Goal: Task Accomplishment & Management: Contribute content

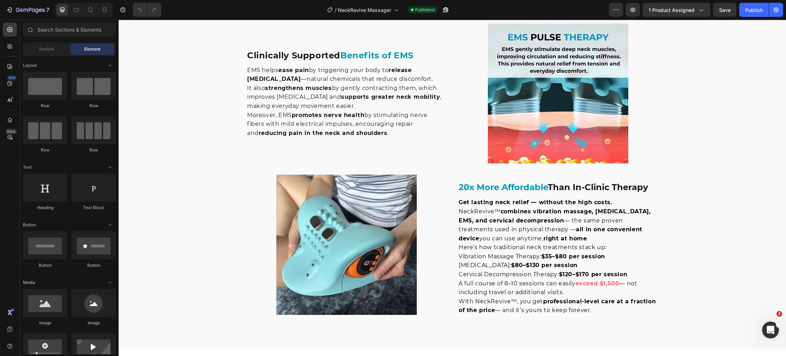
scroll to position [1196, 0]
click at [542, 164] on img at bounding box center [558, 94] width 140 height 140
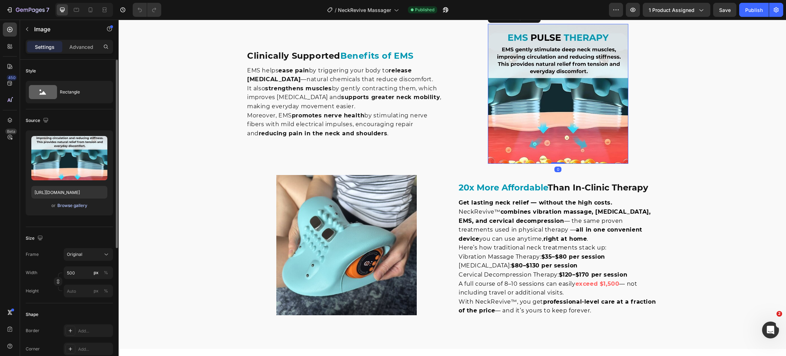
click at [72, 208] on div "Browse gallery" at bounding box center [72, 206] width 30 height 6
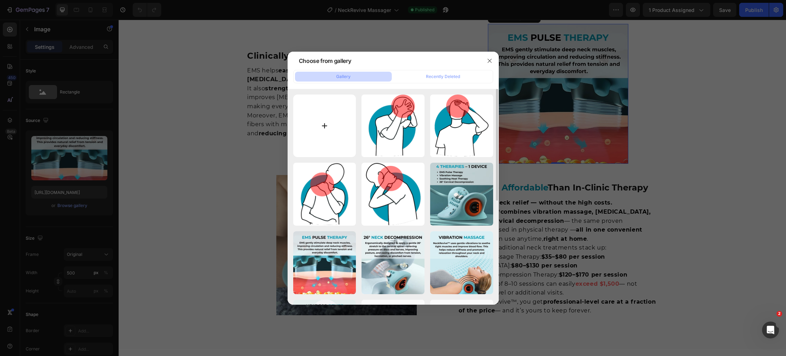
click at [322, 128] on input "file" at bounding box center [324, 126] width 63 height 63
type input "C:\fakepath\Soothes Inflammation Naturally (18).jpg"
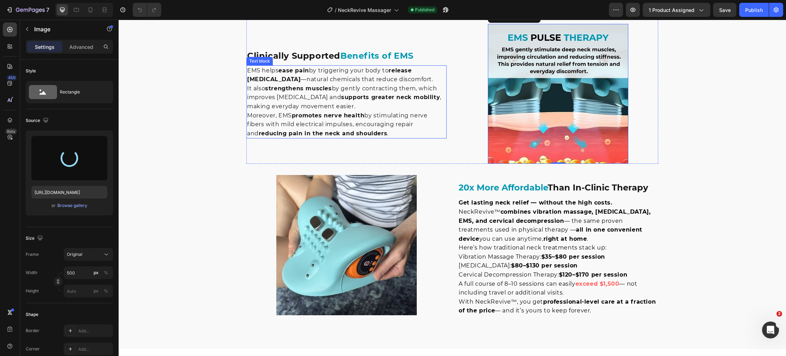
type input "https://cdn.shopify.com/s/files/1/0770/4605/5237/files/gempages_473639126134948…"
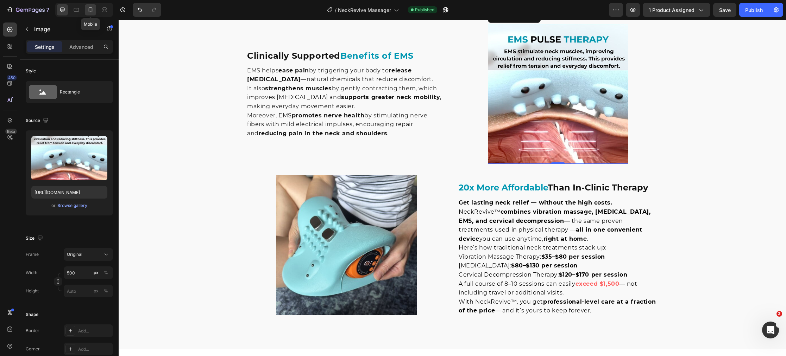
click at [90, 11] on icon at bounding box center [91, 11] width 2 height 1
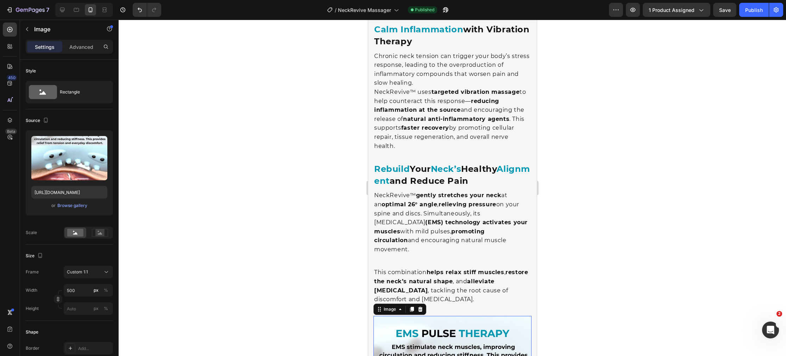
scroll to position [1131, 0]
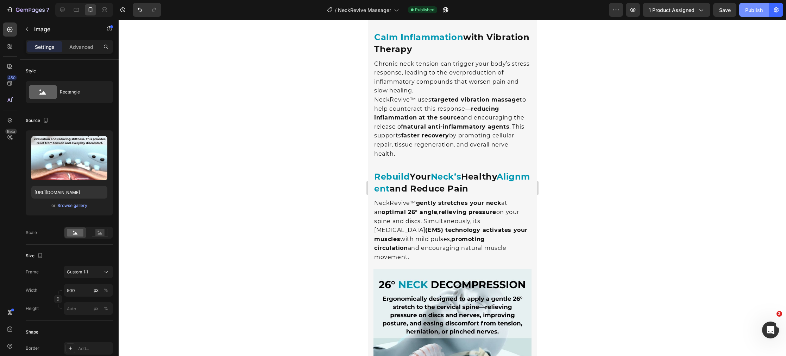
click at [753, 11] on div "Publish" at bounding box center [754, 9] width 18 height 7
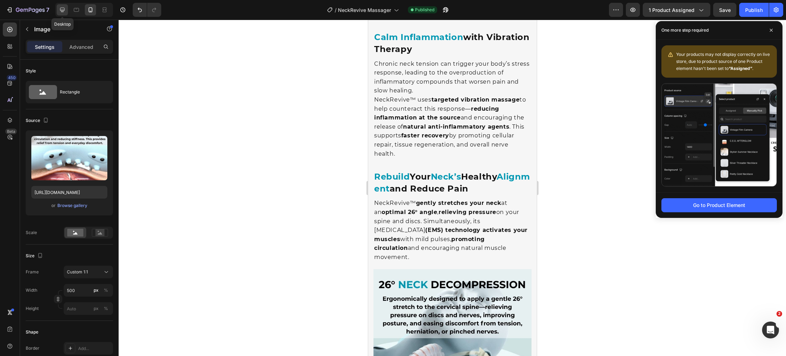
click at [62, 12] on icon at bounding box center [62, 9] width 7 height 7
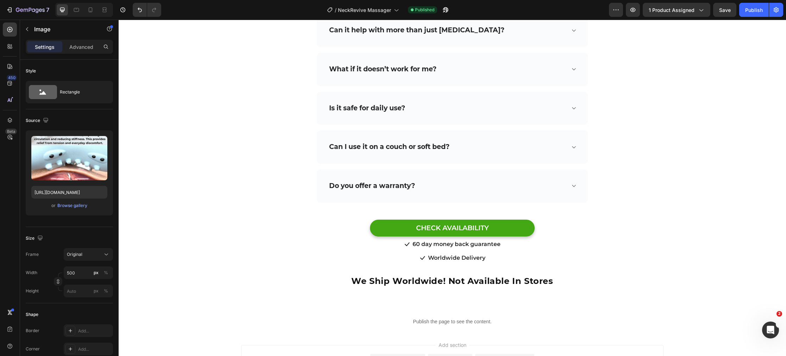
scroll to position [3560, 0]
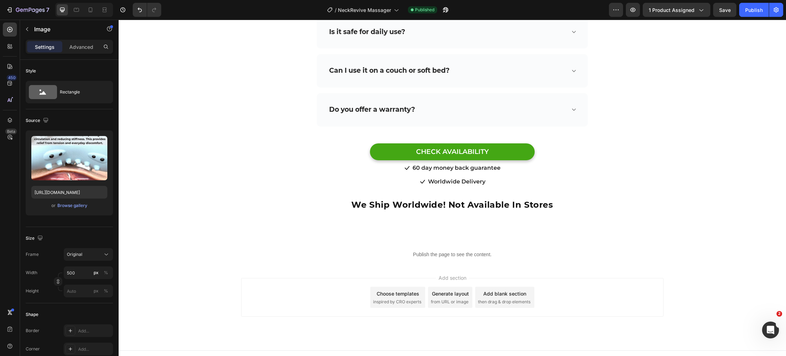
click at [397, 299] on span "inspired by CRO experts" at bounding box center [397, 302] width 48 height 6
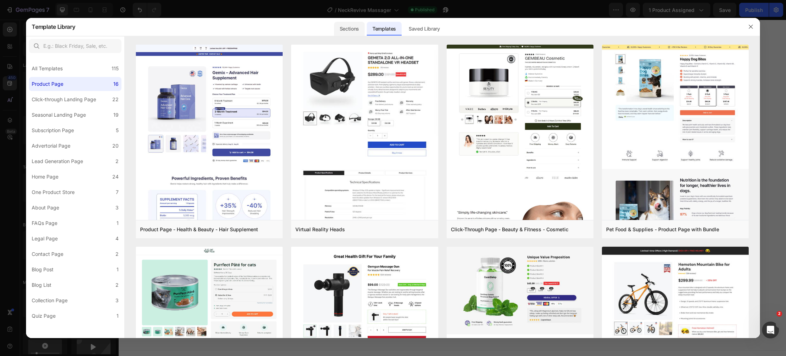
click at [351, 30] on div "Sections" at bounding box center [349, 29] width 31 height 14
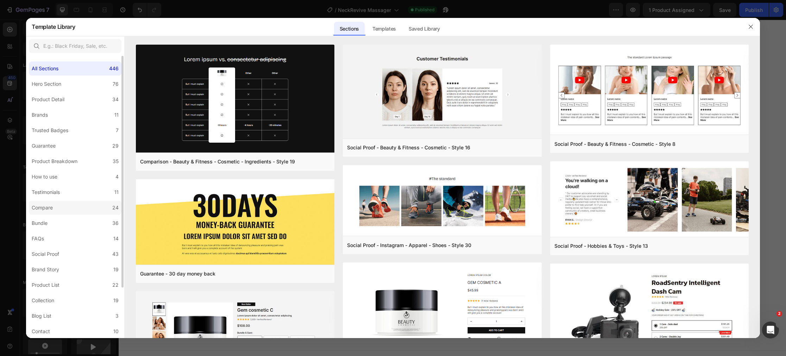
click at [46, 211] on div "Compare" at bounding box center [42, 208] width 21 height 8
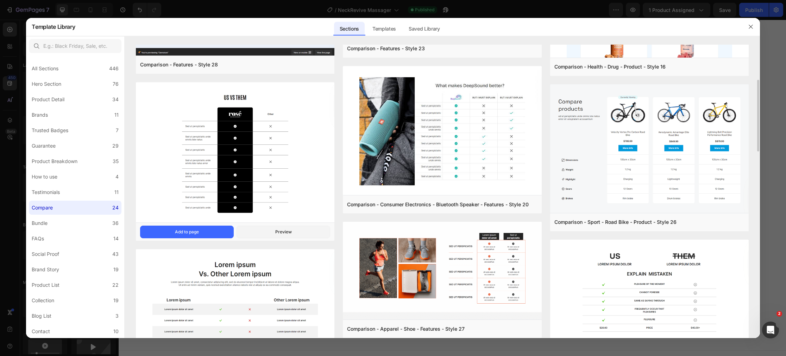
scroll to position [139, 0]
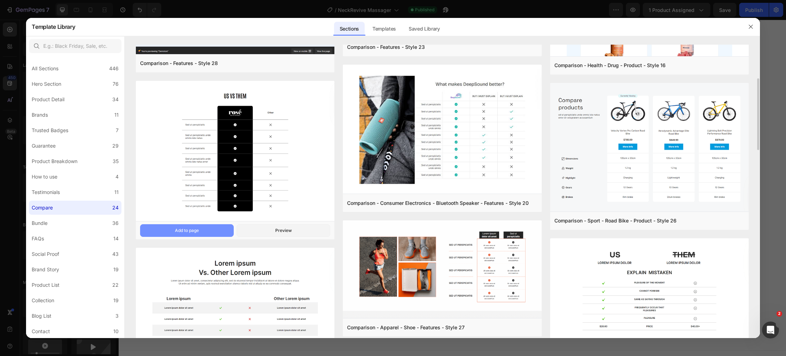
click at [178, 230] on div "Add to page" at bounding box center [187, 231] width 24 height 6
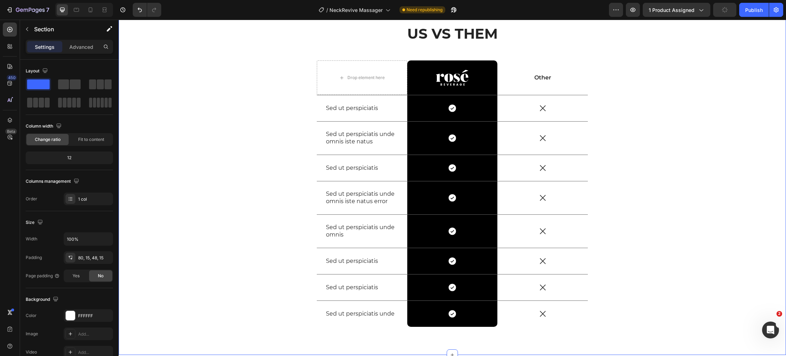
scroll to position [3688, 0]
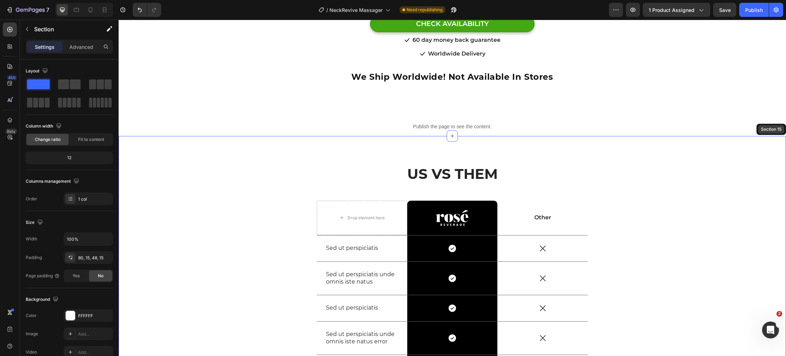
click at [768, 126] on div "Section 15" at bounding box center [770, 129] width 23 height 6
click at [730, 164] on div "US VS THEM Heading Drop element here Image Row Other Text Block Row Sed ut pers…" at bounding box center [452, 321] width 656 height 315
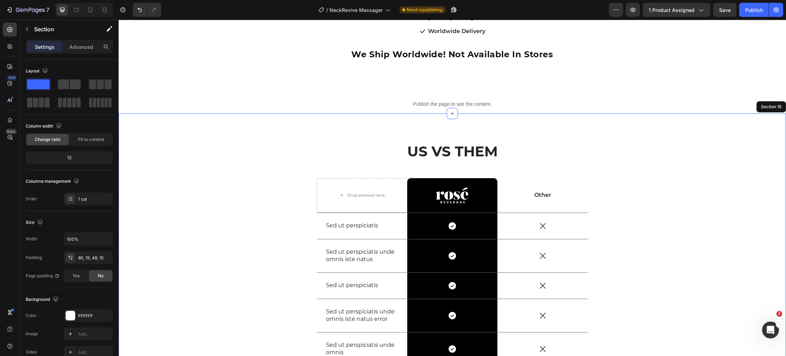
scroll to position [3720, 0]
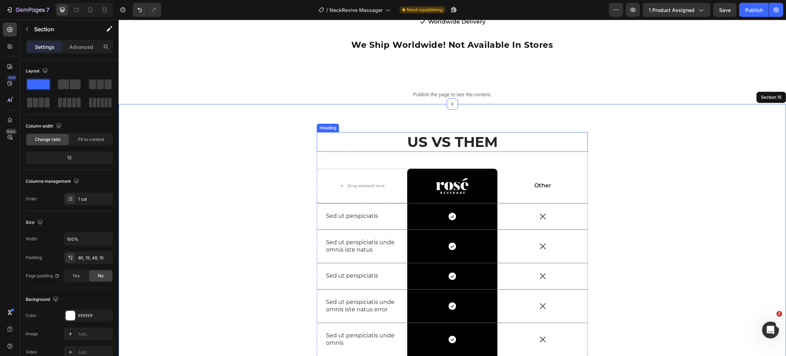
click at [358, 136] on h2 "US VS THEM" at bounding box center [452, 142] width 271 height 20
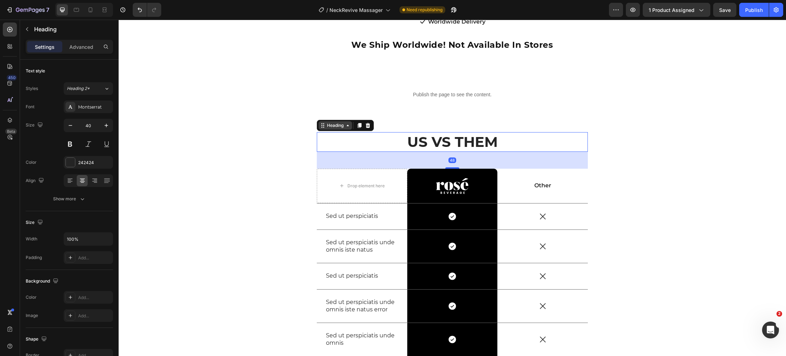
click at [337, 122] on div "Heading" at bounding box center [334, 125] width 19 height 6
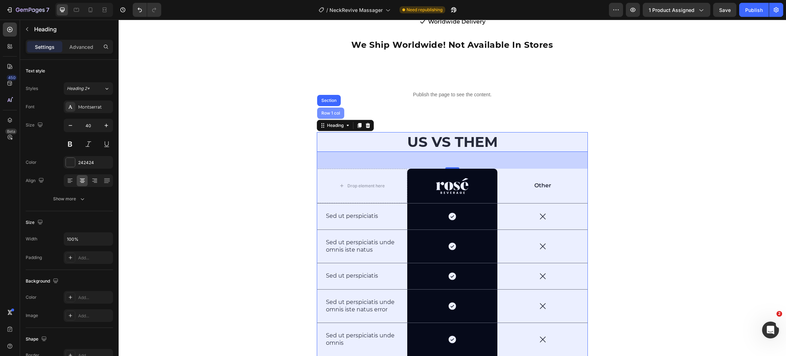
click at [334, 109] on div "Row 1 col" at bounding box center [330, 113] width 27 height 11
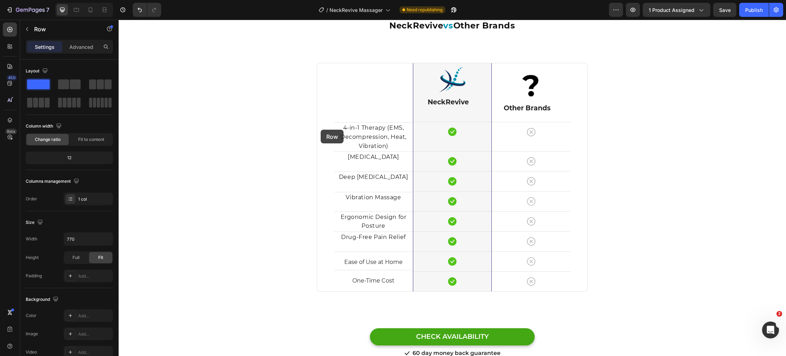
scroll to position [2317, 0]
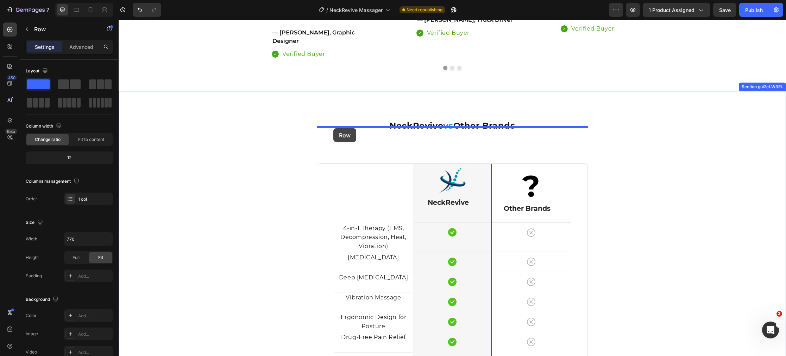
drag, startPoint x: 322, startPoint y: 178, endPoint x: 333, endPoint y: 128, distance: 51.2
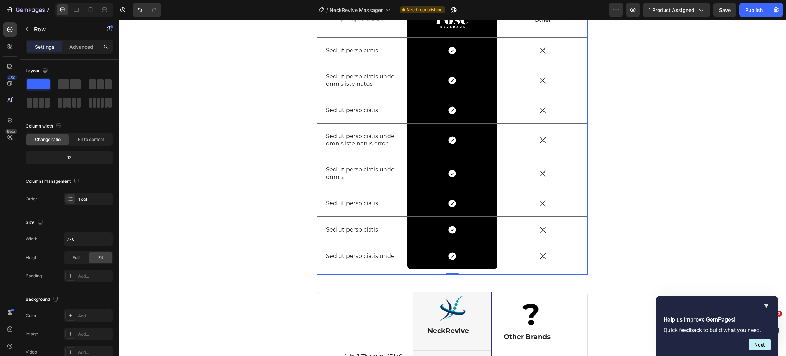
scroll to position [2417, 0]
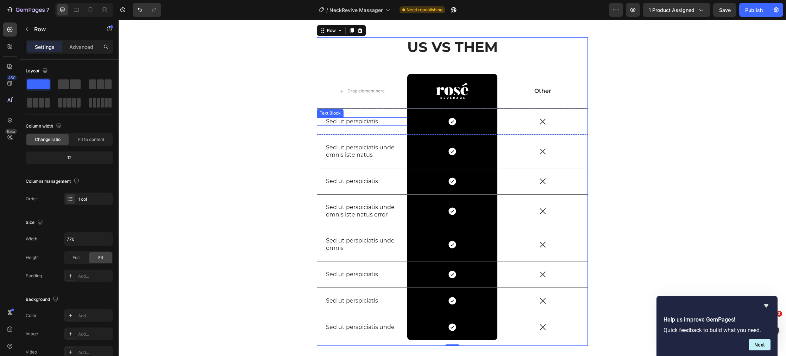
drag, startPoint x: 352, startPoint y: 120, endPoint x: 360, endPoint y: 120, distance: 7.7
click at [355, 120] on p "Sed ut perspiciatis" at bounding box center [362, 121] width 72 height 7
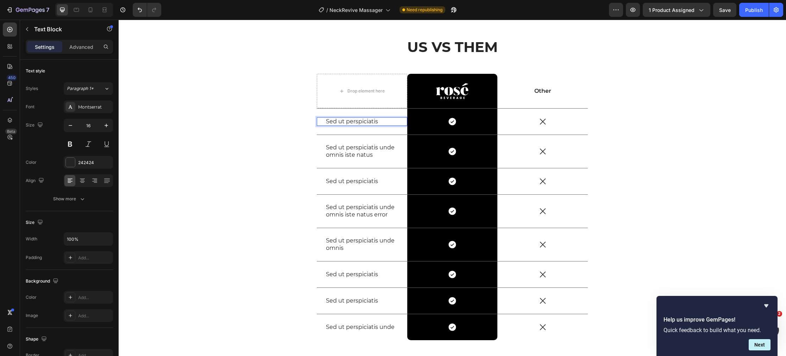
click at [388, 121] on p "Sed ut perspiciatis" at bounding box center [362, 121] width 72 height 7
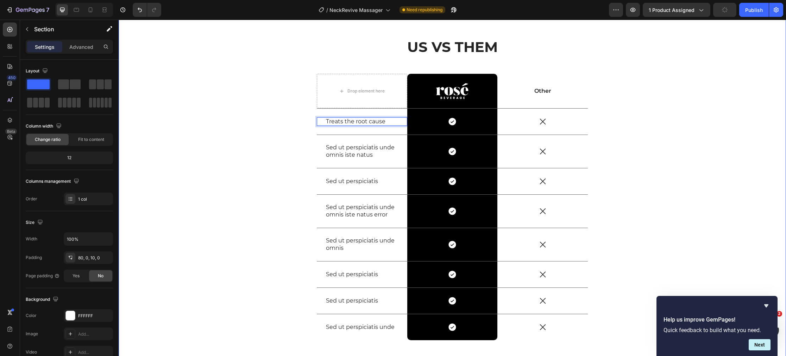
click at [226, 155] on div "NeckRevive vs Other Brands Heading Row US VS THEM Heading Drop element here Ima…" at bounding box center [452, 341] width 667 height 663
click at [479, 77] on div "Image Row" at bounding box center [452, 91] width 90 height 34
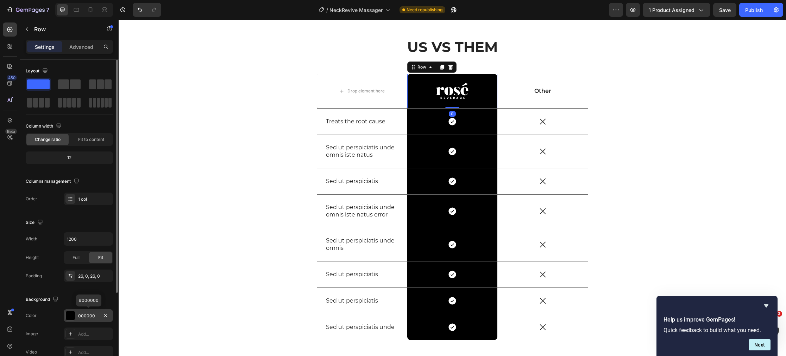
click at [81, 317] on div "000000" at bounding box center [88, 316] width 20 height 6
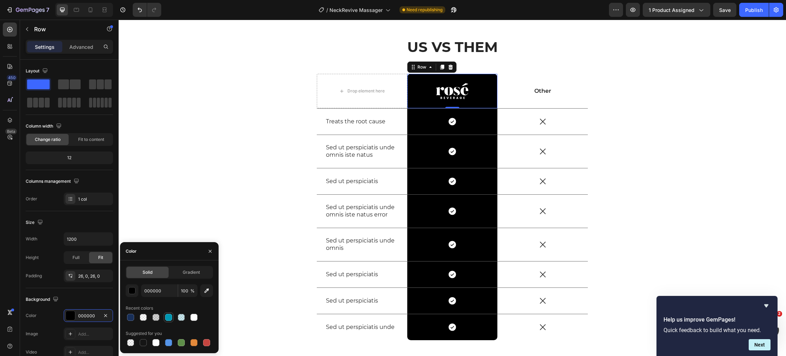
click at [167, 318] on div at bounding box center [168, 317] width 7 height 7
type input "0097B2"
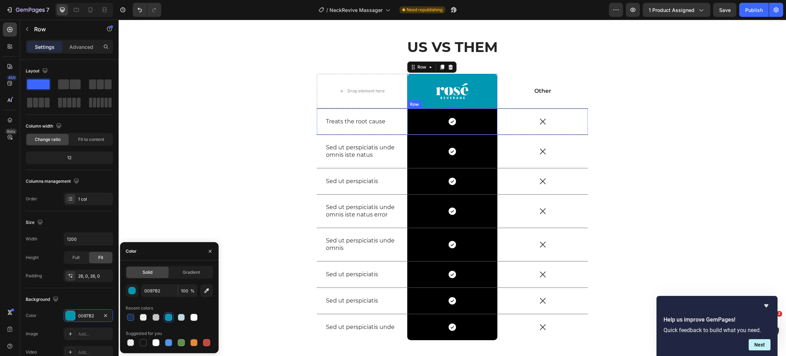
click at [416, 128] on div "Icon Row" at bounding box center [452, 122] width 90 height 26
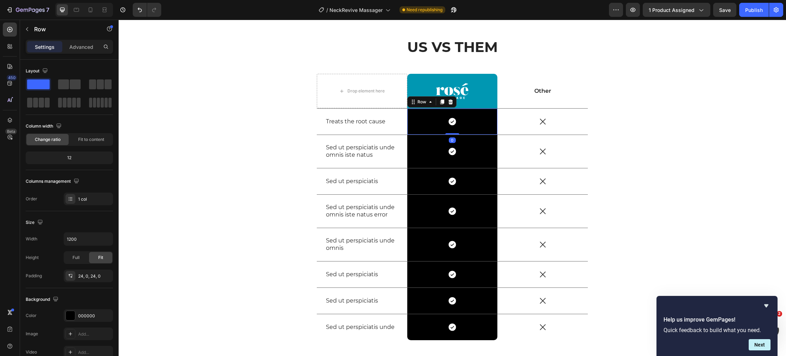
click at [424, 127] on div "Icon Row 0" at bounding box center [452, 122] width 90 height 26
click at [99, 318] on div "000000" at bounding box center [88, 316] width 49 height 13
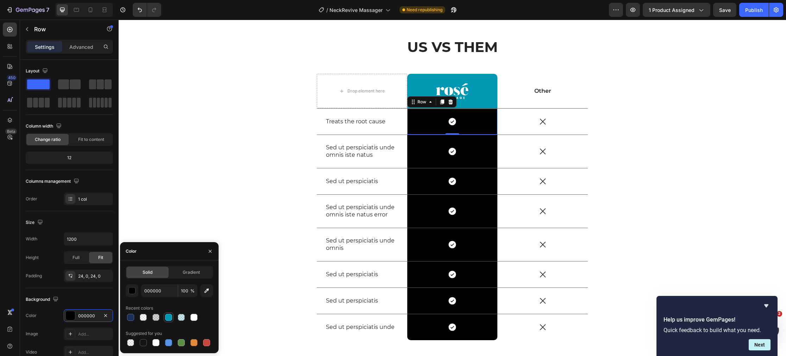
click at [169, 319] on div at bounding box center [168, 317] width 7 height 7
type input "0097B2"
click at [425, 161] on div "Icon Row" at bounding box center [452, 151] width 90 height 33
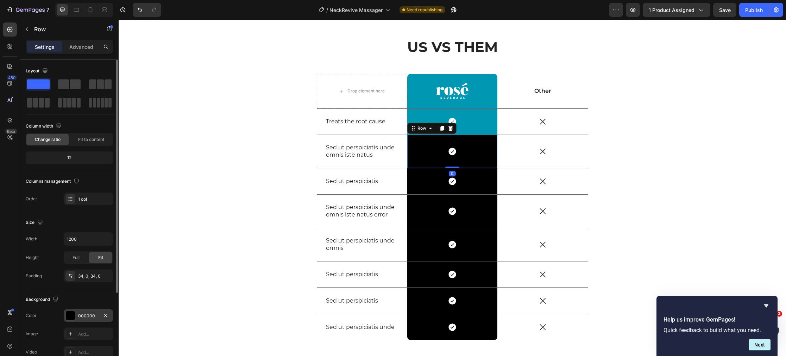
click at [90, 316] on div "000000" at bounding box center [88, 316] width 20 height 6
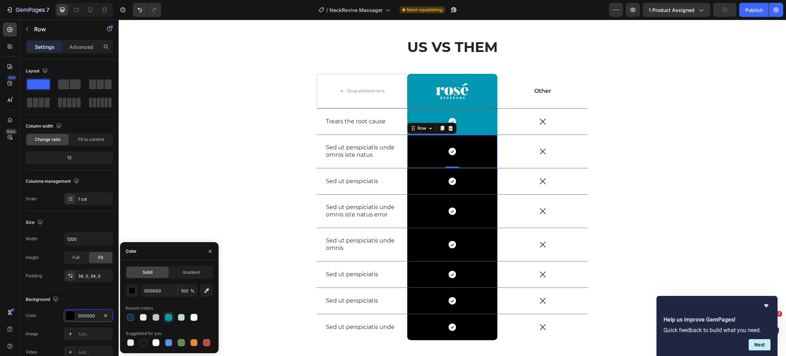
click at [169, 320] on div at bounding box center [168, 317] width 7 height 7
type input "0097B2"
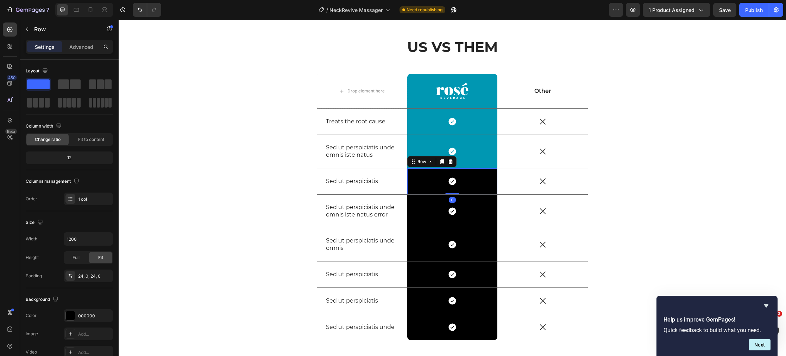
click at [426, 191] on div "Icon Row 0" at bounding box center [452, 182] width 90 height 26
click at [96, 315] on div "000000" at bounding box center [88, 316] width 20 height 6
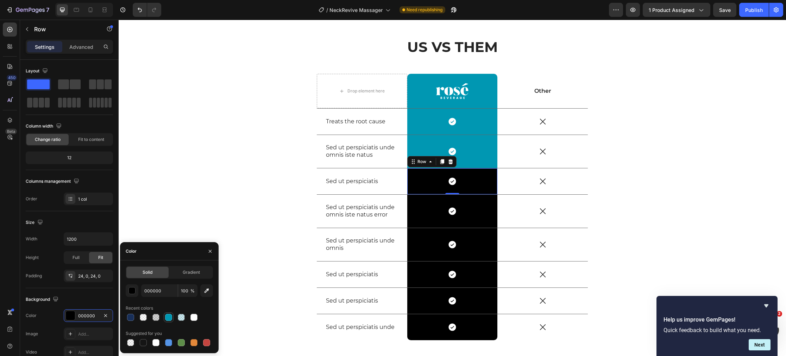
click at [171, 320] on div at bounding box center [168, 317] width 7 height 7
type input "0097B2"
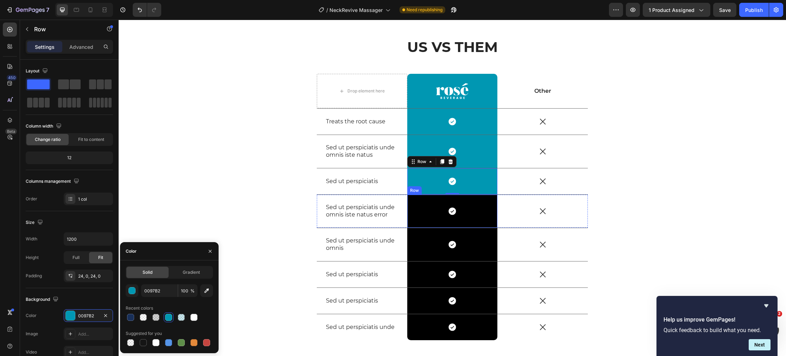
click at [423, 223] on div "Icon Row" at bounding box center [452, 211] width 90 height 33
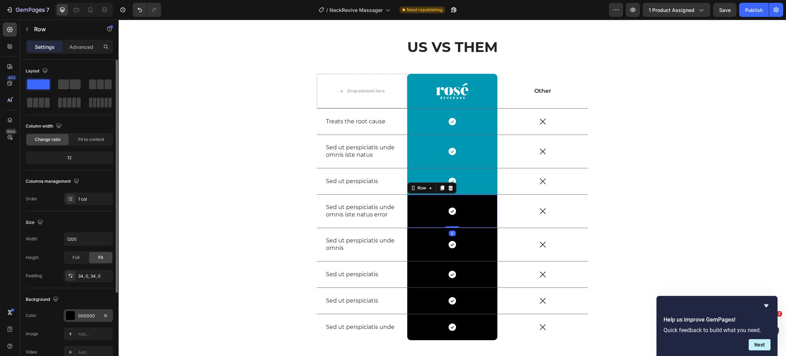
click at [89, 317] on div "000000" at bounding box center [88, 316] width 20 height 6
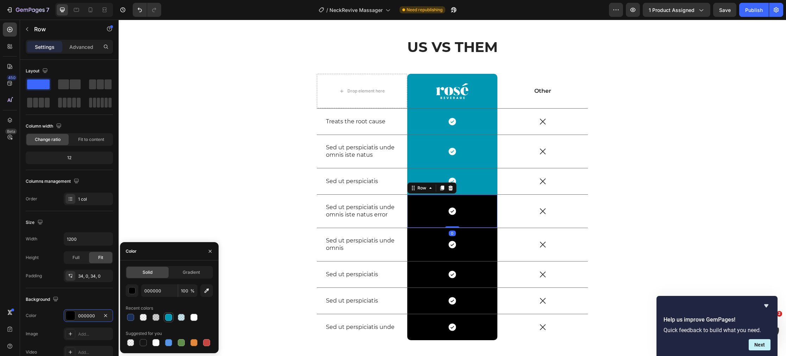
click at [167, 320] on div at bounding box center [168, 317] width 7 height 7
type input "0097B2"
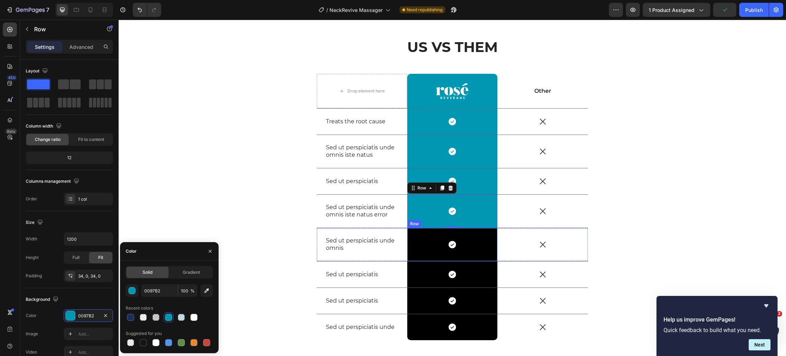
drag, startPoint x: 421, startPoint y: 235, endPoint x: 418, endPoint y: 235, distance: 3.9
click at [421, 235] on div "Icon Row" at bounding box center [452, 244] width 90 height 33
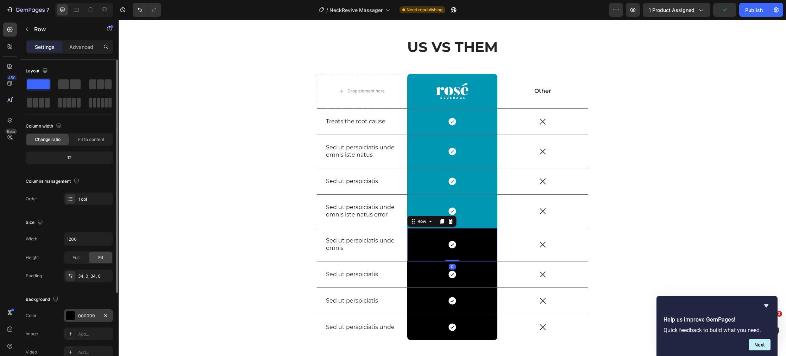
click at [85, 317] on div "000000" at bounding box center [88, 316] width 20 height 6
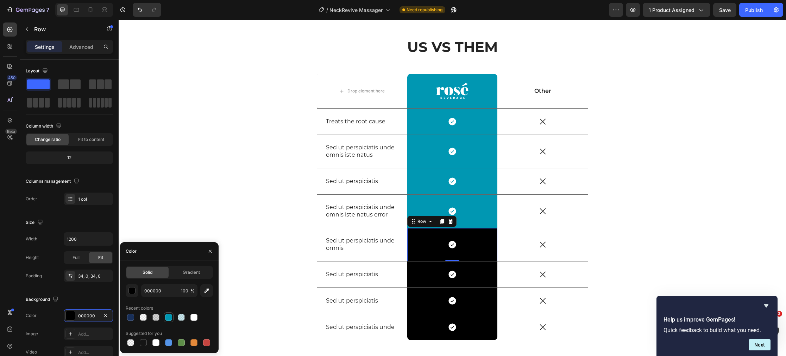
drag, startPoint x: 167, startPoint y: 318, endPoint x: 183, endPoint y: 319, distance: 15.5
click at [167, 318] on div at bounding box center [168, 317] width 7 height 7
type input "0097B2"
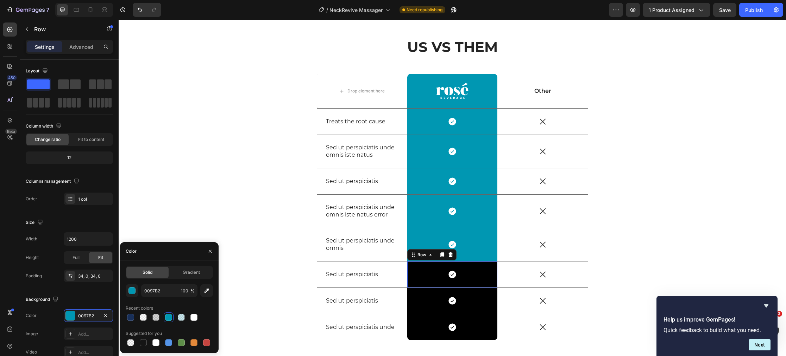
drag, startPoint x: 427, startPoint y: 279, endPoint x: 375, endPoint y: 280, distance: 52.1
click at [427, 279] on div "Icon Row 0" at bounding box center [452, 275] width 90 height 26
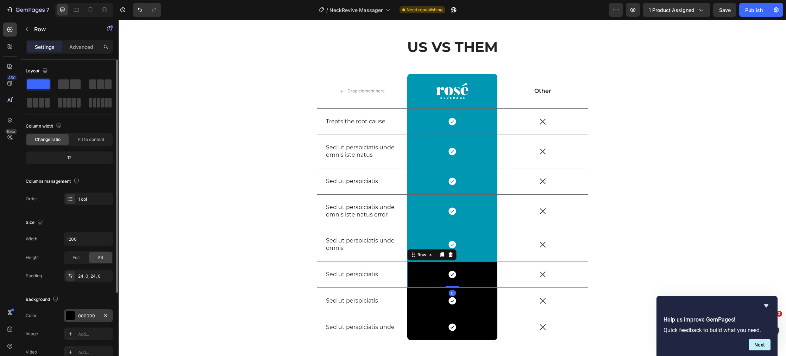
click at [76, 313] on div "000000" at bounding box center [88, 316] width 49 height 13
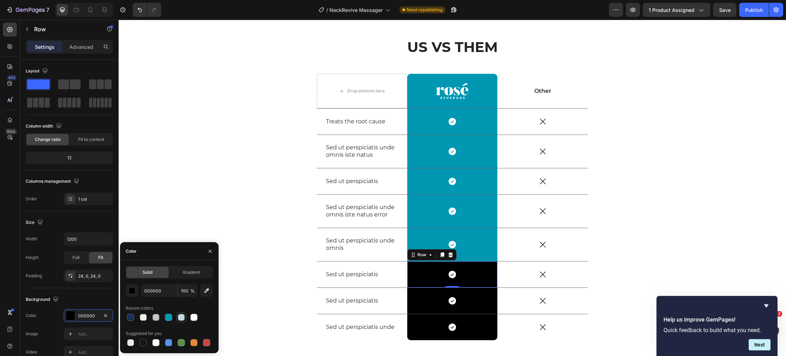
drag, startPoint x: 169, startPoint y: 319, endPoint x: 176, endPoint y: 319, distance: 7.7
click at [169, 319] on div at bounding box center [168, 317] width 7 height 7
type input "0097B2"
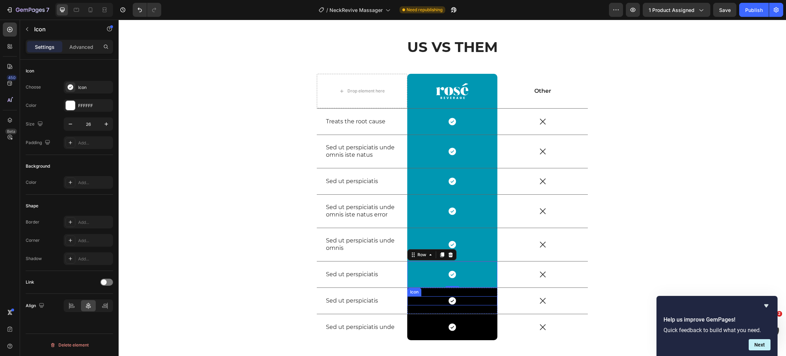
click at [418, 299] on div "Icon" at bounding box center [452, 301] width 90 height 9
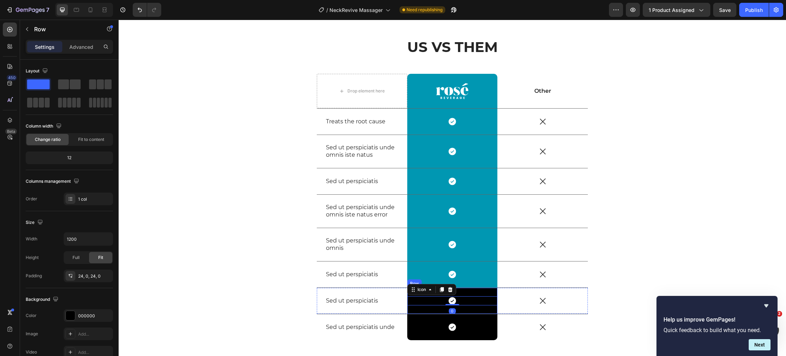
click at [416, 308] on div "Icon 0 Row" at bounding box center [452, 301] width 90 height 26
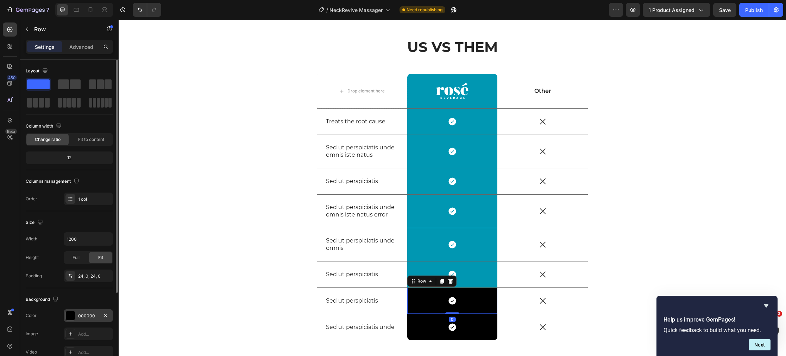
click at [89, 315] on div "000000" at bounding box center [88, 316] width 20 height 6
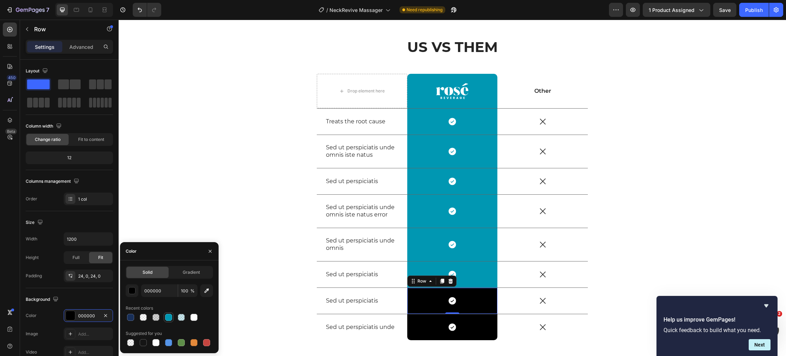
click at [166, 318] on div at bounding box center [168, 317] width 7 height 7
type input "0097B2"
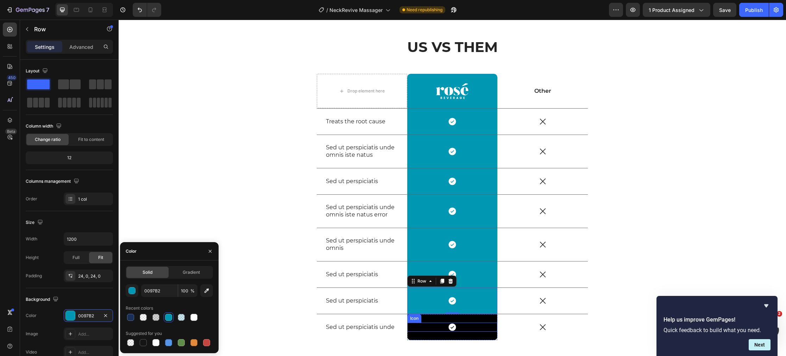
click at [424, 331] on div "Icon" at bounding box center [452, 327] width 90 height 9
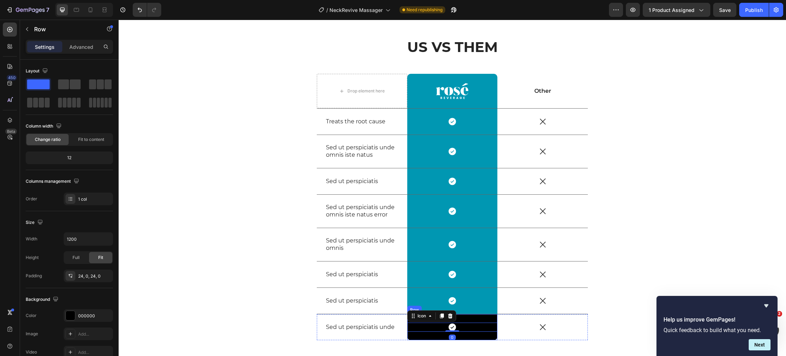
click at [422, 335] on div "Icon 0 Row" at bounding box center [452, 328] width 90 height 26
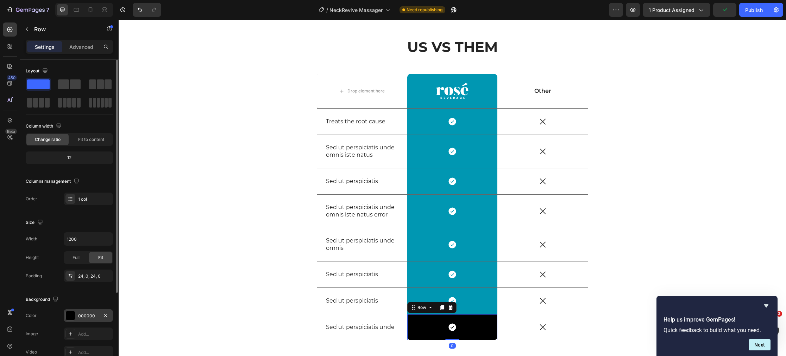
click at [87, 316] on div "000000" at bounding box center [88, 316] width 20 height 6
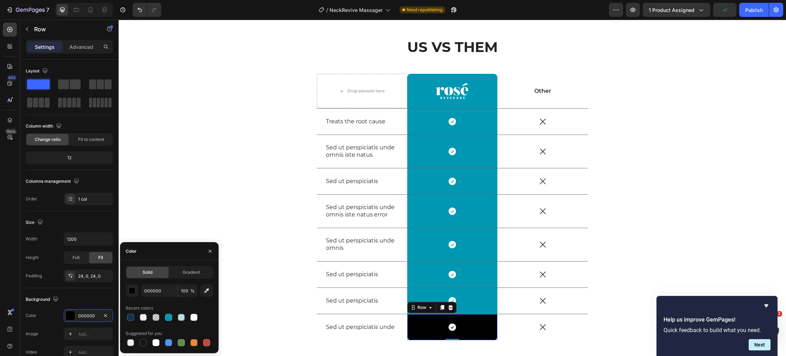
drag, startPoint x: 170, startPoint y: 320, endPoint x: 213, endPoint y: 314, distance: 43.7
click at [170, 320] on div at bounding box center [168, 317] width 7 height 7
type input "0097B2"
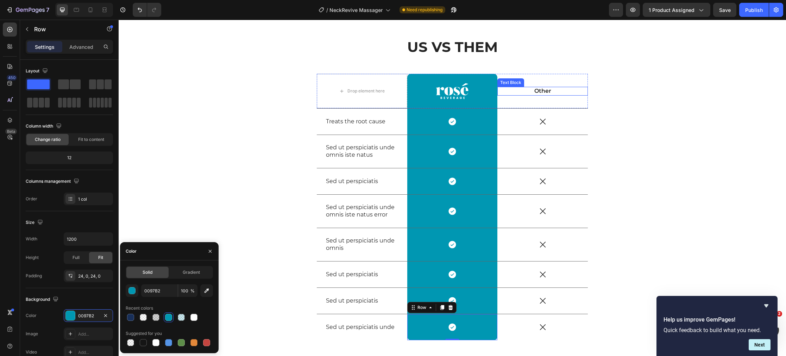
click at [553, 93] on p "Other" at bounding box center [542, 91] width 89 height 7
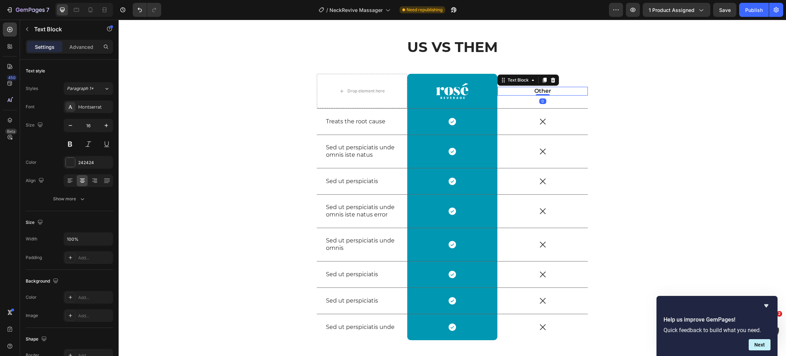
click at [553, 93] on p "Other" at bounding box center [542, 91] width 89 height 7
click at [444, 95] on img at bounding box center [452, 91] width 33 height 16
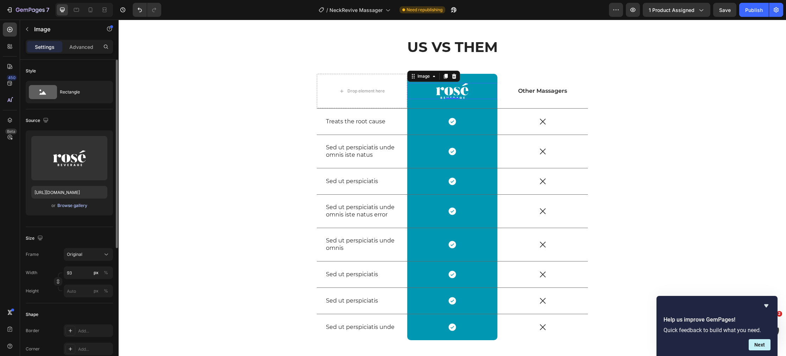
click at [82, 206] on div "Browse gallery" at bounding box center [72, 206] width 30 height 6
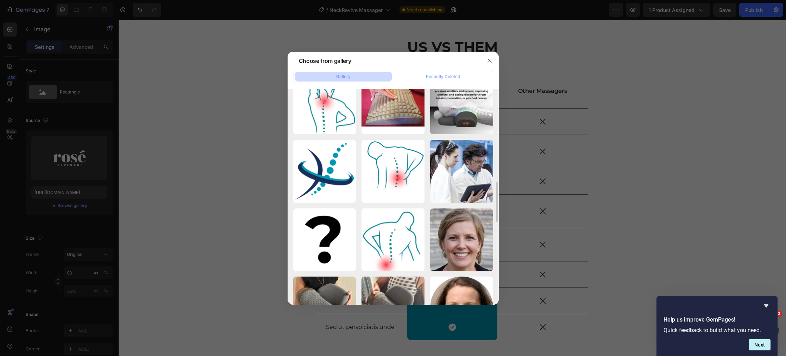
scroll to position [503, 0]
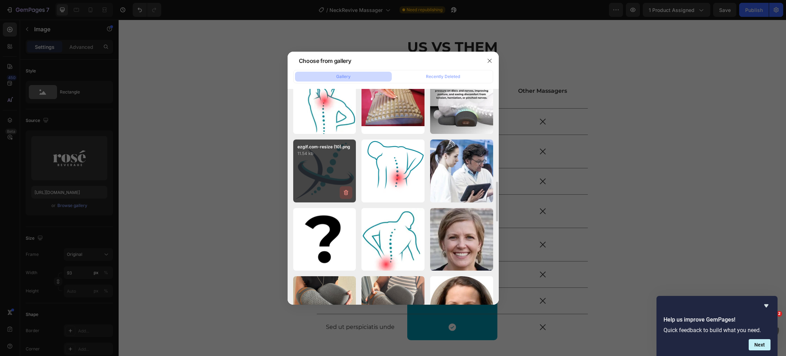
click at [348, 192] on icon "button" at bounding box center [345, 192] width 7 height 7
click at [344, 176] on div "Delete Image? 11.54 kb Cancel Delete" at bounding box center [324, 171] width 63 height 63
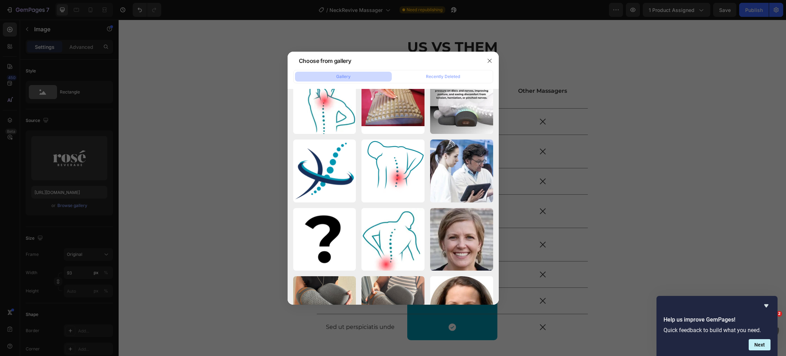
click at [249, 192] on div at bounding box center [393, 178] width 786 height 356
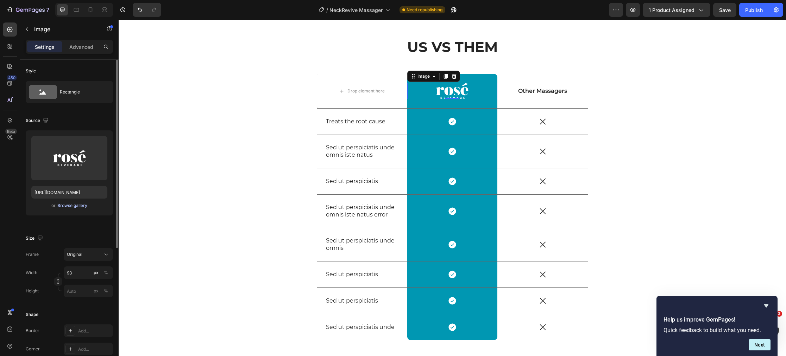
click at [80, 205] on div "Browse gallery" at bounding box center [72, 206] width 30 height 6
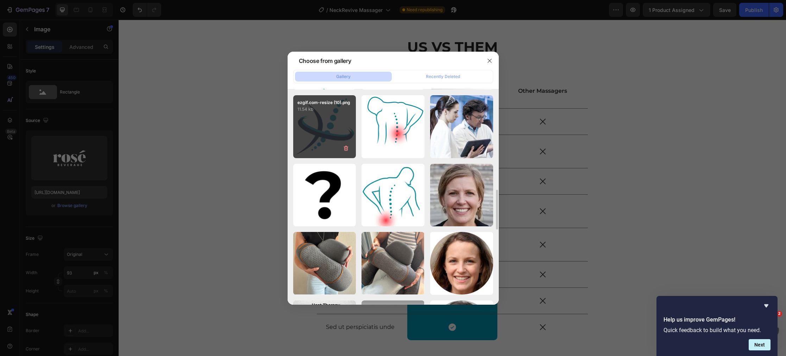
scroll to position [547, 0]
click at [324, 125] on div "ezgif.com-resize (10).png 11.54 kb" at bounding box center [324, 127] width 63 height 63
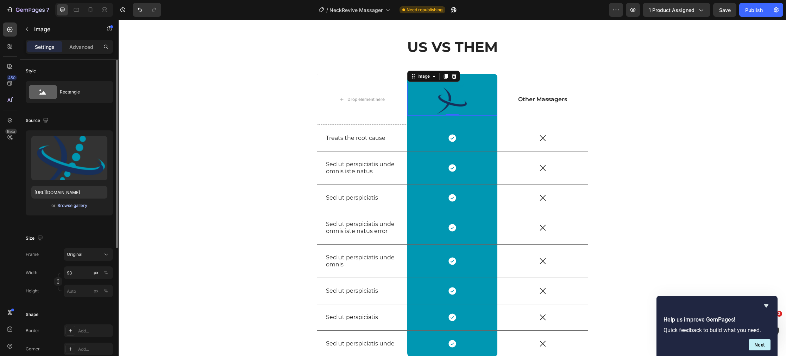
click at [62, 203] on div "Browse gallery" at bounding box center [72, 206] width 30 height 6
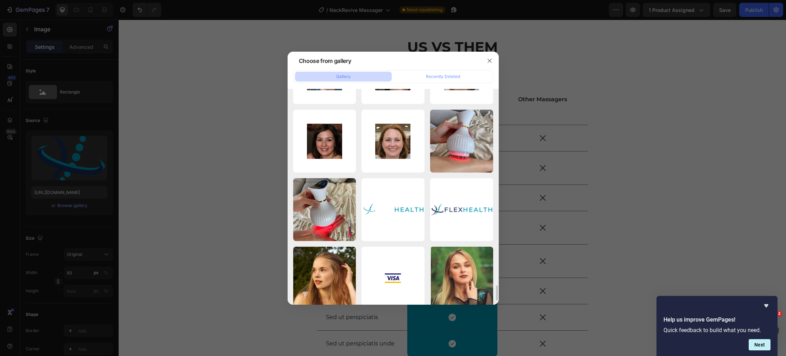
scroll to position [2725, 0]
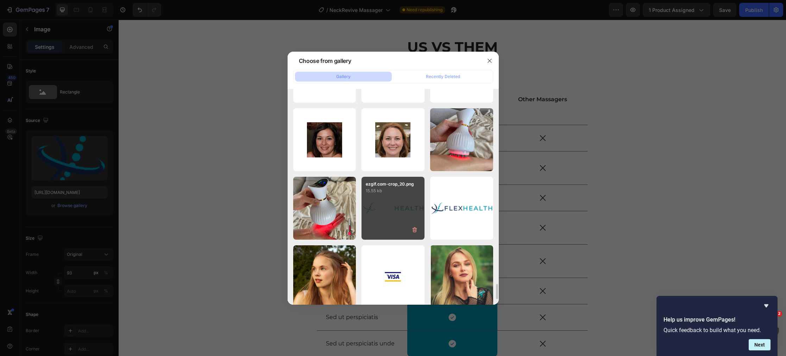
click at [378, 196] on div "ezgif.com-crop_20.png 15.55 kb" at bounding box center [392, 208] width 63 height 63
type input "https://cdn.shopify.com/s/files/1/0770/4605/5237/files/gempages_473639126134948…"
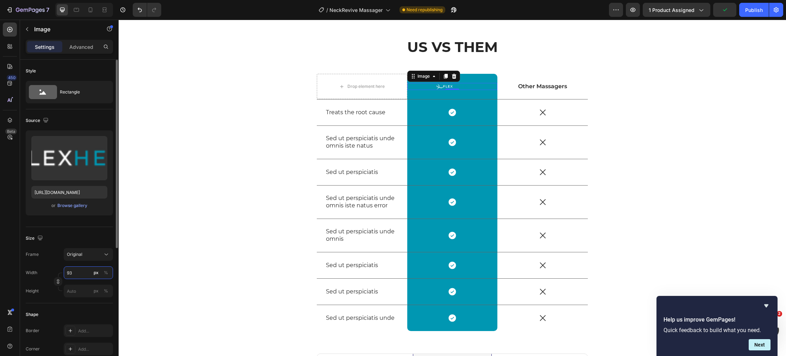
click at [82, 273] on input "93" at bounding box center [88, 273] width 49 height 13
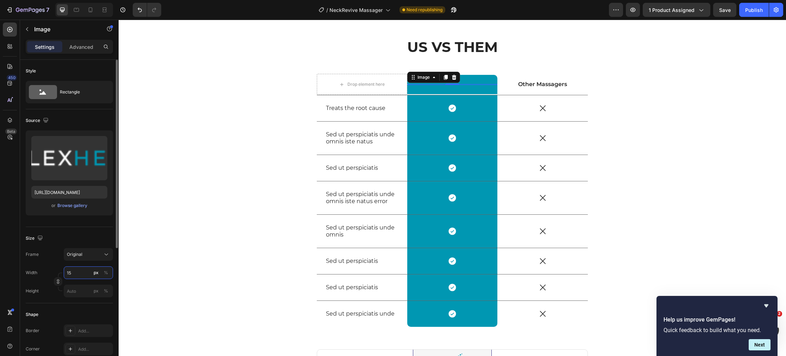
type input "150"
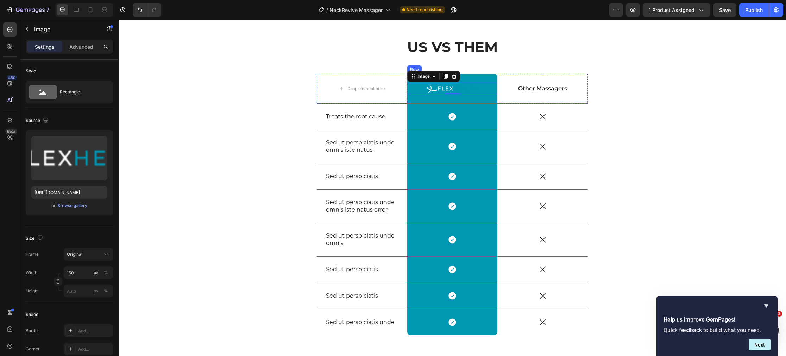
click at [425, 99] on div "Image 0 Row" at bounding box center [452, 89] width 90 height 30
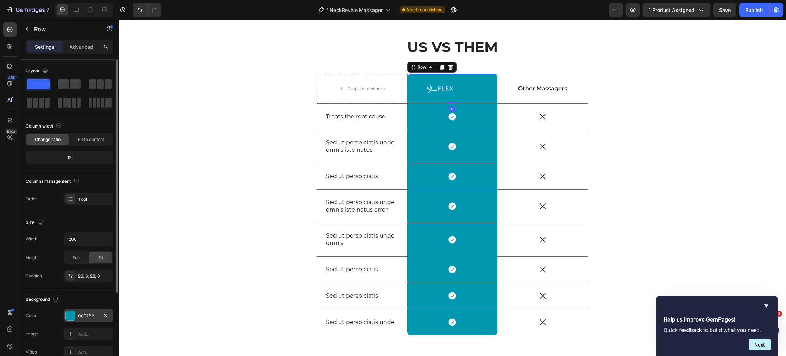
click at [70, 316] on div at bounding box center [70, 315] width 9 height 9
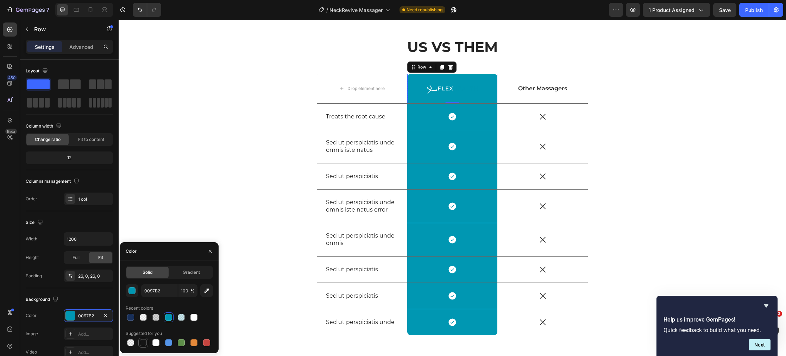
click at [141, 343] on div at bounding box center [143, 342] width 7 height 7
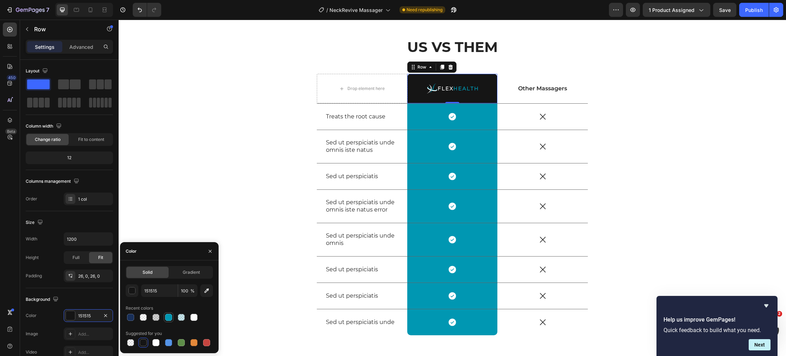
click at [167, 319] on div at bounding box center [168, 317] width 7 height 7
type input "0097B2"
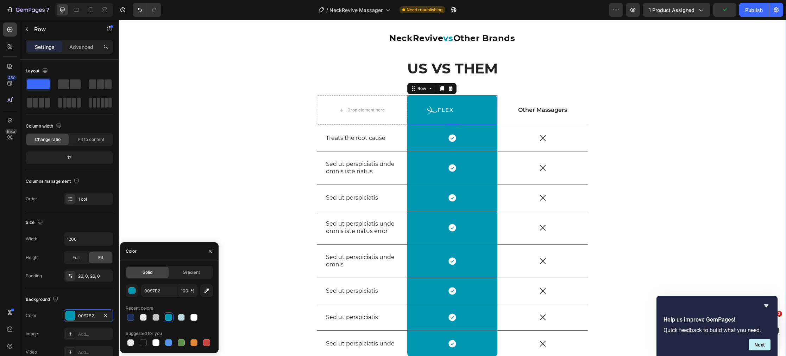
scroll to position [2385, 0]
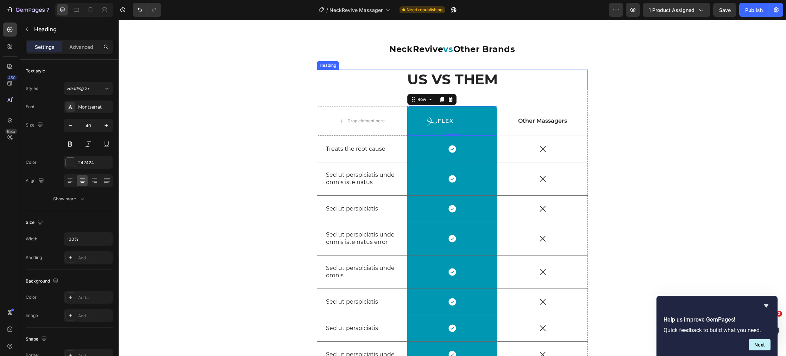
click at [416, 80] on h2 "US VS THEM" at bounding box center [452, 80] width 271 height 20
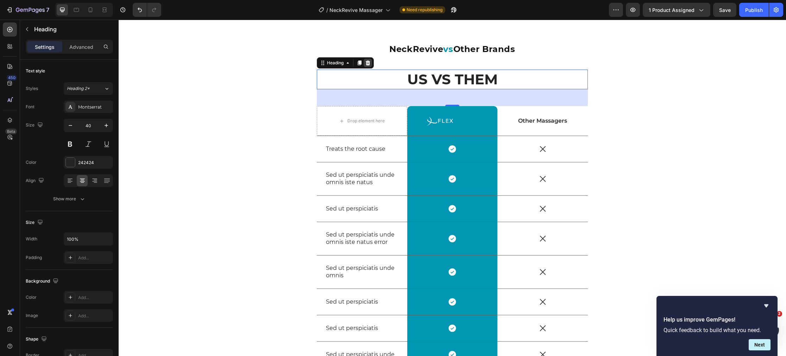
click at [369, 64] on icon at bounding box center [368, 63] width 5 height 5
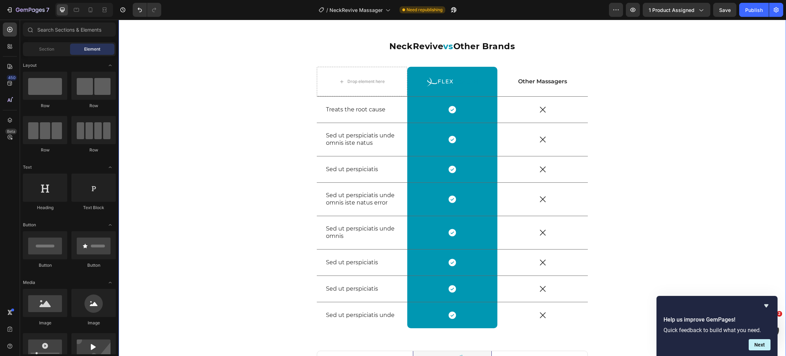
scroll to position [2387, 0]
click at [465, 86] on img at bounding box center [452, 81] width 53 height 11
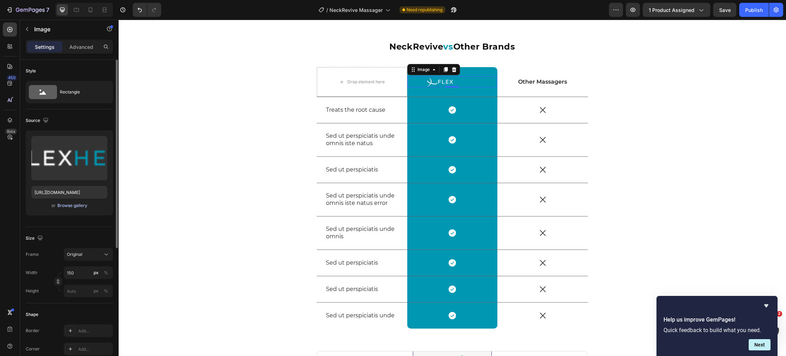
click at [65, 205] on div "Browse gallery" at bounding box center [72, 206] width 30 height 6
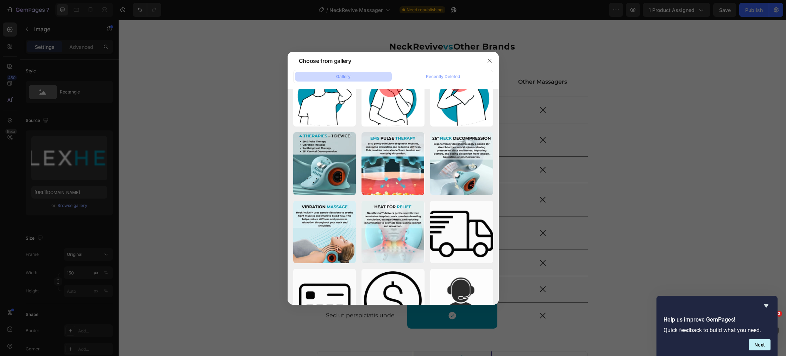
scroll to position [0, 0]
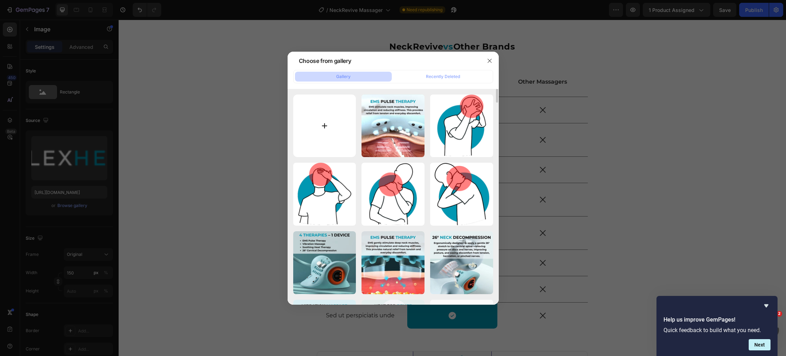
click at [318, 123] on input "file" at bounding box center [324, 126] width 63 height 63
type input "C:\fakepath\Soothes Inflammation Naturally (30).png"
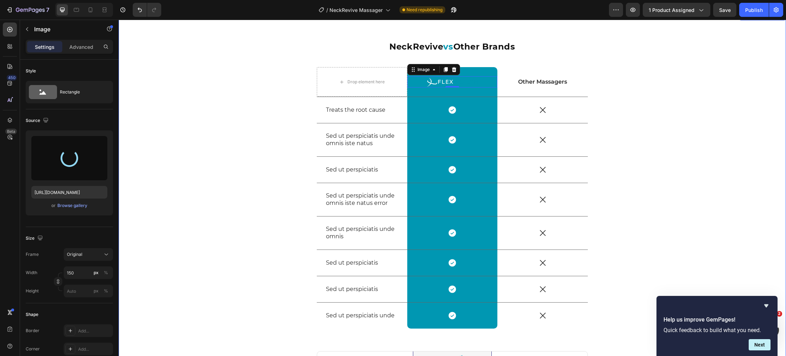
type input "https://cdn.shopify.com/s/files/1/0770/4605/5237/files/gempages_473639126134948…"
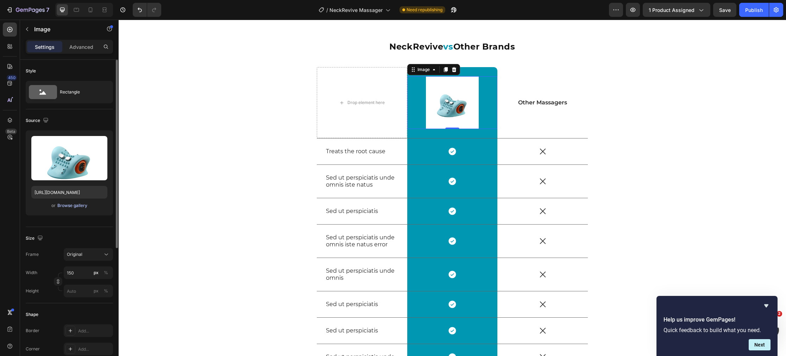
click at [76, 207] on div "Browse gallery" at bounding box center [72, 206] width 30 height 6
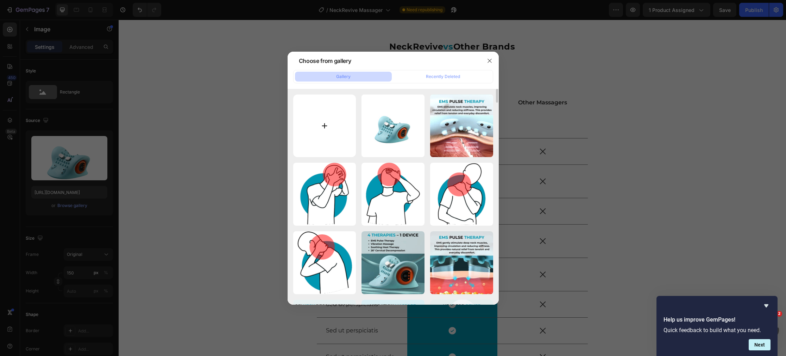
click at [323, 126] on input "file" at bounding box center [324, 126] width 63 height 63
type input "C:\fakepath\Heat.png"
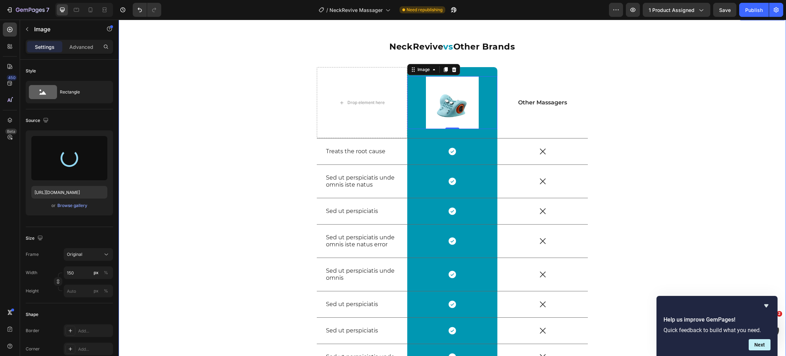
type input "https://cdn.shopify.com/s/files/1/0770/4605/5237/files/gempages_473639126134948…"
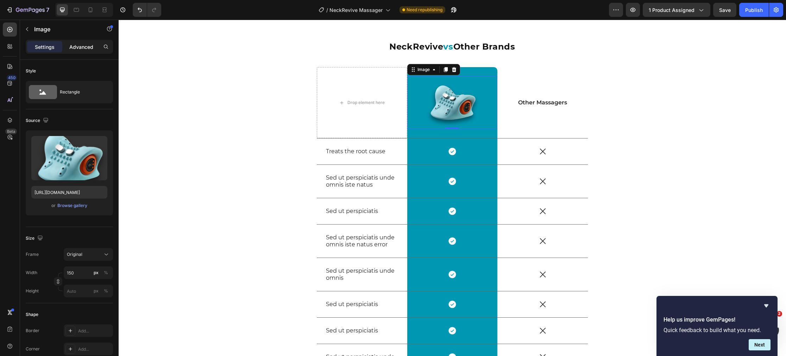
click at [87, 49] on p "Advanced" at bounding box center [81, 46] width 24 height 7
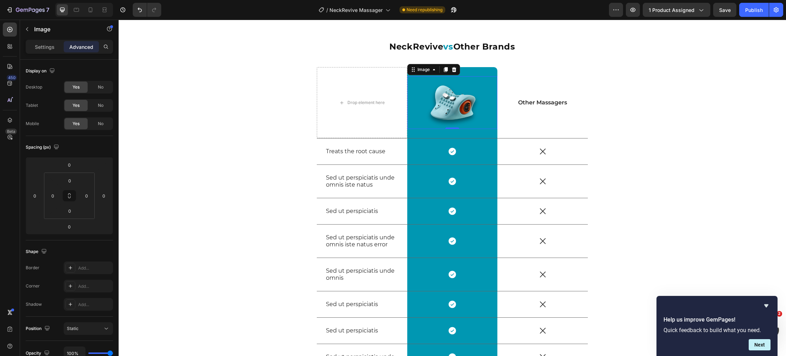
click at [483, 104] on div at bounding box center [452, 102] width 90 height 53
click at [478, 132] on div "Image Row 0" at bounding box center [452, 102] width 90 height 71
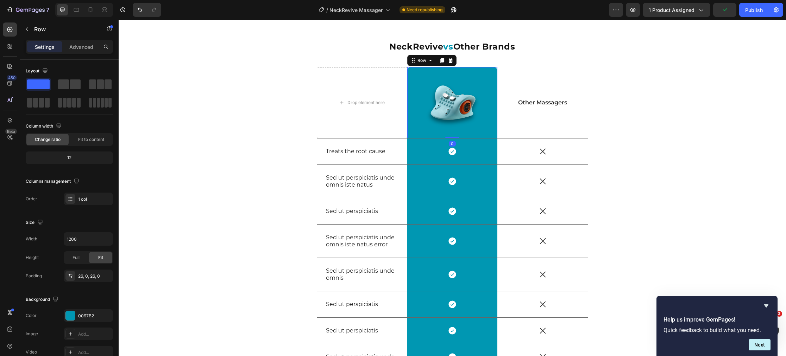
click at [479, 129] on div "Image Row 0" at bounding box center [452, 102] width 90 height 71
click at [86, 51] on div "Advanced" at bounding box center [81, 46] width 35 height 11
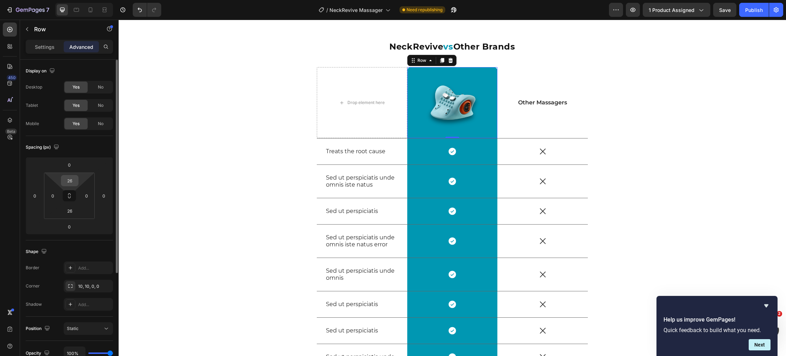
click at [72, 182] on input "26" at bounding box center [70, 181] width 14 height 11
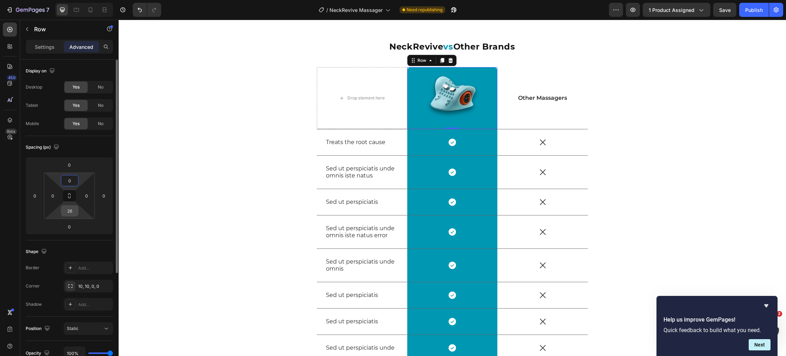
type input "0"
click at [71, 208] on input "26" at bounding box center [70, 211] width 14 height 11
type input "0"
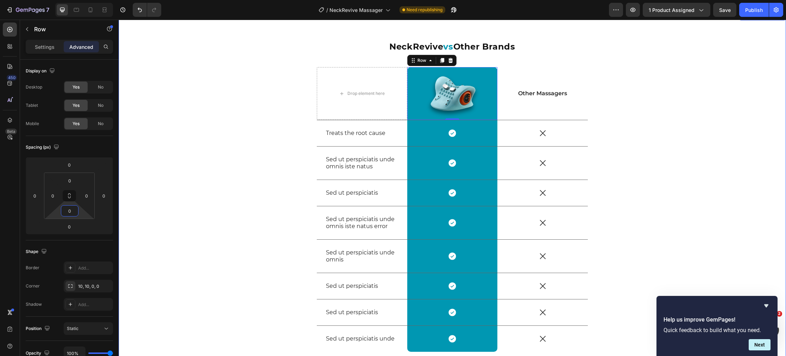
click at [182, 199] on div "NeckRevive vs Other Brands Heading Row Drop element here Image Row 0 Other Mass…" at bounding box center [452, 362] width 667 height 645
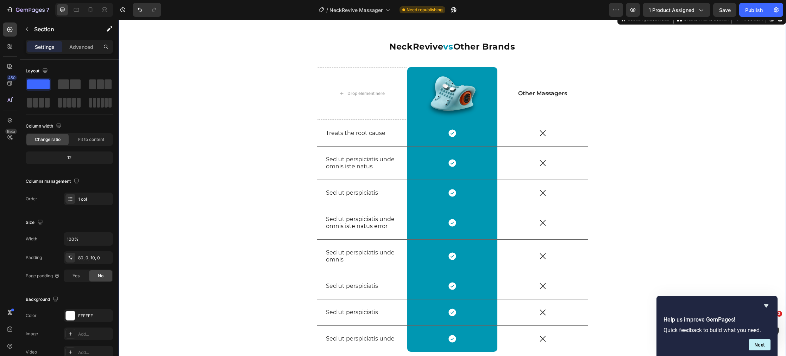
click at [182, 199] on div "NeckRevive vs Other Brands Heading Row Drop element here Image Row Other Massag…" at bounding box center [452, 362] width 667 height 645
click at [351, 160] on p "Sed ut perspiciatis unde omnis iste natus" at bounding box center [362, 163] width 72 height 15
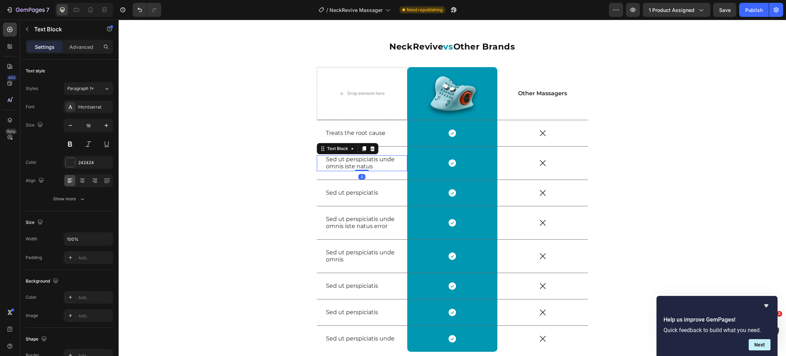
click at [376, 166] on p "Sed ut perspiciatis unde omnis iste natus" at bounding box center [362, 163] width 72 height 15
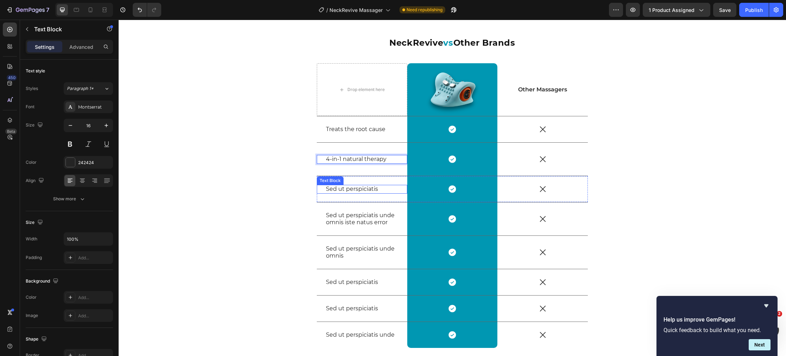
click at [353, 190] on p "Sed ut perspiciatis" at bounding box center [362, 189] width 72 height 7
click at [379, 188] on p "Sed ut perspiciatis" at bounding box center [362, 189] width 72 height 7
click at [355, 218] on p "Sed ut perspiciatis unde omnis iste natus error" at bounding box center [362, 219] width 72 height 15
click at [382, 227] on div "Sed ut perspiciatis unde omnis iste natus error" at bounding box center [362, 219] width 74 height 16
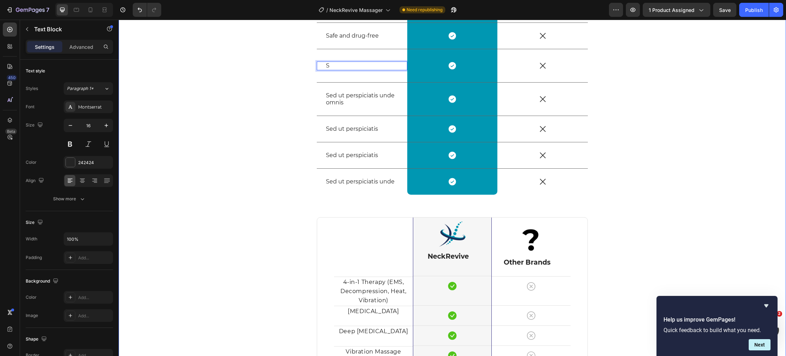
scroll to position [2510, 0]
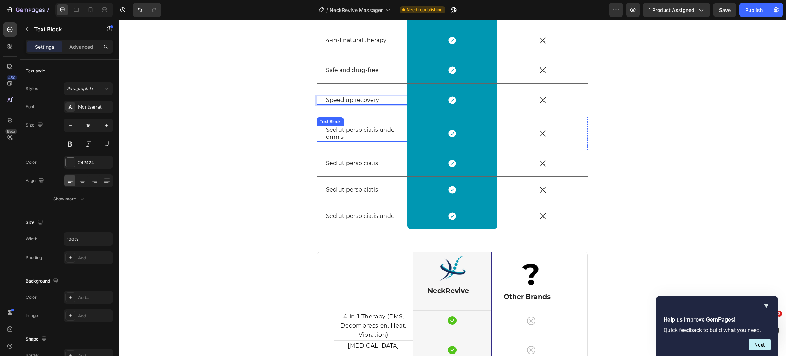
click at [375, 135] on p "Sed ut perspiciatis unde omnis" at bounding box center [362, 134] width 72 height 15
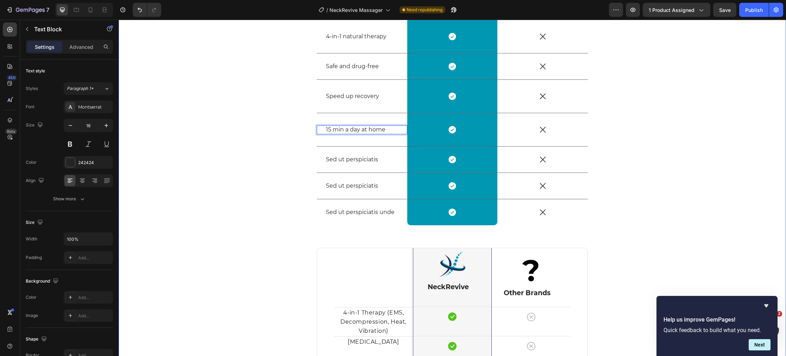
click at [274, 141] on div "NeckRevive vs Other Brands Heading Row Drop element here Image Row Other Massag…" at bounding box center [452, 235] width 667 height 645
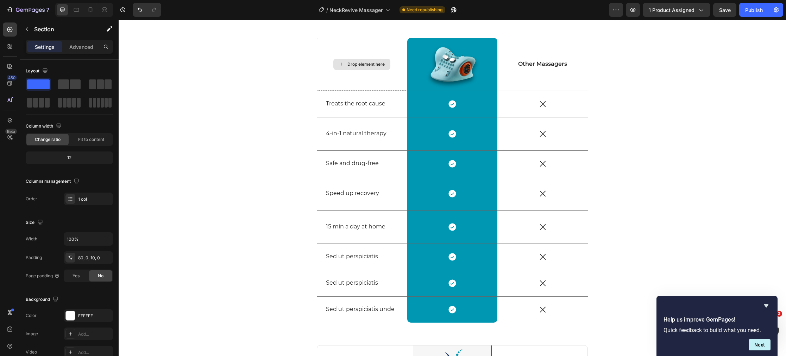
scroll to position [2520, 0]
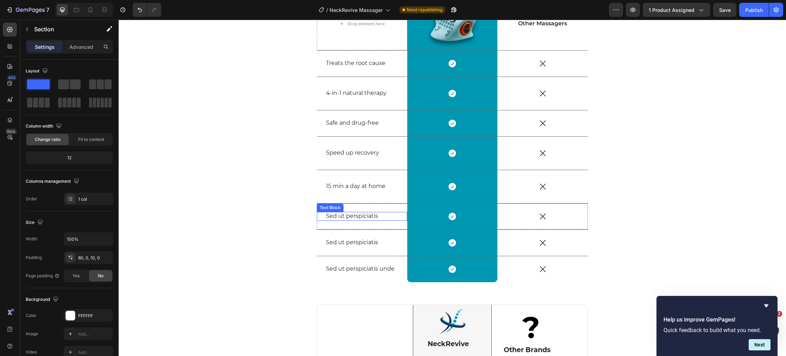
click at [381, 216] on p "Sed ut perspiciatis" at bounding box center [362, 216] width 72 height 7
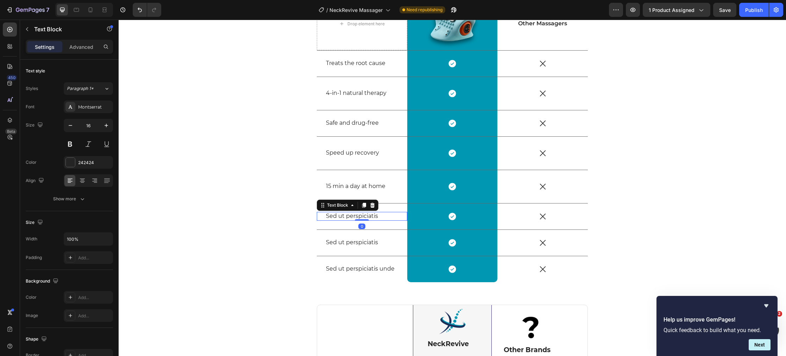
click at [381, 216] on p "Sed ut perspiciatis" at bounding box center [362, 216] width 72 height 7
click at [284, 244] on div "NeckRevive vs Other Brands Heading Row Drop element here Image Row Other Massag…" at bounding box center [452, 292] width 667 height 645
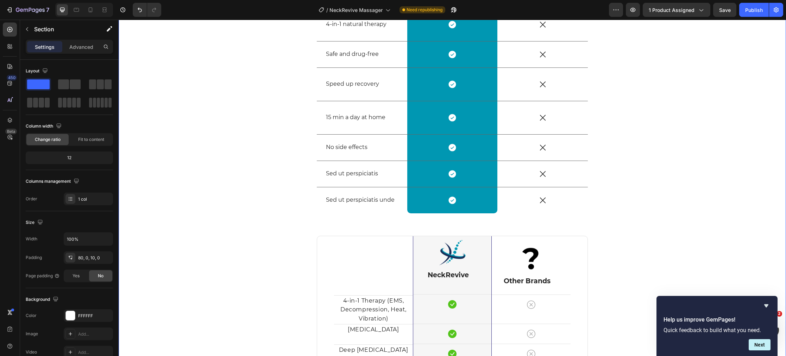
scroll to position [2561, 0]
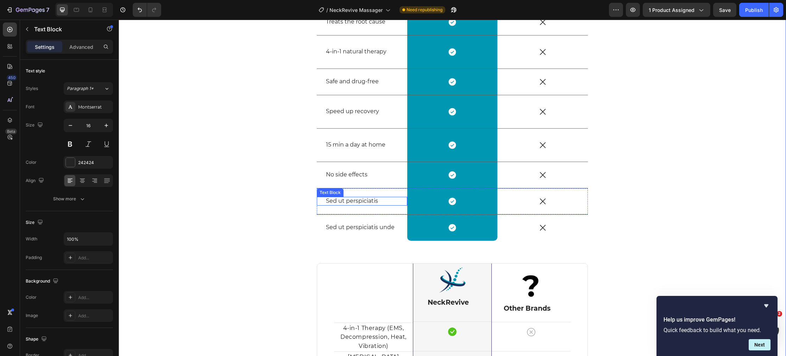
click at [354, 201] on p "Sed ut perspiciatis" at bounding box center [362, 201] width 72 height 7
click at [383, 202] on p "Sed ut perspiciatis" at bounding box center [362, 201] width 72 height 7
click at [361, 227] on p "Sed ut perspiciatis unde" at bounding box center [362, 227] width 72 height 7
click at [362, 227] on p "Sed ut perspiciatis unde" at bounding box center [362, 227] width 72 height 7
click at [394, 227] on p "Sed ut perspiciatis unde" at bounding box center [362, 227] width 72 height 7
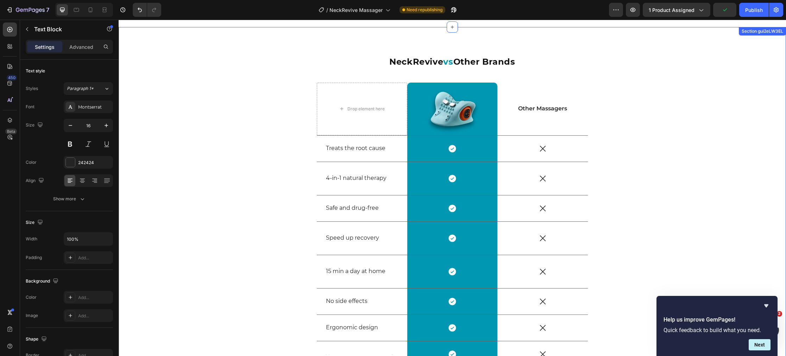
scroll to position [2590, 0]
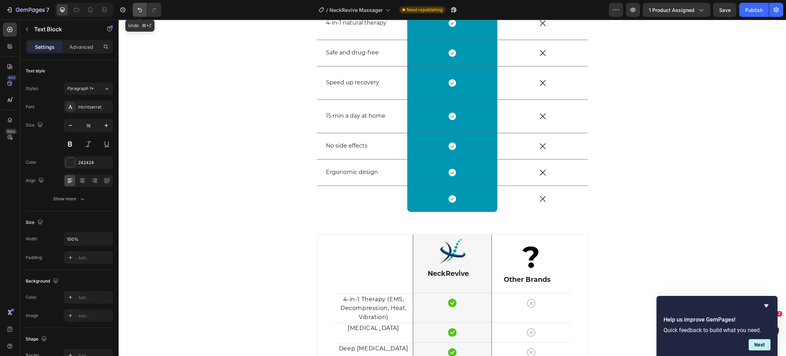
click at [139, 11] on icon "Undo/Redo" at bounding box center [139, 9] width 7 height 7
click at [336, 199] on p "S" at bounding box center [362, 198] width 72 height 7
click at [272, 136] on div "NeckRevive vs Other Brands Heading Row Drop element here Image Row Other Massag…" at bounding box center [452, 222] width 667 height 645
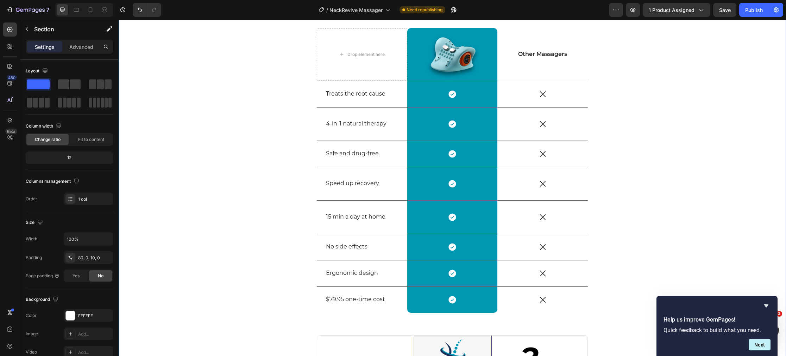
scroll to position [2475, 0]
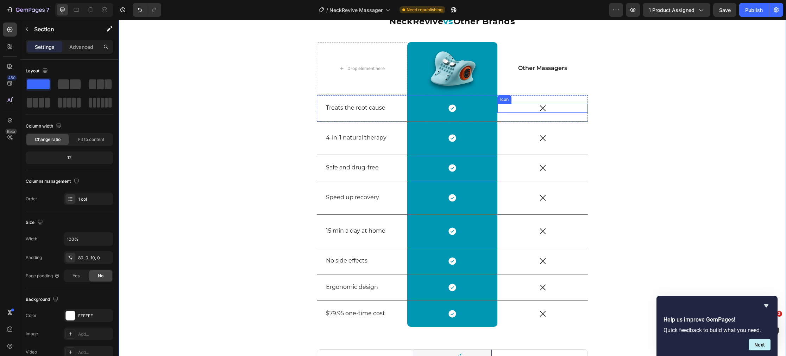
click at [542, 108] on icon at bounding box center [543, 109] width 6 height 6
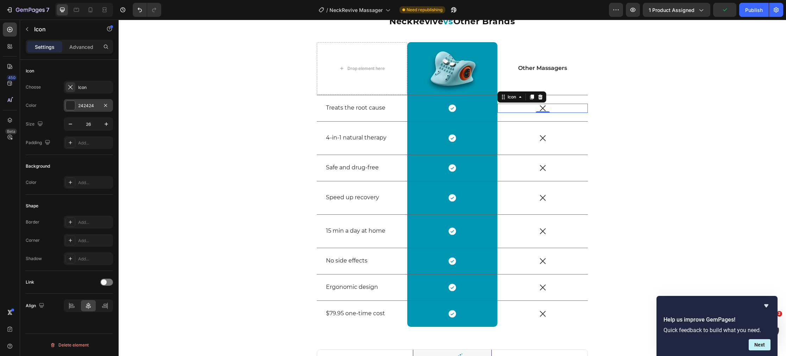
click at [71, 107] on div at bounding box center [70, 105] width 9 height 9
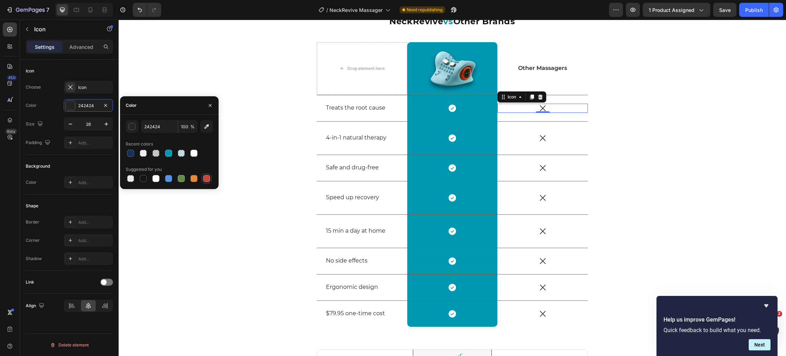
click at [205, 179] on div at bounding box center [206, 178] width 7 height 7
type input "C5453F"
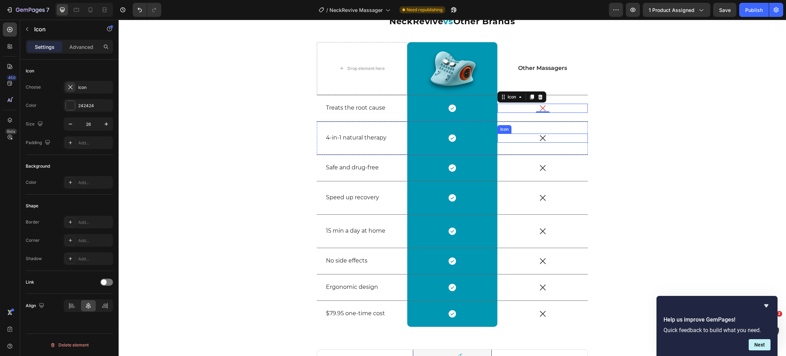
click at [542, 138] on icon at bounding box center [543, 138] width 6 height 6
click at [70, 106] on div at bounding box center [70, 105] width 9 height 9
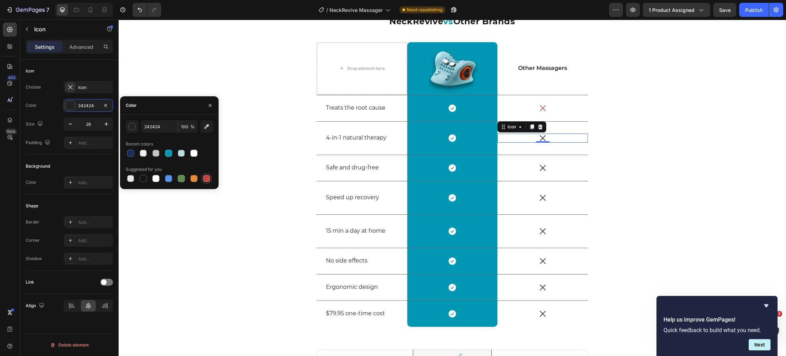
click at [207, 179] on div at bounding box center [206, 178] width 7 height 7
type input "C5453F"
drag, startPoint x: 540, startPoint y: 168, endPoint x: 493, endPoint y: 168, distance: 47.5
click at [540, 168] on icon at bounding box center [542, 168] width 9 height 9
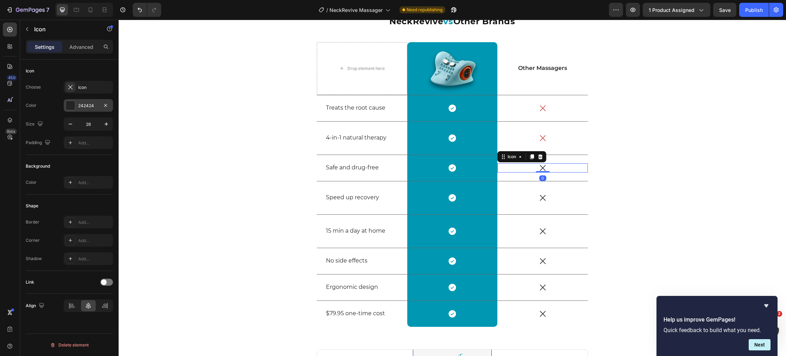
click at [69, 109] on div at bounding box center [70, 105] width 9 height 9
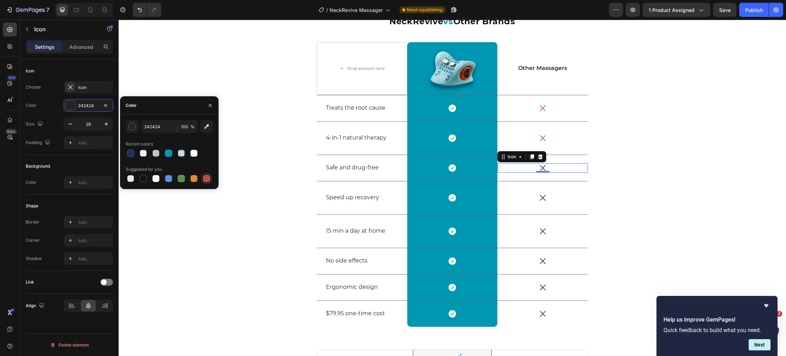
click at [205, 180] on div at bounding box center [206, 178] width 7 height 7
type input "C5453F"
click at [542, 199] on icon at bounding box center [542, 197] width 9 height 9
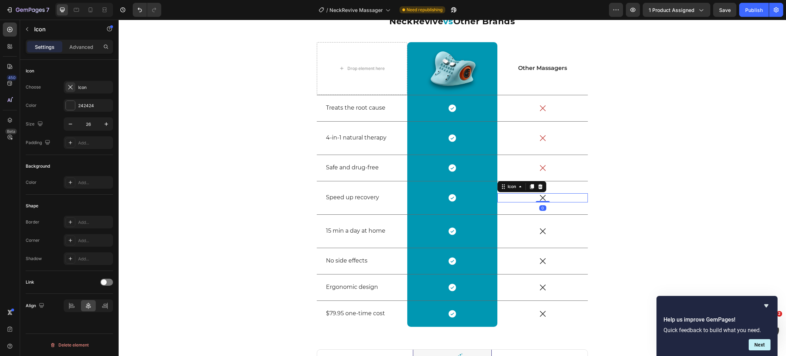
drag, startPoint x: 72, startPoint y: 107, endPoint x: 86, endPoint y: 115, distance: 15.8
click at [72, 107] on div at bounding box center [70, 105] width 9 height 9
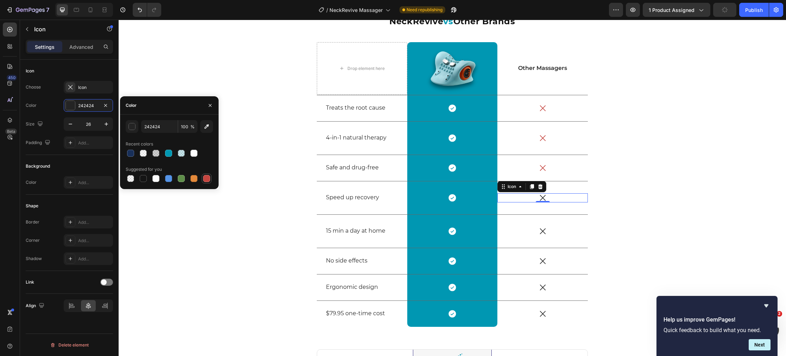
click at [210, 179] on div at bounding box center [206, 178] width 7 height 7
type input "C5453F"
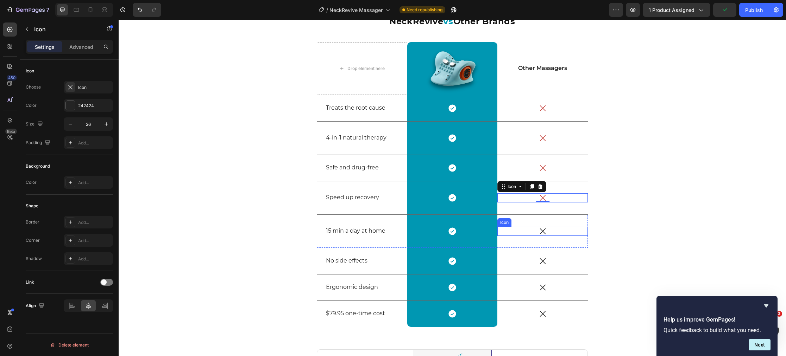
click at [544, 231] on icon at bounding box center [542, 231] width 9 height 9
click at [70, 106] on div at bounding box center [70, 105] width 9 height 9
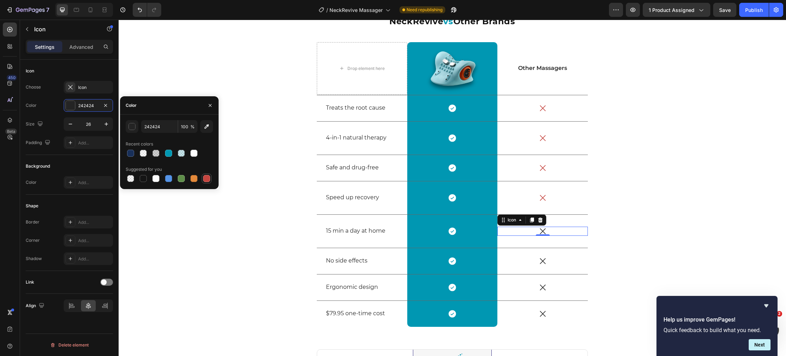
click at [207, 180] on div at bounding box center [206, 178] width 7 height 7
type input "C5453F"
click at [543, 261] on icon at bounding box center [543, 262] width 6 height 6
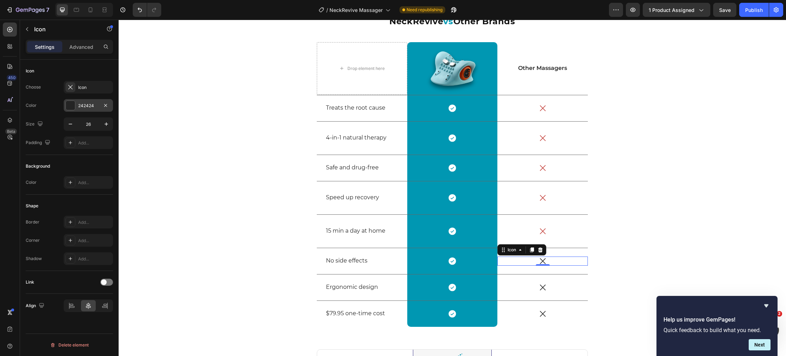
click at [73, 108] on div at bounding box center [70, 105] width 9 height 9
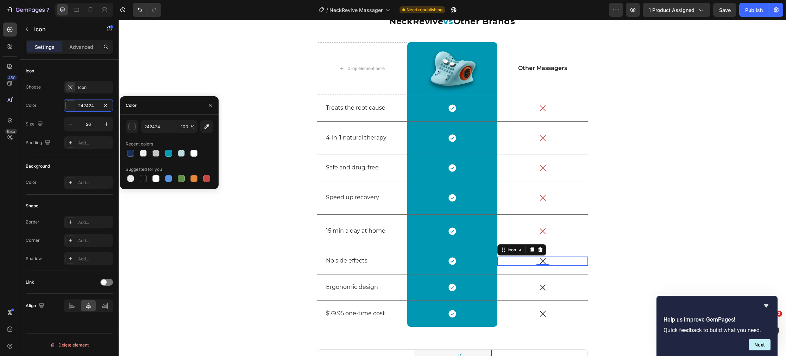
click at [193, 155] on div at bounding box center [193, 153] width 7 height 7
click at [207, 181] on div at bounding box center [206, 178] width 7 height 7
type input "C5453F"
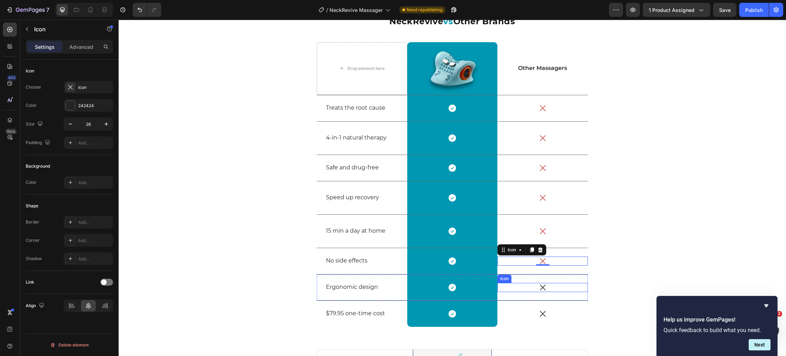
click at [542, 288] on icon at bounding box center [543, 288] width 6 height 6
click at [540, 286] on icon at bounding box center [542, 287] width 9 height 9
click at [88, 110] on div "242424" at bounding box center [88, 105] width 49 height 13
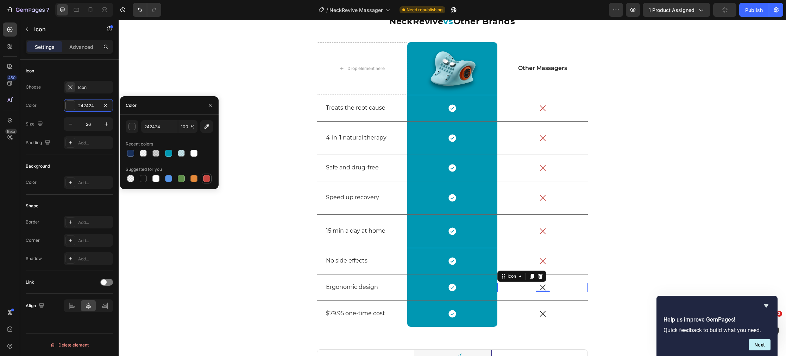
click at [210, 177] on div at bounding box center [206, 178] width 7 height 7
type input "C5453F"
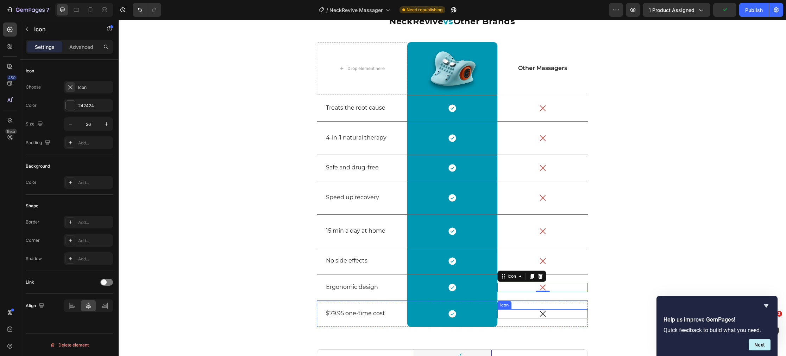
click at [544, 316] on icon at bounding box center [542, 314] width 9 height 9
click at [67, 105] on div at bounding box center [70, 105] width 9 height 9
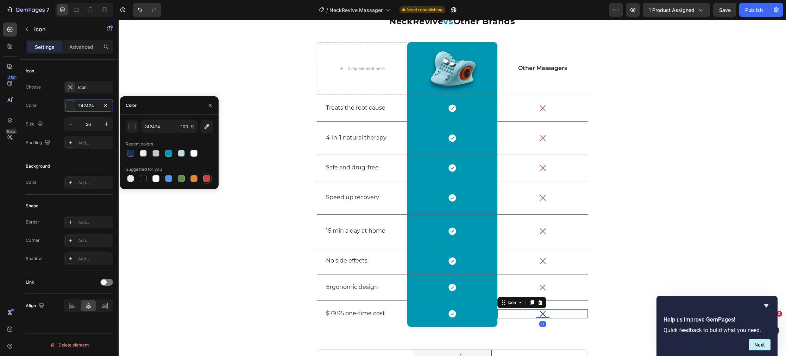
click at [204, 180] on div at bounding box center [206, 178] width 7 height 7
type input "C5453F"
click at [226, 229] on div "NeckRevive vs Other Brands Heading Row Drop element here Image Row Other Massag…" at bounding box center [452, 337] width 667 height 645
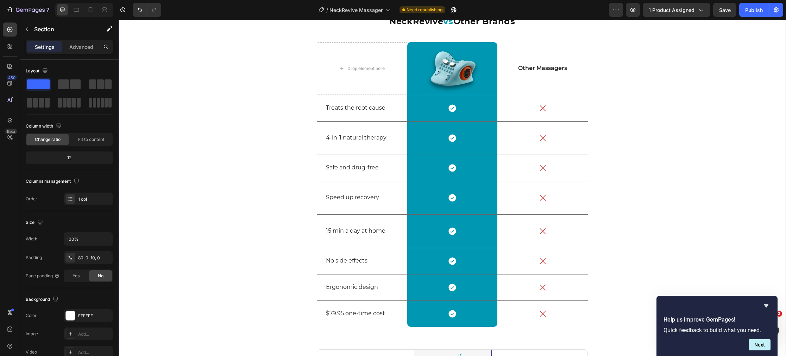
click at [226, 229] on div "NeckRevive vs Other Brands Heading Row Drop element here Image Row Other Massag…" at bounding box center [452, 337] width 667 height 645
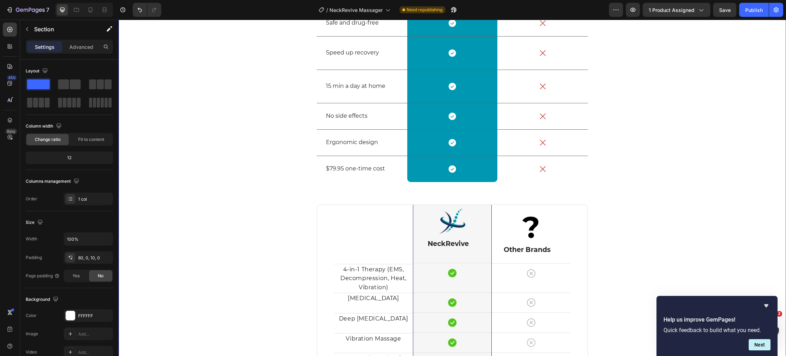
scroll to position [2553, 0]
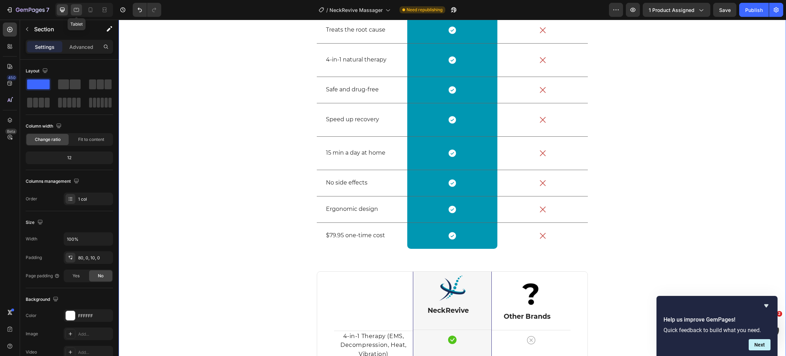
click at [80, 8] on icon at bounding box center [76, 9] width 7 height 7
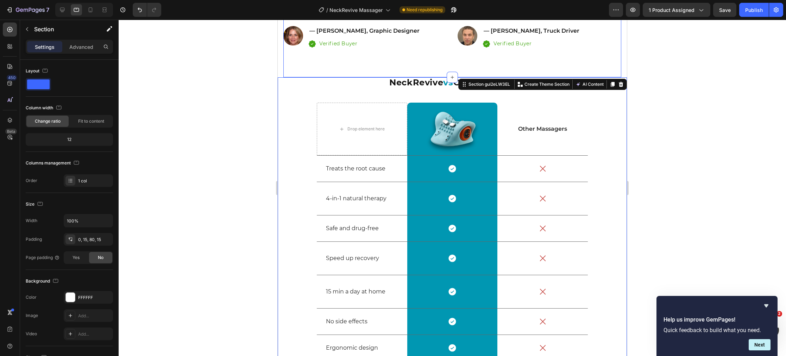
scroll to position [2379, 0]
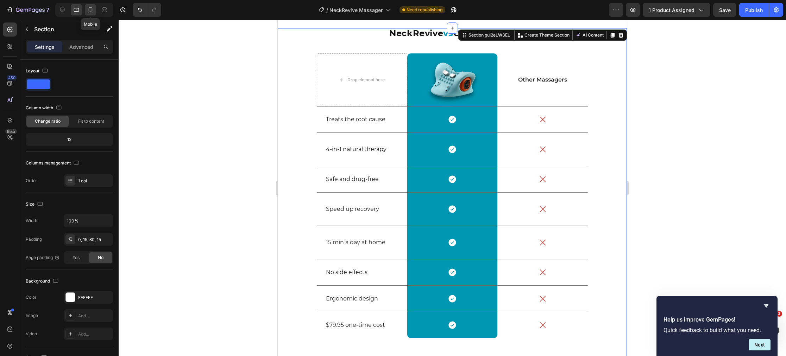
click at [91, 11] on icon at bounding box center [91, 11] width 2 height 1
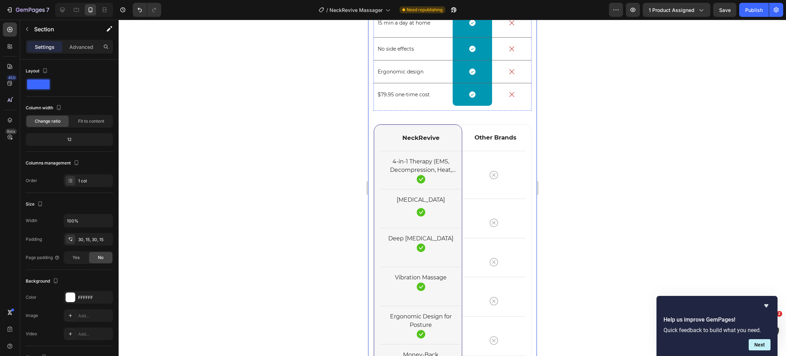
scroll to position [2552, 0]
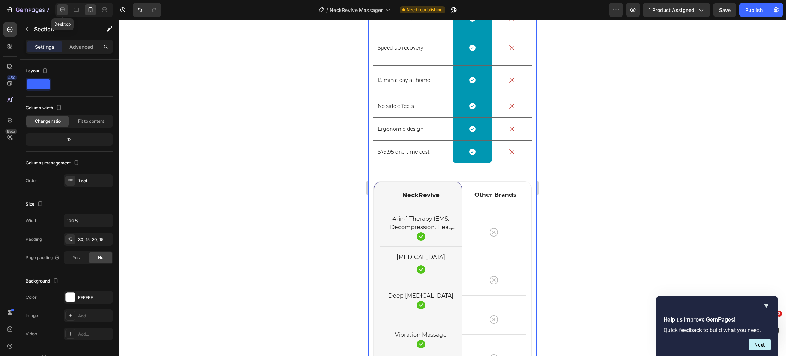
click at [63, 11] on icon at bounding box center [62, 9] width 7 height 7
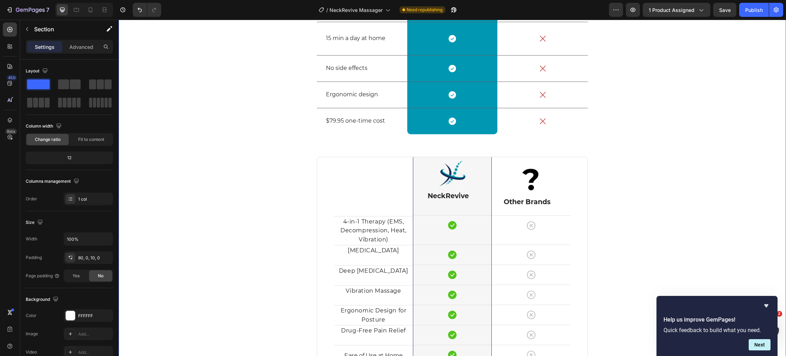
scroll to position [2666, 0]
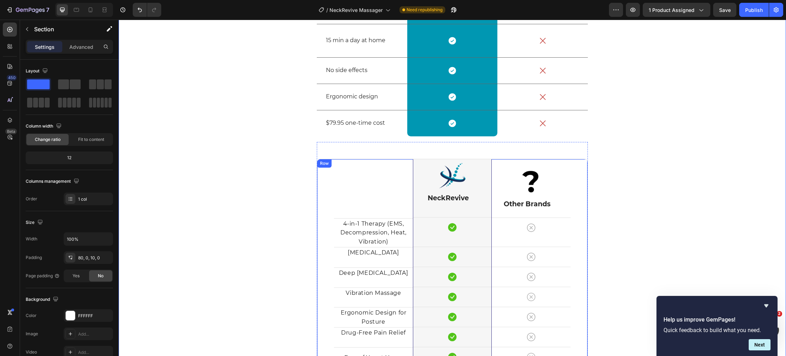
click at [324, 168] on div "Title Line 4-in-1 Therapy (EMS, Decompression, Heat, Vibration) Text block Row …" at bounding box center [452, 273] width 271 height 229
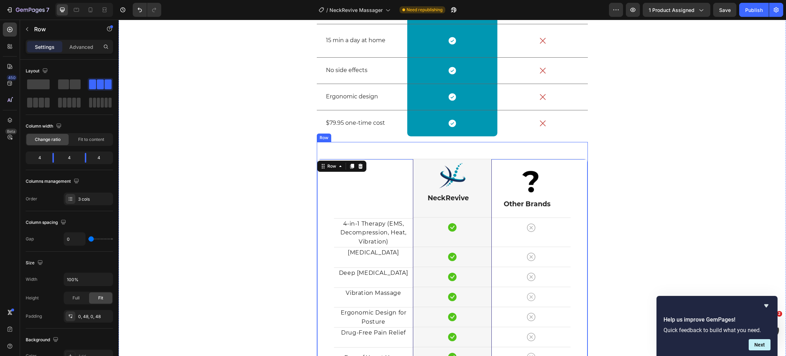
click at [364, 154] on div "Title Line 4-in-1 Therapy (EMS, Decompression, Heat, Vibration) Text block Row …" at bounding box center [452, 274] width 271 height 246
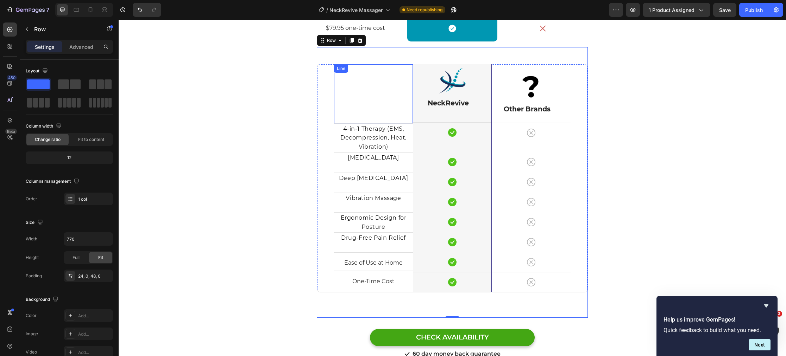
scroll to position [2658, 0]
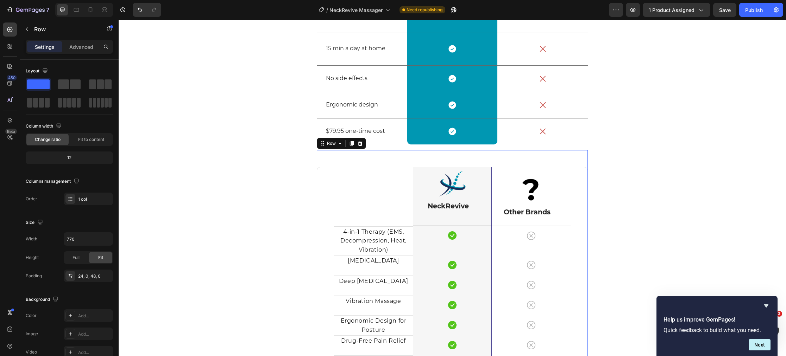
click at [357, 143] on icon at bounding box center [360, 144] width 6 height 6
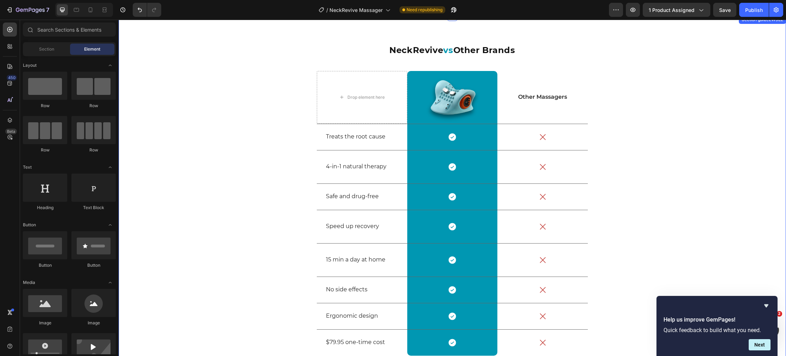
scroll to position [2462, 0]
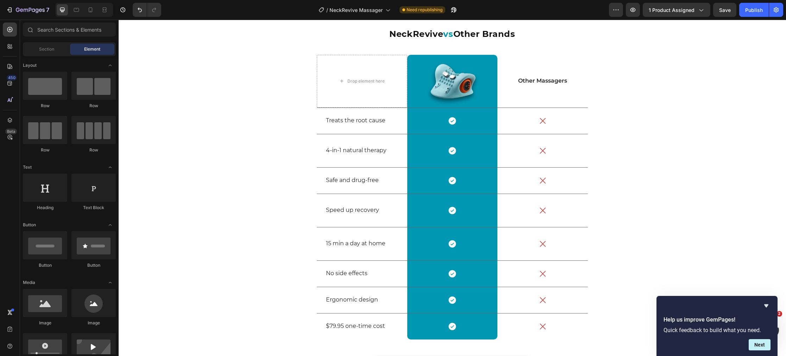
click at [754, 13] on div "Publish" at bounding box center [754, 9] width 18 height 7
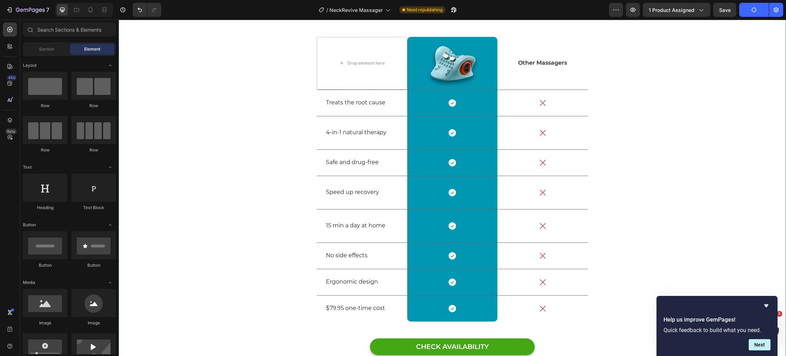
scroll to position [2605, 0]
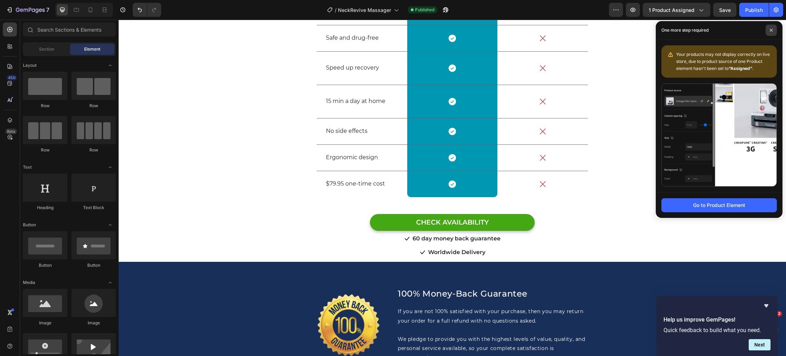
click at [771, 32] on span at bounding box center [770, 30] width 11 height 11
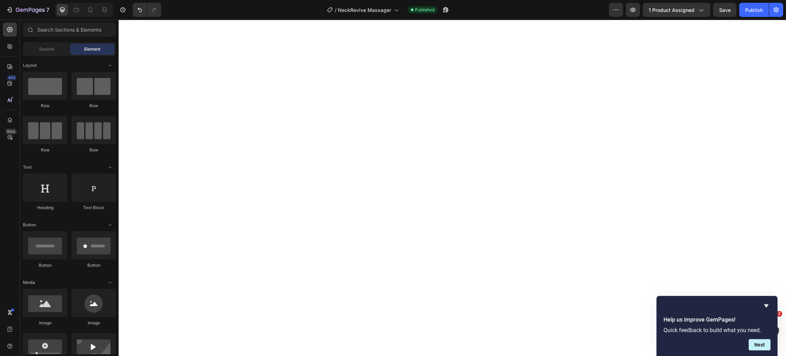
scroll to position [0, 0]
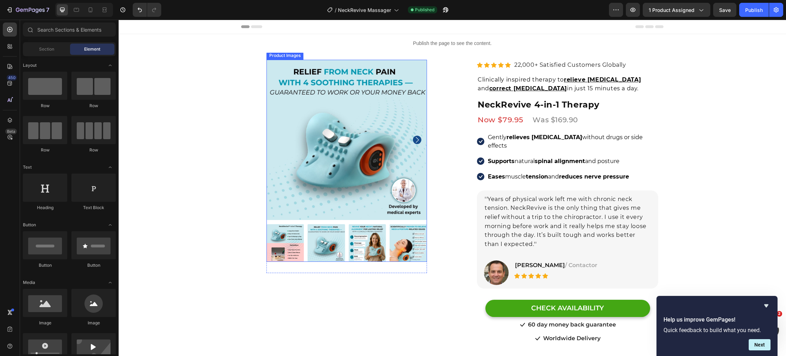
click at [311, 139] on img at bounding box center [346, 140] width 160 height 160
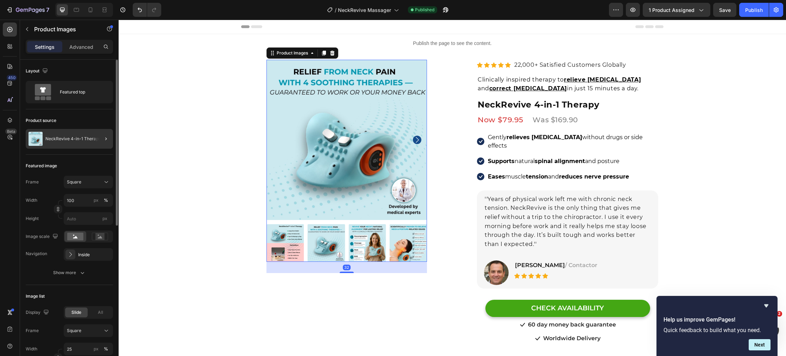
click at [95, 142] on div at bounding box center [103, 139] width 20 height 20
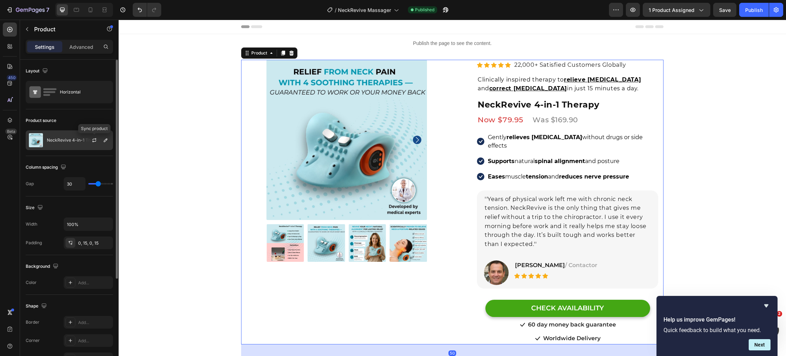
click at [90, 143] on div at bounding box center [94, 140] width 8 height 8
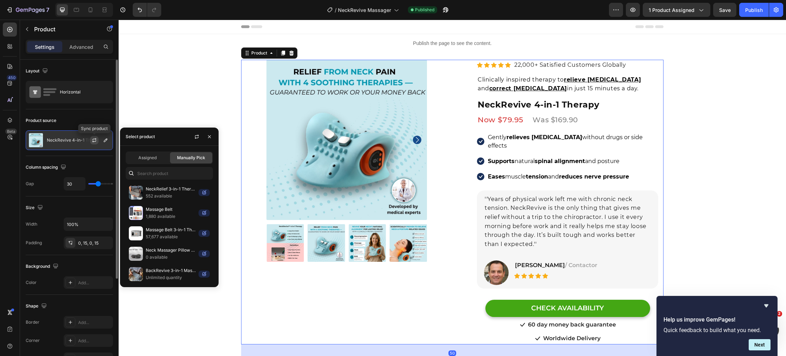
click at [95, 142] on icon "button" at bounding box center [94, 141] width 6 height 6
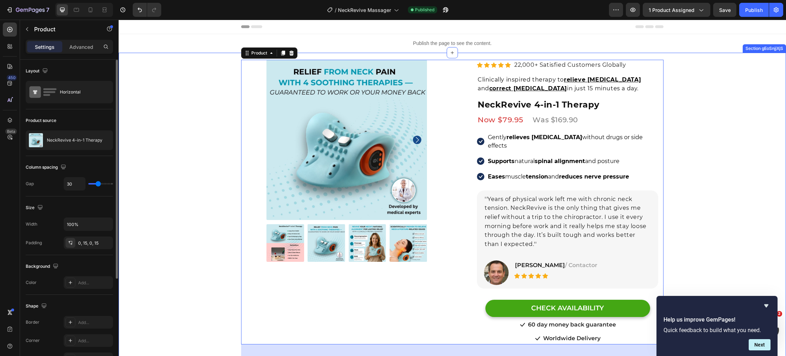
click at [222, 155] on div "Product Images Row Row Relieve Your Pain in Just 10 Minutes a Day Heading Row P…" at bounding box center [452, 227] width 667 height 292
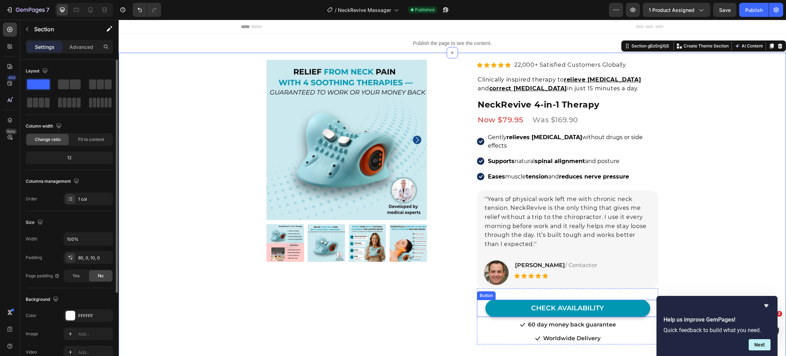
click at [505, 304] on link "CHECK AVAILABILITY" at bounding box center [567, 308] width 165 height 17
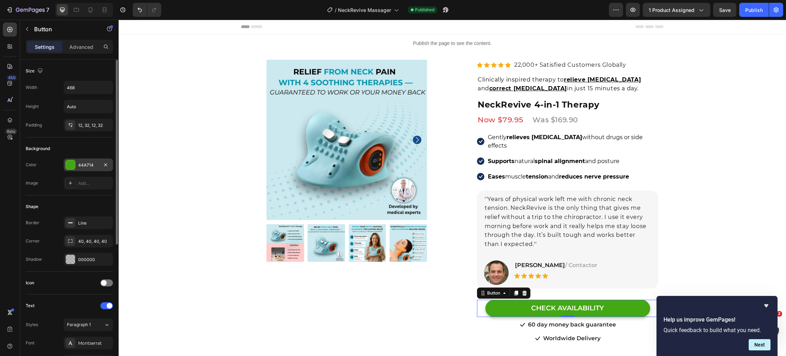
click at [70, 168] on div at bounding box center [70, 164] width 9 height 9
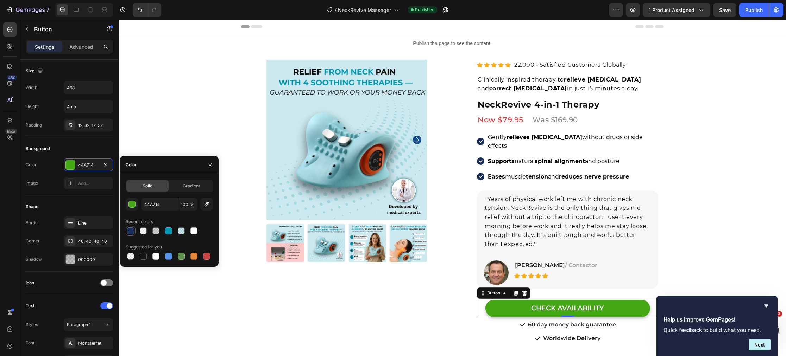
click at [129, 229] on div at bounding box center [130, 231] width 7 height 7
type input "182F59"
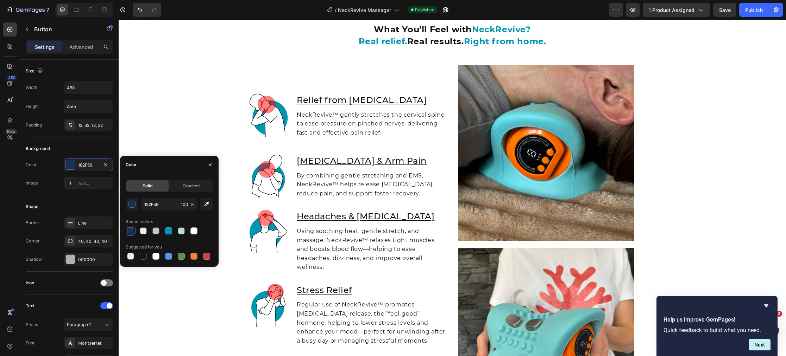
scroll to position [1549, 0]
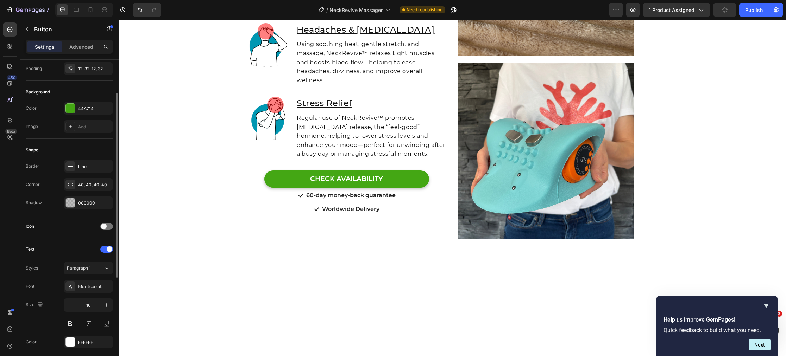
scroll to position [8, 0]
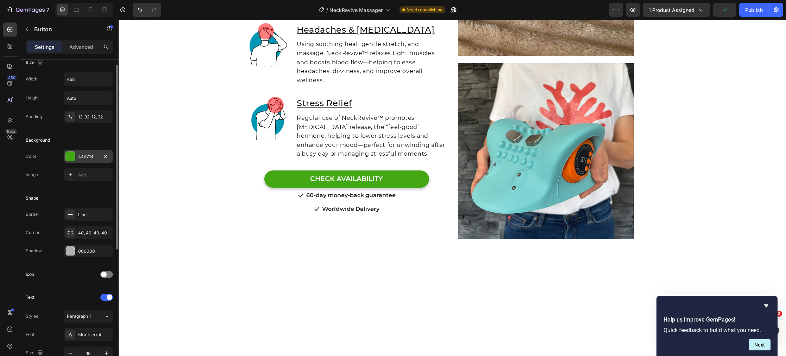
click at [68, 158] on div at bounding box center [70, 156] width 9 height 9
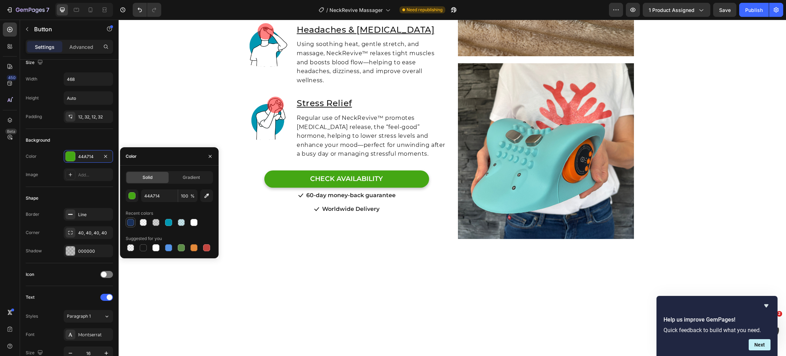
click at [129, 223] on div at bounding box center [130, 222] width 7 height 7
type input "182F59"
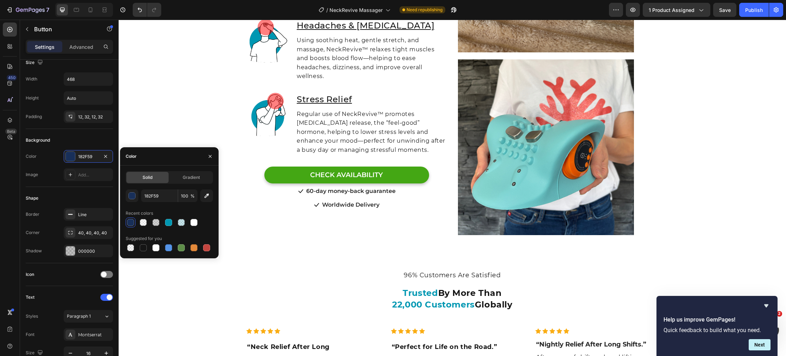
scroll to position [1944, 0]
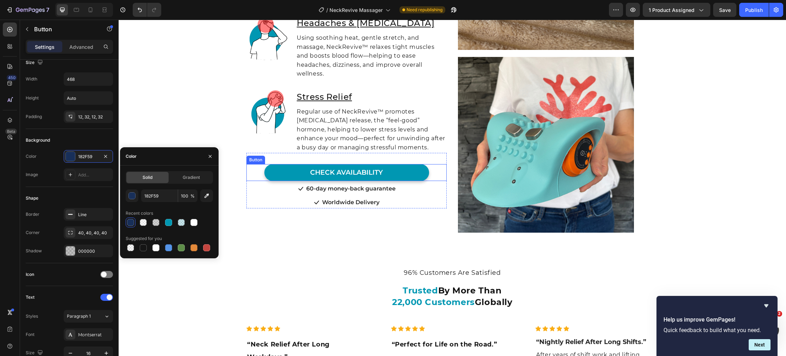
click at [281, 180] on link "CHECK AVAILABILITY" at bounding box center [346, 172] width 165 height 17
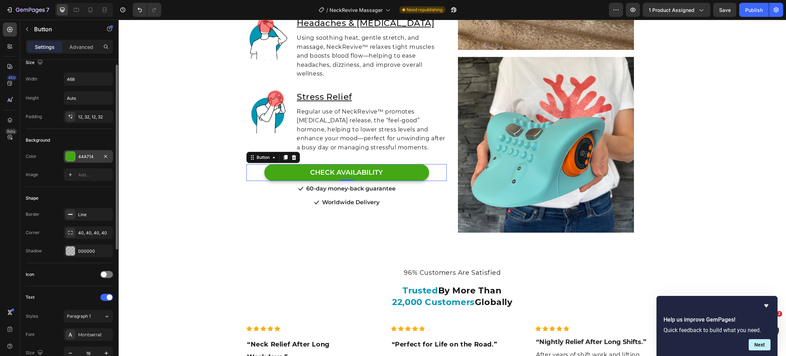
click at [72, 155] on div at bounding box center [70, 156] width 9 height 9
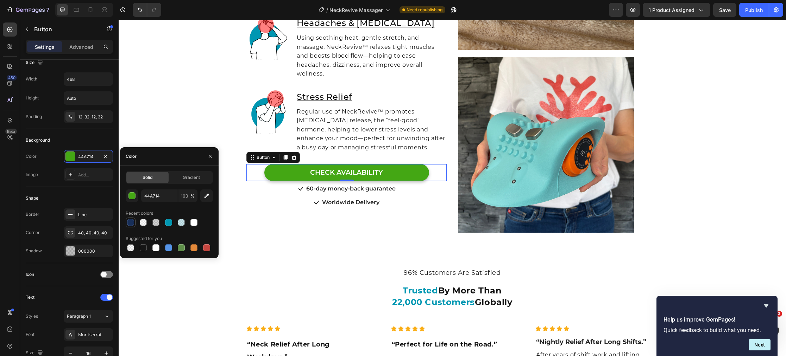
click at [129, 220] on div at bounding box center [130, 222] width 7 height 7
type input "182F59"
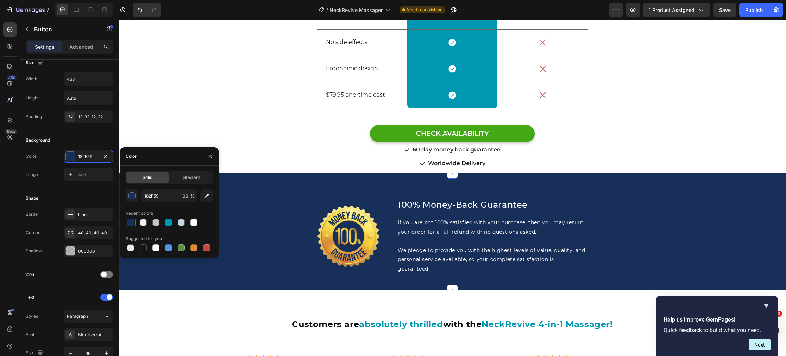
scroll to position [2599, 0]
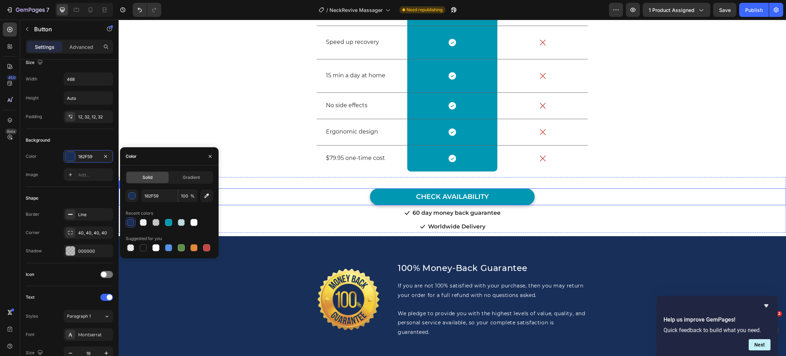
click at [376, 206] on link "CHECK AVAILABILITY" at bounding box center [452, 197] width 165 height 17
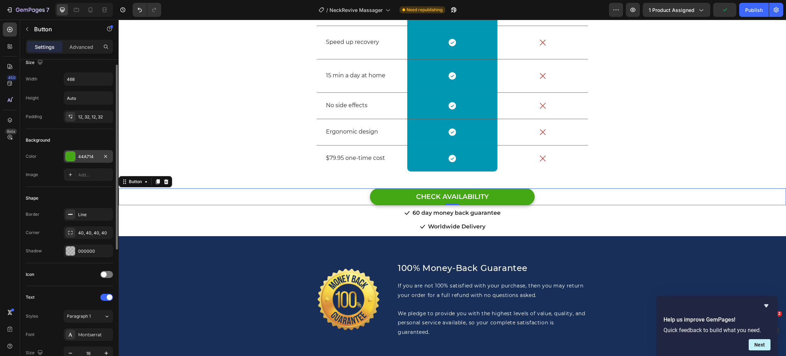
click at [71, 157] on div at bounding box center [70, 156] width 9 height 9
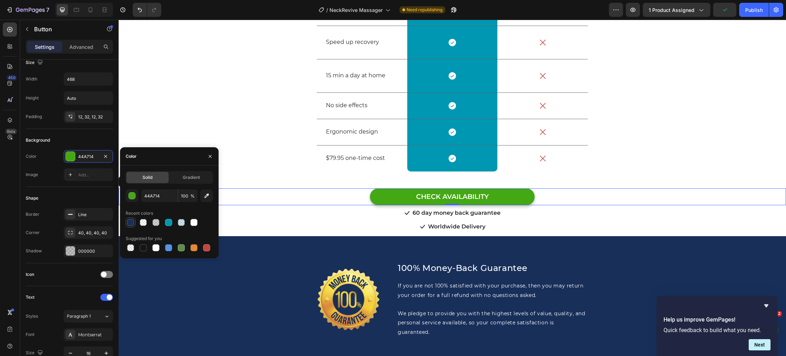
click at [132, 222] on div at bounding box center [130, 222] width 7 height 7
type input "182F59"
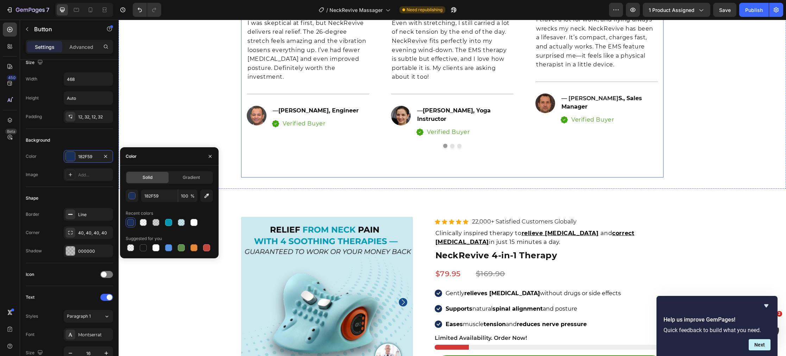
scroll to position [3228, 0]
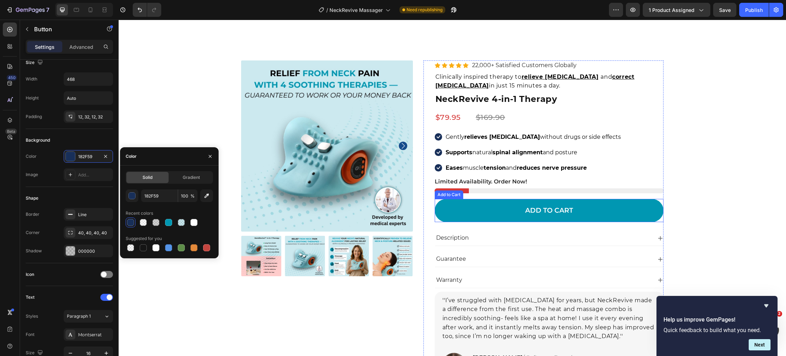
click at [453, 206] on button "Add to cart" at bounding box center [548, 211] width 229 height 24
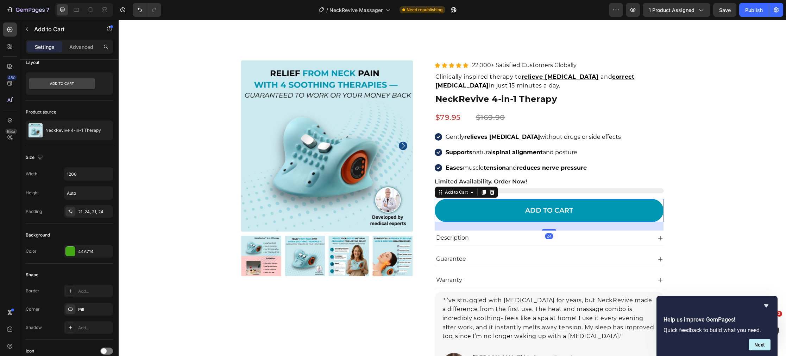
scroll to position [0, 0]
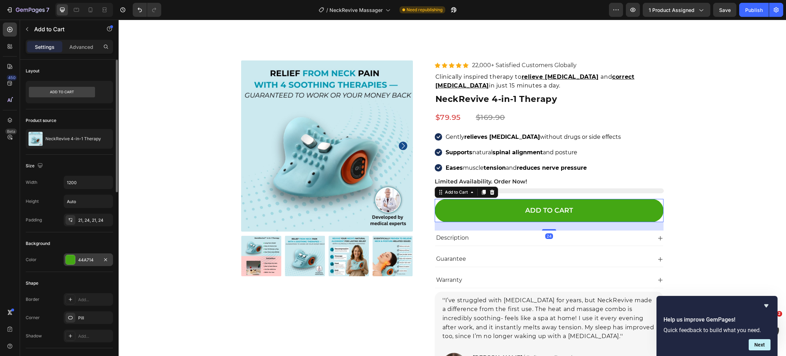
click at [72, 258] on div at bounding box center [70, 259] width 9 height 9
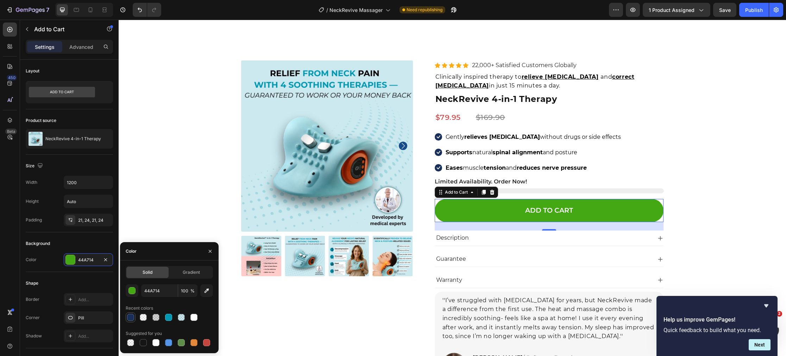
click at [132, 317] on div at bounding box center [130, 317] width 7 height 7
type input "182F59"
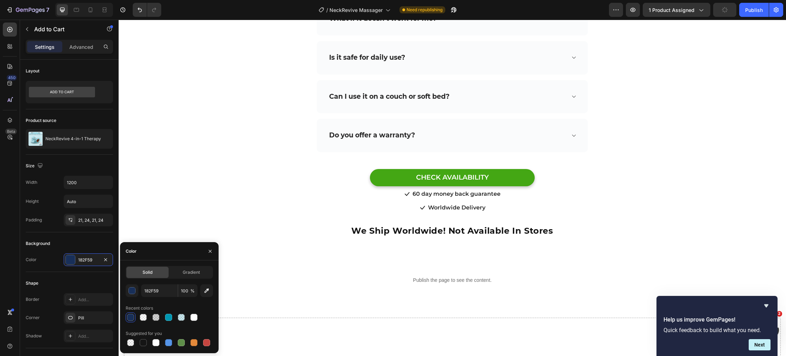
scroll to position [3993, 0]
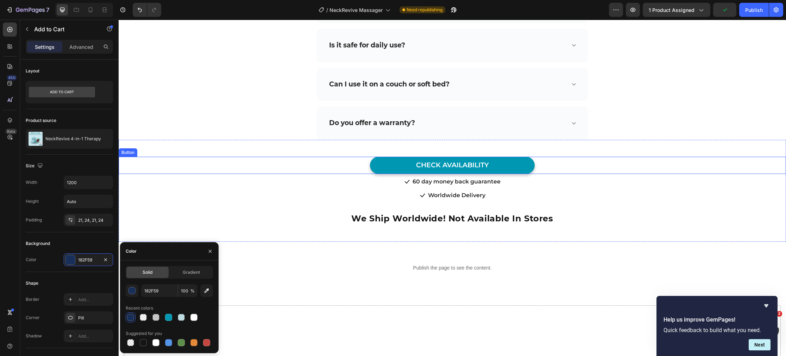
click at [376, 159] on link "CHECK AVAILABILITY" at bounding box center [452, 165] width 165 height 17
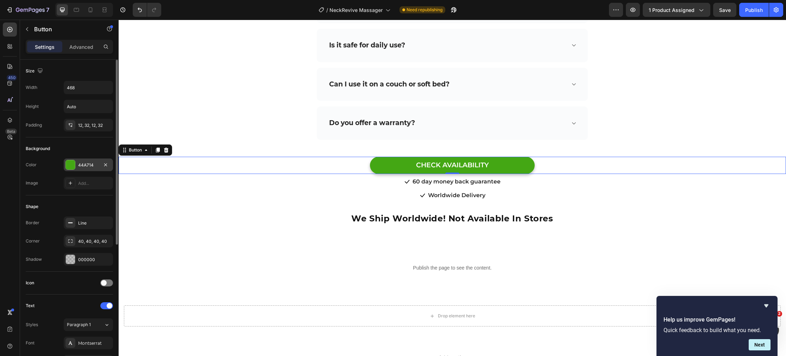
click at [71, 165] on div at bounding box center [70, 164] width 9 height 9
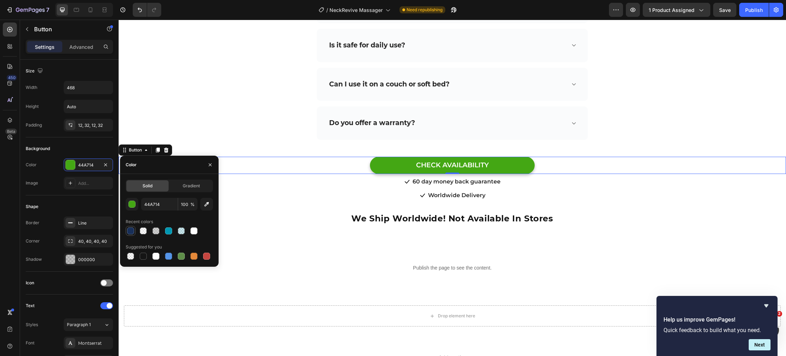
drag, startPoint x: 130, startPoint y: 231, endPoint x: 120, endPoint y: 230, distance: 9.9
click at [130, 231] on div at bounding box center [130, 231] width 7 height 7
type input "182F59"
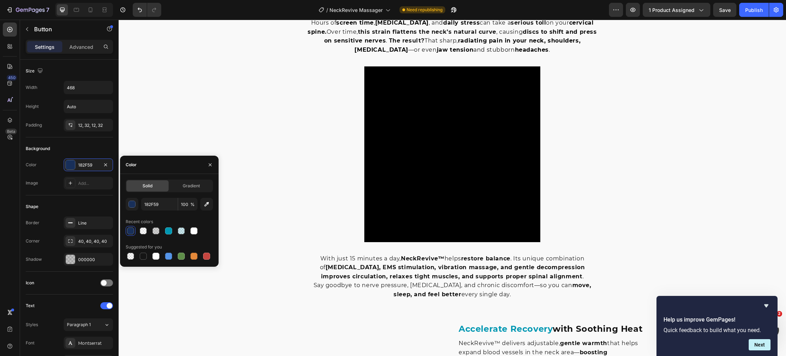
scroll to position [0, 0]
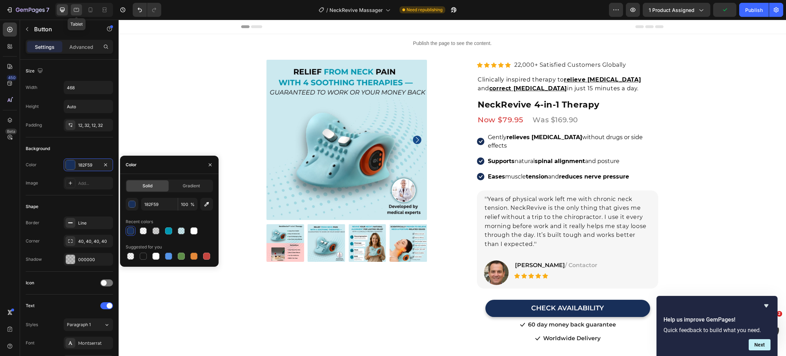
click at [78, 9] on icon at bounding box center [76, 9] width 7 height 7
type input "14"
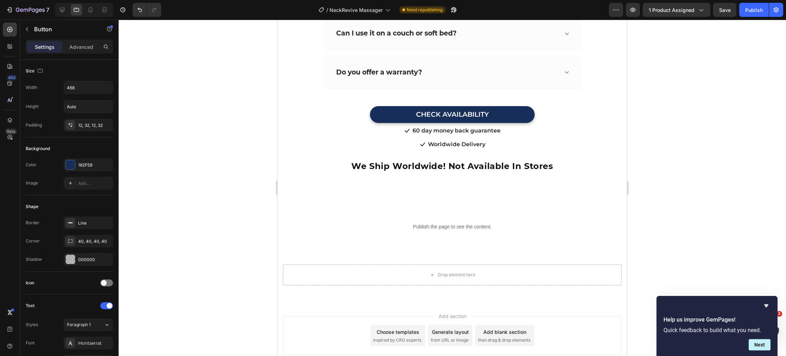
scroll to position [4243, 0]
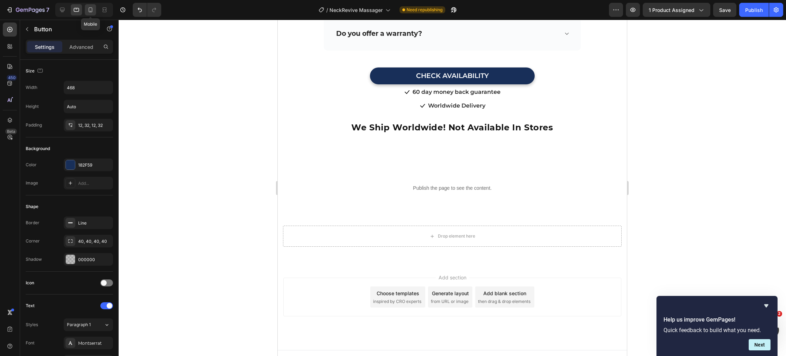
click at [93, 12] on icon at bounding box center [90, 9] width 7 height 7
type input "100%"
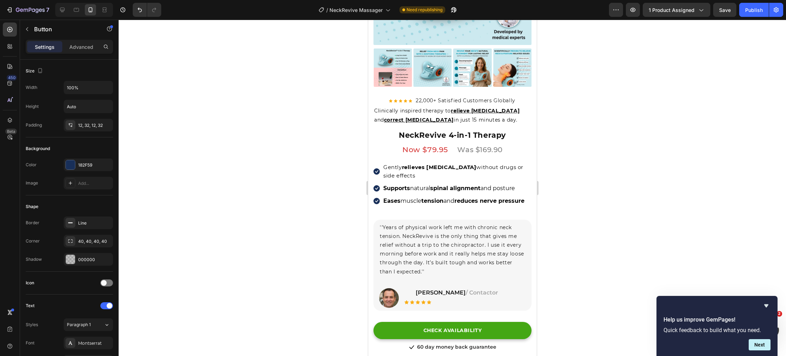
scroll to position [259, 0]
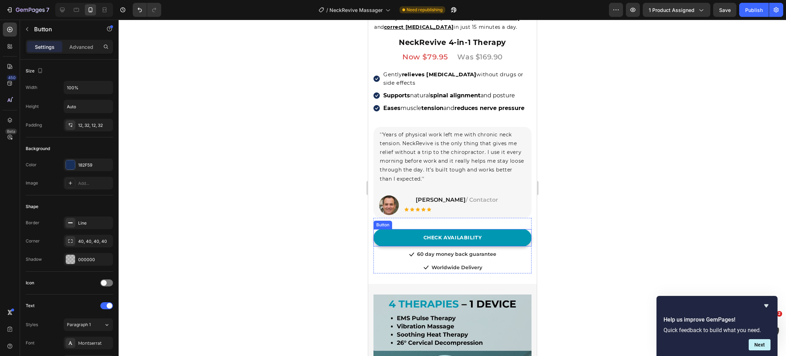
click at [402, 235] on link "CHECK AVAILABILITY" at bounding box center [452, 237] width 158 height 17
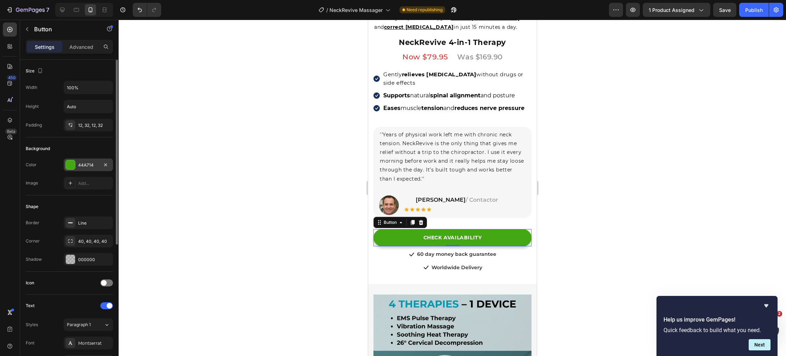
click at [73, 165] on div at bounding box center [70, 164] width 9 height 9
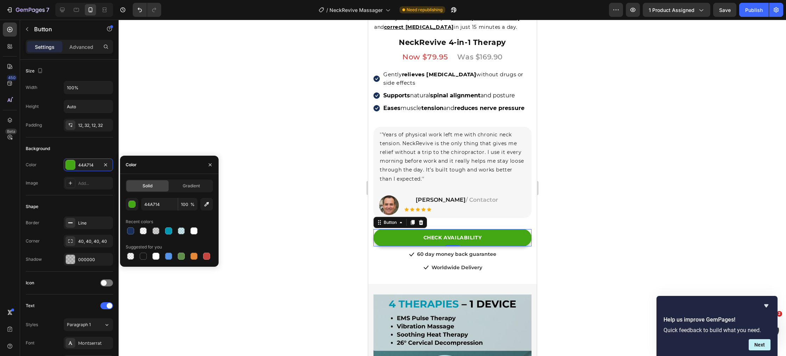
drag, startPoint x: 131, startPoint y: 233, endPoint x: 148, endPoint y: 234, distance: 18.0
click at [131, 233] on div at bounding box center [130, 231] width 7 height 7
type input "182F59"
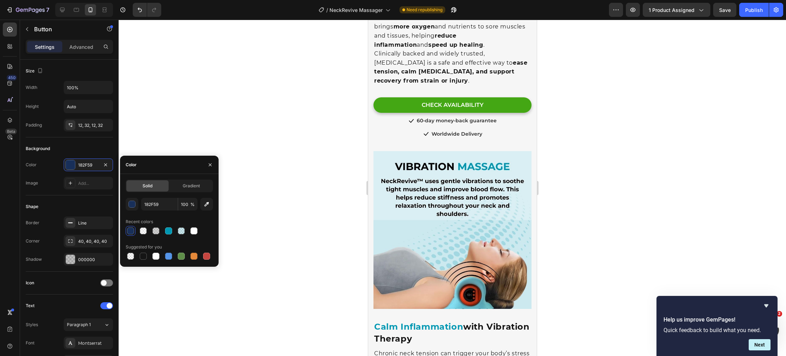
scroll to position [1210, 0]
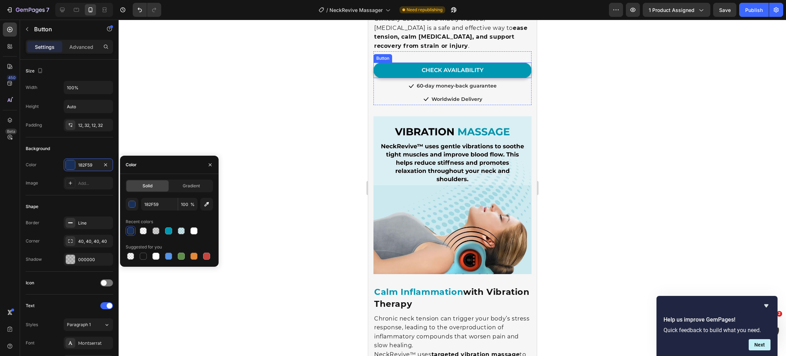
click at [405, 78] on link "CHECK AVAILABILITY" at bounding box center [452, 71] width 158 height 16
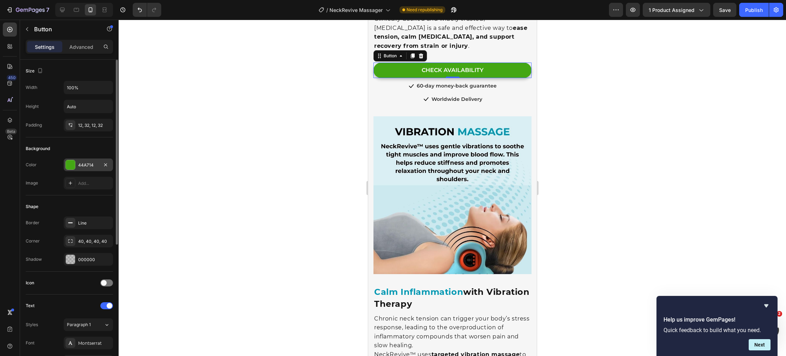
click at [71, 167] on div at bounding box center [70, 164] width 9 height 9
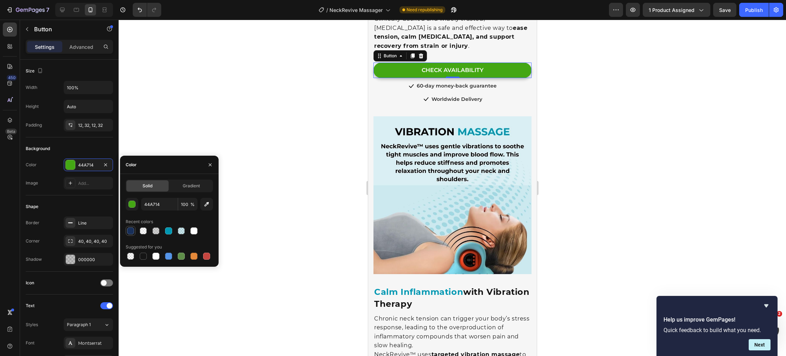
click at [131, 232] on div at bounding box center [130, 231] width 7 height 7
type input "182F59"
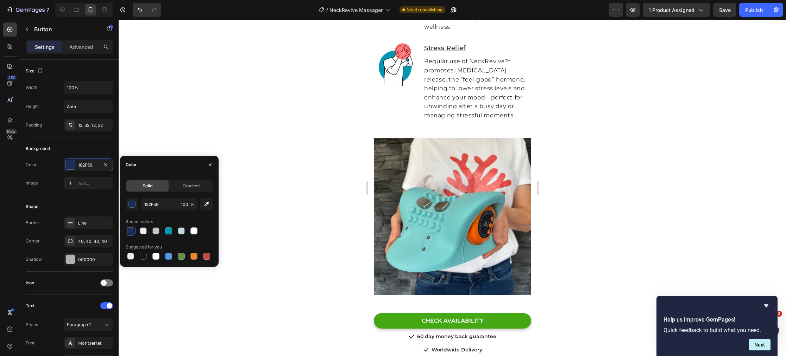
scroll to position [3134, 0]
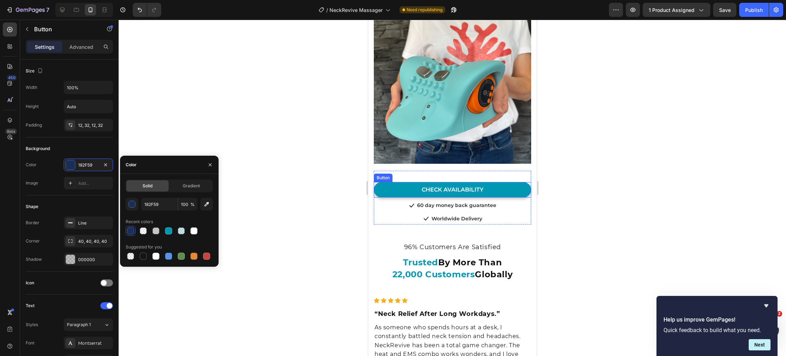
click at [396, 193] on link "CHECK AVAILABILITY" at bounding box center [451, 190] width 157 height 16
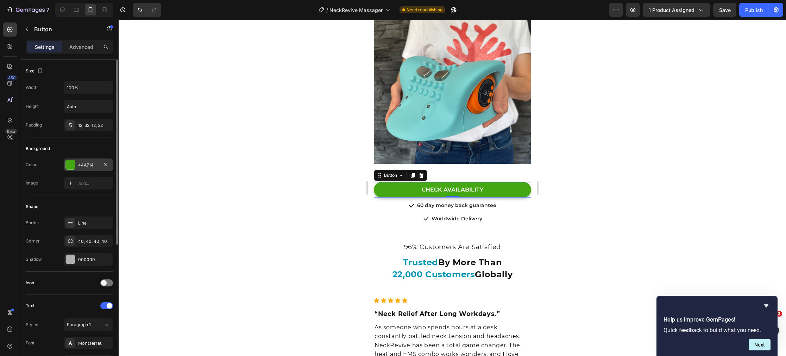
click at [74, 166] on div at bounding box center [70, 164] width 9 height 9
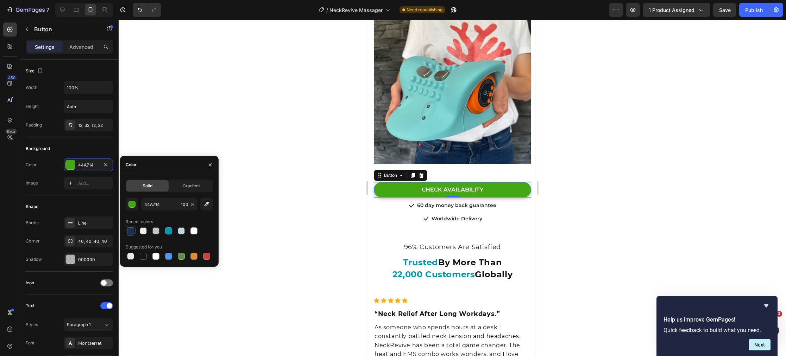
click at [131, 233] on div at bounding box center [130, 231] width 7 height 7
type input "182F59"
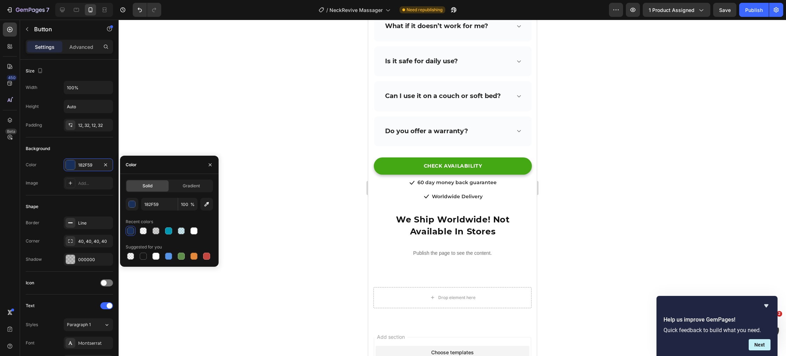
scroll to position [5050, 0]
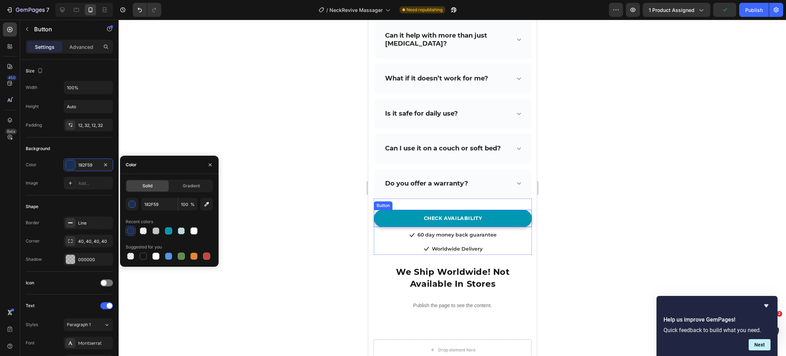
click at [402, 222] on link "CHECK AVAILABILITY" at bounding box center [452, 218] width 158 height 17
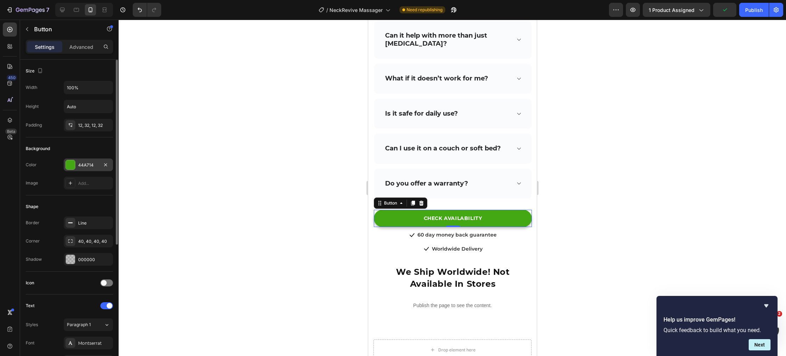
click at [70, 164] on div at bounding box center [70, 164] width 9 height 9
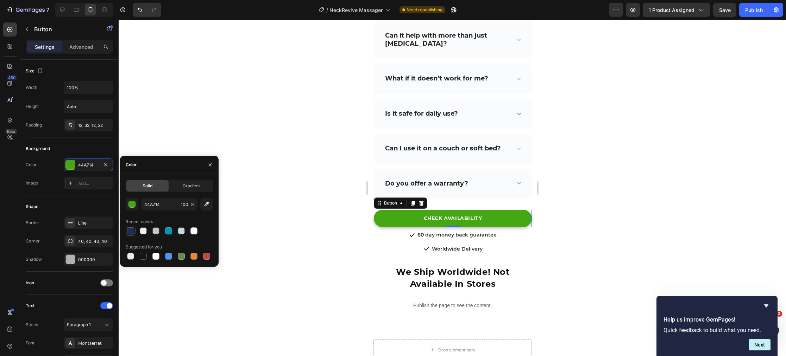
click at [130, 229] on div at bounding box center [130, 231] width 7 height 7
type input "182F59"
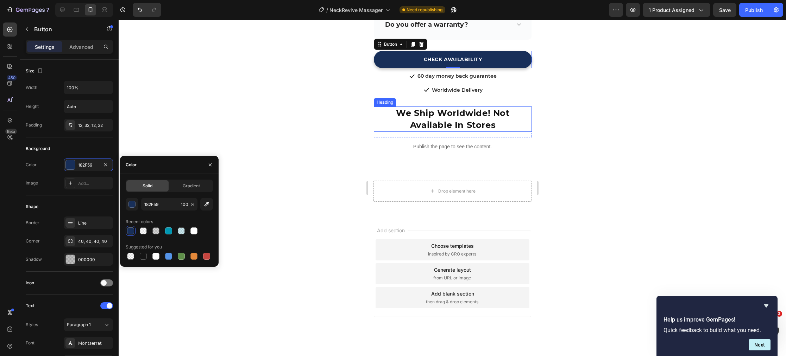
scroll to position [5218, 0]
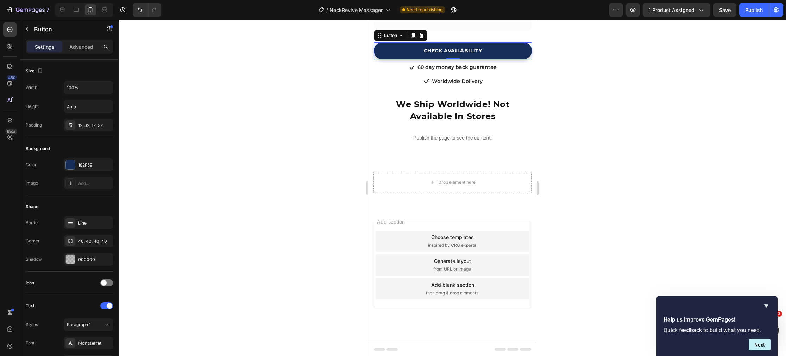
drag, startPoint x: 756, startPoint y: 6, endPoint x: 734, endPoint y: 75, distance: 72.6
click at [755, 6] on div "Publish" at bounding box center [754, 9] width 18 height 7
click at [400, 53] on link "CHECK AVAILABILITY" at bounding box center [452, 50] width 158 height 17
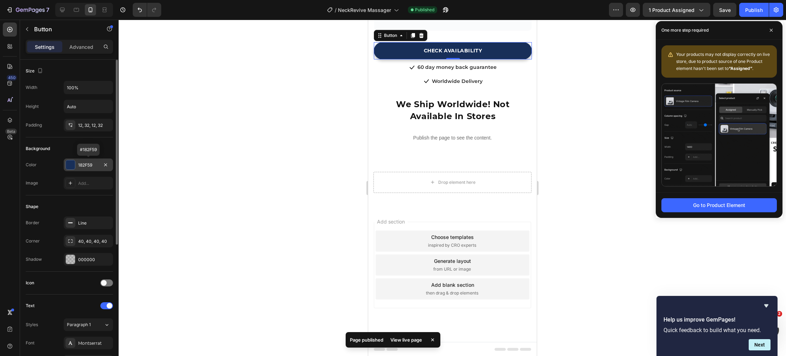
click at [96, 166] on div "182F59" at bounding box center [88, 165] width 20 height 6
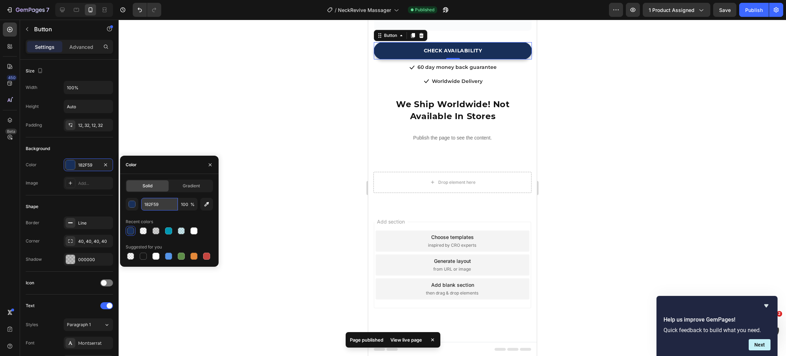
drag, startPoint x: 153, startPoint y: 205, endPoint x: 143, endPoint y: 205, distance: 9.9
click at [143, 205] on input "182F59" at bounding box center [159, 204] width 37 height 13
drag, startPoint x: 161, startPoint y: 204, endPoint x: 149, endPoint y: 204, distance: 11.6
click at [140, 203] on div "182F59 100 %" at bounding box center [169, 204] width 87 height 13
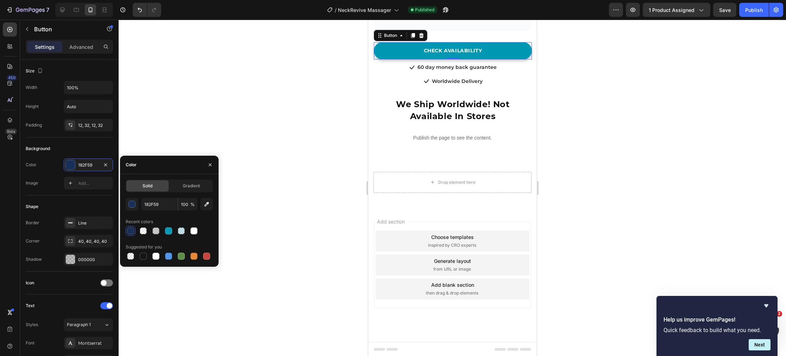
click at [401, 56] on link "CHECK AVAILABILITY" at bounding box center [452, 50] width 158 height 17
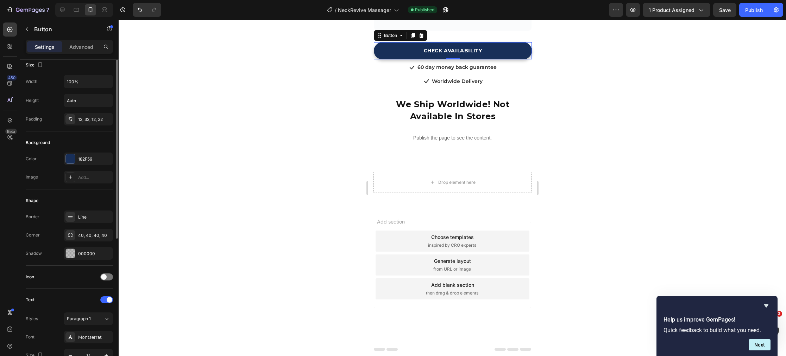
scroll to position [0, 0]
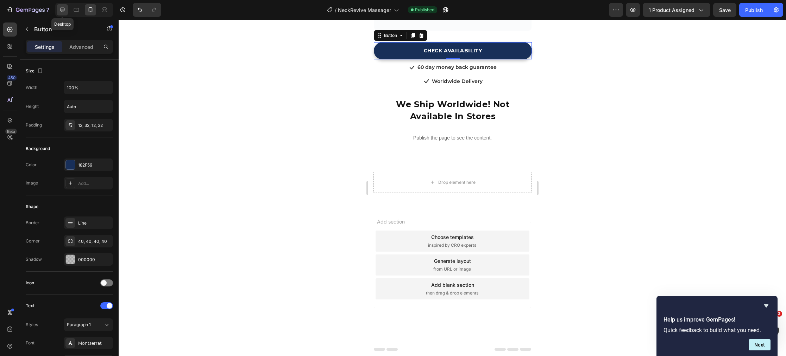
click at [63, 9] on icon at bounding box center [62, 9] width 7 height 7
type input "468"
type input "16"
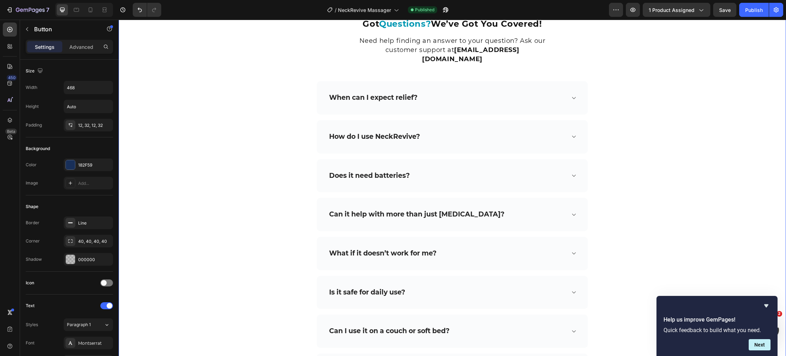
scroll to position [4762, 0]
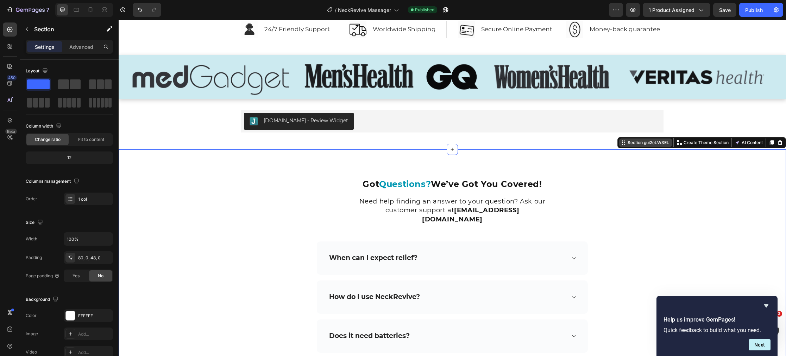
scroll to position [4579, 0]
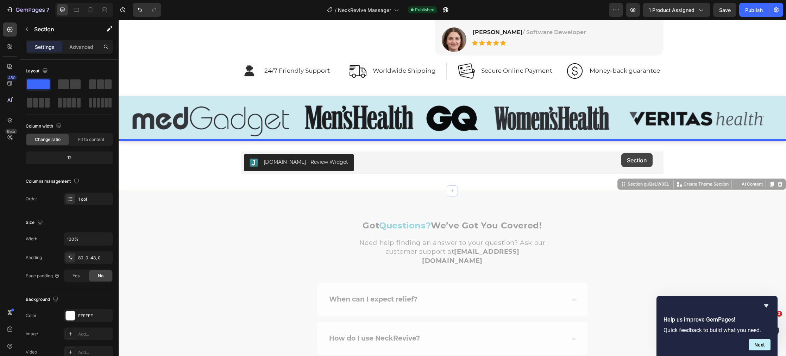
drag, startPoint x: 621, startPoint y: 185, endPoint x: 621, endPoint y: 153, distance: 31.7
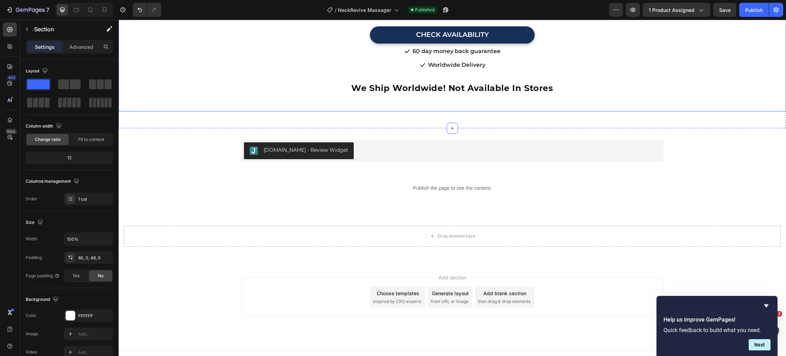
scroll to position [5022, 0]
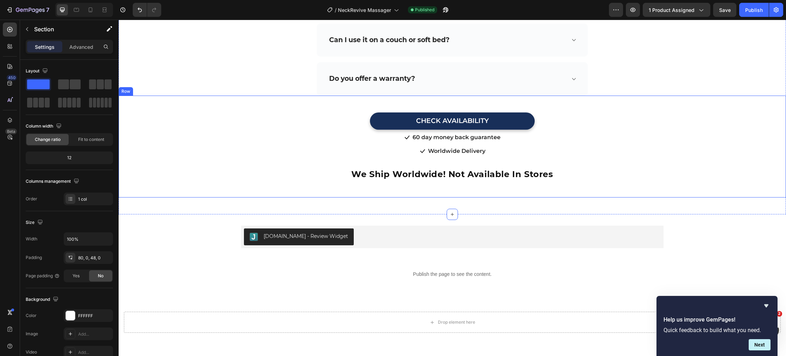
click at [310, 100] on div "CHECK AVAILABILITY Button" at bounding box center [452, 113] width 667 height 34
click at [155, 87] on icon at bounding box center [154, 89] width 4 height 5
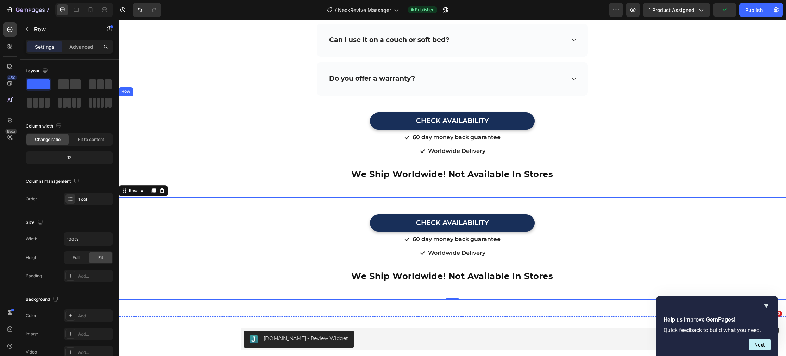
scroll to position [5132, 0]
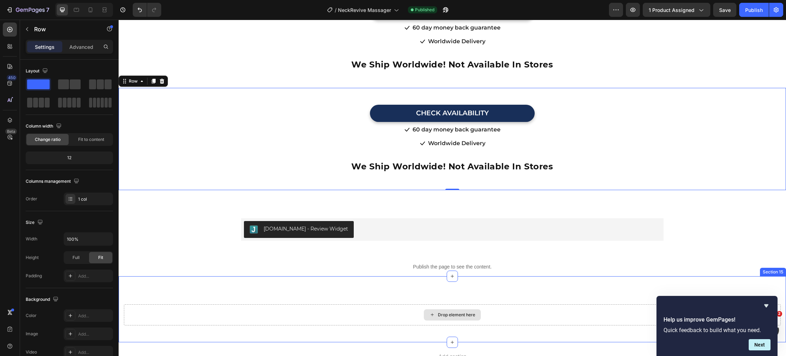
drag, startPoint x: 154, startPoint y: 73, endPoint x: 156, endPoint y: 298, distance: 225.5
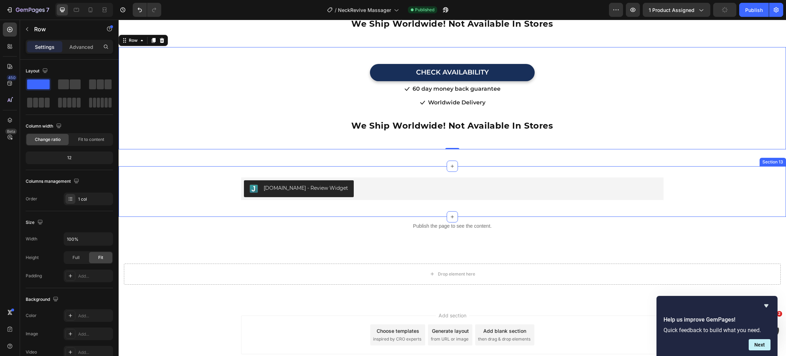
scroll to position [5168, 0]
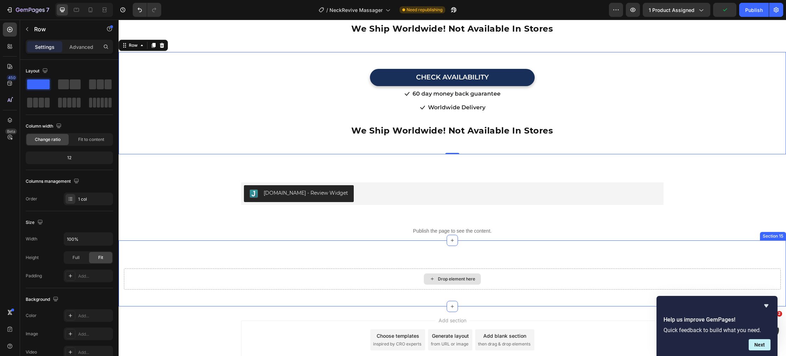
click at [226, 277] on div "Drop element here" at bounding box center [452, 279] width 656 height 21
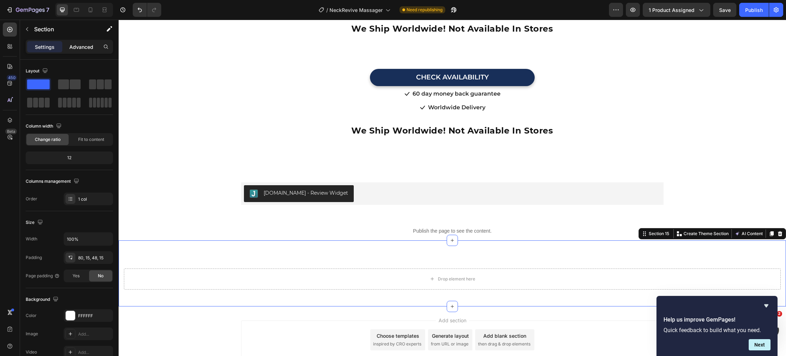
click at [85, 45] on p "Advanced" at bounding box center [81, 46] width 24 height 7
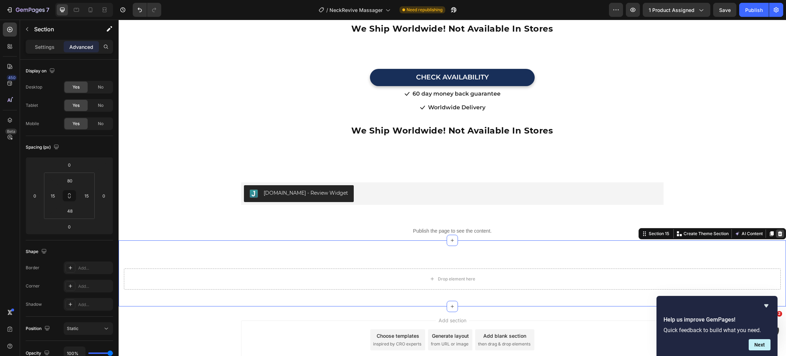
click at [781, 231] on icon at bounding box center [779, 233] width 5 height 5
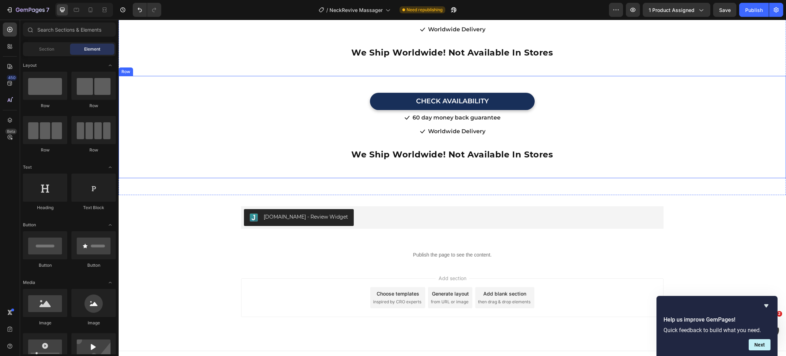
click at [286, 80] on div "CHECK AVAILABILITY Button" at bounding box center [452, 93] width 667 height 34
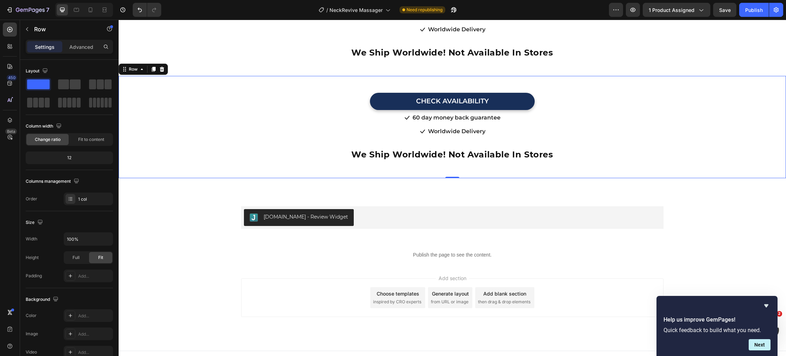
drag, startPoint x: 153, startPoint y: 61, endPoint x: 213, endPoint y: 273, distance: 221.0
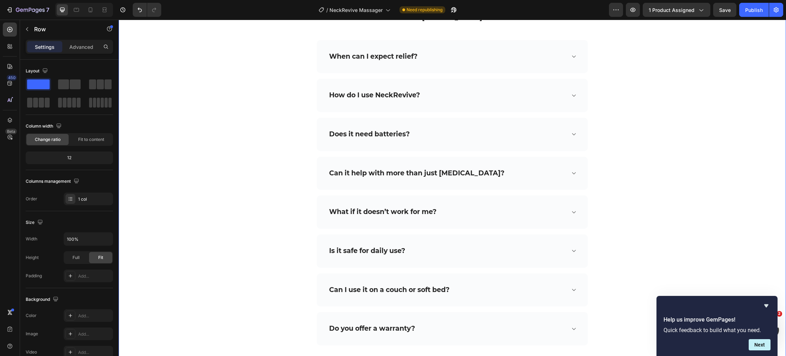
scroll to position [4673, 0]
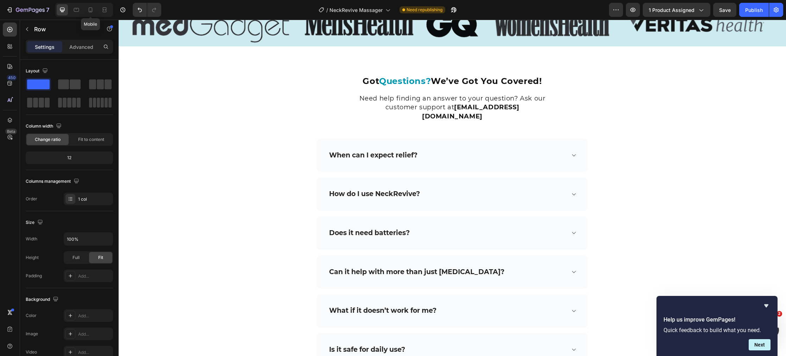
drag, startPoint x: 93, startPoint y: 9, endPoint x: 159, endPoint y: 33, distance: 70.5
click at [93, 9] on icon at bounding box center [90, 9] width 7 height 7
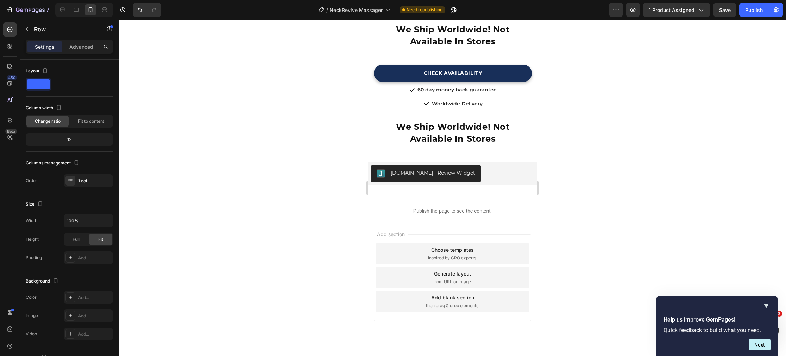
scroll to position [5228, 0]
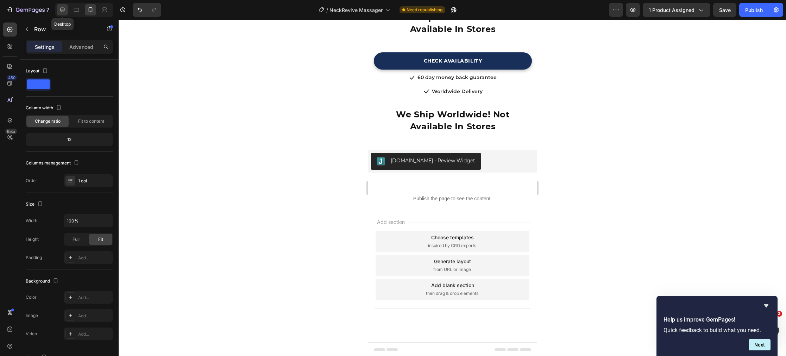
click at [65, 11] on icon at bounding box center [62, 9] width 7 height 7
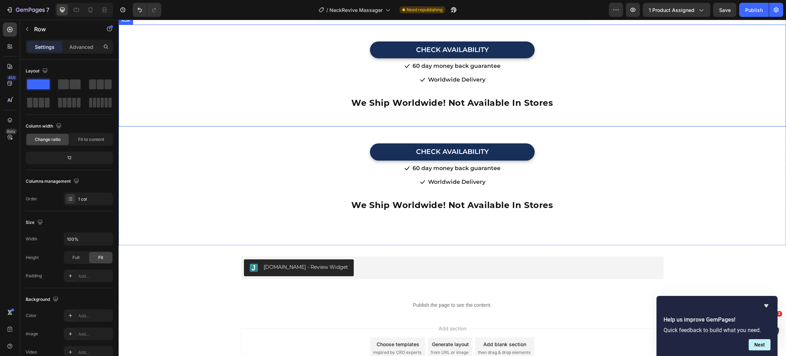
scroll to position [5223, 0]
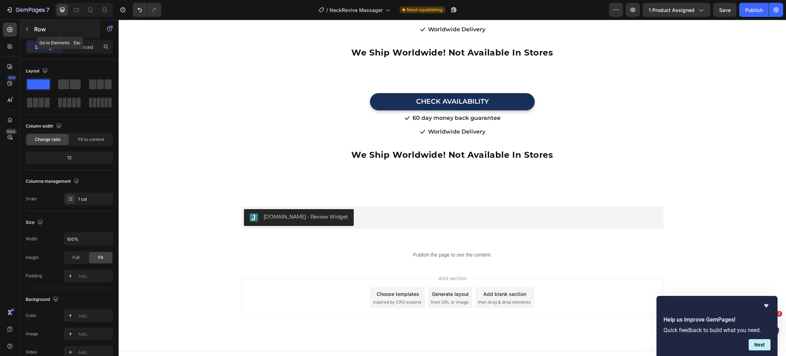
click at [29, 27] on icon "button" at bounding box center [27, 29] width 6 height 6
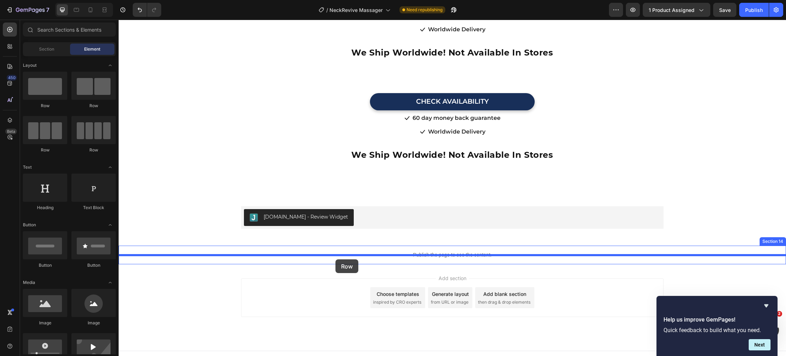
drag, startPoint x: 173, startPoint y: 106, endPoint x: 335, endPoint y: 260, distance: 223.5
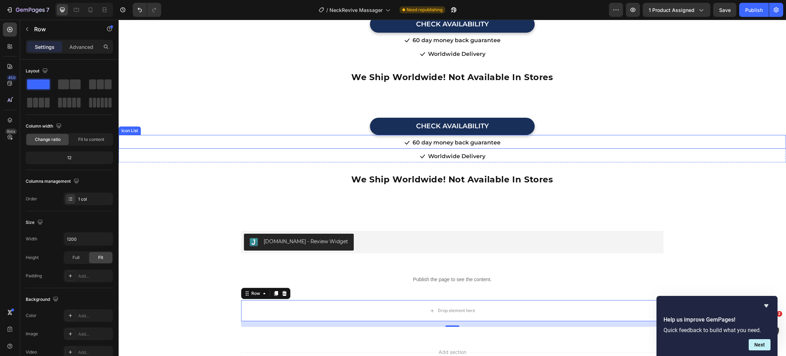
scroll to position [5198, 0]
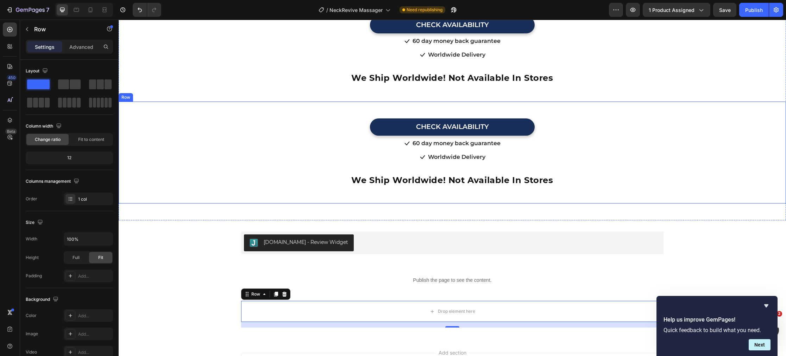
click at [240, 102] on div "CHECK AVAILABILITY Button" at bounding box center [452, 119] width 667 height 34
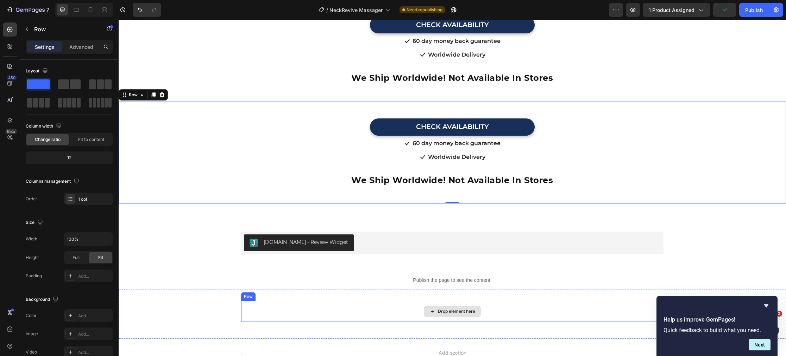
drag, startPoint x: 154, startPoint y: 86, endPoint x: 282, endPoint y: 304, distance: 252.8
drag, startPoint x: 152, startPoint y: 84, endPoint x: 155, endPoint y: 96, distance: 12.8
click at [155, 102] on div "CHECK AVAILABILITY Button CHECK AVAILABILITY Button Icon 60 day money back guar…" at bounding box center [452, 153] width 667 height 102
drag, startPoint x: 151, startPoint y: 82, endPoint x: 166, endPoint y: 54, distance: 32.1
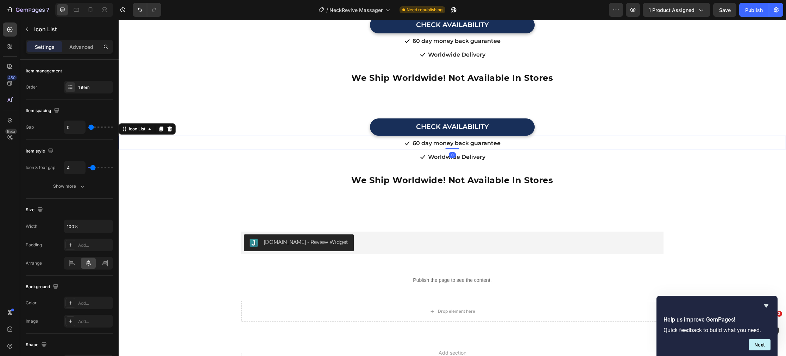
click at [212, 139] on div "Icon 60 day money back guarantee Text block" at bounding box center [452, 144] width 667 height 11
click at [222, 106] on div "CHECK AVAILABILITY Button" at bounding box center [452, 119] width 667 height 34
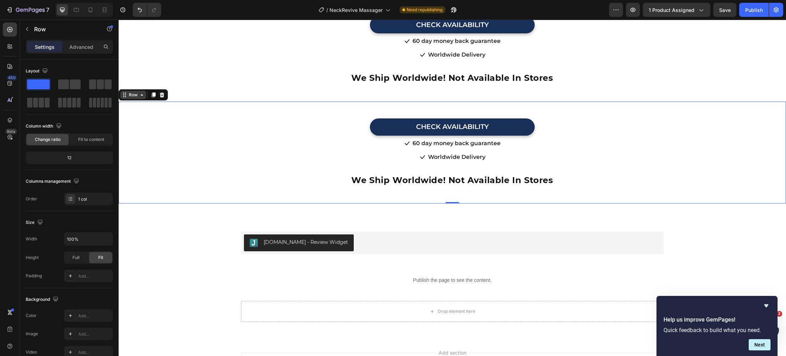
click at [135, 92] on div "Row" at bounding box center [133, 95] width 12 height 6
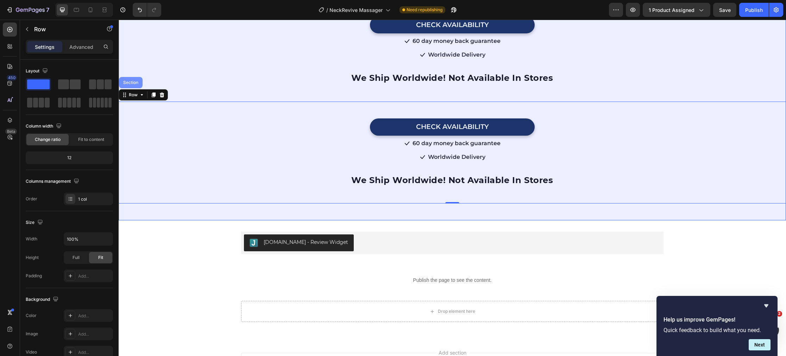
click at [132, 81] on div "Section" at bounding box center [131, 83] width 18 height 4
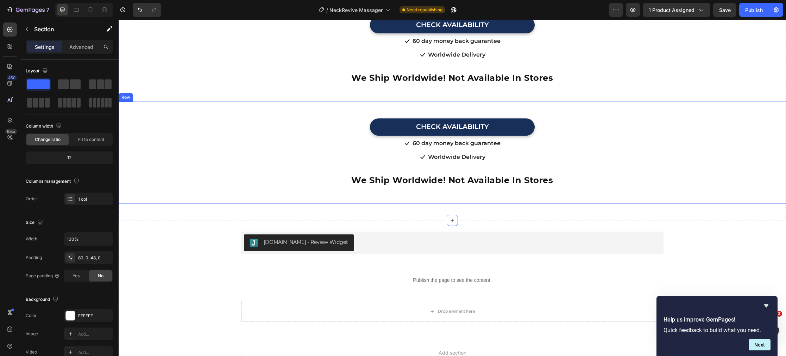
click at [132, 106] on div "CHECK AVAILABILITY Button" at bounding box center [452, 119] width 667 height 34
click at [133, 92] on div "Row" at bounding box center [133, 95] width 12 height 6
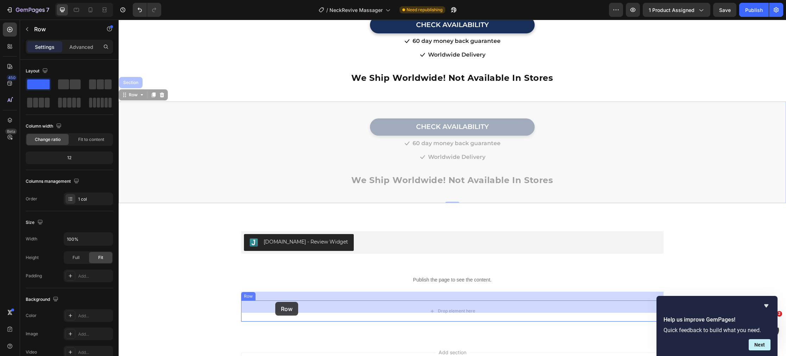
drag, startPoint x: 124, startPoint y: 87, endPoint x: 221, endPoint y: 284, distance: 220.1
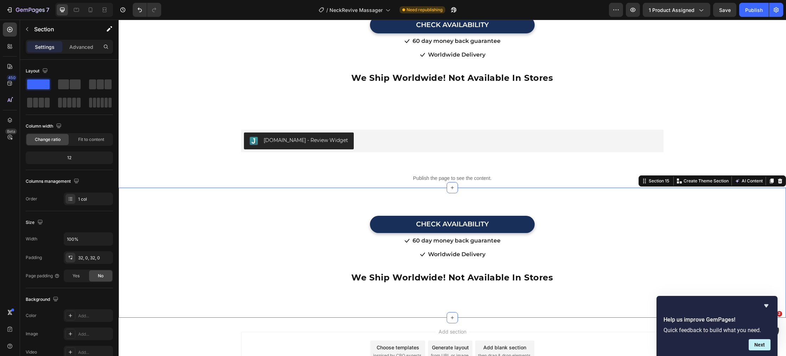
click at [209, 278] on div "CHECK AVAILABILITY Button CHECK AVAILABILITY Button Icon 60 day money back guar…" at bounding box center [452, 253] width 667 height 108
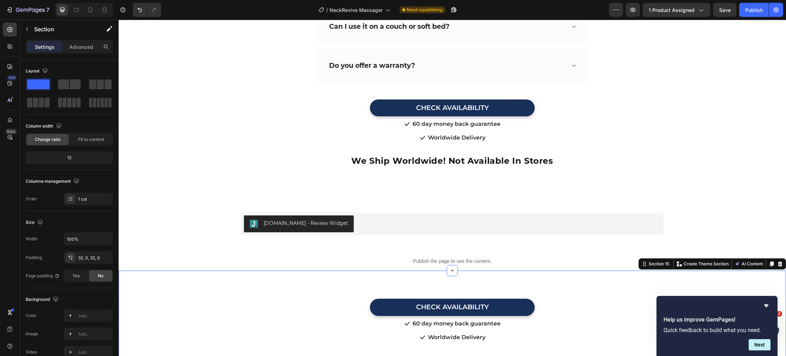
scroll to position [5076, 0]
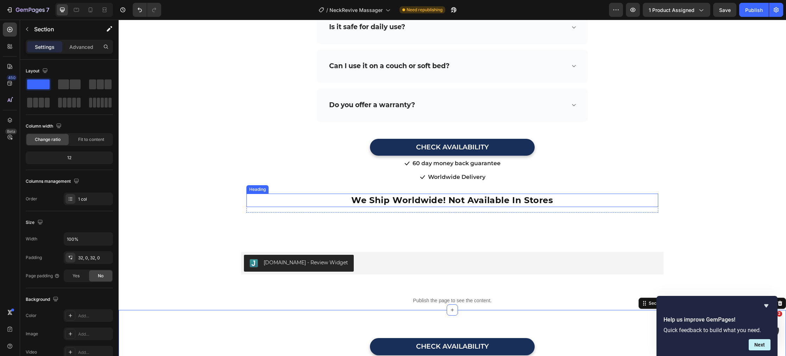
click at [381, 195] on span "We Ship Worldwide! Not Available In Stores" at bounding box center [452, 200] width 202 height 10
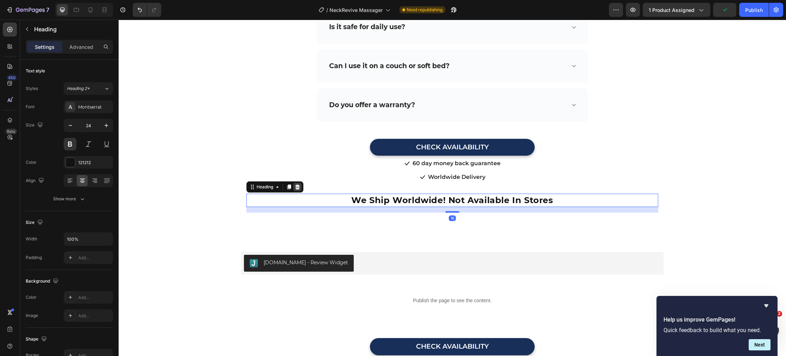
click at [300, 184] on icon at bounding box center [297, 187] width 6 height 6
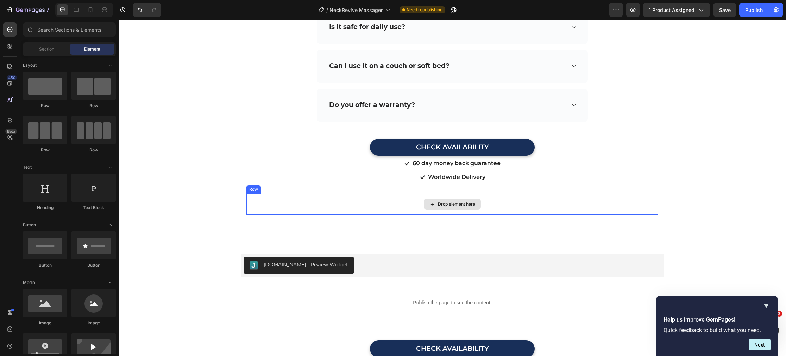
click at [299, 198] on div "Drop element here" at bounding box center [452, 204] width 412 height 21
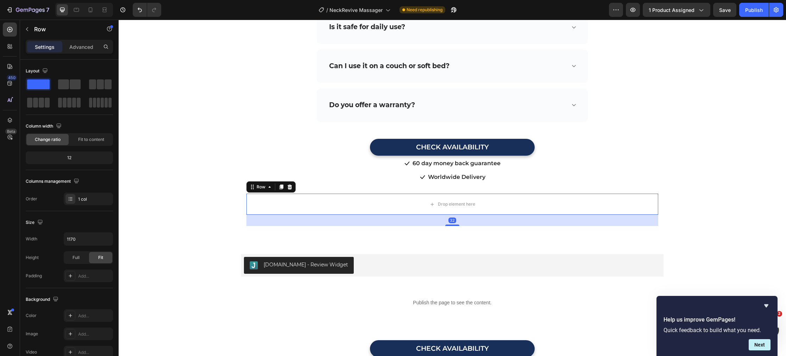
drag, startPoint x: 288, startPoint y: 179, endPoint x: 237, endPoint y: 183, distance: 51.5
click at [288, 184] on icon at bounding box center [290, 187] width 6 height 6
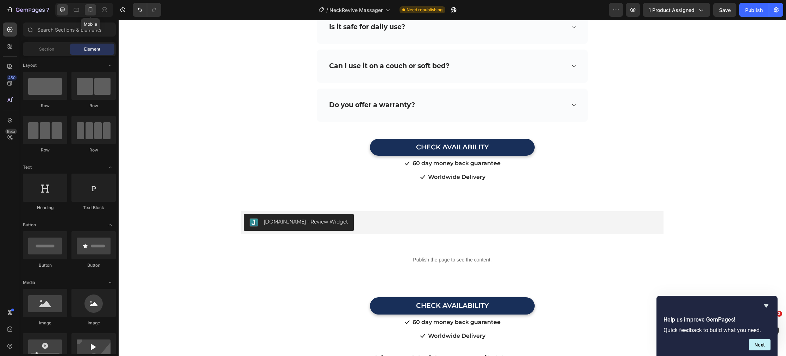
click at [93, 15] on div at bounding box center [90, 9] width 11 height 11
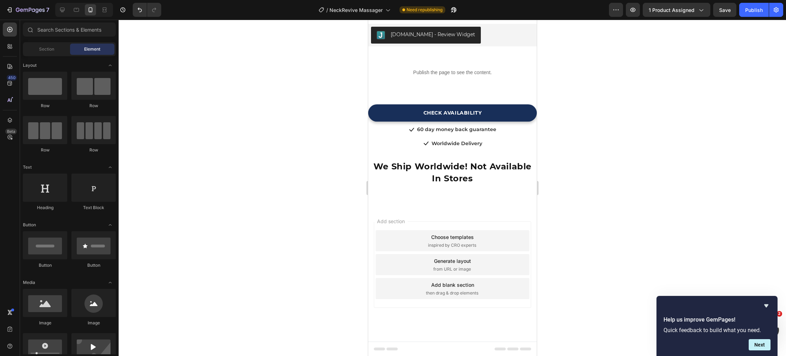
scroll to position [5095, 0]
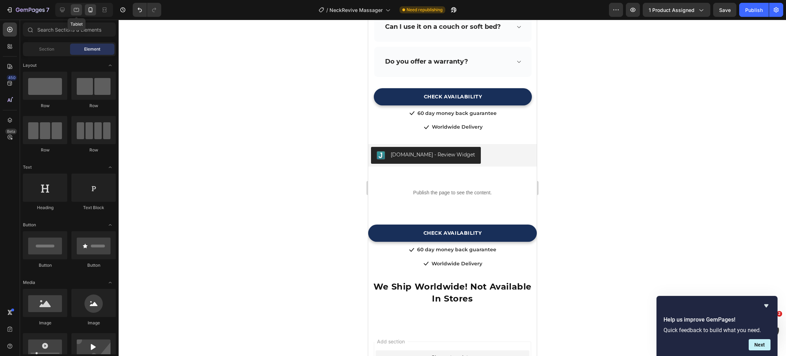
click at [77, 13] on icon at bounding box center [76, 9] width 7 height 7
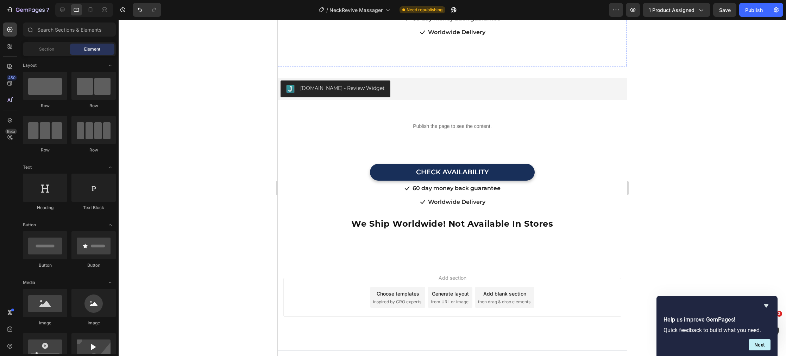
scroll to position [5132, 0]
drag, startPoint x: 758, startPoint y: 11, endPoint x: 743, endPoint y: 26, distance: 20.6
click at [757, 12] on div "Publish" at bounding box center [754, 9] width 18 height 7
click at [62, 12] on icon at bounding box center [62, 10] width 5 height 5
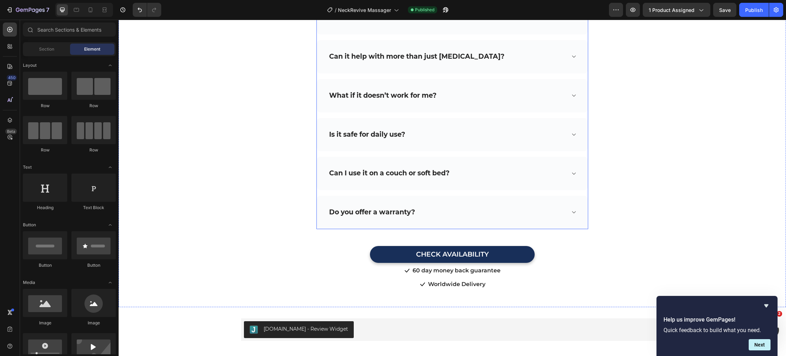
scroll to position [4915, 0]
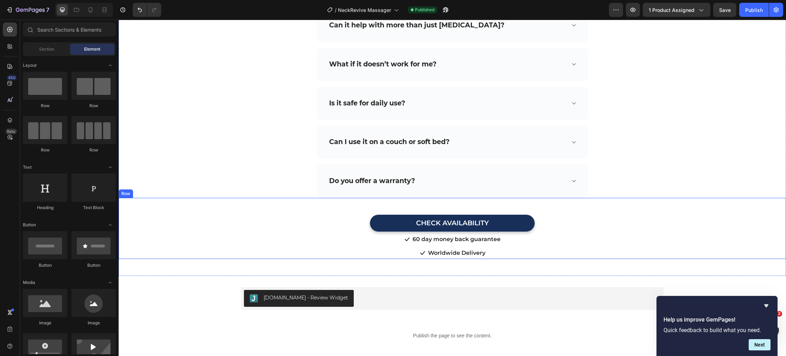
click at [346, 201] on div "CHECK AVAILABILITY Button" at bounding box center [452, 215] width 667 height 34
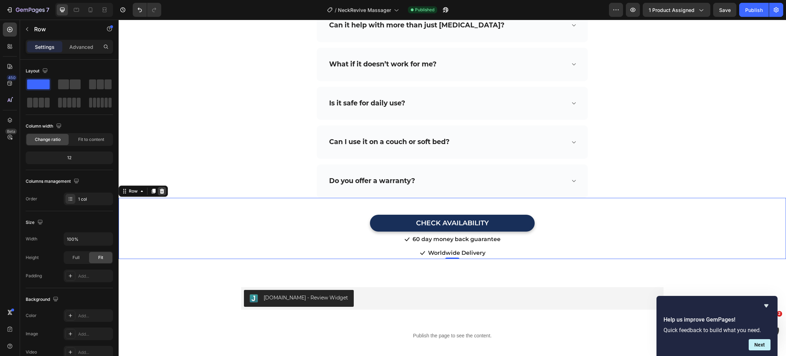
click at [160, 189] on icon at bounding box center [162, 192] width 6 height 6
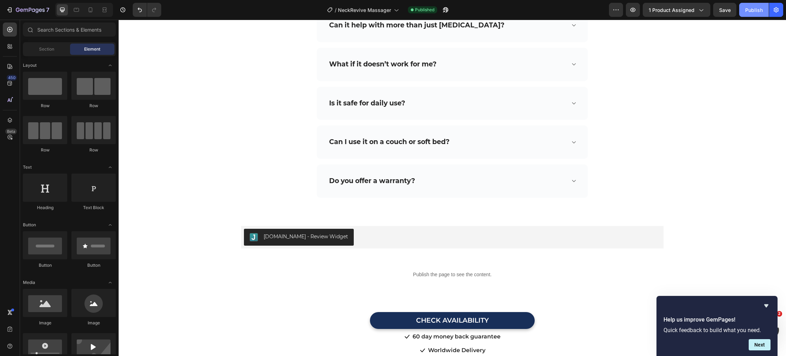
click at [752, 11] on div "Publish" at bounding box center [754, 9] width 18 height 7
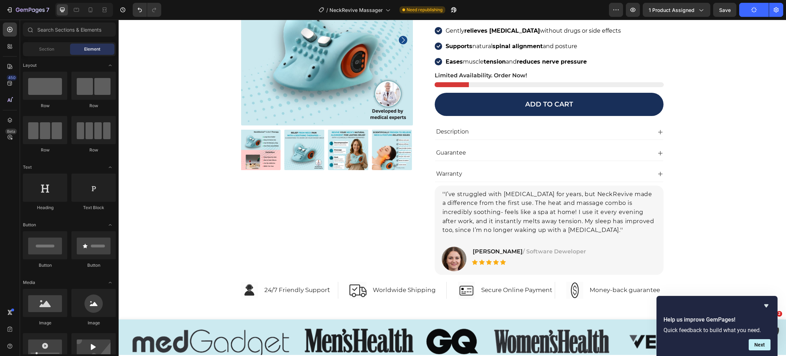
scroll to position [4357, 0]
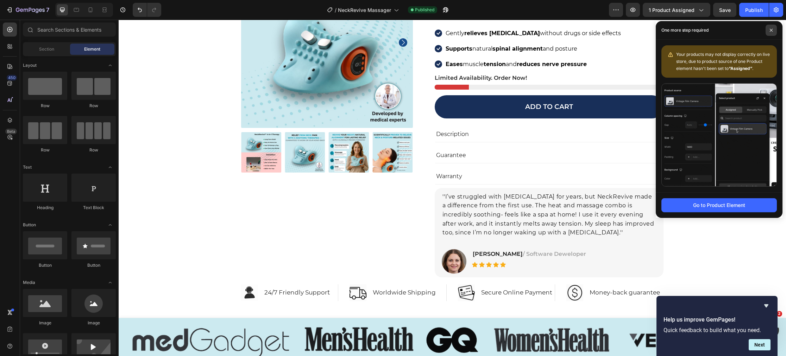
click at [770, 30] on icon at bounding box center [770, 30] width 3 height 3
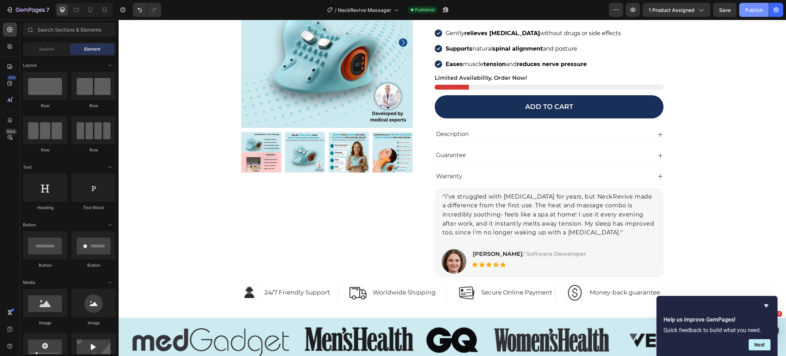
drag, startPoint x: 755, startPoint y: 13, endPoint x: 745, endPoint y: 17, distance: 10.9
click at [755, 13] on div "Publish" at bounding box center [754, 9] width 18 height 7
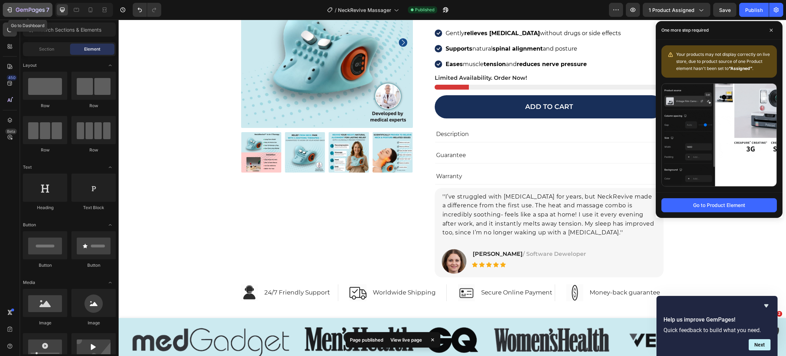
click at [11, 12] on icon "button" at bounding box center [10, 9] width 3 height 5
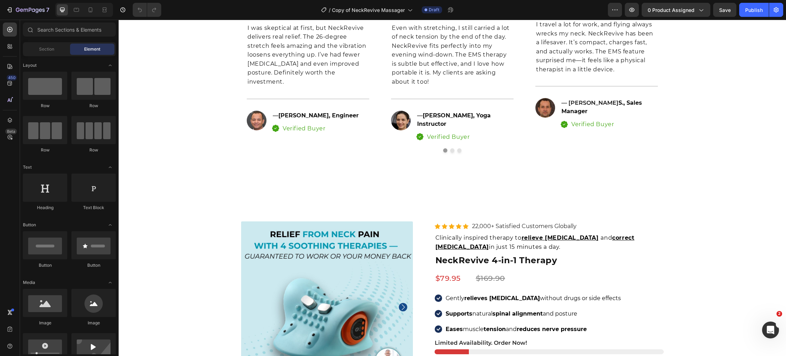
scroll to position [2921, 0]
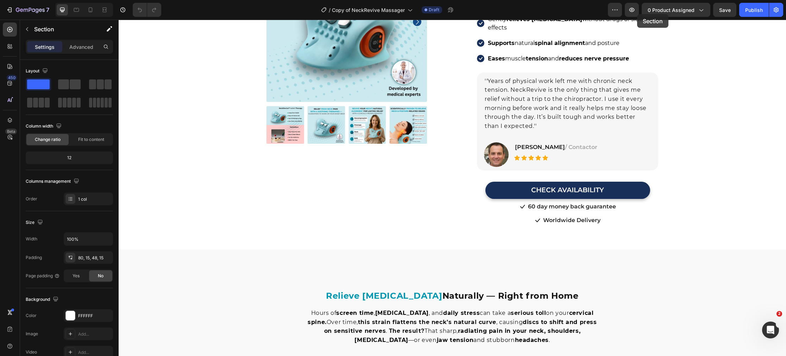
scroll to position [0, 0]
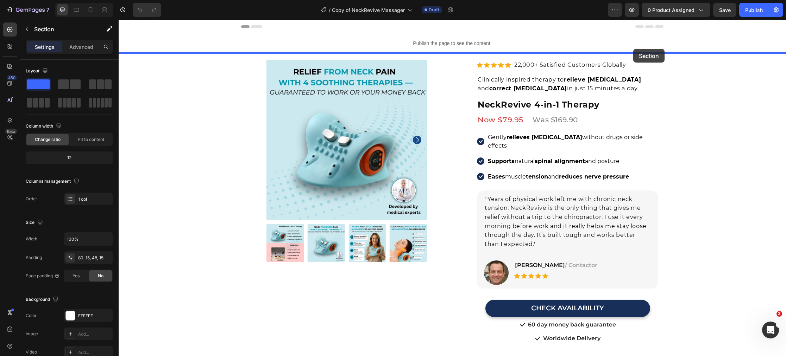
drag, startPoint x: 643, startPoint y: 185, endPoint x: 633, endPoint y: 49, distance: 136.6
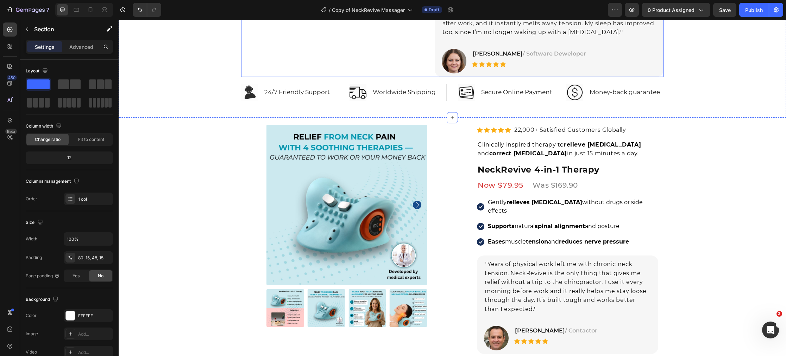
scroll to position [321, 0]
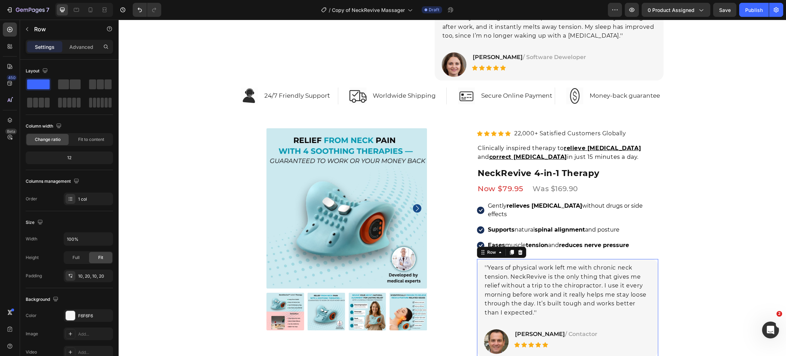
click at [478, 273] on div "''Years of physical work left me with chronic neck tension. NeckRevive is the o…" at bounding box center [567, 308] width 181 height 99
click at [512, 250] on icon at bounding box center [512, 252] width 4 height 5
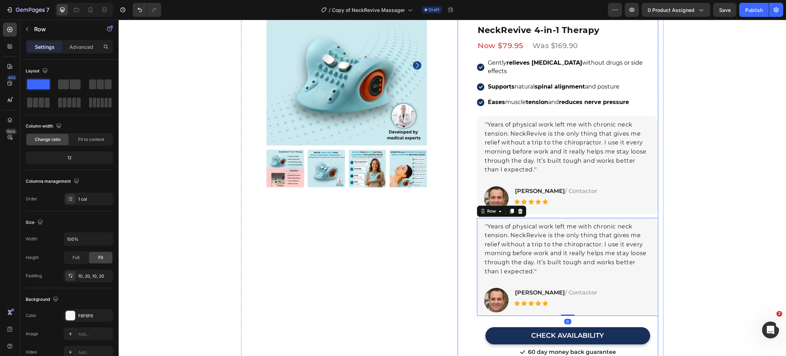
scroll to position [462, 0]
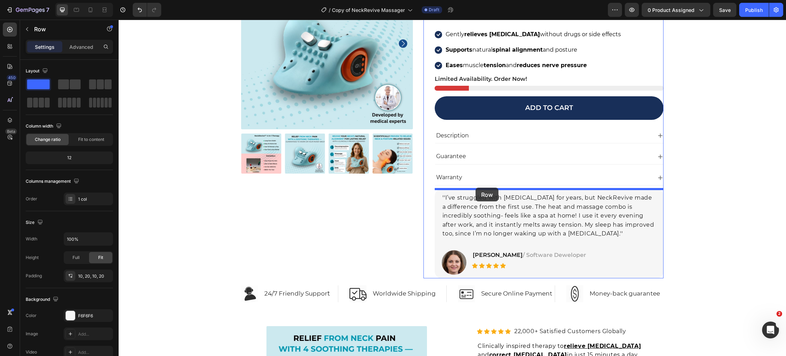
drag, startPoint x: 482, startPoint y: 206, endPoint x: 475, endPoint y: 188, distance: 19.1
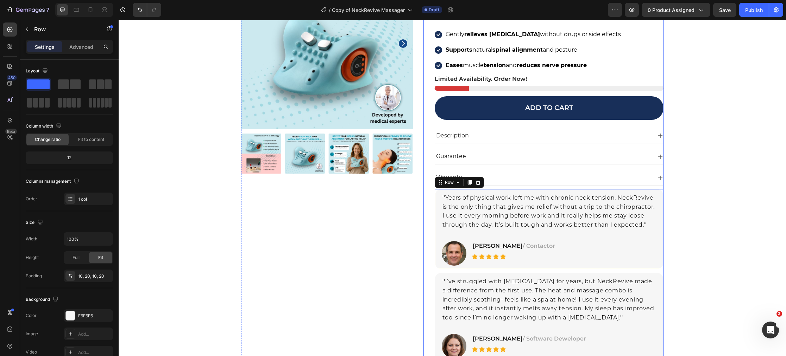
scroll to position [123, 0]
click at [360, 242] on div "Product Images Icon Icon Icon Icon Icon Icon List Hoz 22,000+ Satisfied Custome…" at bounding box center [327, 160] width 172 height 405
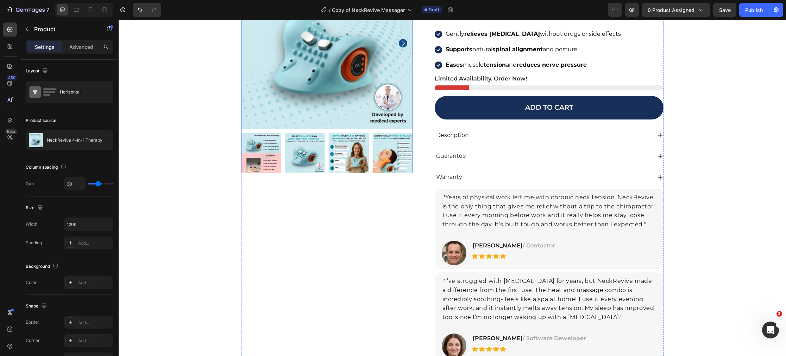
scroll to position [121, 0]
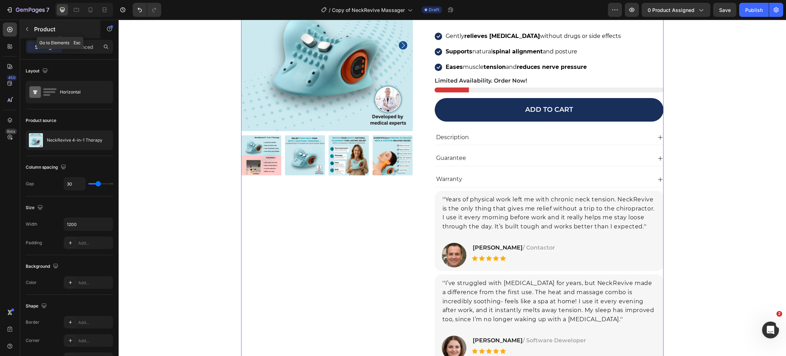
click at [29, 29] on icon "button" at bounding box center [27, 29] width 6 height 6
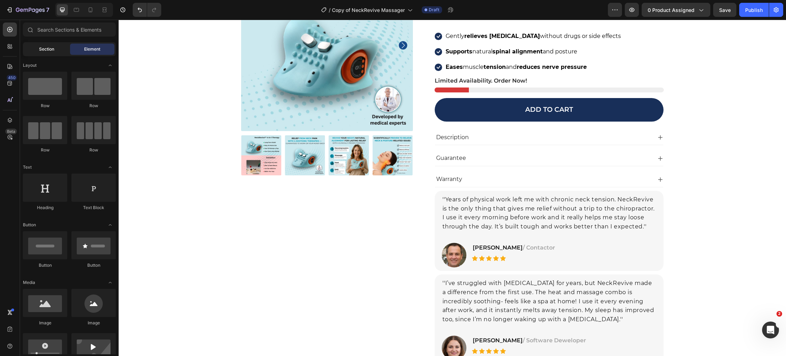
click at [43, 44] on div "Section" at bounding box center [46, 49] width 44 height 11
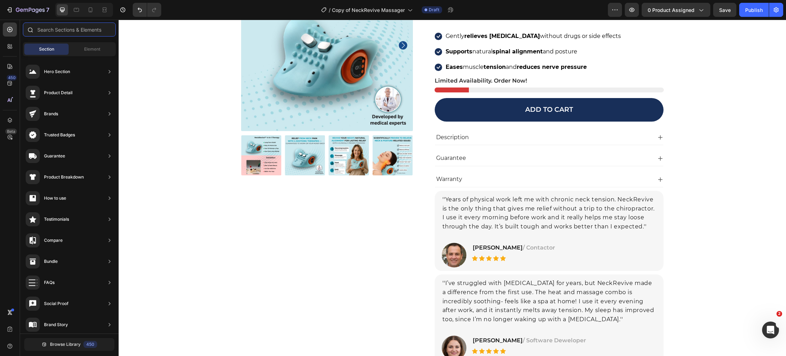
click at [57, 31] on input "text" at bounding box center [69, 30] width 93 height 14
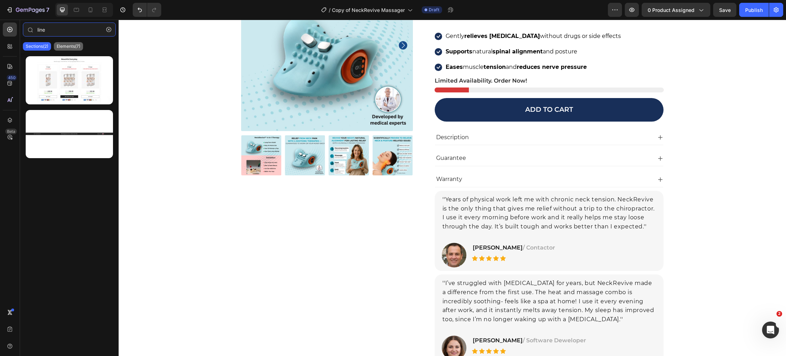
type input "line"
click at [83, 44] on div "Elements(7)" at bounding box center [68, 46] width 29 height 8
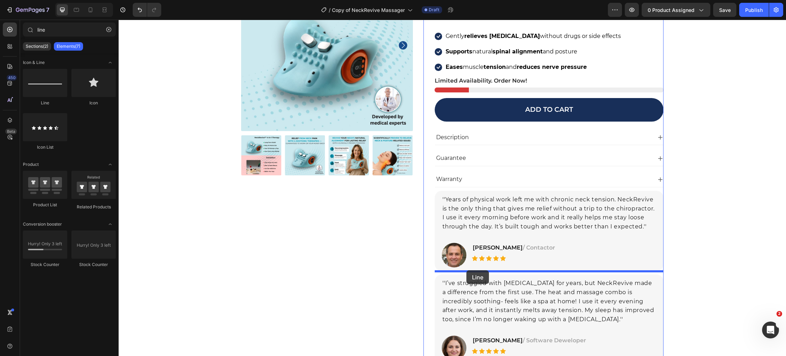
drag, startPoint x: 170, startPoint y: 105, endPoint x: 466, endPoint y: 270, distance: 338.9
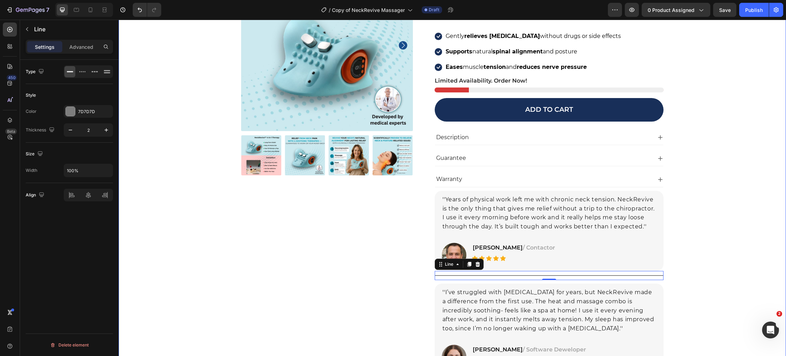
click at [135, 257] on div "Product Images Icon Icon Icon Icon Icon Icon List Hoz 22,000+ Satisfied Custome…" at bounding box center [452, 179] width 656 height 438
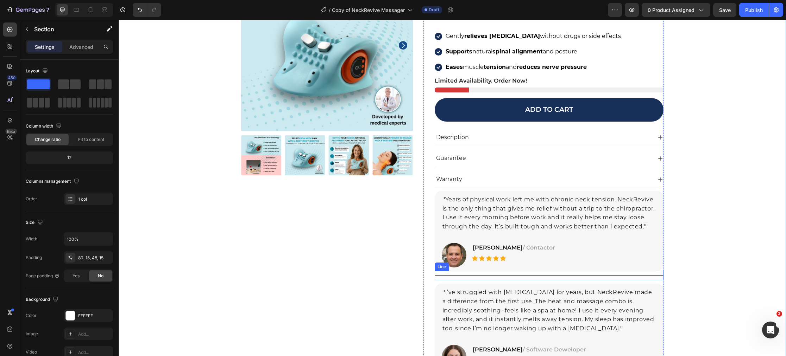
click at [546, 277] on div "Title Line" at bounding box center [548, 275] width 229 height 9
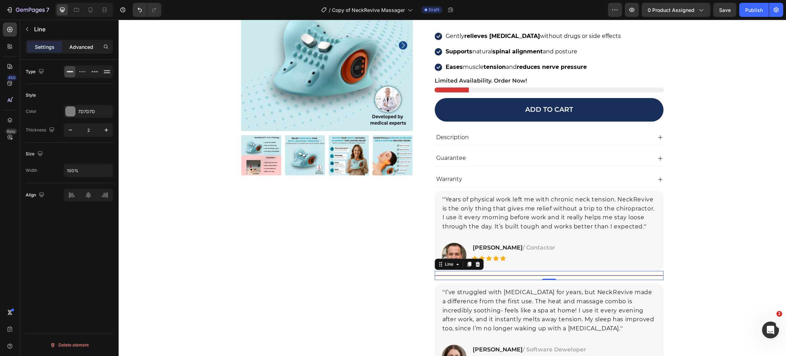
click at [78, 48] on p "Advanced" at bounding box center [81, 46] width 24 height 7
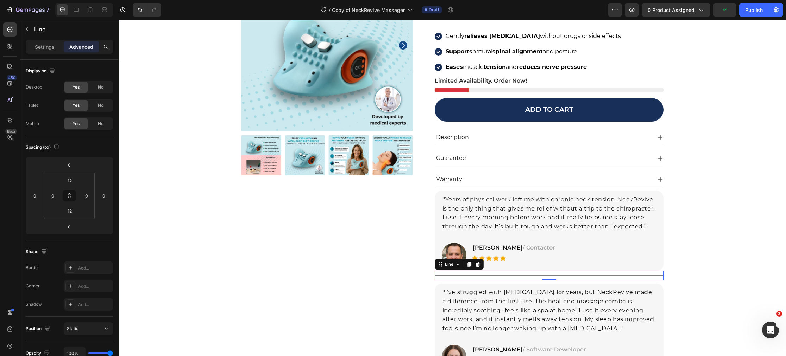
click at [214, 272] on div "Product Images Icon Icon Icon Icon Icon Icon List Hoz 22,000+ Satisfied Custome…" at bounding box center [452, 179] width 656 height 438
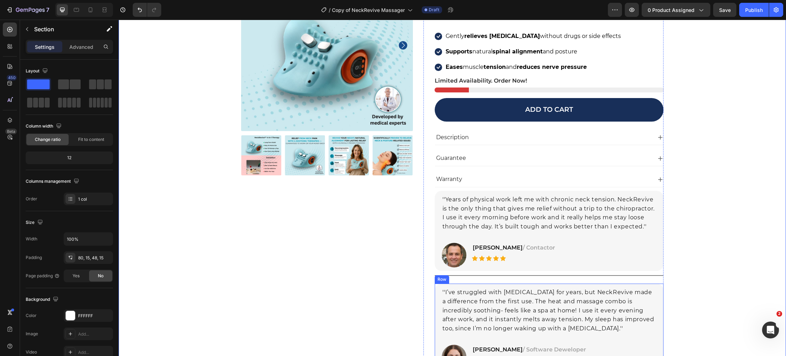
click at [451, 285] on div "''I’ve struggled with neck pain for years, but NeckRevive made a difference fro…" at bounding box center [548, 328] width 229 height 89
click at [84, 49] on p "Advanced" at bounding box center [81, 46] width 24 height 7
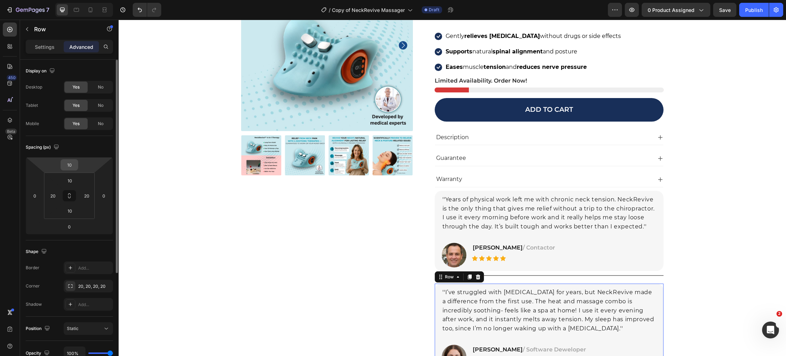
click at [76, 168] on input "10" at bounding box center [69, 165] width 14 height 11
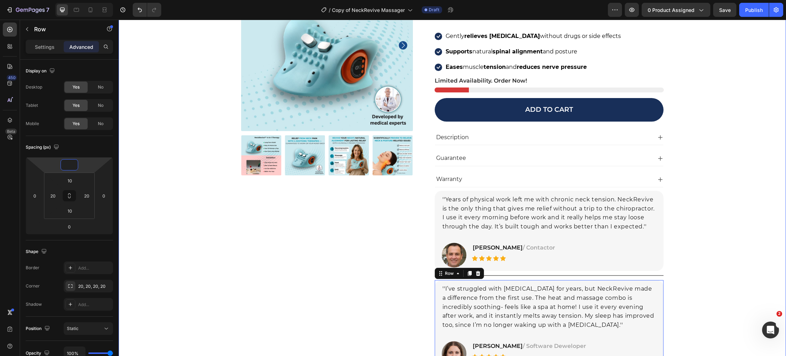
click at [204, 214] on div "Product Images Icon Icon Icon Icon Icon Icon List Hoz 22,000+ Satisfied Custome…" at bounding box center [452, 177] width 656 height 434
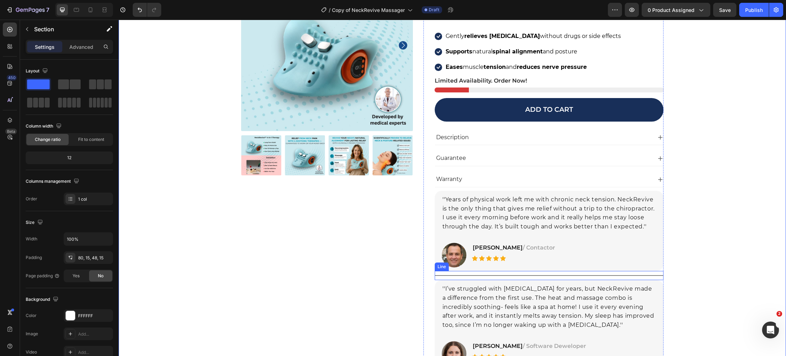
click at [439, 277] on div "Title Line" at bounding box center [548, 275] width 229 height 9
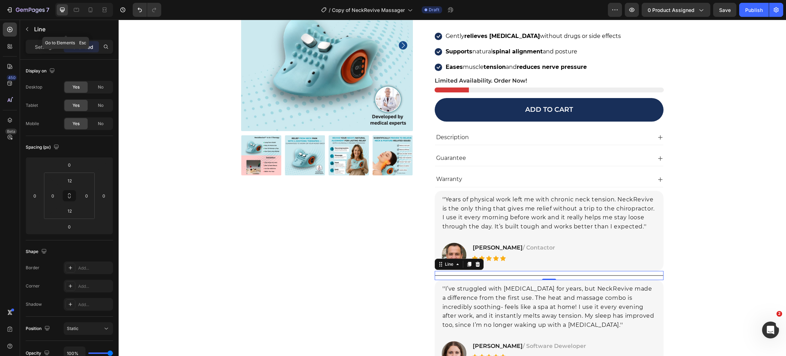
click at [27, 26] on icon "button" at bounding box center [27, 29] width 6 height 6
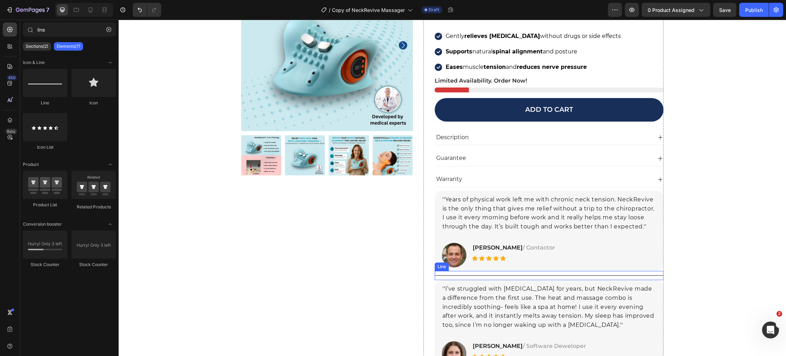
click at [445, 277] on div "Title Line" at bounding box center [548, 275] width 229 height 9
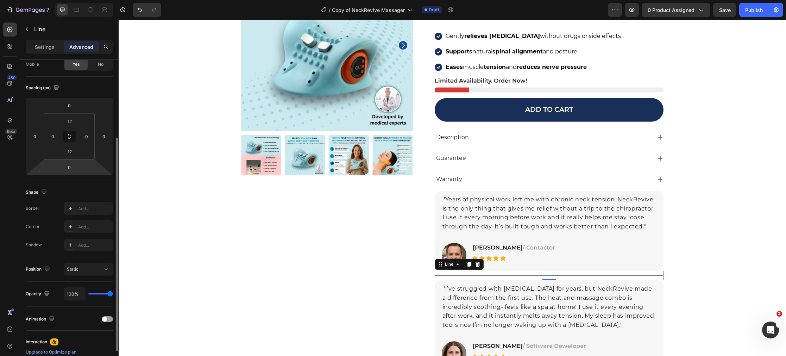
scroll to position [120, 0]
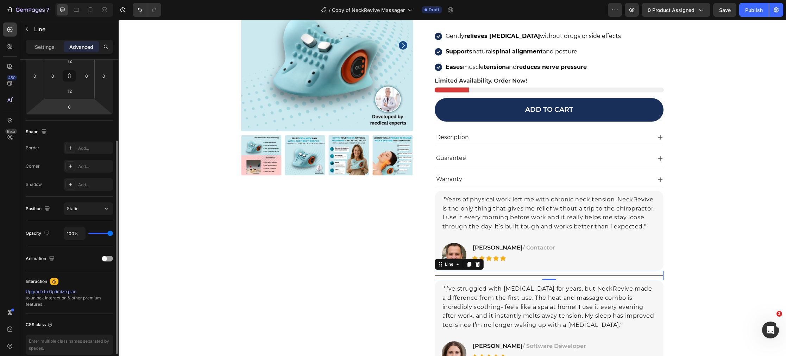
type input "96%"
type input "96"
type input "94%"
type input "94"
type input "93%"
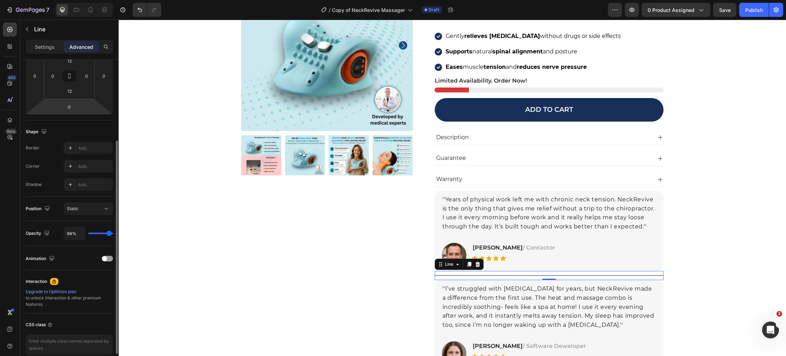
type input "93"
type input "92%"
type input "92"
type input "90%"
type input "90"
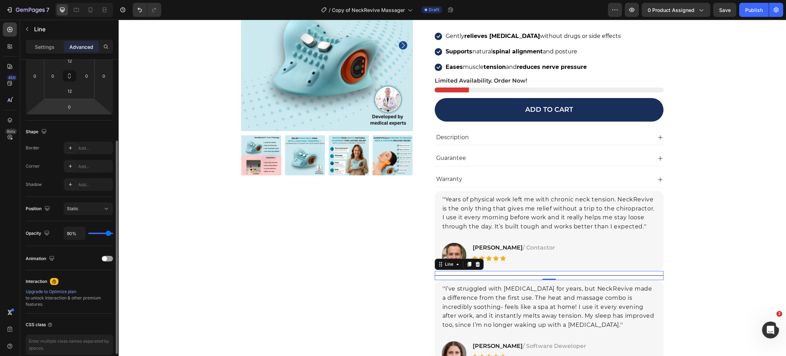
type input "88%"
type input "88"
type input "87%"
type input "87"
type input "83%"
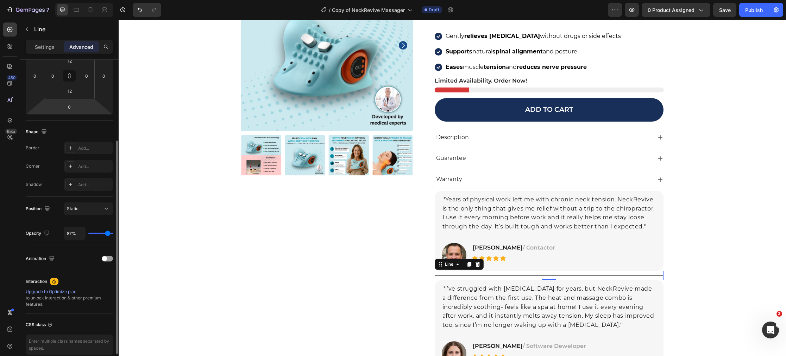
type input "83"
type input "82%"
type input "82"
type input "81%"
type input "81"
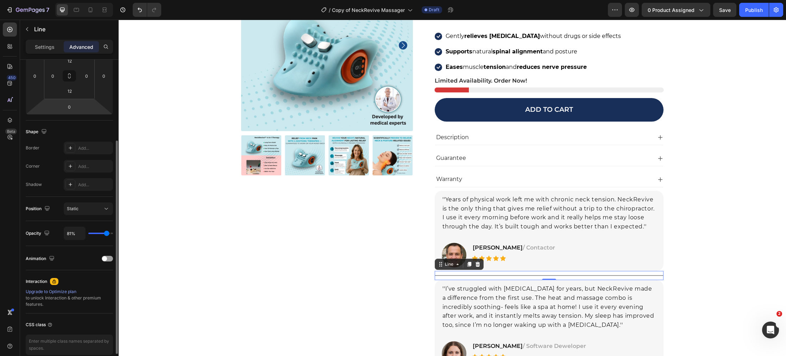
type input "79%"
type input "79"
type input "78%"
type input "78"
type input "76%"
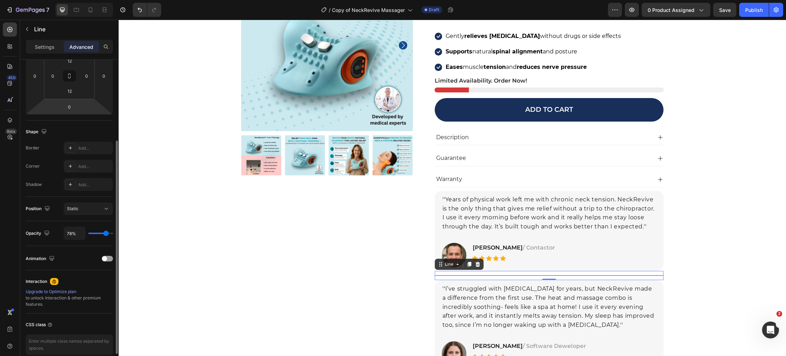
type input "76"
type input "73%"
type input "73"
type input "67%"
type input "67"
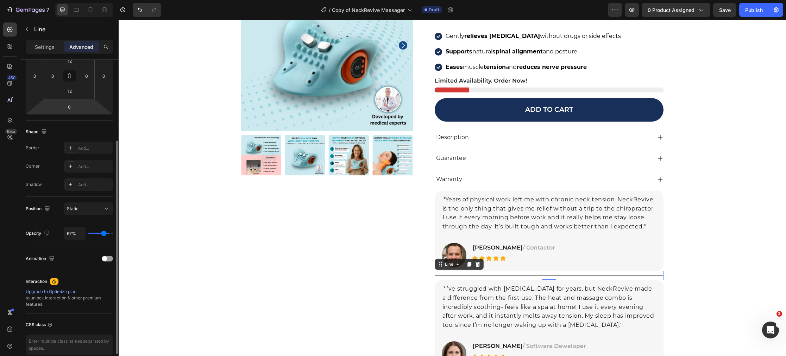
type input "58%"
type input "58"
type input "44%"
type input "44"
type input "35%"
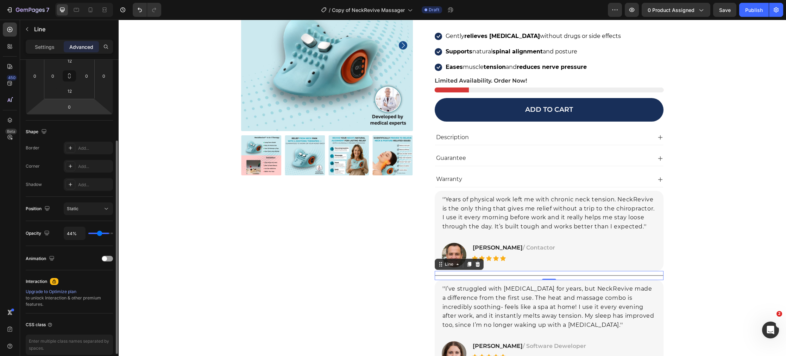
type input "35"
type input "26%"
type input "26"
type input "22%"
type input "22"
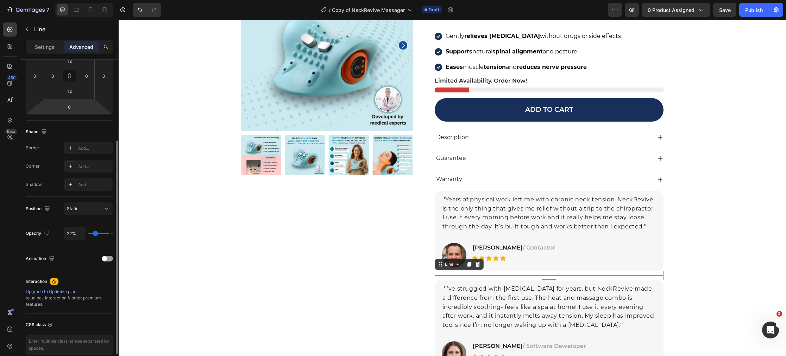
type input "19%"
type input "19"
type input "17%"
type input "17"
type input "15%"
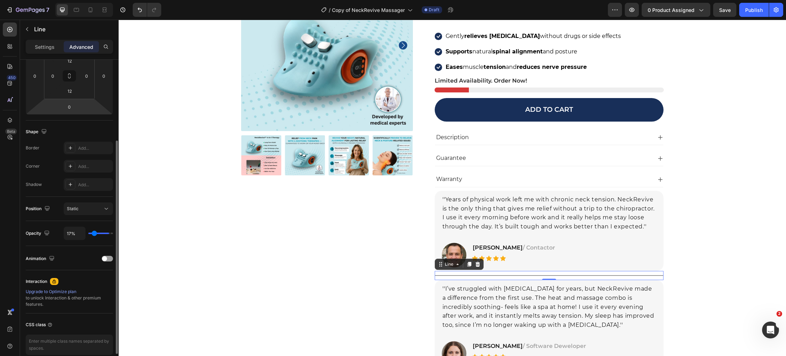
type input "15"
type input "14%"
type input "14"
type input "13%"
type input "13"
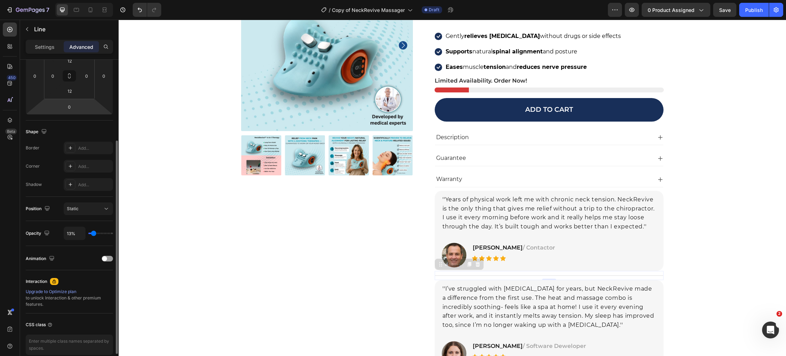
type input "12%"
type input "12"
type input "13%"
type input "13"
type input "14%"
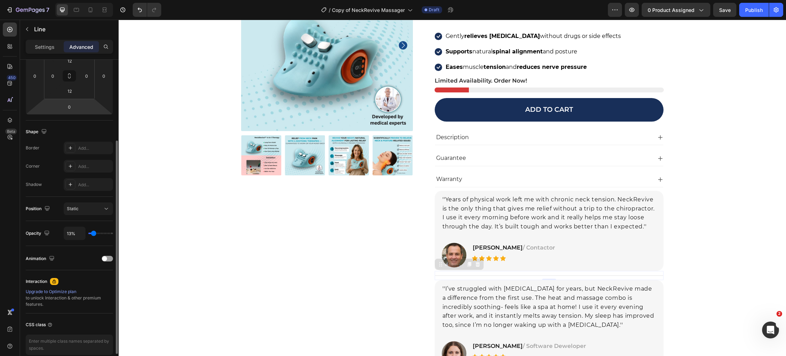
type input "14"
type input "16%"
type input "16"
type input "19%"
type input "19"
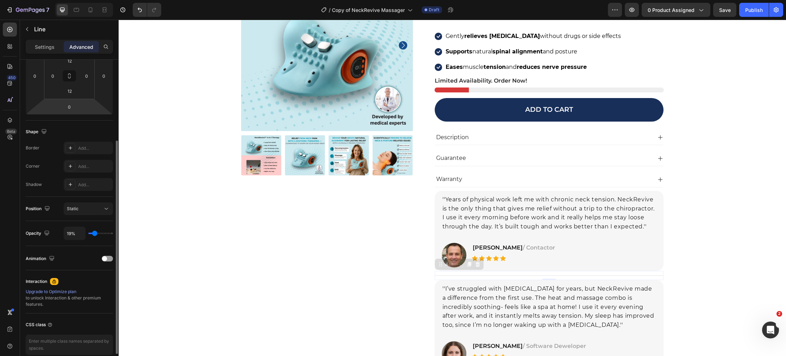
type input "21%"
type input "21"
type input "23%"
type input "23"
type input "26%"
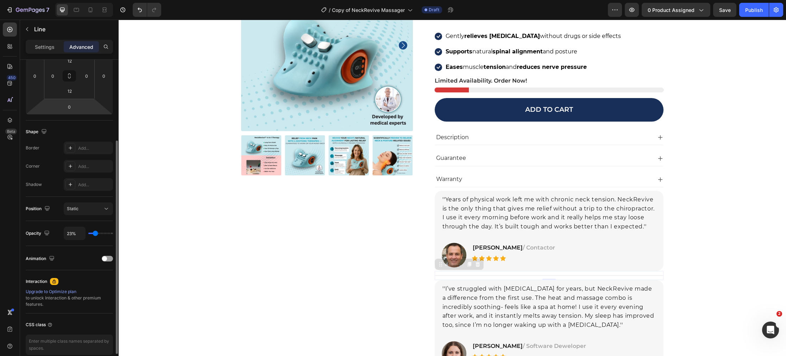
type input "26"
type input "27%"
type input "27"
type input "28%"
type input "28"
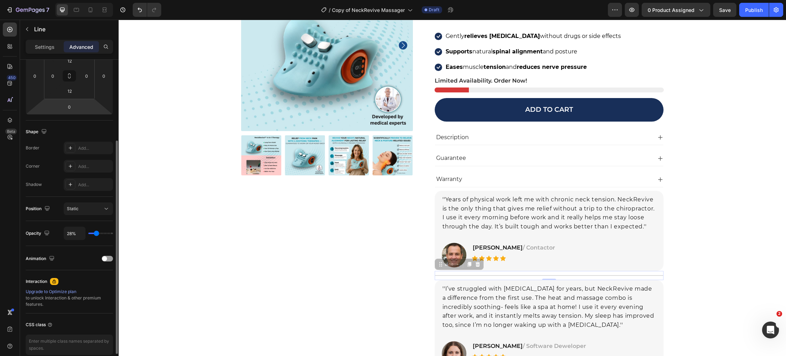
type input "29%"
type input "29"
type input "30%"
type input "30"
type input "29%"
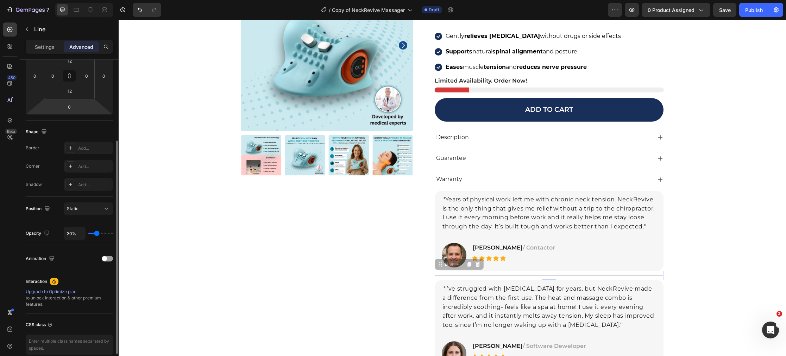
type input "29"
type input "31%"
type input "31"
type input "33%"
type input "33"
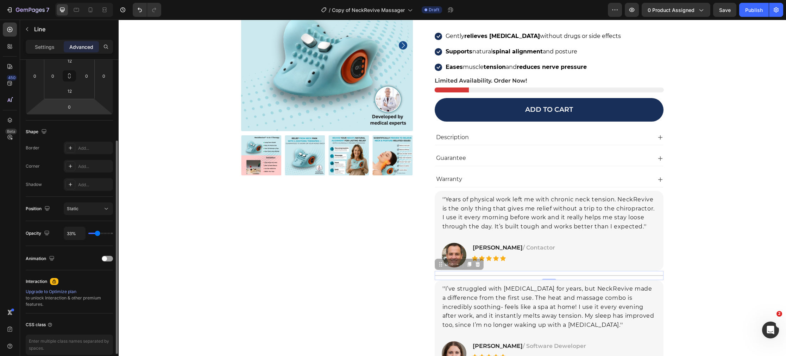
type input "34%"
type input "34"
type input "36%"
type input "36"
type input "37%"
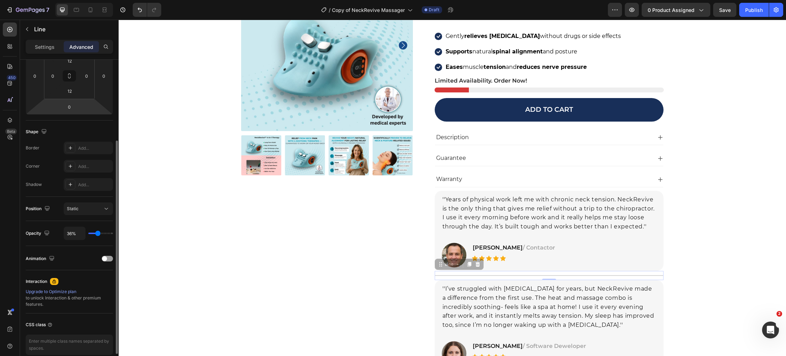
type input "37"
type input "38%"
type input "38"
type input "39%"
type input "39"
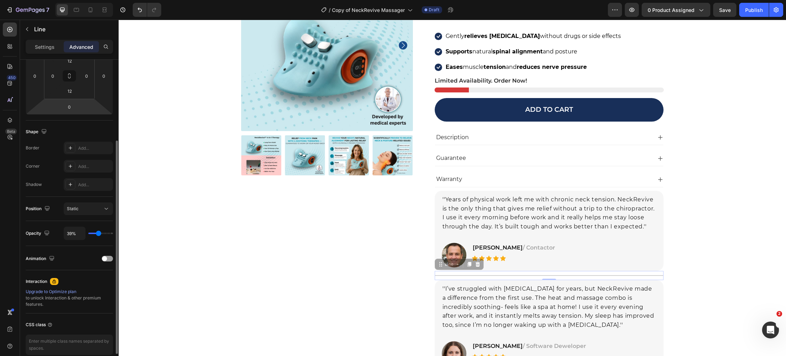
type input "40%"
type input "40"
type input "42%"
type input "42"
type input "46%"
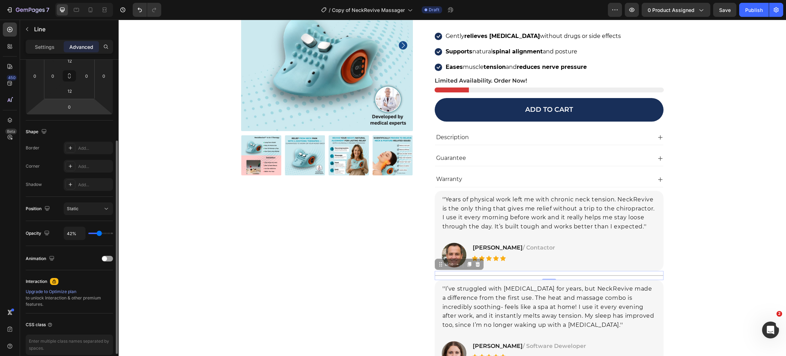
type input "46"
type input "47%"
type input "47"
type input "48%"
type input "48"
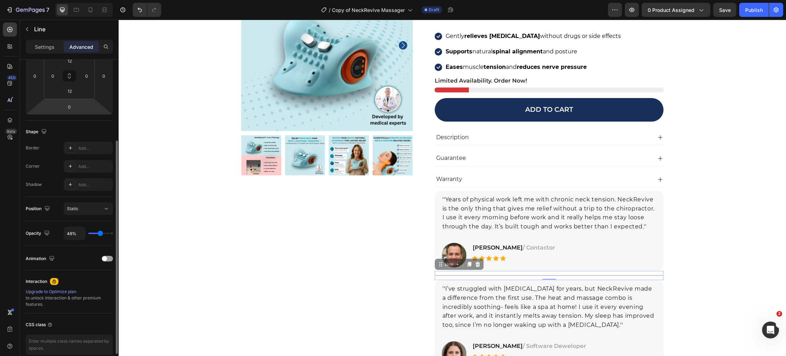
type input "49%"
type input "49"
type input "50%"
drag, startPoint x: 109, startPoint y: 234, endPoint x: 101, endPoint y: 235, distance: 7.6
type input "50"
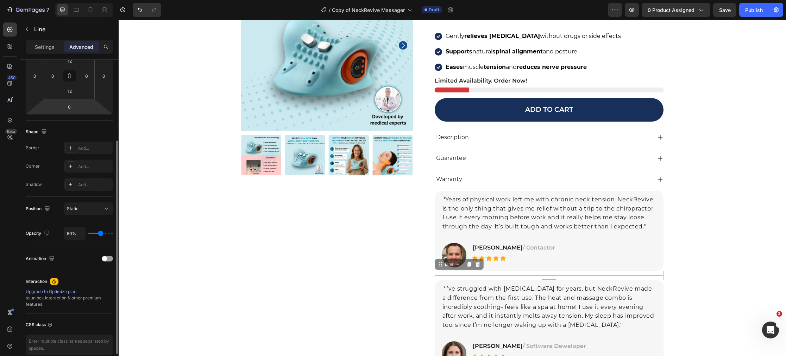
click at [101, 234] on input "range" at bounding box center [100, 233] width 25 height 1
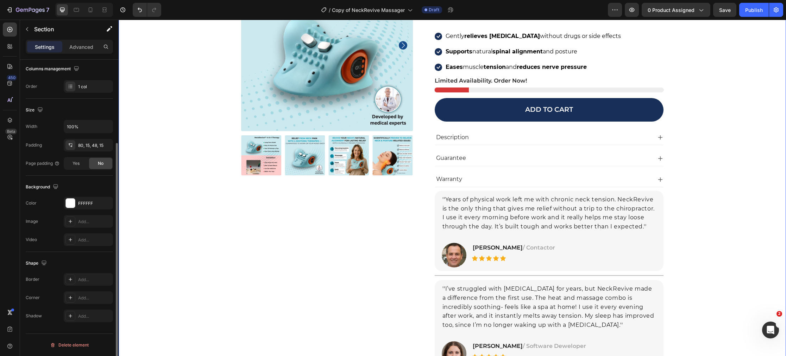
click at [167, 248] on div "Product Images Icon Icon Icon Icon Icon Icon List Hoz 22,000+ Satisfied Custome…" at bounding box center [452, 177] width 656 height 434
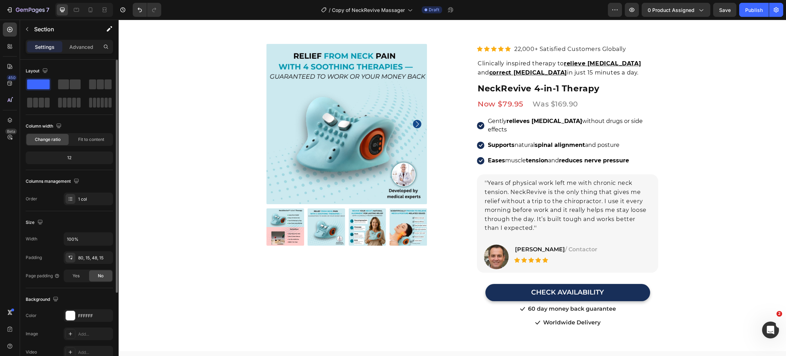
scroll to position [531, 0]
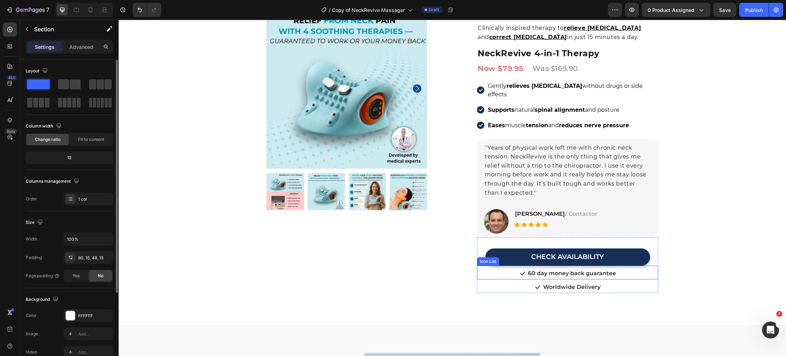
click at [485, 259] on div "Icon List" at bounding box center [487, 262] width 19 height 6
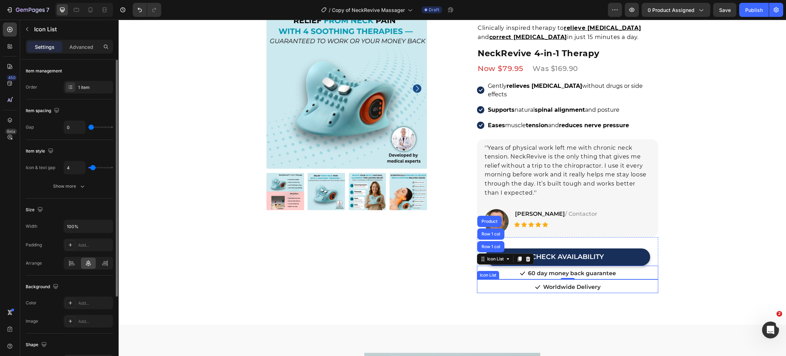
click at [494, 283] on div "Icon Worldwide Delivery Text block" at bounding box center [567, 288] width 181 height 11
click at [495, 270] on div "Icon List" at bounding box center [494, 273] width 19 height 6
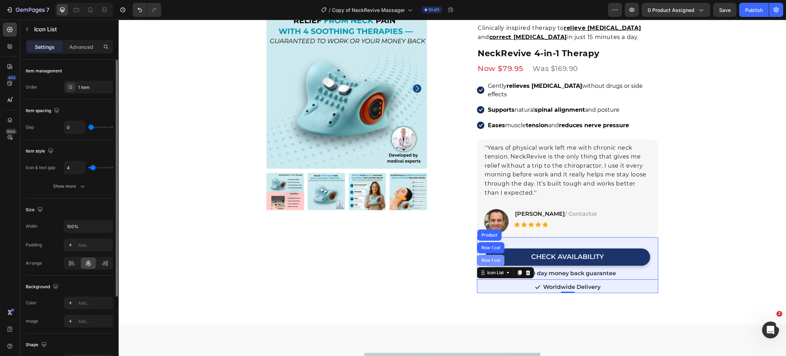
click at [489, 255] on div "Row 1 col" at bounding box center [490, 260] width 27 height 11
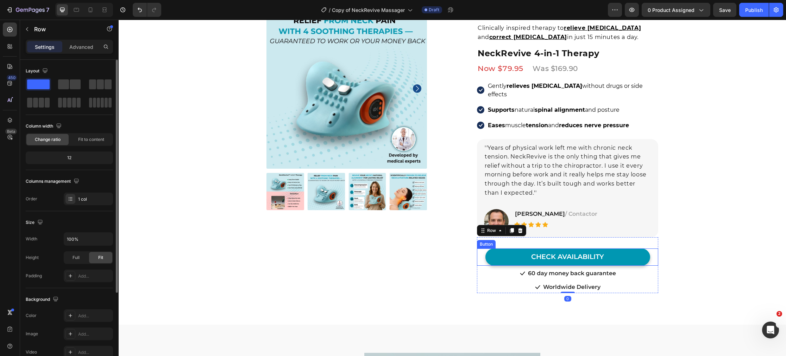
click at [499, 249] on link "CHECK AVAILABILITY" at bounding box center [567, 257] width 165 height 17
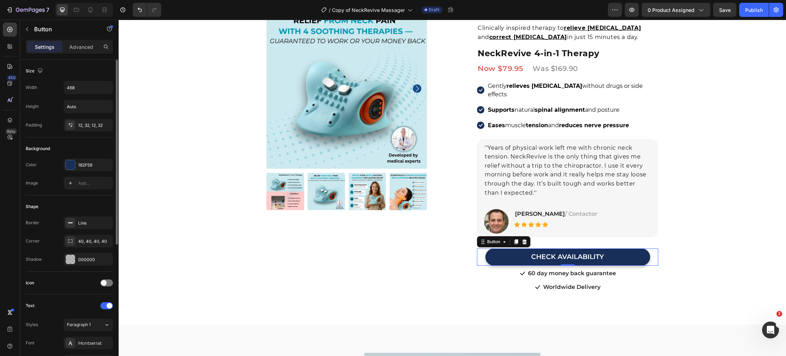
drag, startPoint x: 526, startPoint y: 234, endPoint x: 457, endPoint y: 264, distance: 75.6
click at [525, 239] on icon at bounding box center [524, 242] width 6 height 6
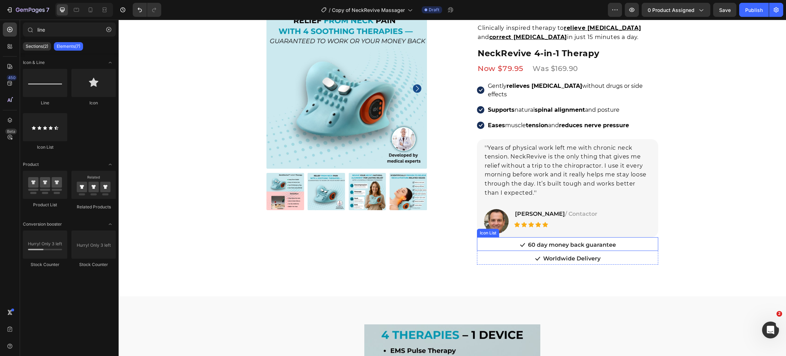
click at [504, 240] on div "Icon 60 day money back guarantee Text block" at bounding box center [567, 245] width 181 height 11
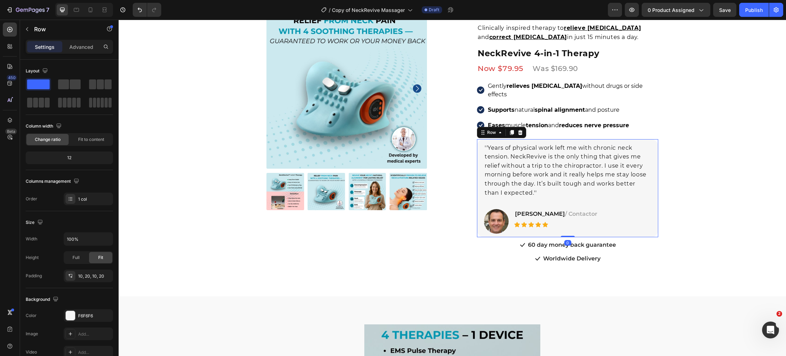
click at [491, 228] on div "''Years of physical work left me with chronic neck tension. NeckRevive is the o…" at bounding box center [567, 188] width 181 height 99
click at [497, 240] on div "Icon 60 day money back guarantee Text block" at bounding box center [567, 245] width 181 height 11
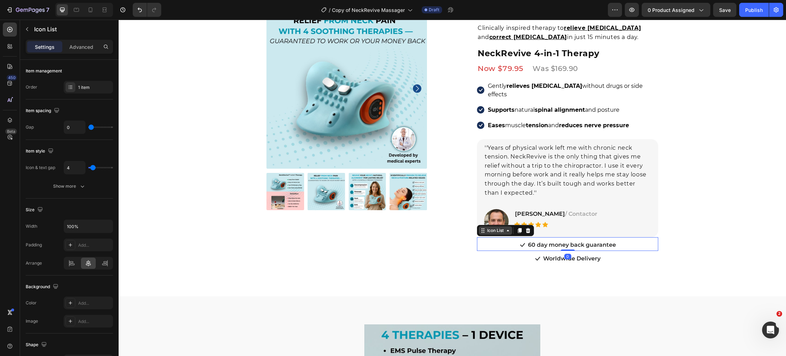
click at [494, 228] on div "Icon List" at bounding box center [494, 231] width 19 height 6
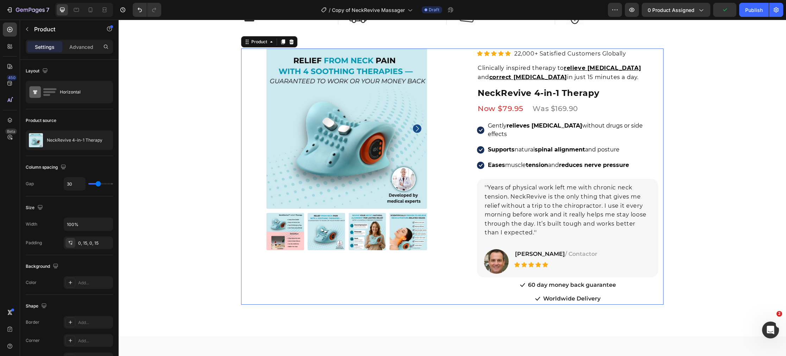
click at [446, 284] on div "Product Images Row Row Relieve Your Pain in Just 10 Minutes a Day Heading Row" at bounding box center [346, 177] width 201 height 256
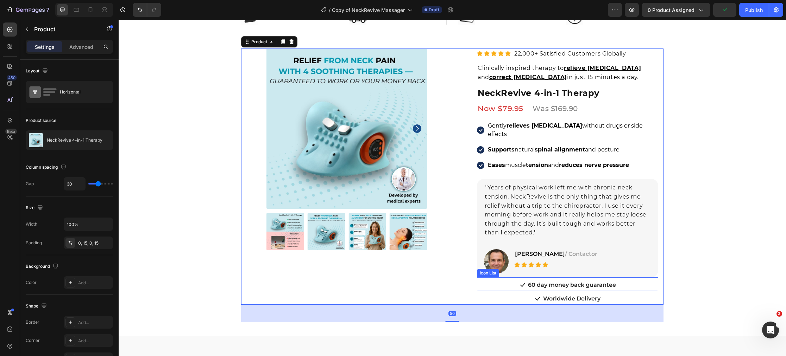
click at [513, 280] on div "Icon 60 day money back guarantee Text block" at bounding box center [567, 285] width 181 height 11
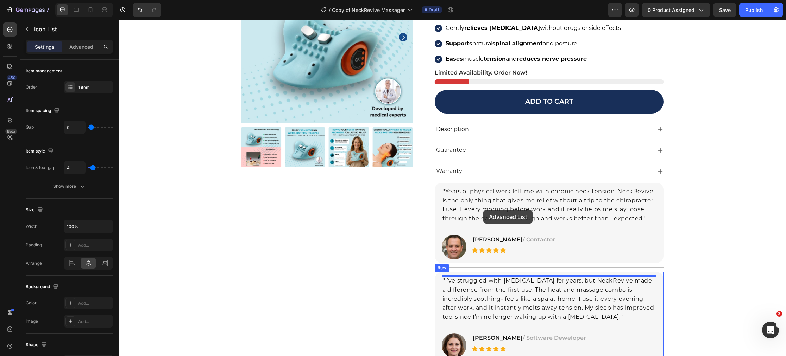
scroll to position [123, 0]
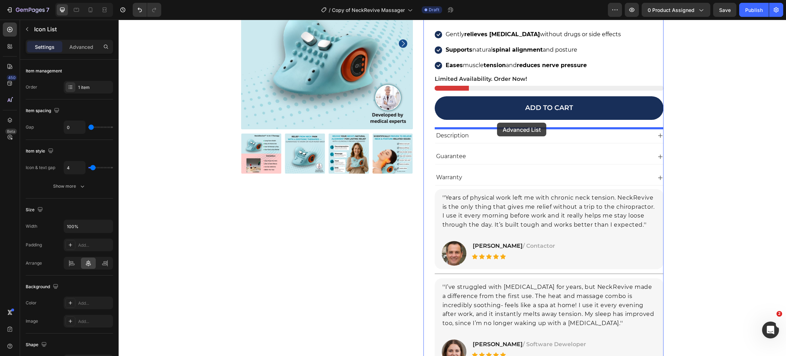
drag, startPoint x: 482, startPoint y: 262, endPoint x: 497, endPoint y: 123, distance: 139.8
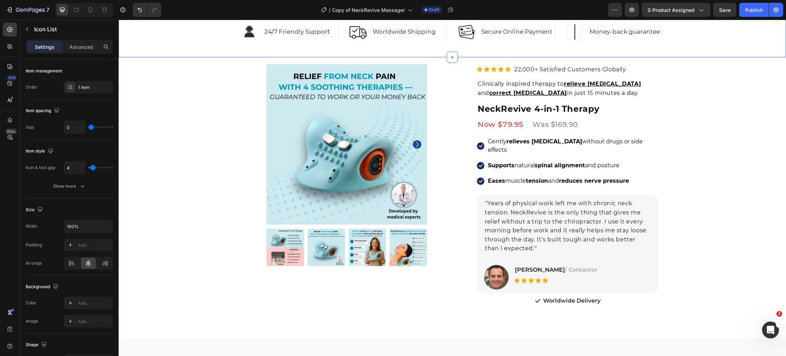
scroll to position [500, 0]
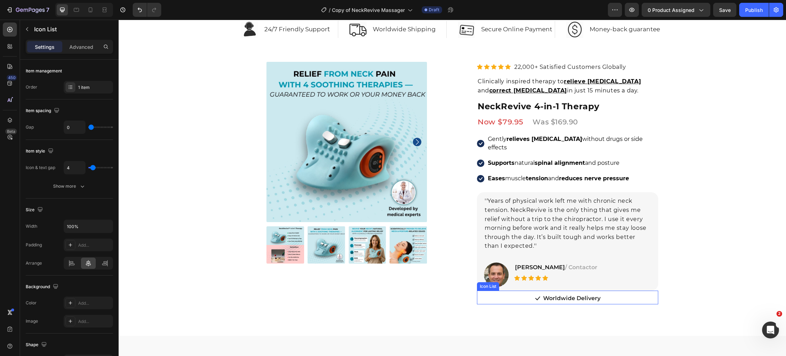
click at [510, 294] on div "Icon Worldwide Delivery Text block" at bounding box center [567, 299] width 181 height 11
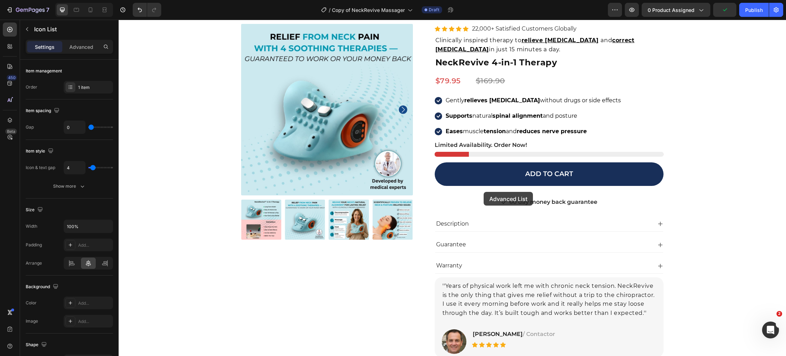
scroll to position [58, 0]
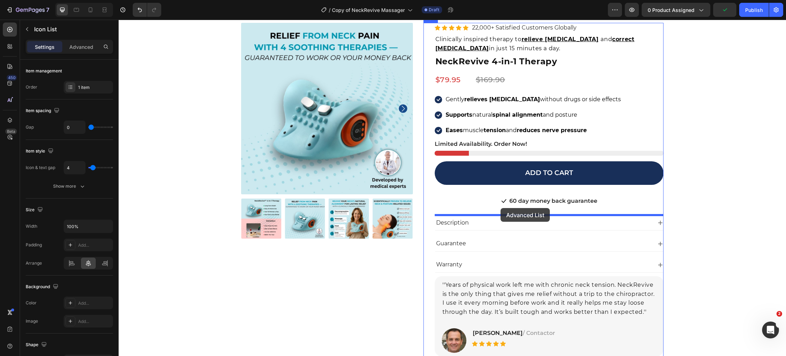
drag, startPoint x: 483, startPoint y: 276, endPoint x: 493, endPoint y: 212, distance: 64.3
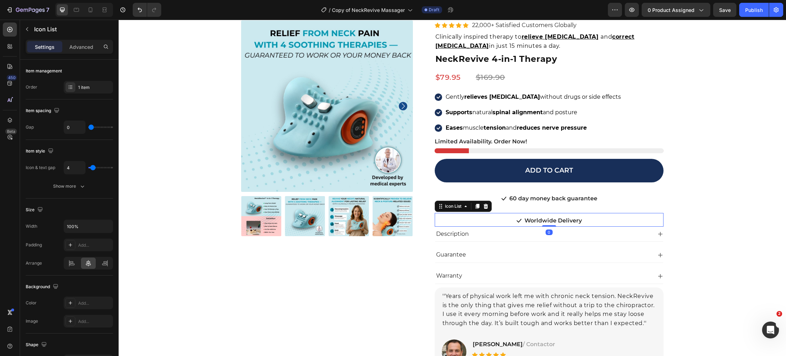
drag, startPoint x: 550, startPoint y: 232, endPoint x: 654, endPoint y: 235, distance: 103.5
click at [551, 223] on div "Icon Worldwide Delivery Text block Icon List 0" at bounding box center [548, 220] width 229 height 14
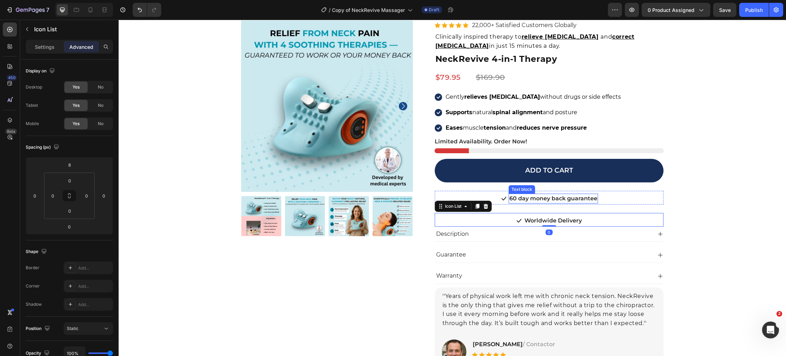
click at [574, 200] on p "60 day money back guarantee" at bounding box center [553, 199] width 88 height 8
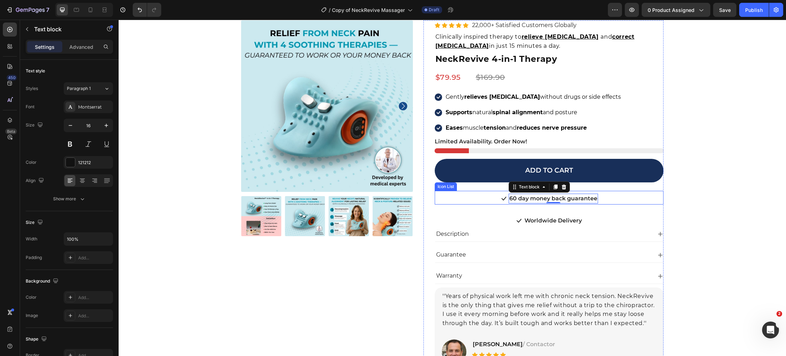
click at [484, 197] on div "Icon 60 day money back guarantee Text block 0" at bounding box center [548, 199] width 229 height 11
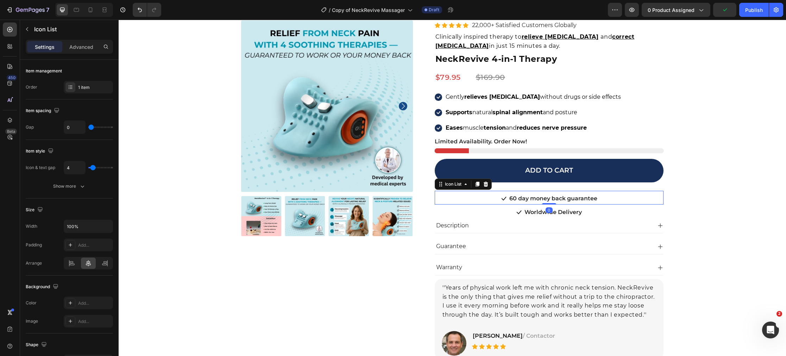
drag, startPoint x: 552, startPoint y: 210, endPoint x: 628, endPoint y: 203, distance: 77.0
click at [552, 199] on div "Icon 60 day money back guarantee Text block Icon List 0" at bounding box center [548, 198] width 229 height 14
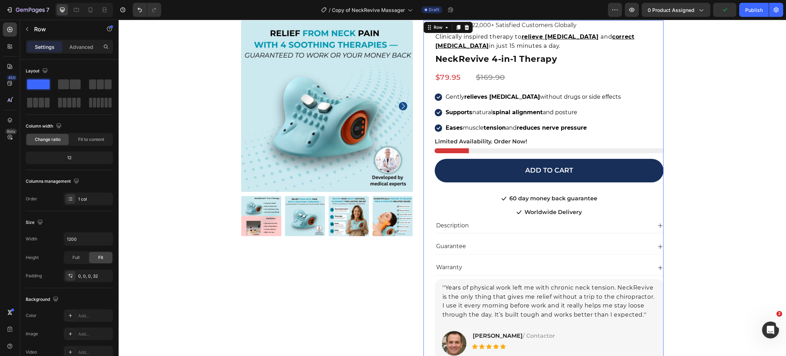
click at [586, 187] on div "Add to cart Add to Cart" at bounding box center [548, 175] width 229 height 32
click at [490, 185] on div "Add to cart Add to Cart" at bounding box center [548, 175] width 229 height 32
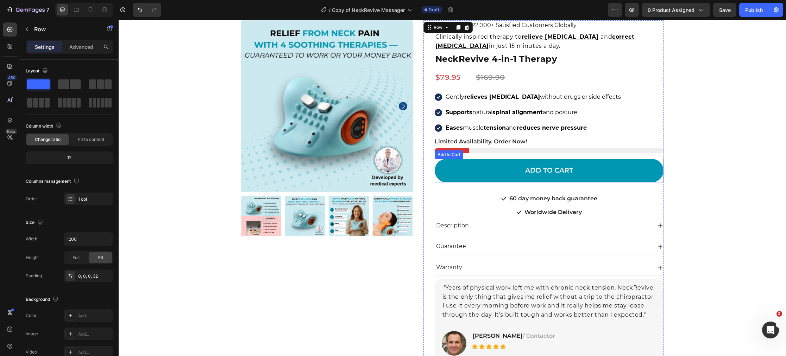
click at [486, 180] on button "Add to cart" at bounding box center [548, 171] width 229 height 24
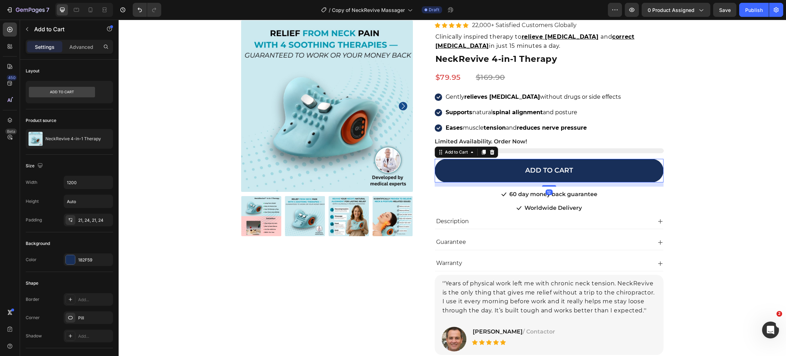
drag, startPoint x: 548, startPoint y: 189, endPoint x: 649, endPoint y: 212, distance: 103.6
click at [548, 185] on div at bounding box center [549, 185] width 14 height 1
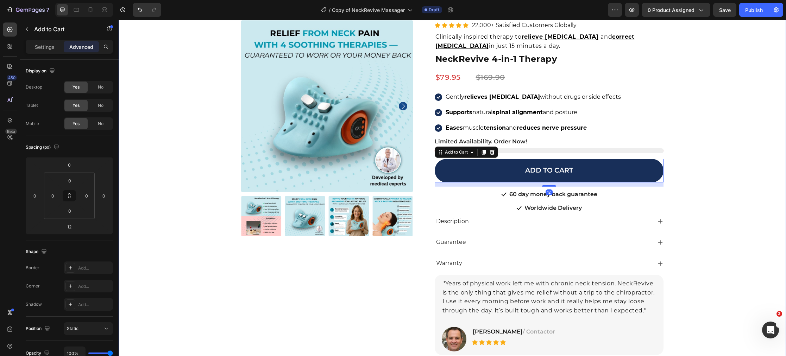
click at [697, 221] on div "Product Images Icon Icon Icon Icon Icon Icon List Hoz 22,000+ Satisfied Custome…" at bounding box center [452, 249] width 656 height 458
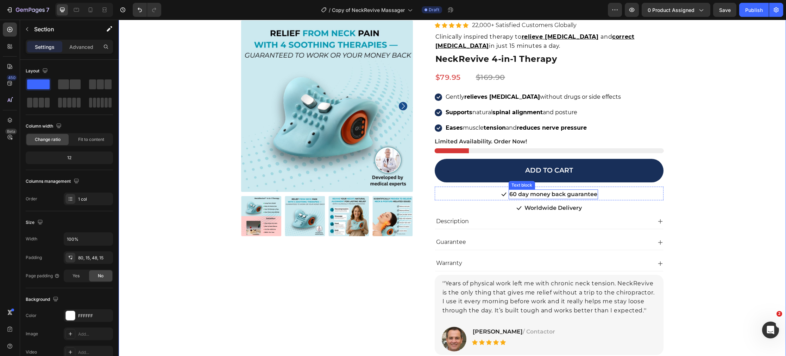
click at [560, 195] on p "60 day money back guarantee" at bounding box center [553, 194] width 88 height 8
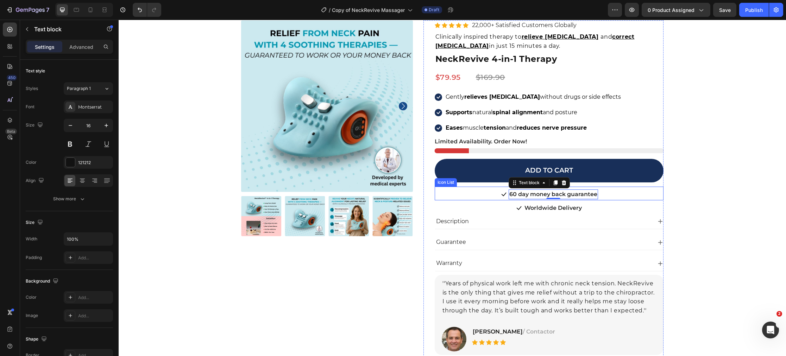
click at [480, 194] on div "Icon 60 day money back guarantee Text block 0" at bounding box center [548, 195] width 229 height 11
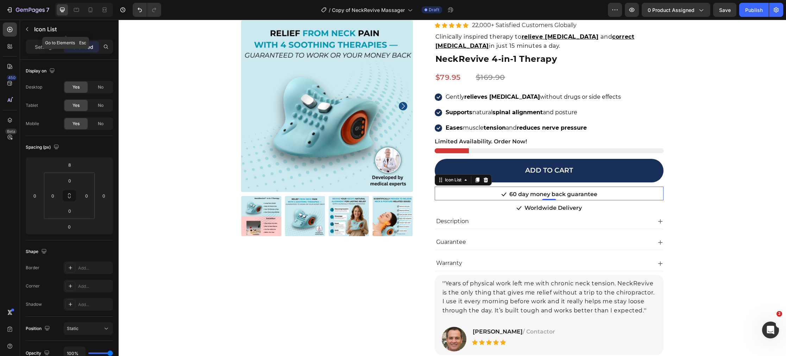
click at [28, 28] on icon "button" at bounding box center [27, 29] width 6 height 6
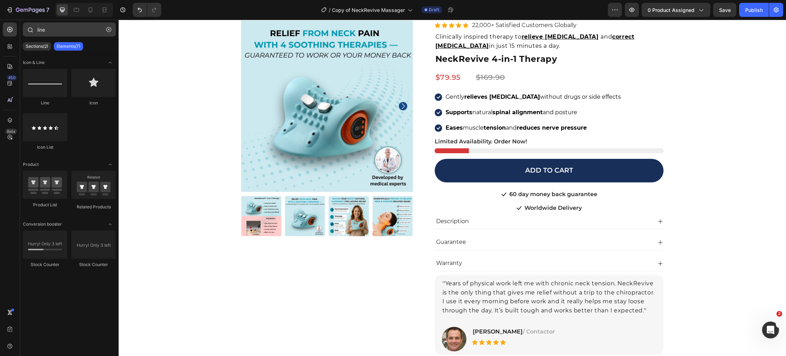
click at [107, 31] on icon "button" at bounding box center [108, 29] width 5 height 5
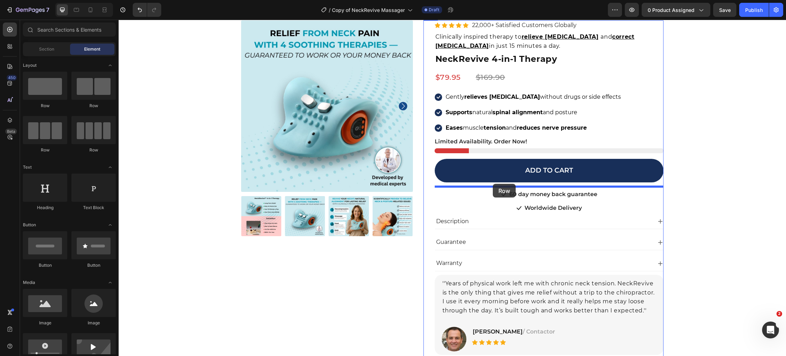
drag, startPoint x: 234, startPoint y: 112, endPoint x: 492, endPoint y: 184, distance: 268.4
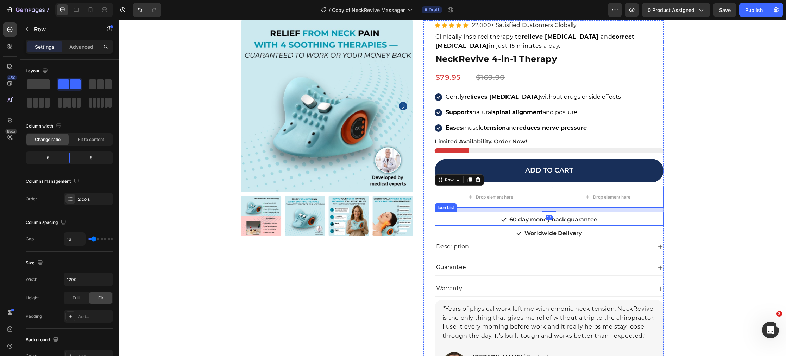
click at [458, 221] on div "Icon 60 day money back guarantee Text block" at bounding box center [548, 220] width 229 height 11
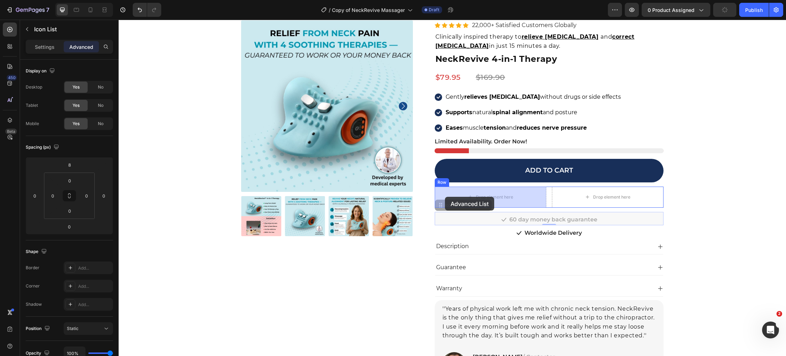
drag, startPoint x: 440, startPoint y: 208, endPoint x: 444, endPoint y: 197, distance: 11.4
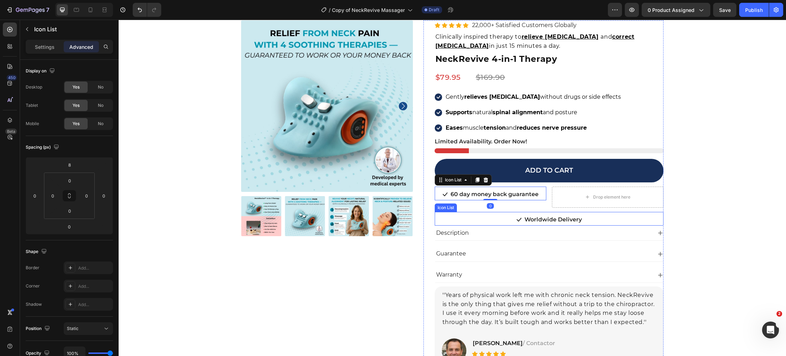
click at [500, 221] on div "Icon Worldwide Delivery Text block" at bounding box center [548, 220] width 229 height 11
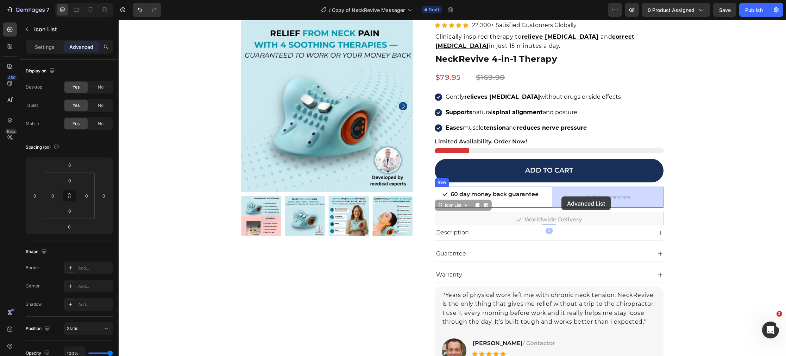
drag, startPoint x: 531, startPoint y: 198, endPoint x: 560, endPoint y: 197, distance: 29.6
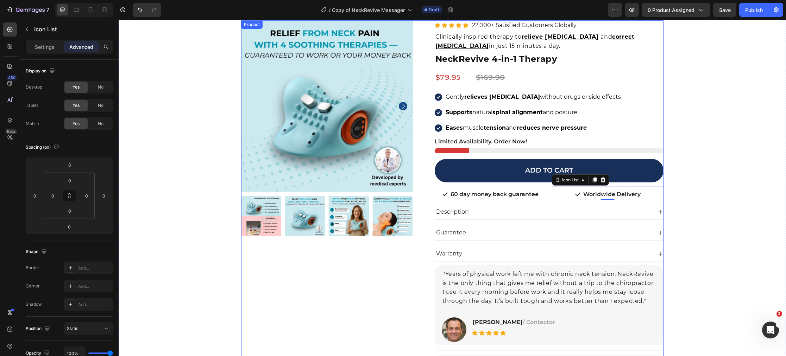
click at [359, 287] on div "Product Images Icon Icon Icon Icon Icon Icon List Hoz 22,000+ Satisfied Custome…" at bounding box center [327, 232] width 172 height 424
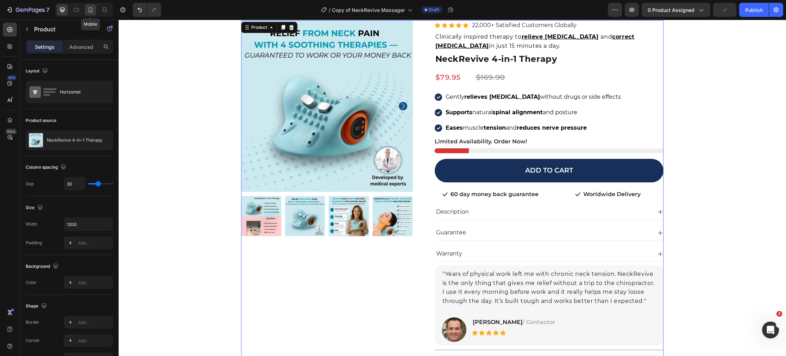
click at [93, 12] on icon at bounding box center [90, 9] width 7 height 7
type input "0"
type input "100%"
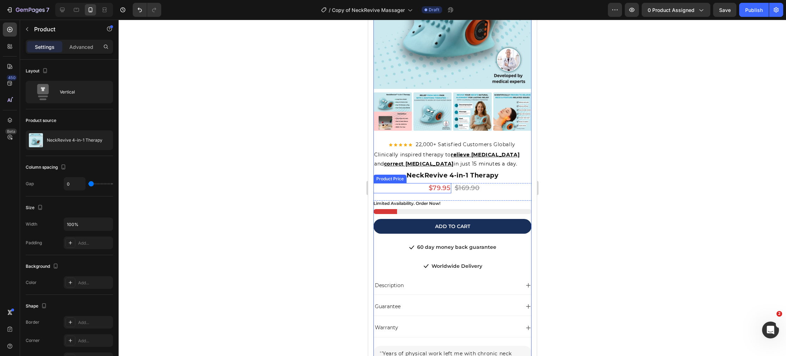
scroll to position [124, 0]
click at [62, 12] on icon at bounding box center [62, 10] width 5 height 5
type input "30"
type input "1200"
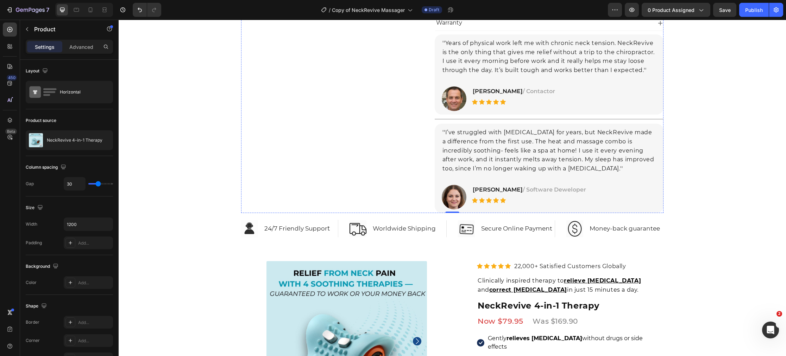
scroll to position [367, 0]
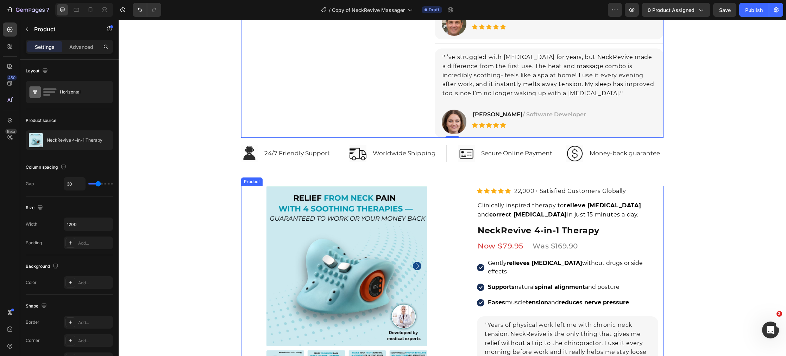
click at [441, 186] on div "Product Images Row Row Relieve Your Pain in Just 10 Minutes a Day Heading Row" at bounding box center [346, 300] width 201 height 229
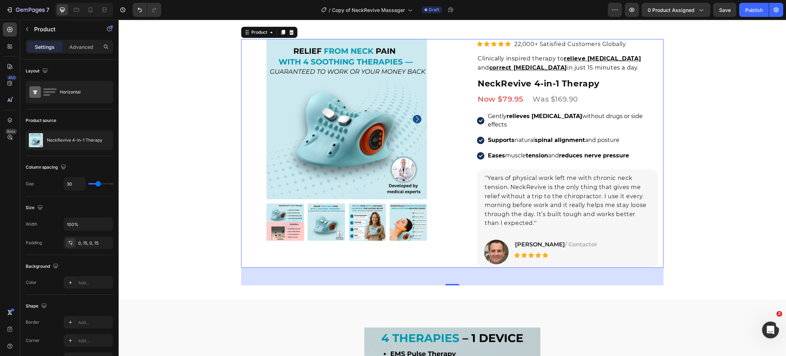
scroll to position [511, 0]
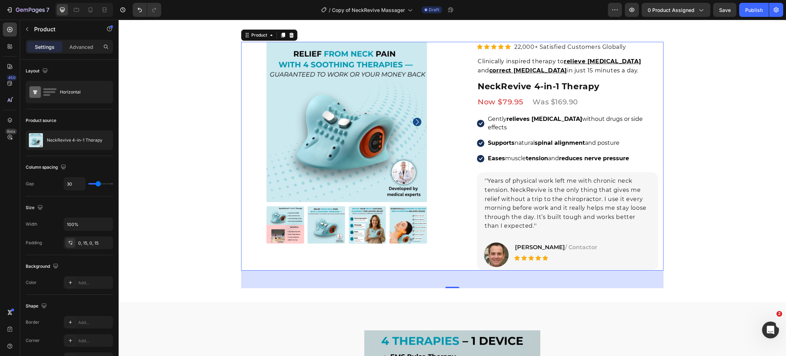
drag, startPoint x: 293, startPoint y: 36, endPoint x: 391, endPoint y: 73, distance: 104.7
click at [293, 36] on icon at bounding box center [291, 35] width 5 height 5
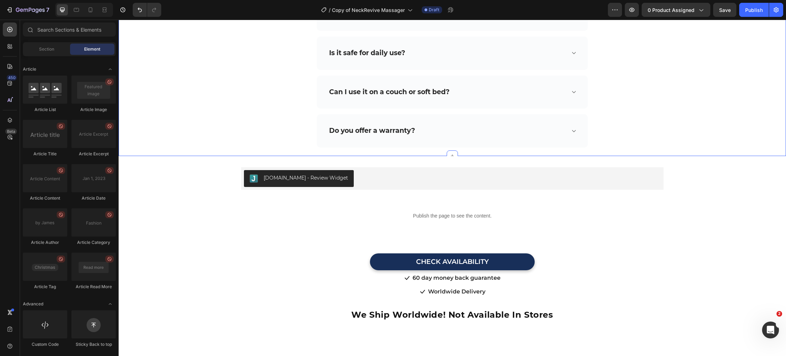
scroll to position [3793, 0]
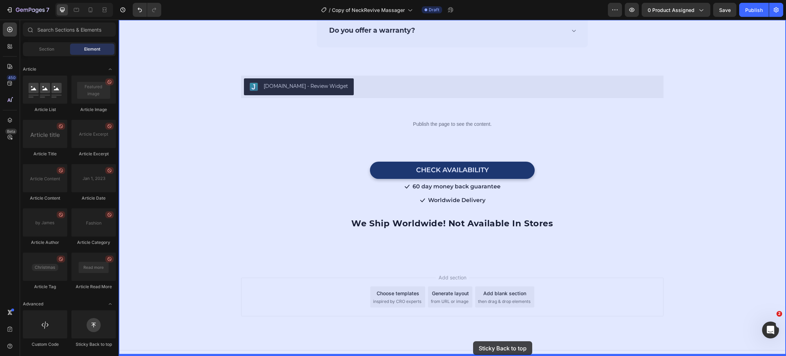
drag, startPoint x: 215, startPoint y: 346, endPoint x: 473, endPoint y: 342, distance: 258.3
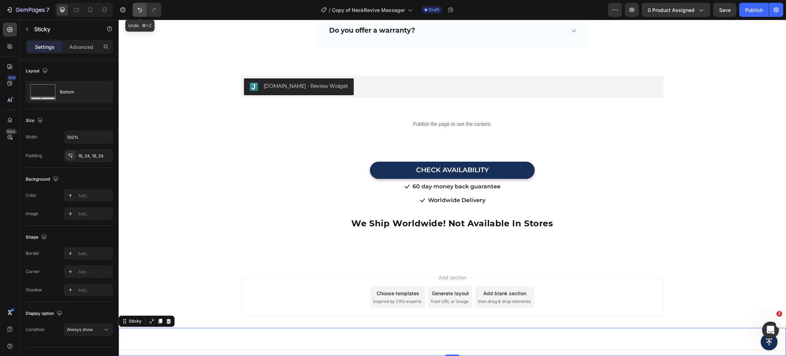
click at [141, 12] on icon "Undo/Redo" at bounding box center [139, 9] width 7 height 7
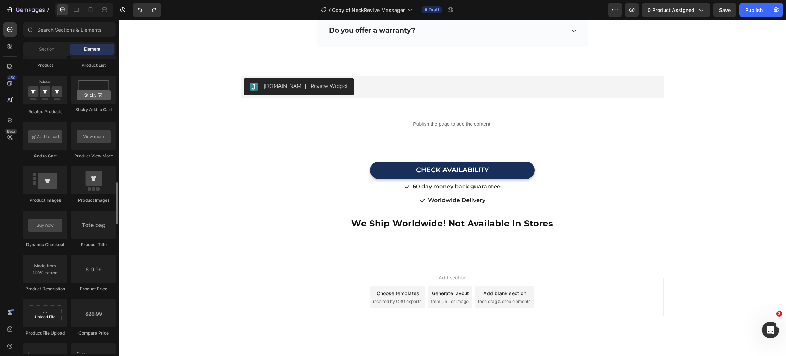
scroll to position [969, 0]
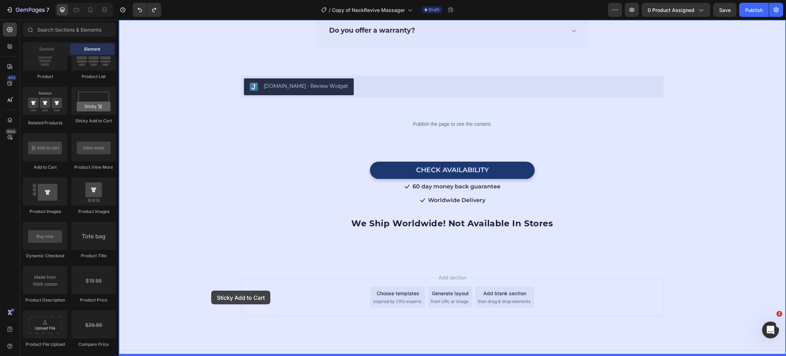
drag, startPoint x: 212, startPoint y: 129, endPoint x: 211, endPoint y: 291, distance: 161.8
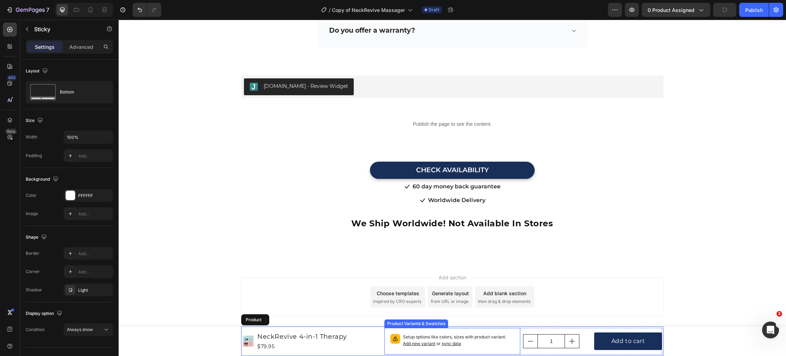
click at [448, 345] on span "sync data" at bounding box center [451, 343] width 19 height 5
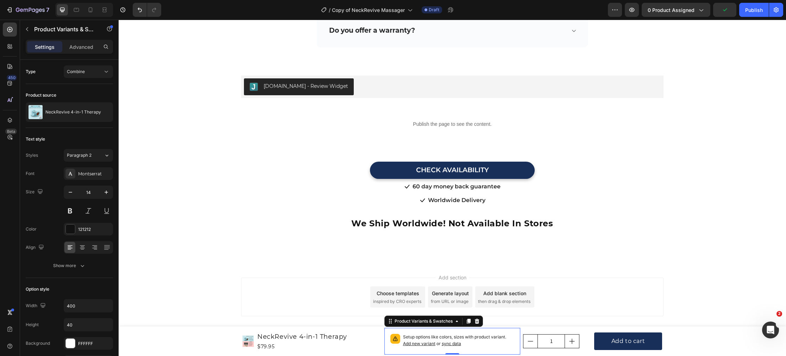
click at [451, 344] on span "sync data" at bounding box center [451, 343] width 19 height 5
click at [95, 68] on div "Combine" at bounding box center [88, 71] width 43 height 7
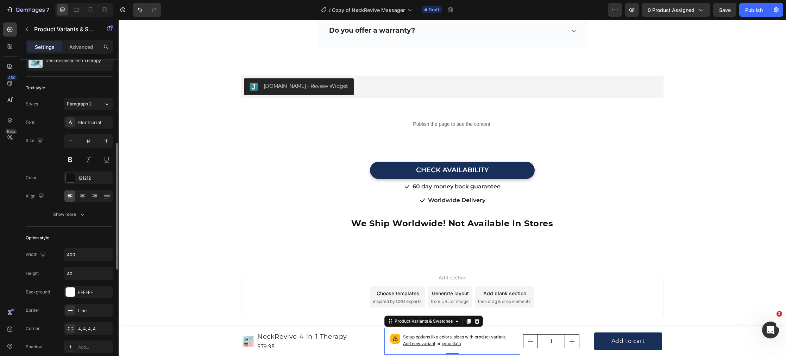
scroll to position [0, 0]
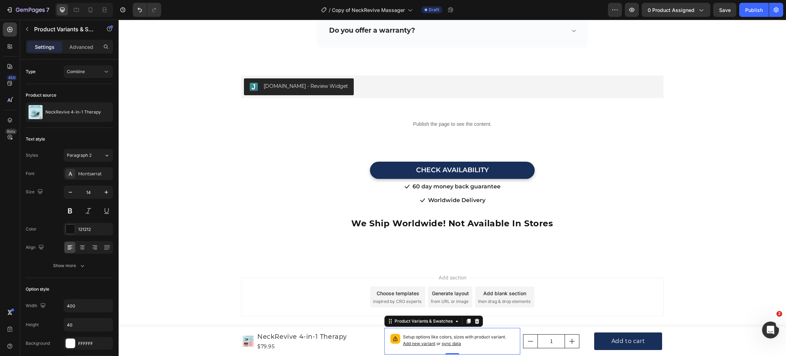
click at [474, 338] on p "Setup options like colors, sizes with product variant. Add new variant or sync …" at bounding box center [459, 340] width 112 height 13
click at [242, 301] on div "Add section Choose templates inspired by CRO experts Generate layout from URL o…" at bounding box center [452, 297] width 422 height 39
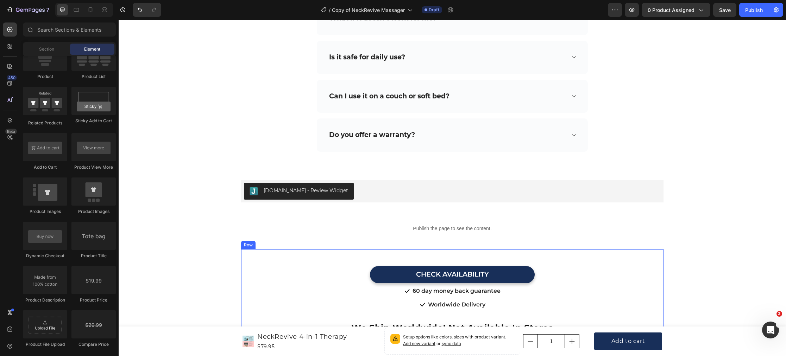
scroll to position [3688, 0]
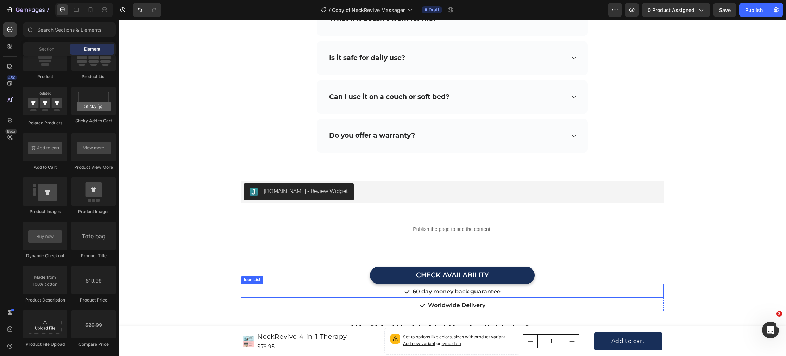
click at [281, 287] on div "Icon 60 day money back guarantee Text block" at bounding box center [452, 292] width 422 height 11
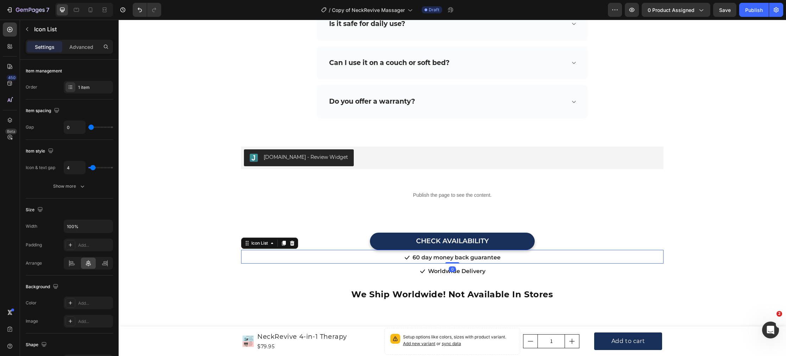
scroll to position [3752, 0]
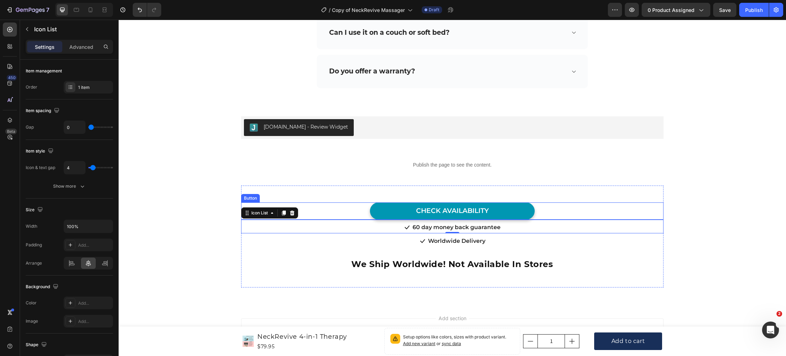
click at [405, 203] on link "CHECK AVAILABILITY" at bounding box center [452, 211] width 165 height 17
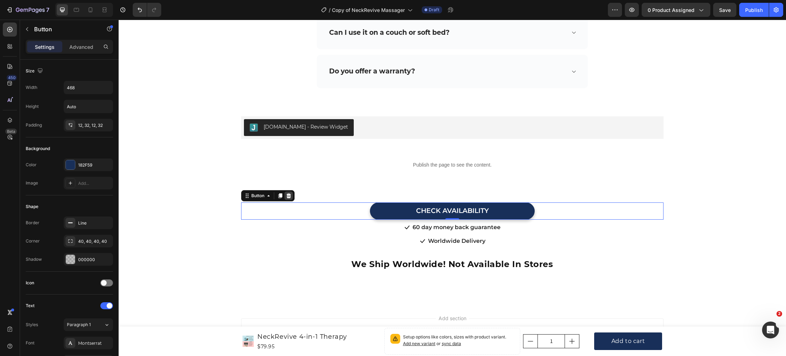
click at [289, 193] on icon at bounding box center [289, 196] width 6 height 6
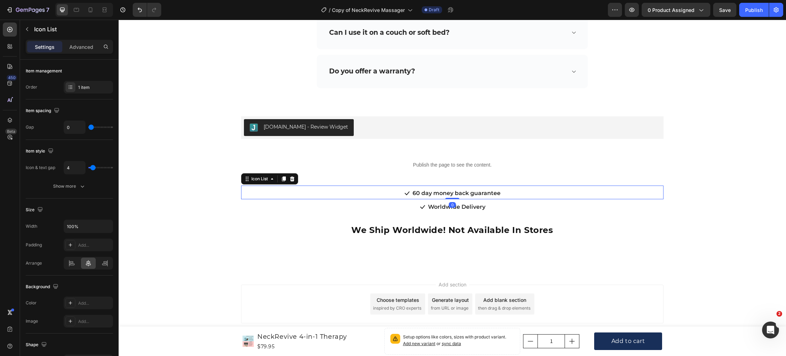
click at [354, 189] on div "Icon 60 day money back guarantee Text block" at bounding box center [452, 194] width 422 height 11
click at [295, 176] on icon at bounding box center [292, 179] width 6 height 6
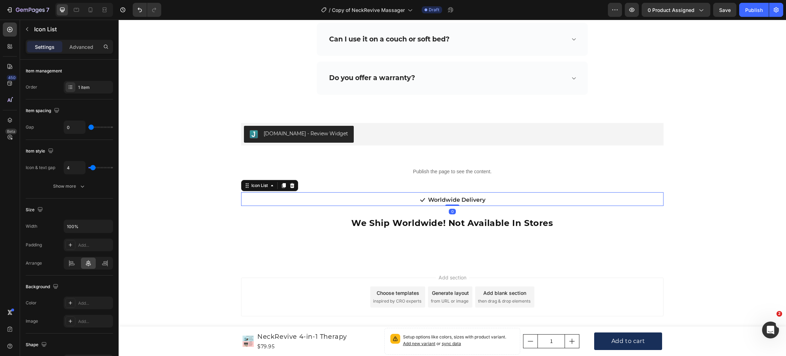
click at [336, 195] on div "Icon Worldwide Delivery Text block" at bounding box center [452, 200] width 422 height 11
click at [292, 183] on icon at bounding box center [292, 185] width 5 height 5
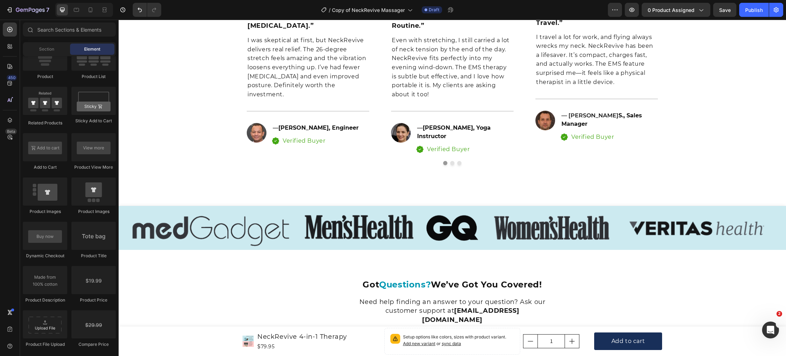
scroll to position [3219, 0]
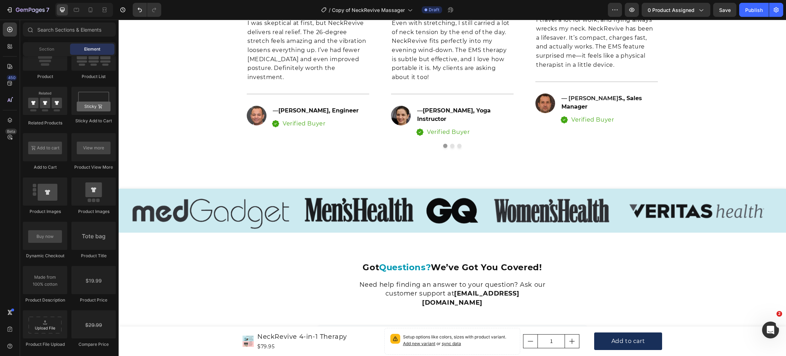
click at [207, 204] on img at bounding box center [452, 211] width 667 height 44
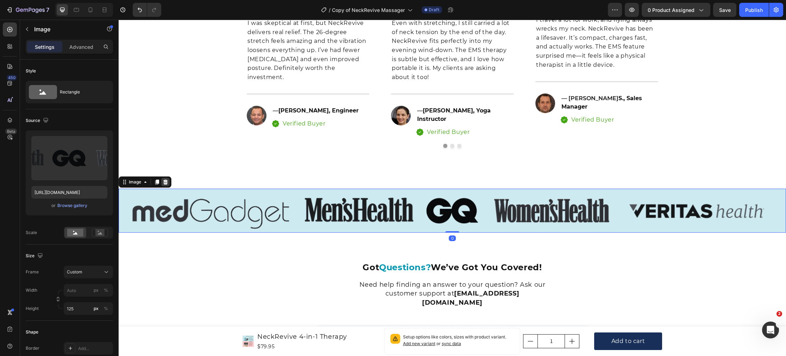
click at [167, 180] on icon at bounding box center [165, 182] width 5 height 5
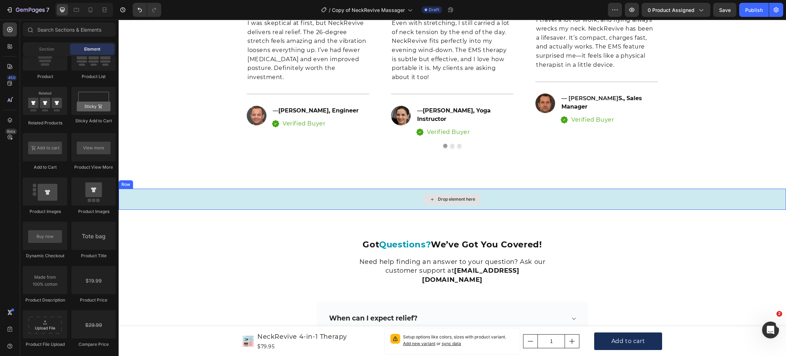
click at [203, 191] on div "Drop element here" at bounding box center [452, 199] width 667 height 21
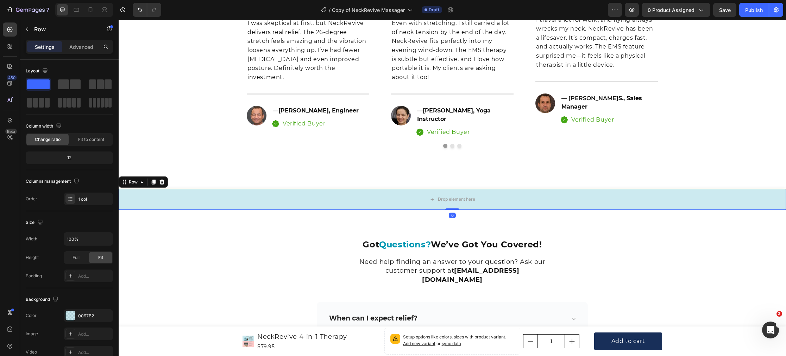
click at [163, 179] on icon at bounding box center [162, 182] width 6 height 6
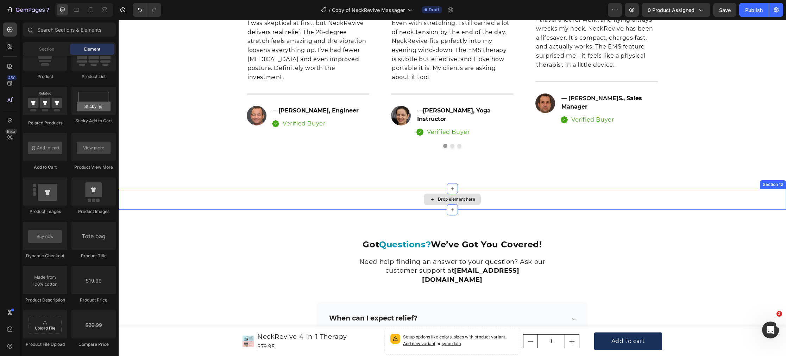
click at [180, 192] on div "Drop element here" at bounding box center [452, 199] width 667 height 21
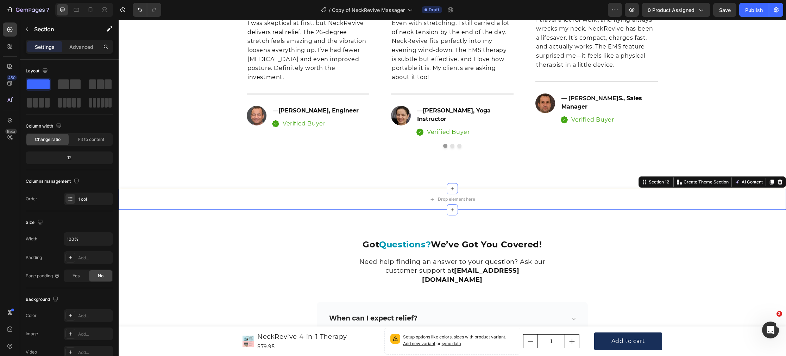
drag, startPoint x: 777, startPoint y: 174, endPoint x: 768, endPoint y: 176, distance: 9.3
click at [777, 179] on icon at bounding box center [780, 182] width 6 height 6
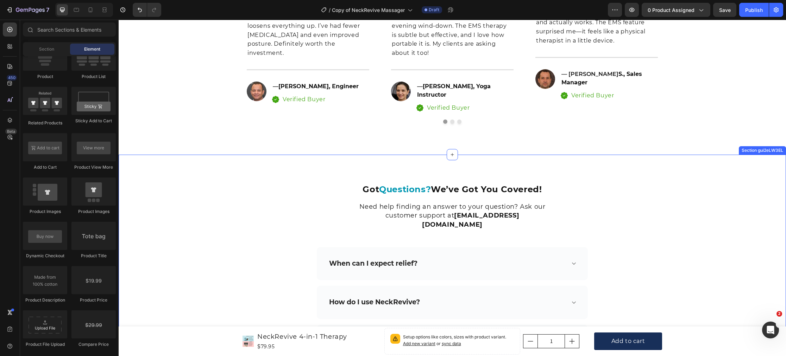
scroll to position [3159, 0]
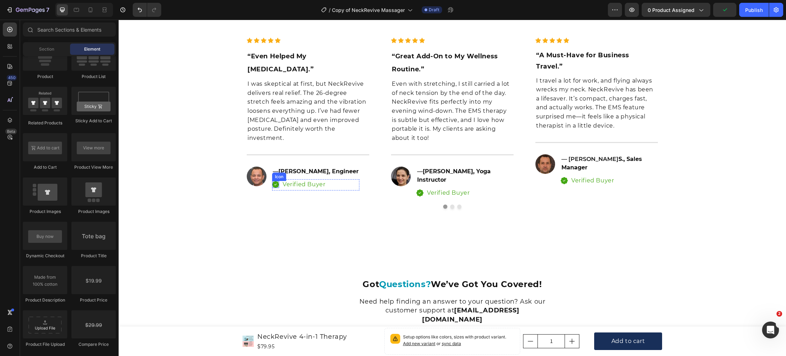
click at [277, 181] on icon at bounding box center [275, 184] width 7 height 7
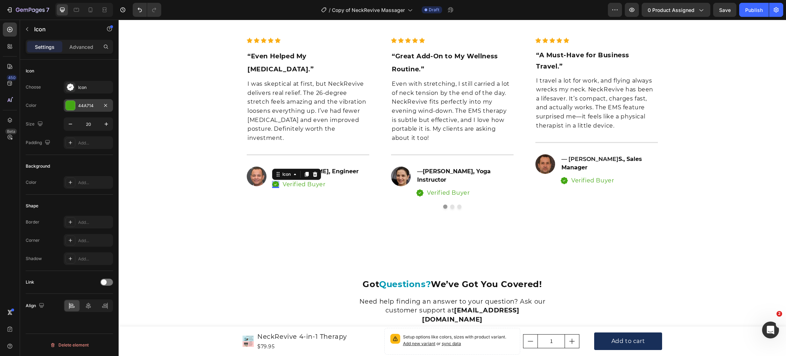
click at [70, 104] on div at bounding box center [70, 105] width 9 height 9
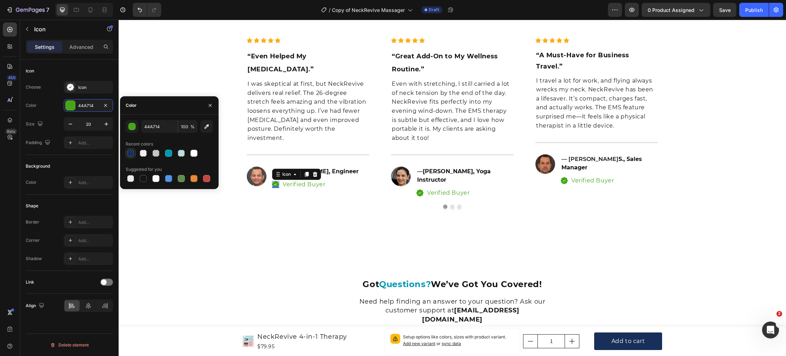
click at [130, 155] on div at bounding box center [130, 153] width 7 height 7
type input "182F59"
click at [292, 180] on p "Verified Buyer" at bounding box center [304, 184] width 43 height 9
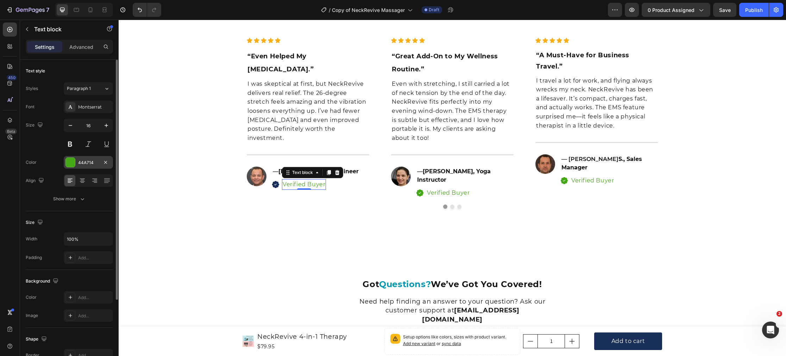
click at [70, 162] on div at bounding box center [70, 162] width 9 height 9
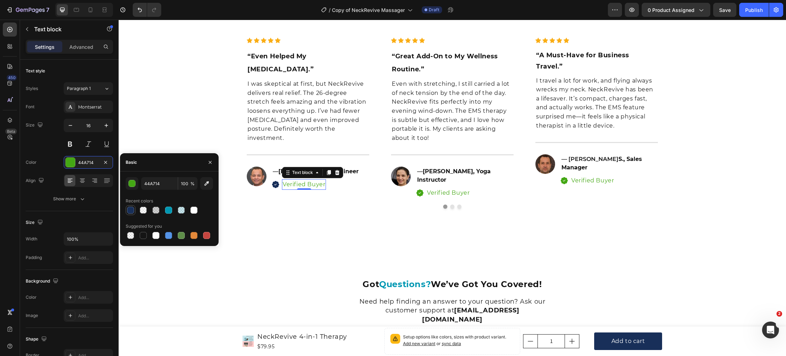
click at [133, 212] on div at bounding box center [130, 210] width 7 height 7
type input "182F59"
click at [419, 190] on div "Icon" at bounding box center [419, 193] width 7 height 7
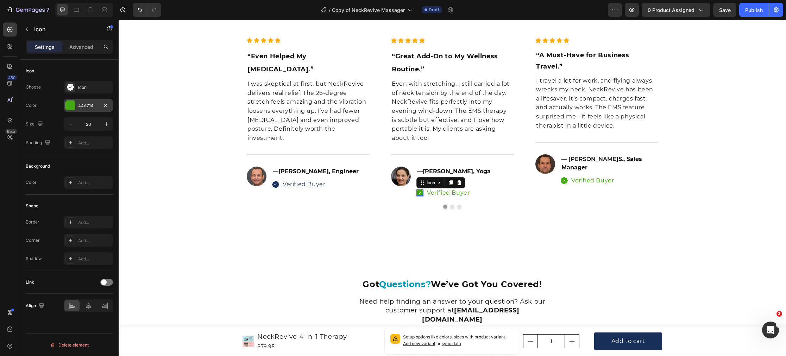
click at [74, 109] on div at bounding box center [70, 105] width 9 height 9
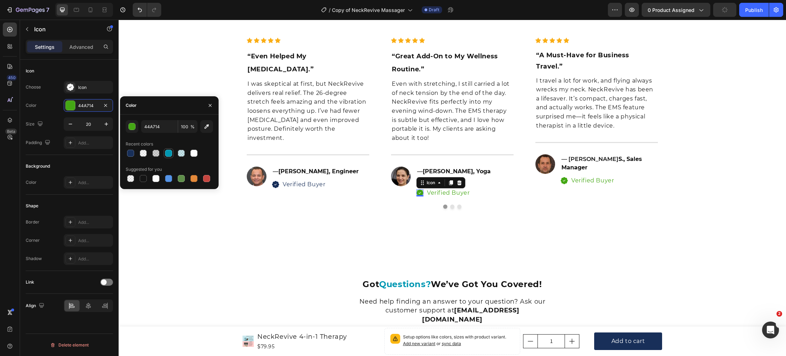
click at [131, 154] on div at bounding box center [130, 153] width 7 height 7
type input "182F59"
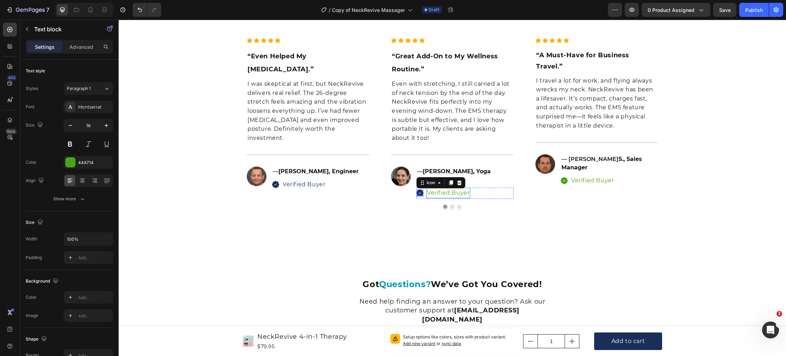
click at [440, 189] on p "Verified Buyer" at bounding box center [448, 193] width 43 height 9
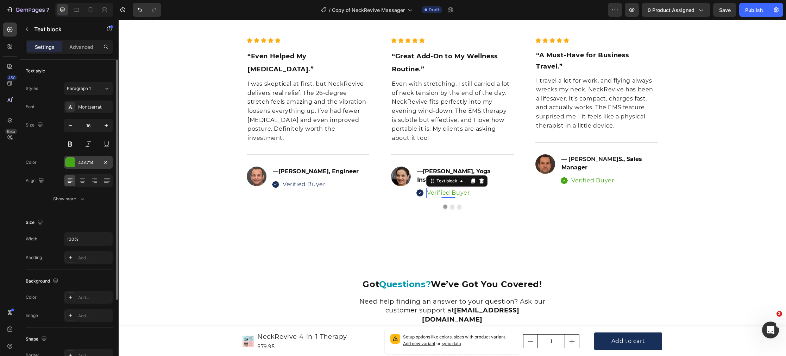
click at [68, 164] on div at bounding box center [70, 162] width 9 height 9
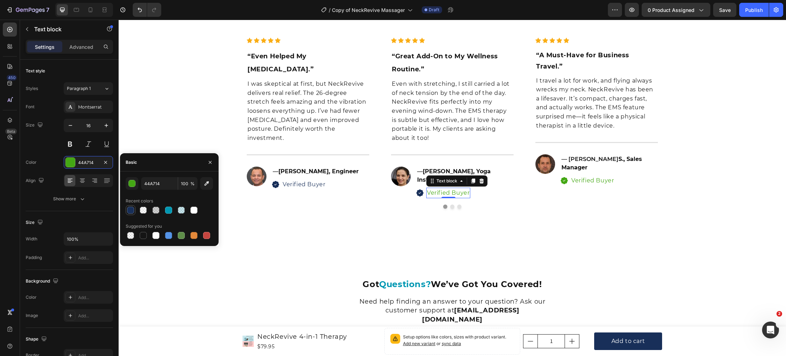
click at [131, 212] on div at bounding box center [130, 210] width 7 height 7
type input "182F59"
click at [565, 177] on div "Icon 0" at bounding box center [563, 180] width 7 height 7
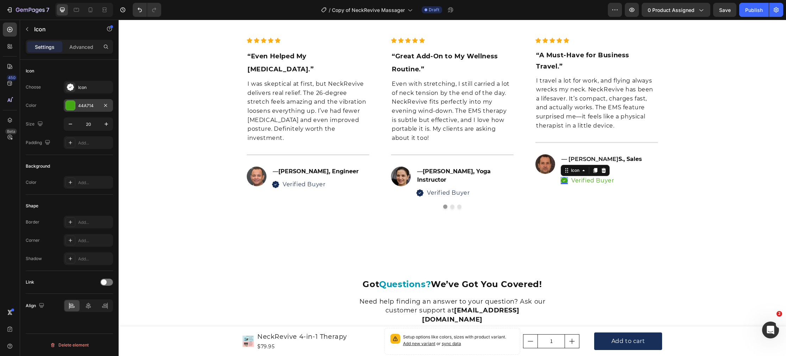
click at [88, 109] on div "44A714" at bounding box center [88, 105] width 49 height 13
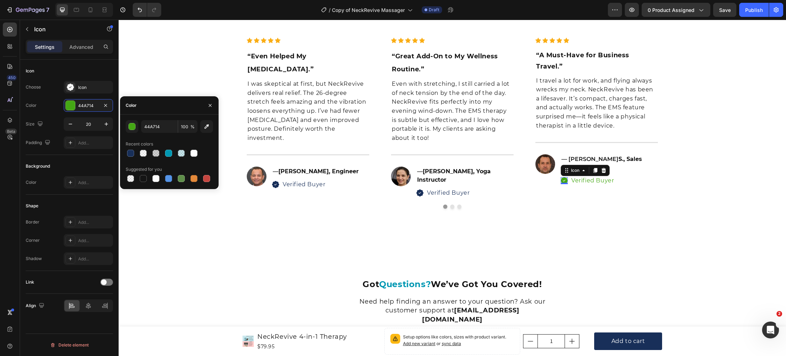
drag, startPoint x: 131, startPoint y: 154, endPoint x: 209, endPoint y: 144, distance: 78.8
click at [132, 154] on div at bounding box center [130, 153] width 7 height 7
type input "182F59"
click at [590, 176] on p "Verified Buyer" at bounding box center [592, 180] width 43 height 9
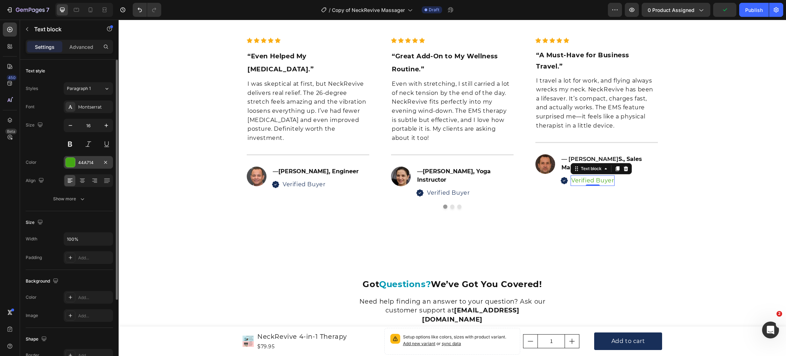
click at [66, 163] on div at bounding box center [70, 162] width 9 height 9
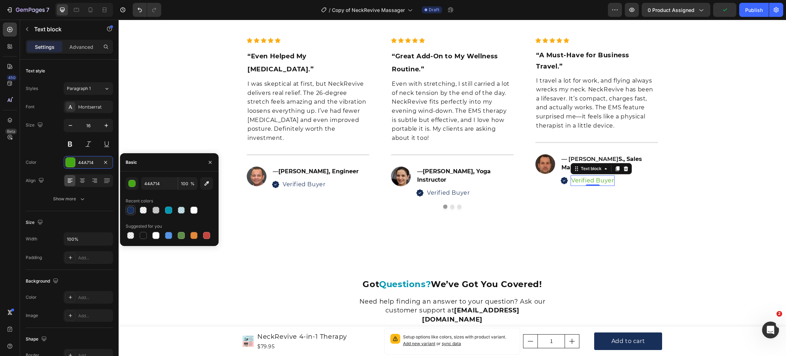
click at [130, 211] on div at bounding box center [130, 210] width 7 height 7
type input "182F59"
click at [451, 205] on button "Dot" at bounding box center [452, 207] width 4 height 4
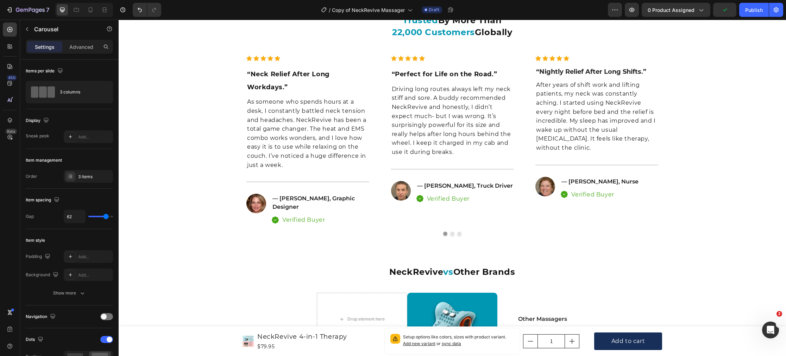
scroll to position [2336, 0]
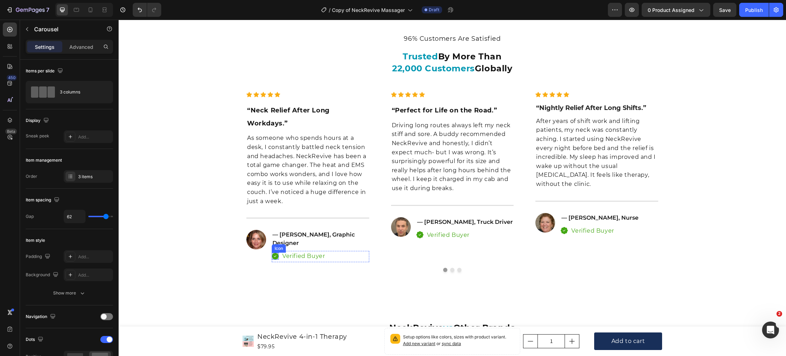
click at [276, 253] on icon at bounding box center [275, 256] width 7 height 7
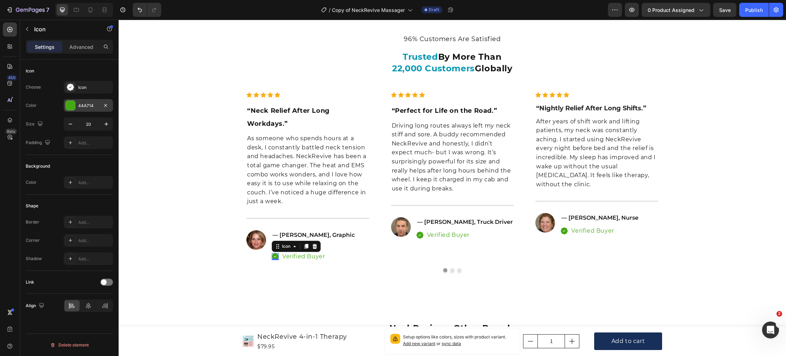
click at [71, 105] on div at bounding box center [70, 105] width 9 height 9
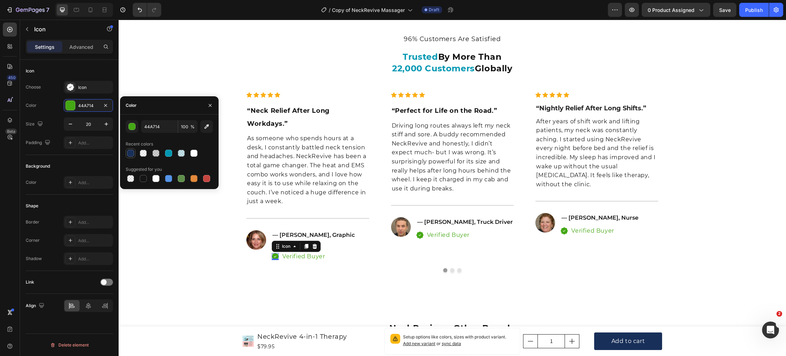
click at [130, 154] on div at bounding box center [130, 153] width 7 height 7
type input "182F59"
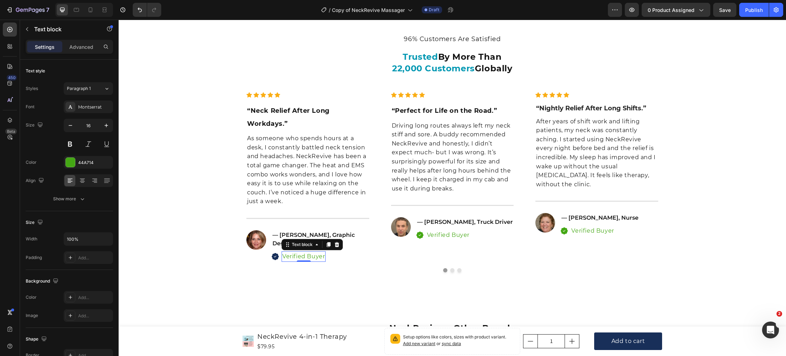
click at [296, 261] on p "Verified Buyer" at bounding box center [303, 256] width 43 height 9
click at [71, 160] on div at bounding box center [70, 162] width 9 height 9
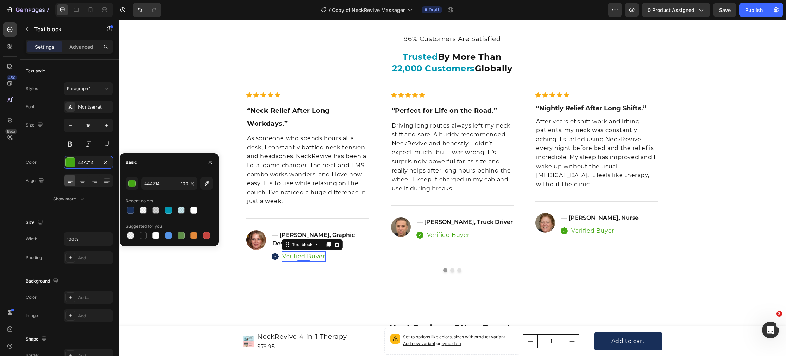
drag, startPoint x: 132, startPoint y: 211, endPoint x: 148, endPoint y: 218, distance: 16.9
click at [132, 211] on div at bounding box center [130, 210] width 7 height 7
type input "182F59"
click at [421, 239] on icon at bounding box center [419, 235] width 7 height 7
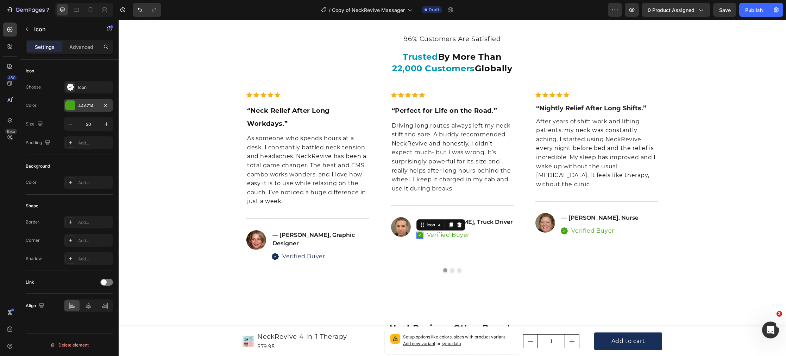
click at [71, 106] on div at bounding box center [70, 105] width 9 height 9
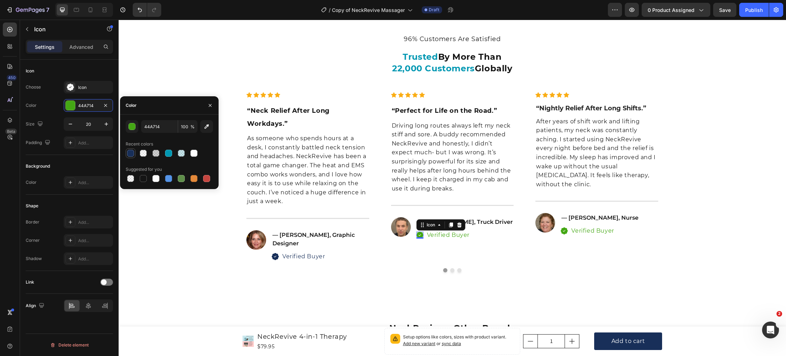
click at [131, 155] on div at bounding box center [130, 153] width 7 height 7
type input "182F59"
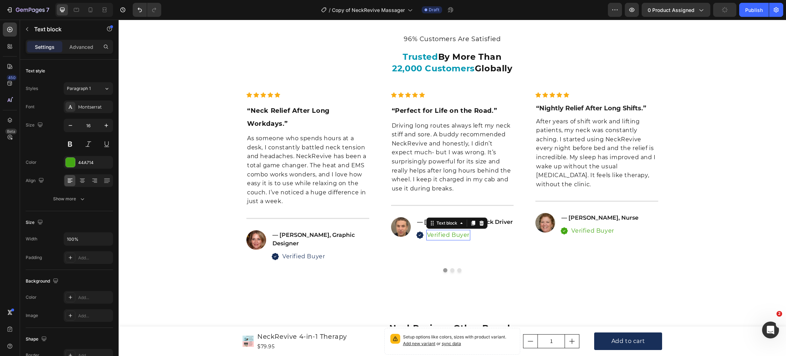
click at [440, 240] on p "Verified Buyer" at bounding box center [448, 235] width 43 height 9
click at [70, 162] on div at bounding box center [70, 162] width 9 height 9
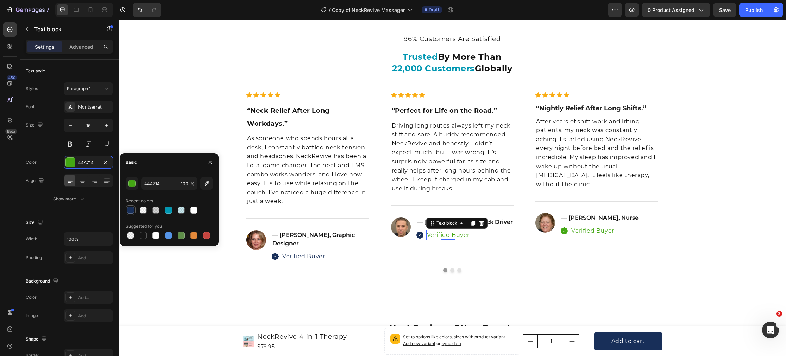
click at [132, 210] on div at bounding box center [130, 210] width 7 height 7
type input "182F59"
click at [564, 235] on icon at bounding box center [563, 231] width 7 height 7
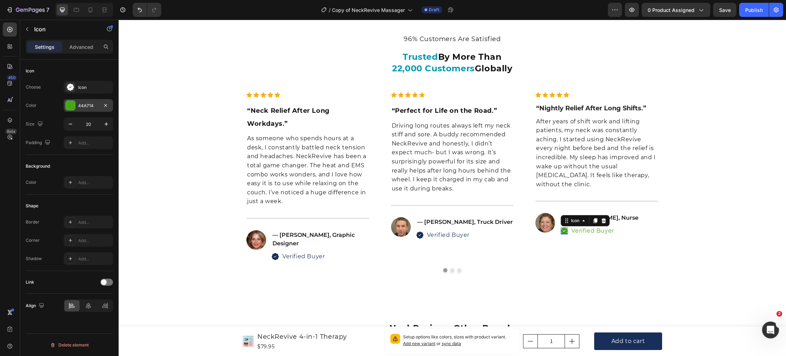
click at [69, 106] on div at bounding box center [70, 105] width 9 height 9
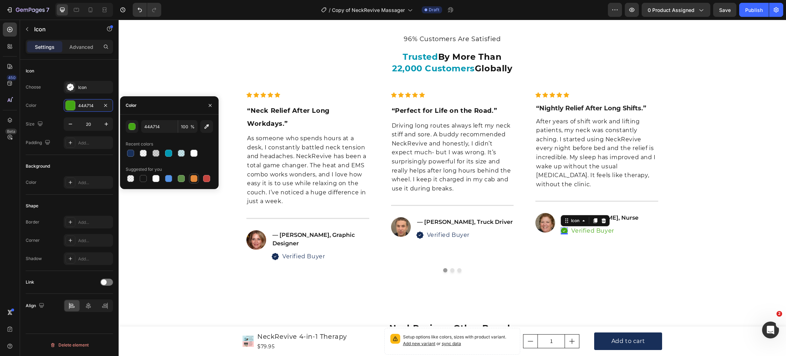
drag, startPoint x: 130, startPoint y: 154, endPoint x: 196, endPoint y: 176, distance: 69.3
click at [130, 154] on div at bounding box center [130, 153] width 7 height 7
type input "182F59"
click at [579, 236] on p "Verified Buyer" at bounding box center [592, 231] width 43 height 9
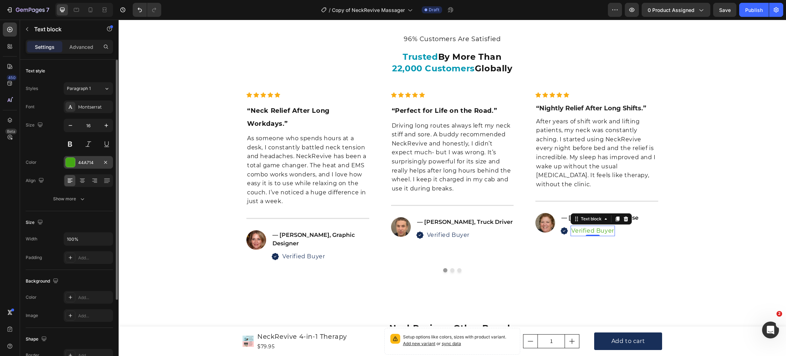
drag, startPoint x: 68, startPoint y: 161, endPoint x: 76, endPoint y: 166, distance: 9.8
click at [70, 163] on div at bounding box center [70, 162] width 9 height 9
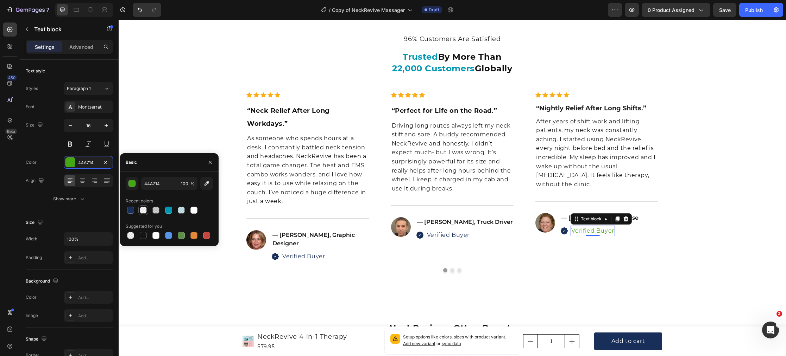
click at [130, 210] on div at bounding box center [130, 210] width 7 height 7
type input "182F59"
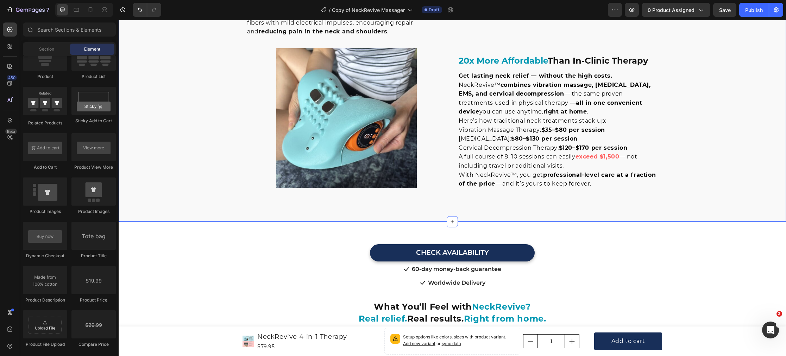
scroll to position [1538, 0]
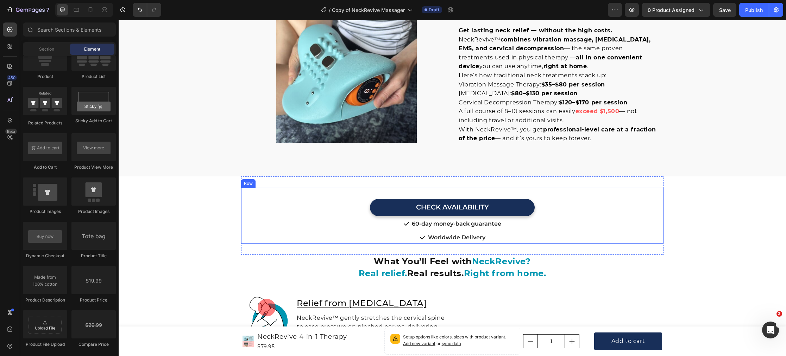
click at [345, 188] on div "CHECK AVAILABILITY Button" at bounding box center [452, 202] width 422 height 28
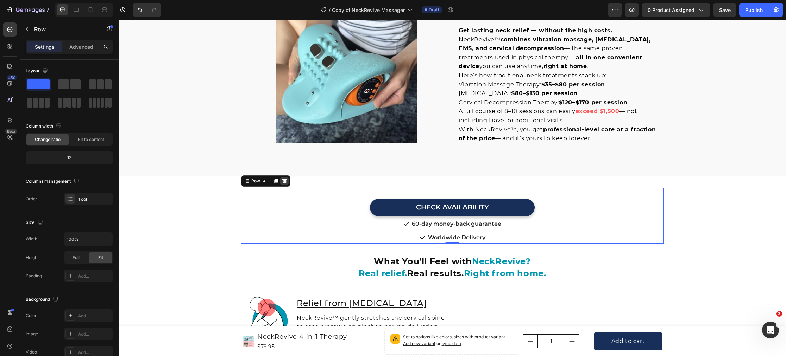
drag, startPoint x: 283, startPoint y: 153, endPoint x: 273, endPoint y: 155, distance: 10.1
click at [283, 179] on icon at bounding box center [284, 181] width 5 height 5
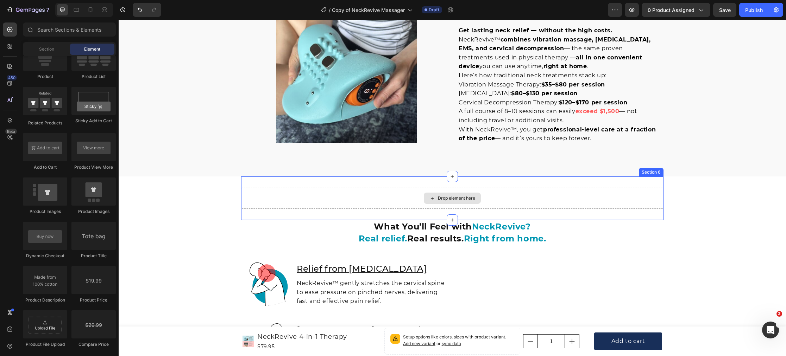
click at [252, 188] on div "Drop element here" at bounding box center [452, 198] width 422 height 21
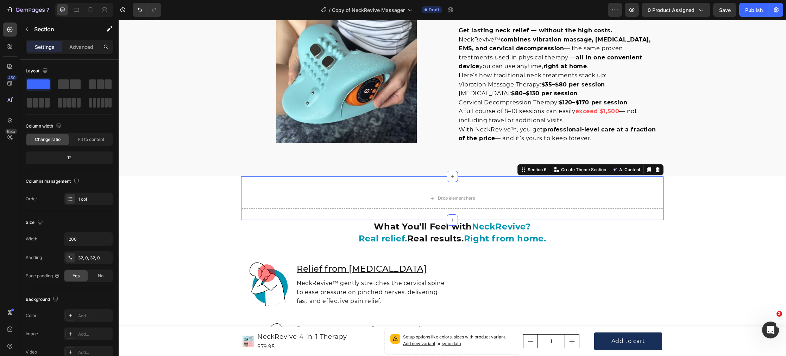
click at [656, 167] on icon at bounding box center [657, 170] width 6 height 6
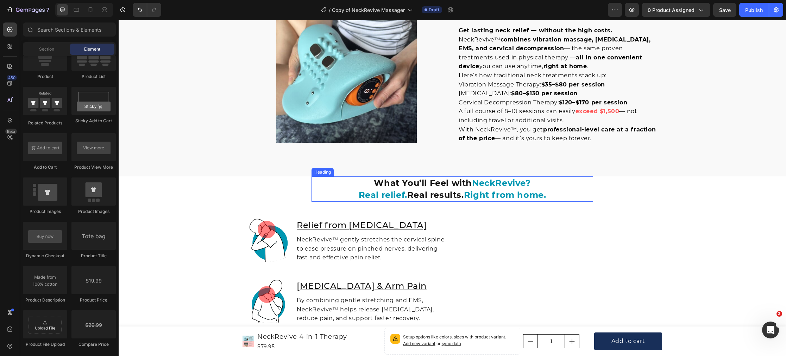
click at [337, 177] on h2 "What You’ll Feel with NeckRevive? Real relief. Real results. Right from home." at bounding box center [451, 189] width 281 height 25
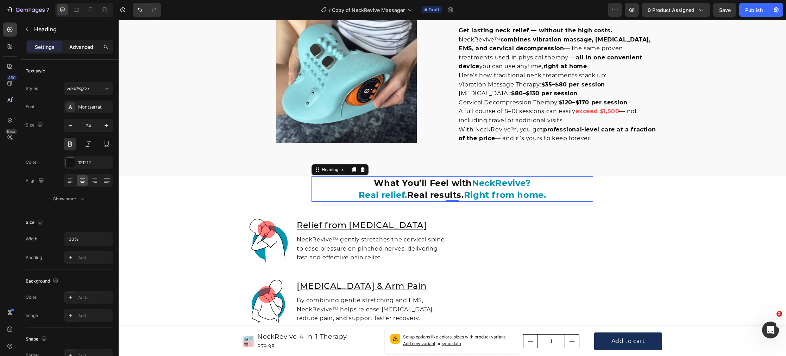
click at [78, 49] on p "Advanced" at bounding box center [81, 46] width 24 height 7
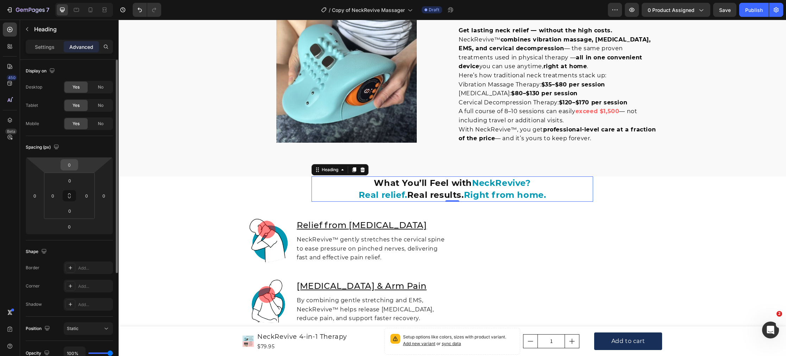
click at [70, 170] on input "0" at bounding box center [69, 165] width 14 height 11
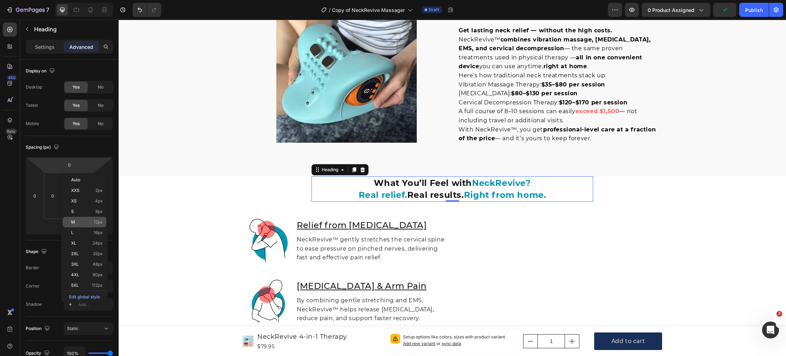
click at [83, 221] on p "M 12px" at bounding box center [87, 222] width 32 height 5
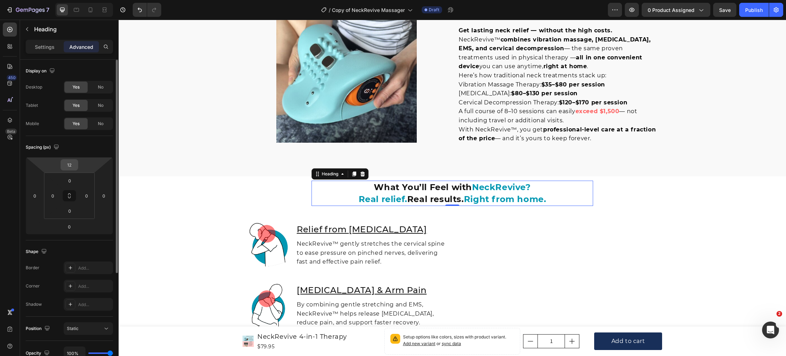
click at [71, 166] on input "12" at bounding box center [69, 165] width 14 height 11
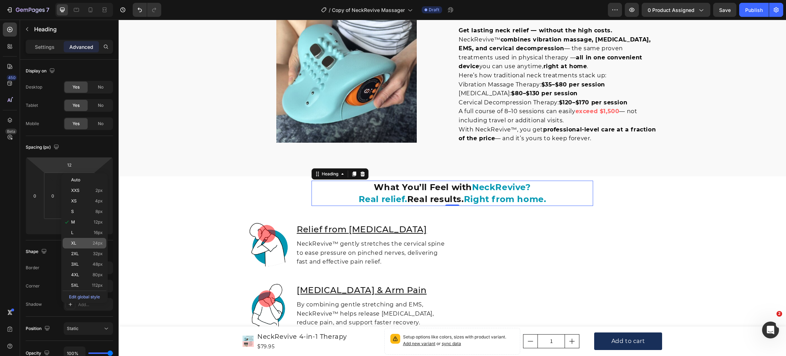
click at [78, 239] on div "XL 24px" at bounding box center [85, 243] width 44 height 11
type input "24"
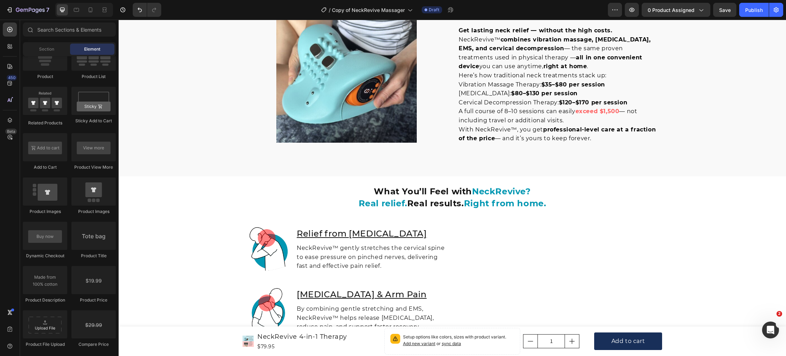
click at [171, 231] on div "Product Images NeckRevive 4-in-1 Therapy Product Title $79.95 Product Price Pro…" at bounding box center [452, 322] width 667 height 3652
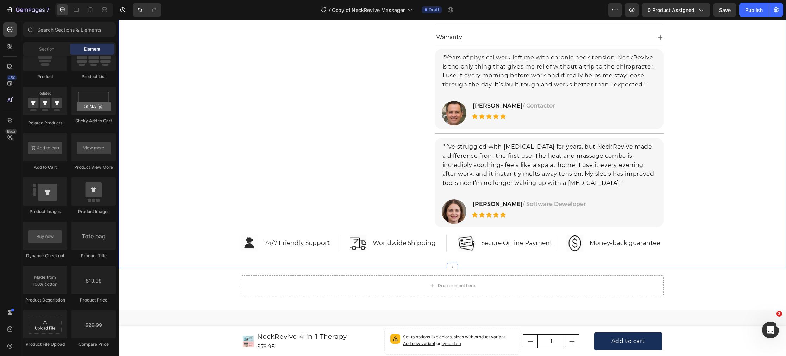
scroll to position [380, 0]
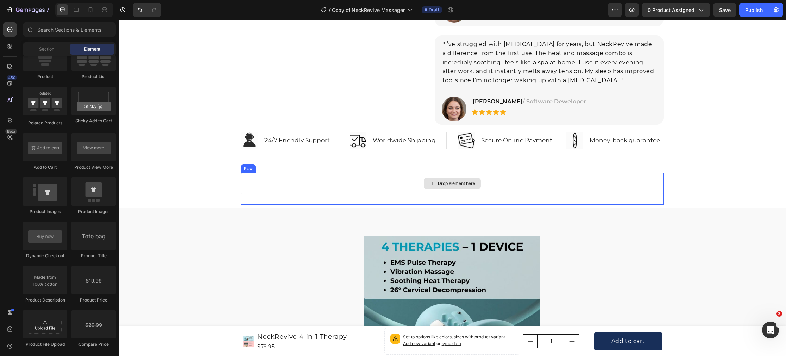
click at [246, 193] on div "Drop element here" at bounding box center [452, 183] width 422 height 21
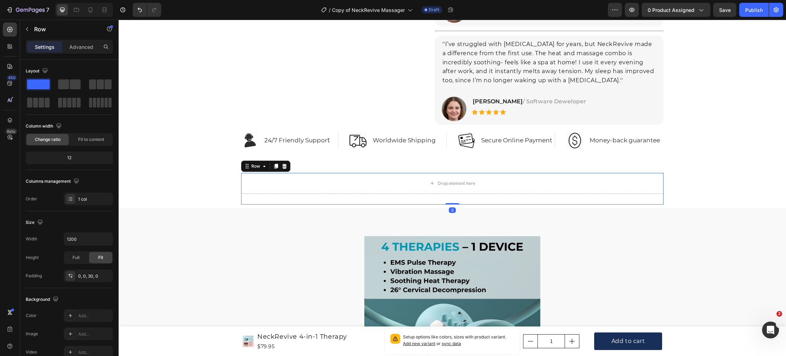
click at [280, 167] on div at bounding box center [284, 166] width 8 height 8
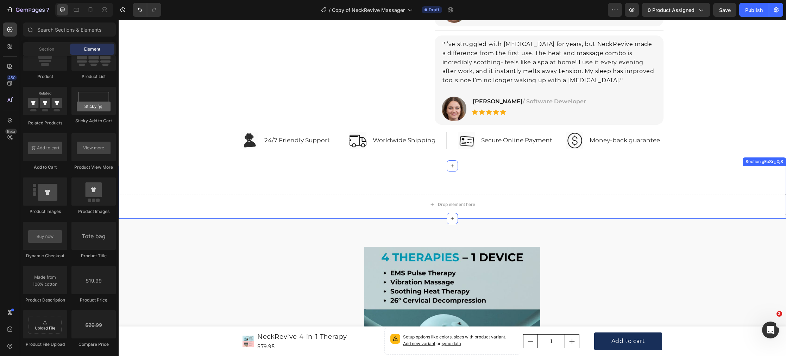
click at [204, 188] on div "Drop element here Section gEoSnjjXjS" at bounding box center [452, 192] width 667 height 53
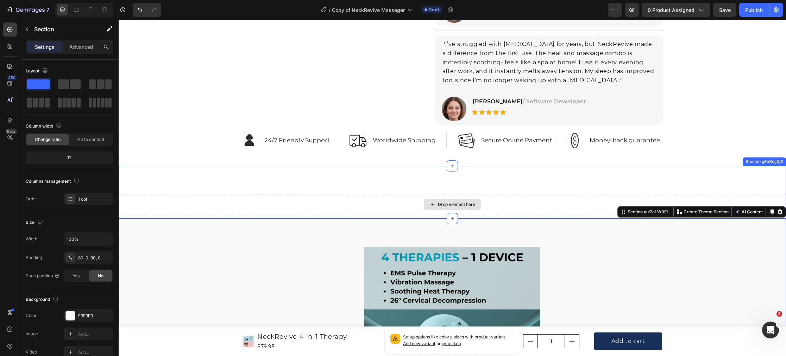
click at [312, 196] on div "Drop element here" at bounding box center [452, 204] width 667 height 21
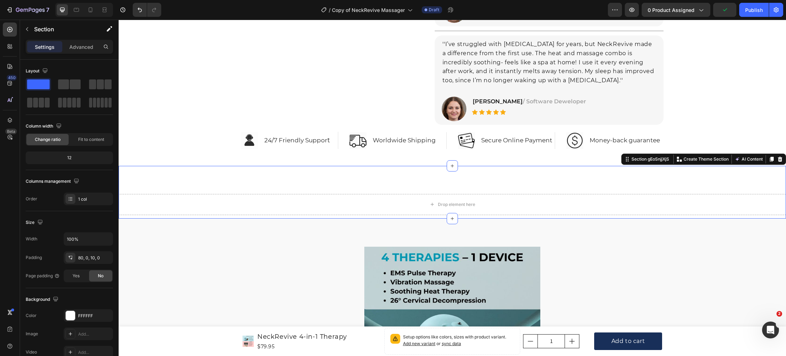
click at [779, 160] on icon at bounding box center [779, 159] width 5 height 5
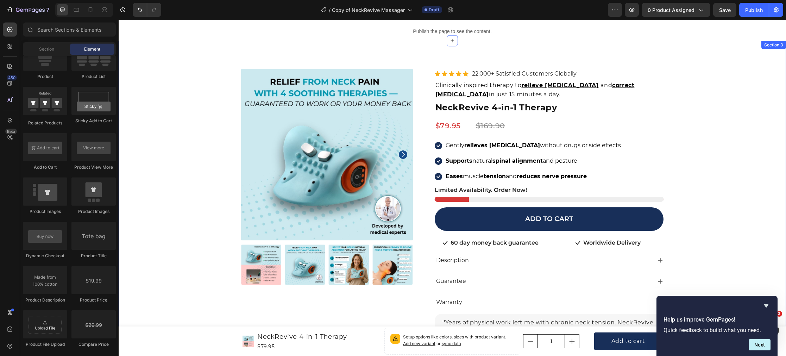
scroll to position [0, 0]
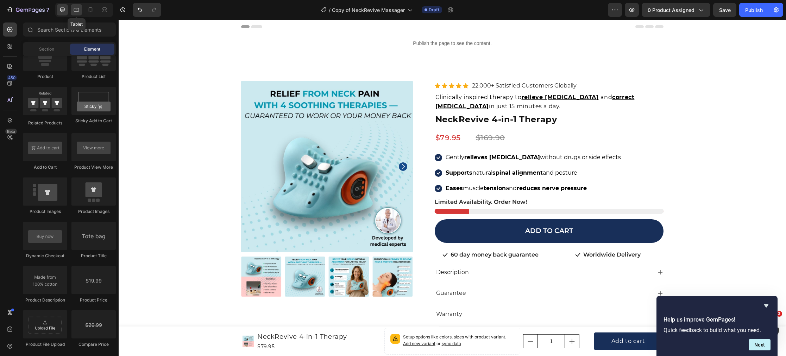
click at [75, 10] on icon at bounding box center [76, 9] width 7 height 7
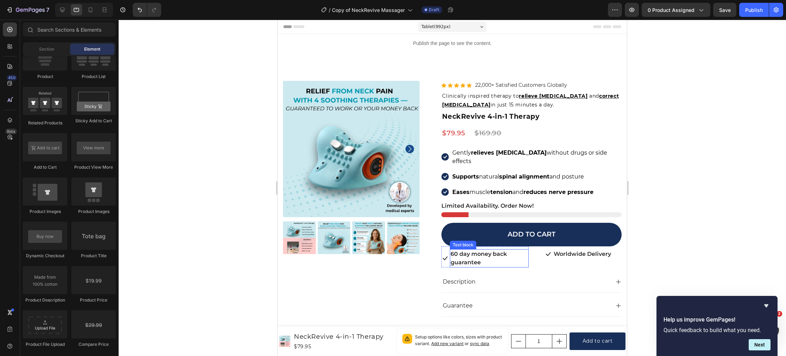
click at [468, 254] on p "60 day money back guarantee" at bounding box center [488, 258] width 77 height 17
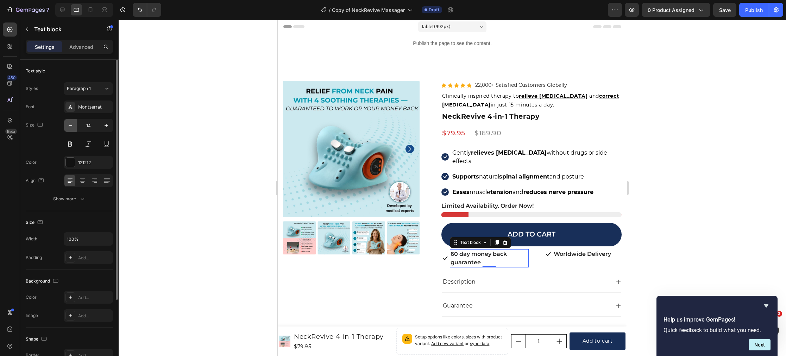
click at [71, 129] on button "button" at bounding box center [70, 125] width 13 height 13
type input "13"
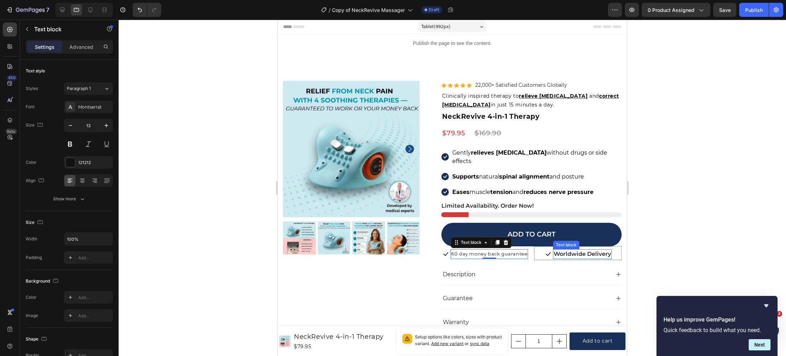
click at [579, 250] on p "Worldwide Delivery" at bounding box center [581, 254] width 57 height 8
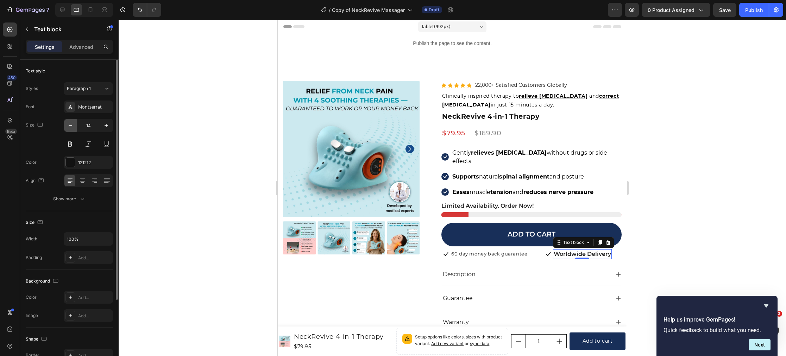
click at [69, 126] on icon "button" at bounding box center [70, 125] width 7 height 7
type input "13"
click at [173, 203] on div at bounding box center [452, 188] width 667 height 337
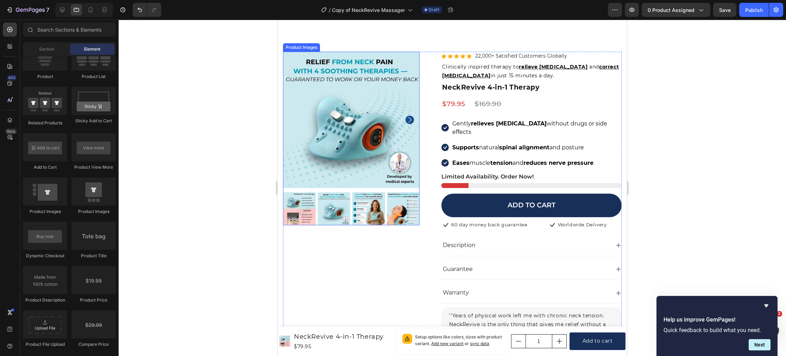
scroll to position [38, 0]
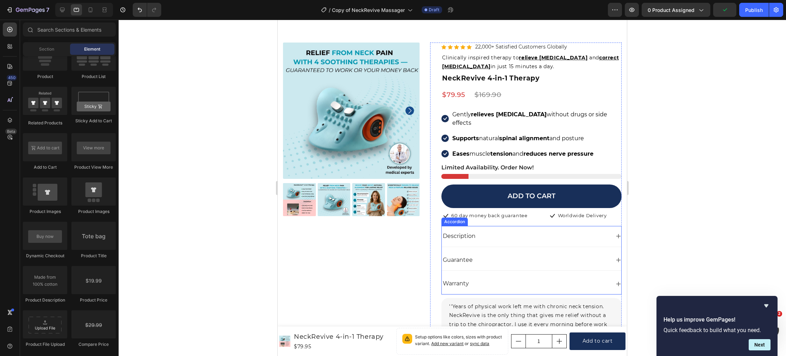
click at [618, 234] on icon at bounding box center [618, 236] width 5 height 5
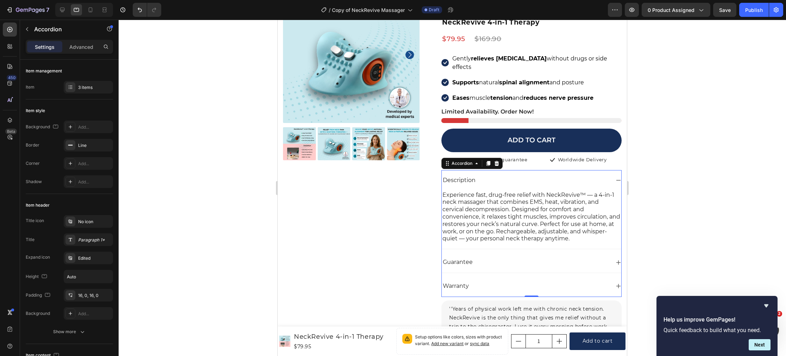
scroll to position [94, 0]
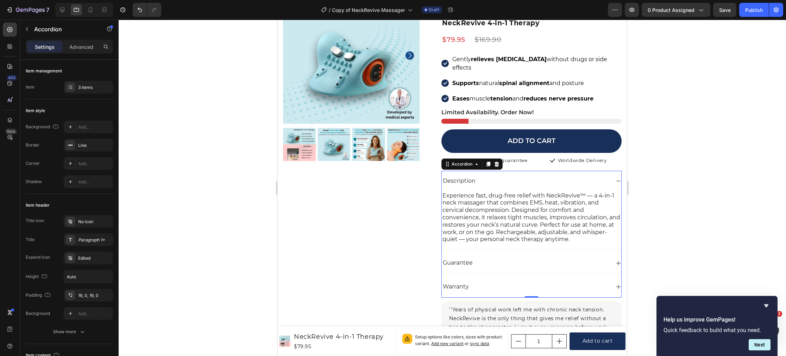
click at [615, 254] on div "Guarantee" at bounding box center [531, 263] width 179 height 21
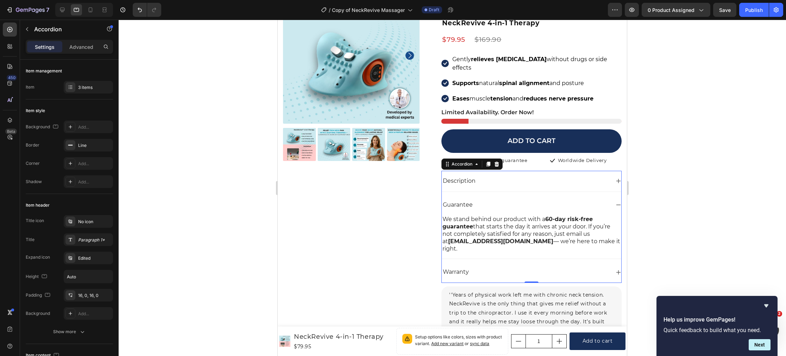
click at [617, 270] on icon at bounding box center [618, 273] width 6 height 6
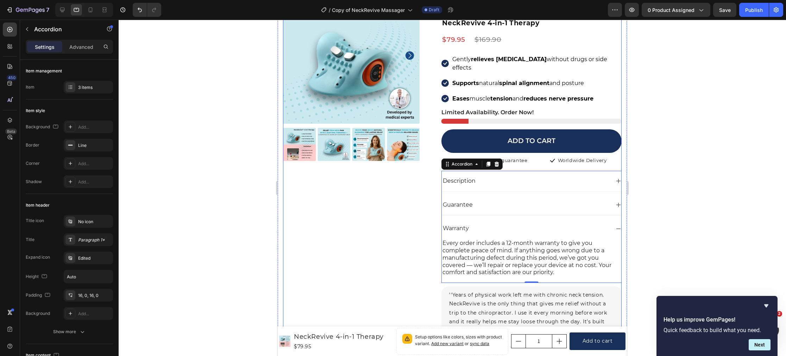
click at [415, 247] on div "Product Images Icon Icon Icon Icon Icon Icon List Hoz 22,000+ Satisfied Custome…" at bounding box center [351, 229] width 137 height 485
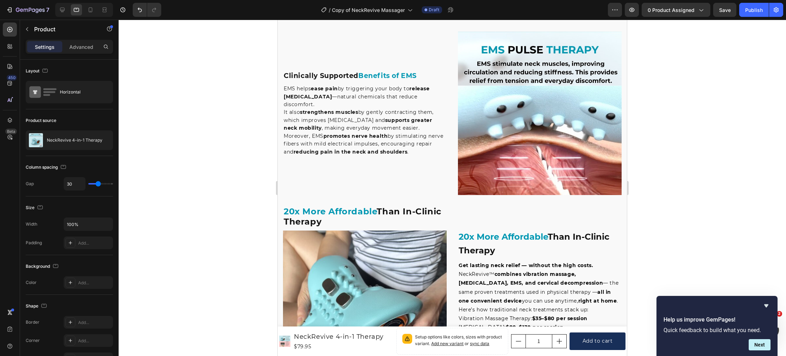
scroll to position [1360, 0]
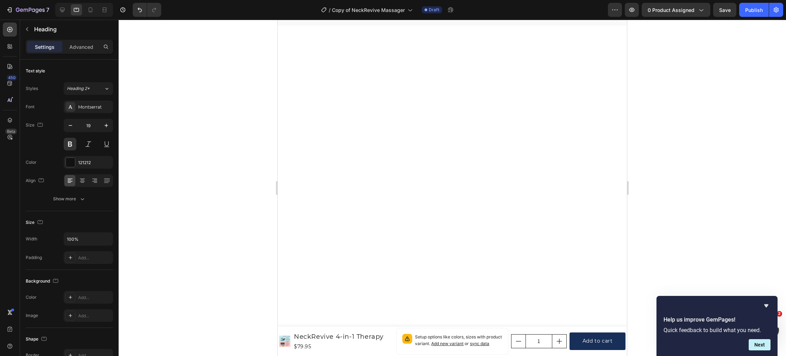
scroll to position [1861, 0]
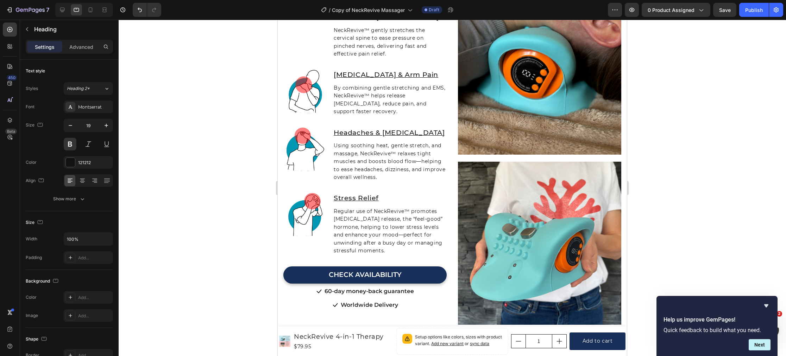
click at [80, 46] on p "Advanced" at bounding box center [81, 46] width 24 height 7
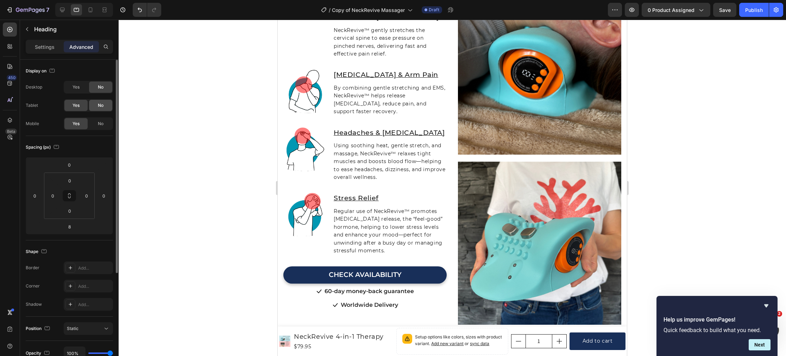
click at [102, 108] on span "No" at bounding box center [101, 105] width 6 height 6
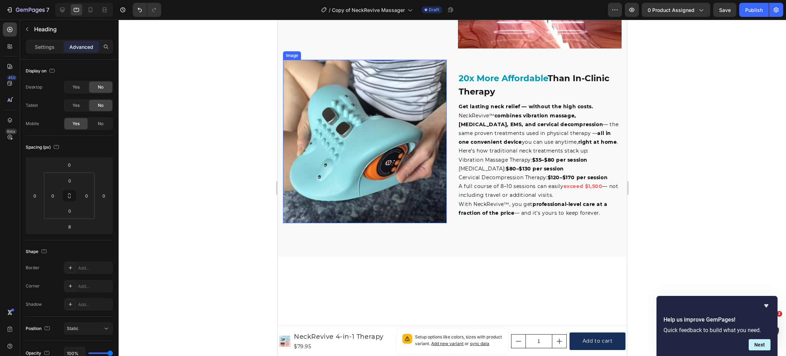
scroll to position [1508, 0]
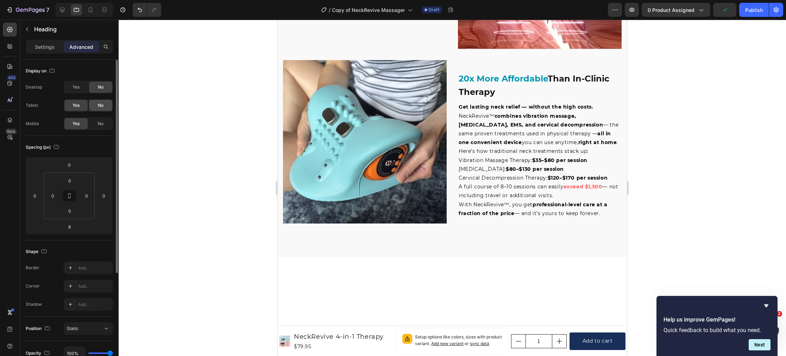
drag, startPoint x: 97, startPoint y: 104, endPoint x: 178, endPoint y: 119, distance: 81.6
click at [98, 105] on span "No" at bounding box center [101, 105] width 6 height 6
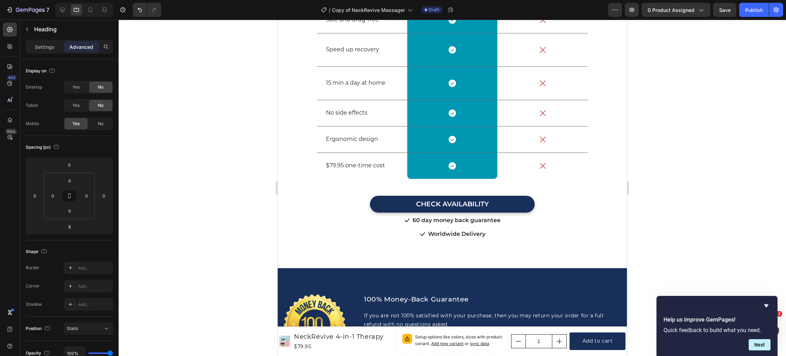
scroll to position [2921, 0]
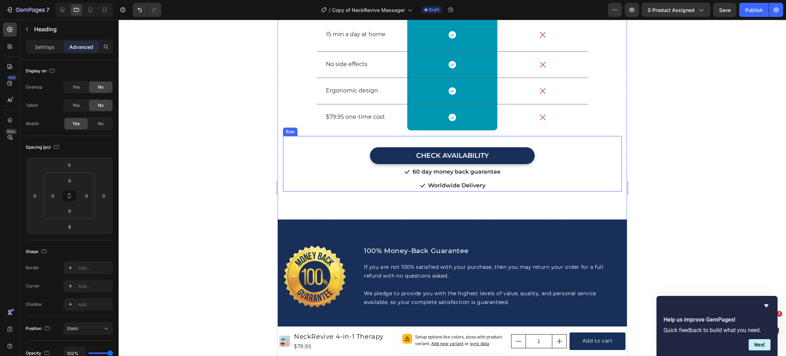
click at [313, 165] on div "CHECK AVAILABILITY Button" at bounding box center [452, 150] width 338 height 28
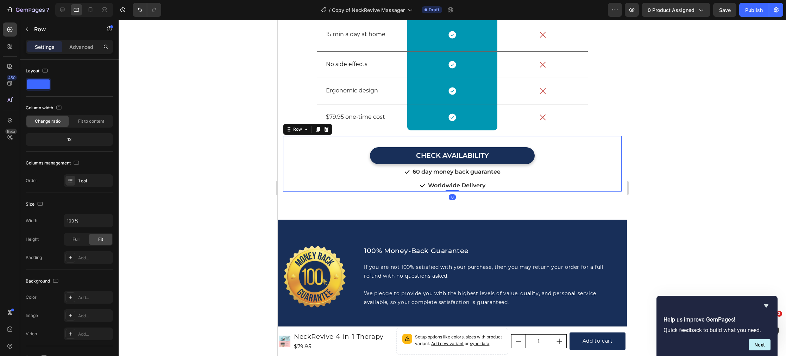
click at [326, 132] on icon at bounding box center [326, 130] width 6 height 6
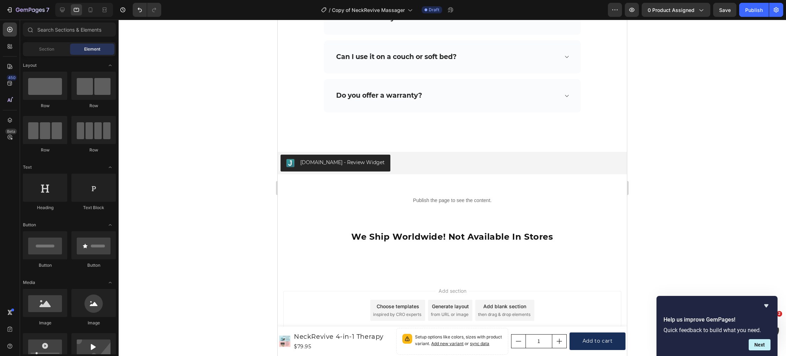
scroll to position [3709, 0]
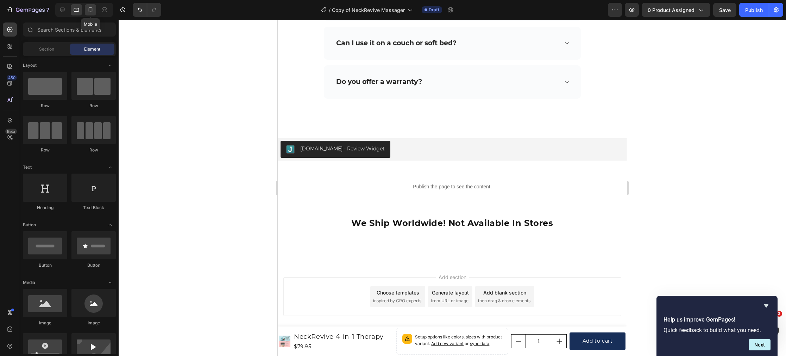
click at [91, 13] on icon at bounding box center [90, 9] width 7 height 7
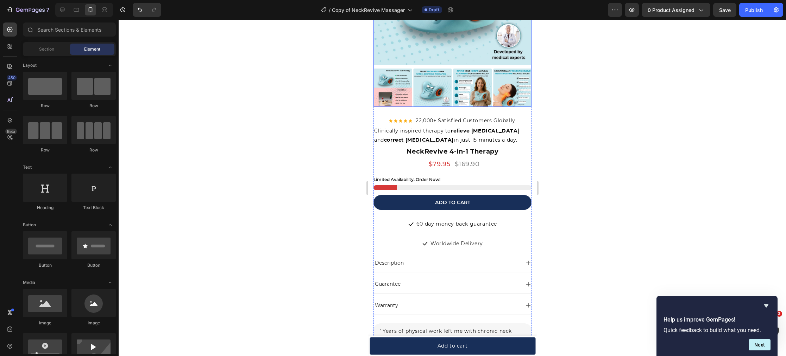
scroll to position [148, 0]
click at [383, 213] on div "Icon List" at bounding box center [384, 211] width 22 height 8
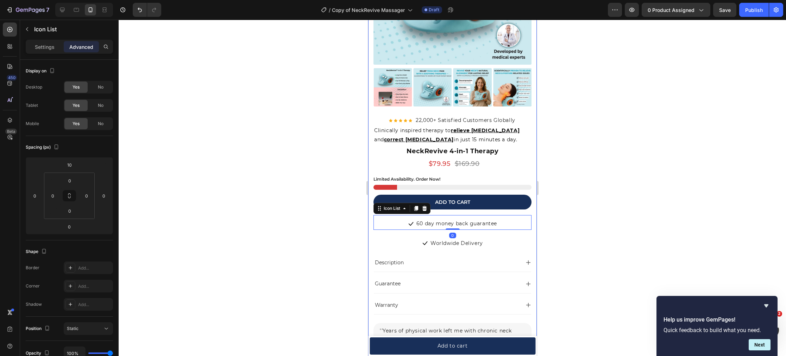
click at [344, 233] on div at bounding box center [452, 188] width 667 height 337
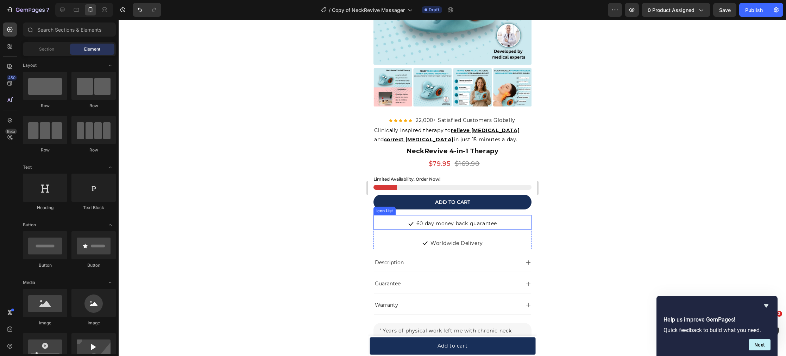
click at [381, 211] on div "Icon List" at bounding box center [383, 211] width 19 height 6
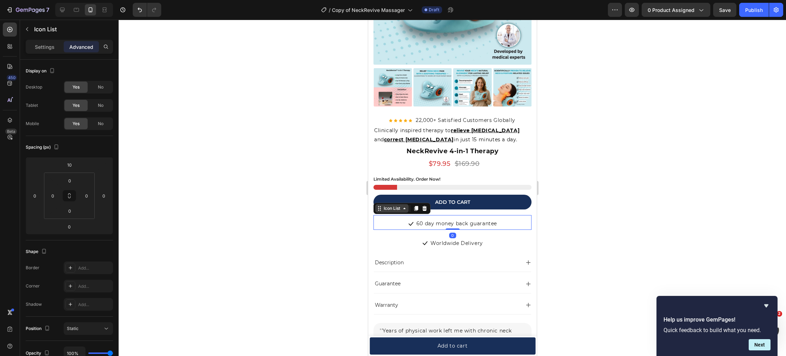
click at [387, 211] on div "Icon List" at bounding box center [391, 208] width 19 height 6
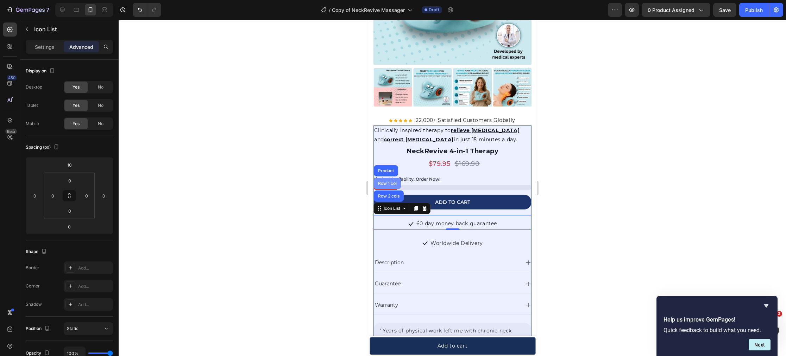
click at [386, 184] on div "Row 1 col" at bounding box center [386, 184] width 21 height 4
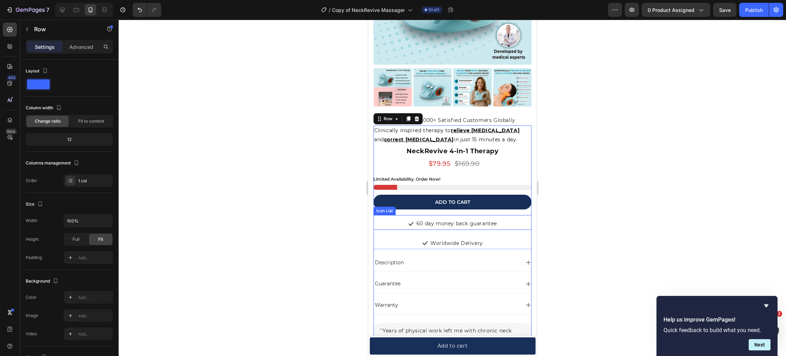
click at [386, 219] on div "Icon 60 day money back guarantee Text block" at bounding box center [452, 224] width 158 height 11
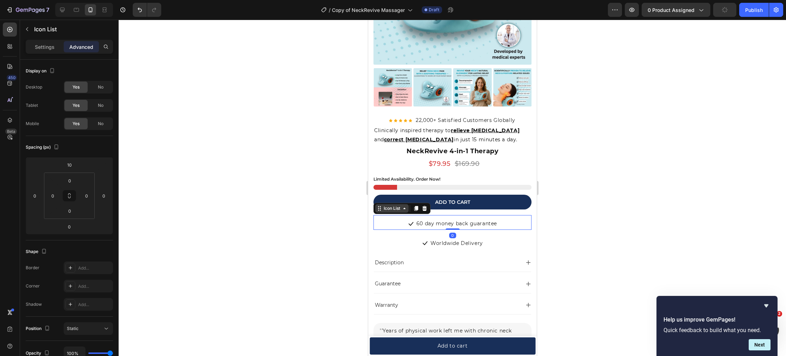
click at [389, 209] on div "Icon List" at bounding box center [391, 208] width 19 height 6
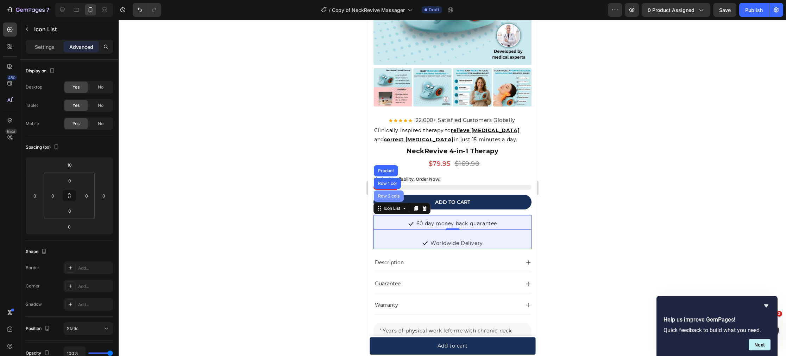
click at [383, 195] on div "Row 2 cols" at bounding box center [388, 196] width 24 height 4
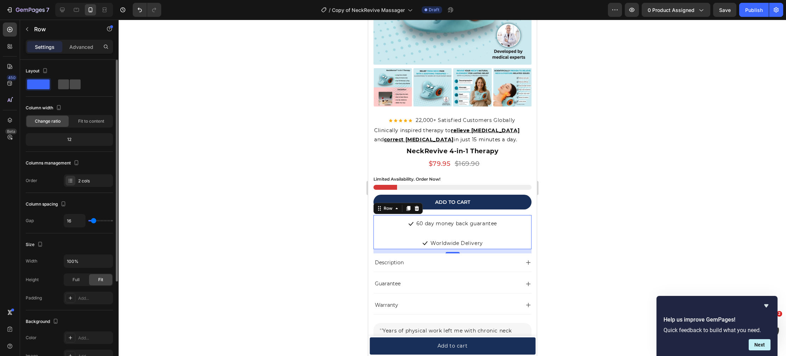
click at [71, 88] on span at bounding box center [75, 85] width 11 height 10
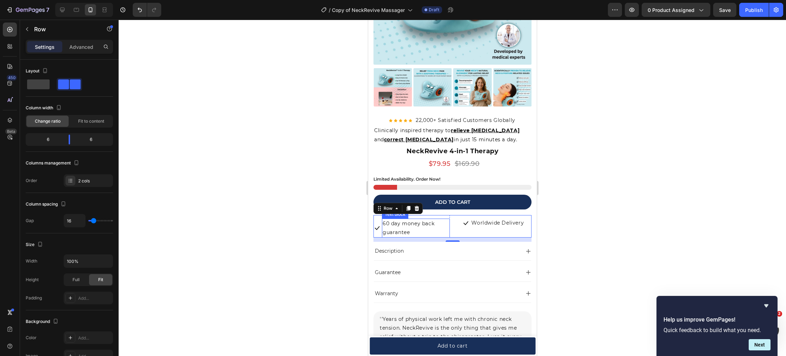
click at [403, 231] on p "60 day money back guarantee" at bounding box center [415, 229] width 66 height 18
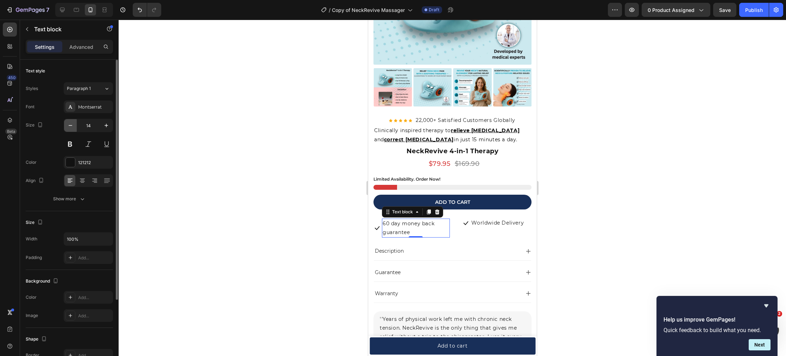
click at [70, 128] on icon "button" at bounding box center [70, 125] width 7 height 7
type input "11"
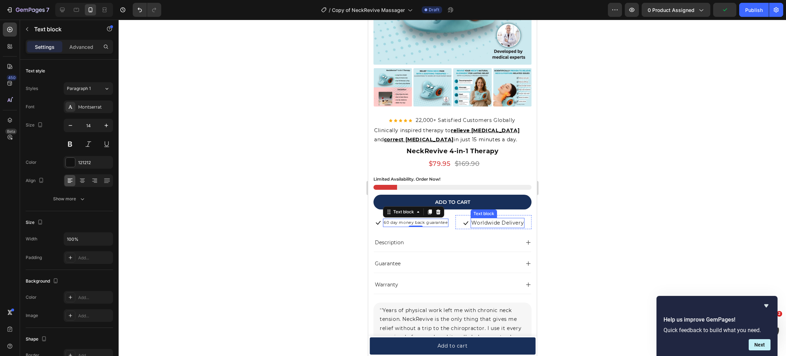
click at [476, 224] on p "Worldwide Delivery" at bounding box center [497, 223] width 52 height 9
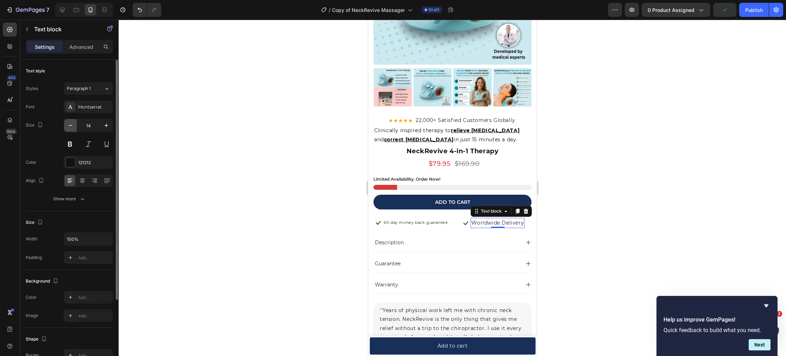
click at [66, 125] on button "button" at bounding box center [70, 125] width 13 height 13
type input "11"
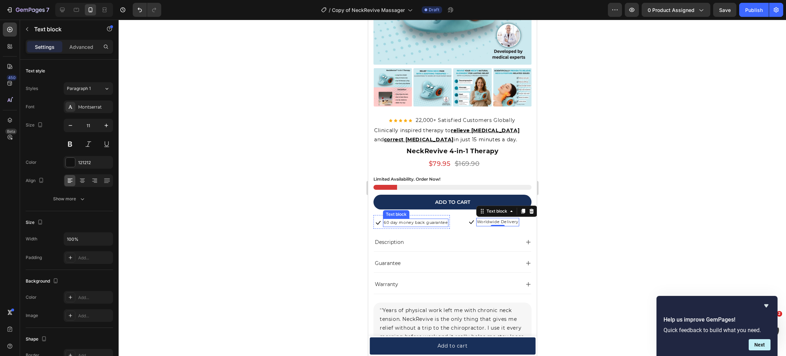
click at [433, 222] on p "60 day money back guarantee" at bounding box center [415, 223] width 64 height 7
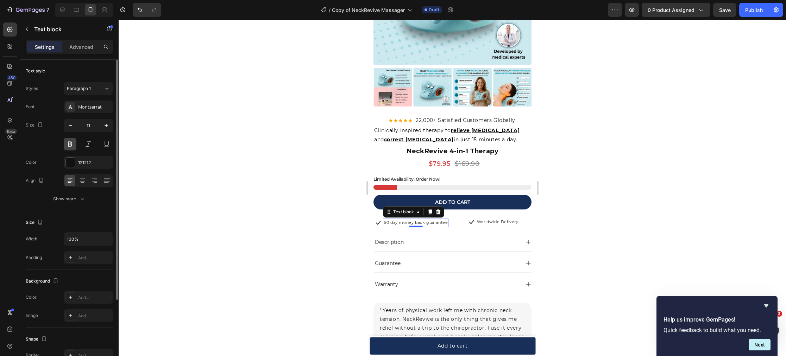
click at [70, 143] on button at bounding box center [70, 144] width 13 height 13
click at [193, 172] on div at bounding box center [452, 188] width 667 height 337
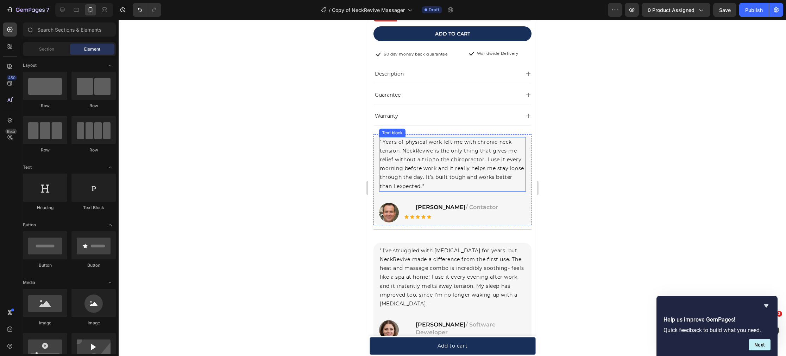
scroll to position [339, 0]
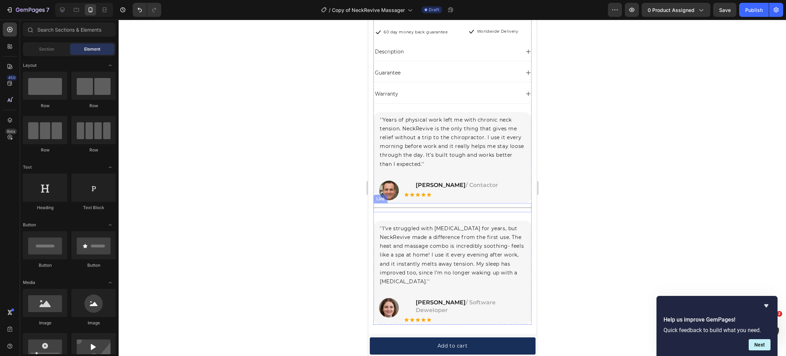
click at [402, 209] on div "Title Line" at bounding box center [452, 207] width 158 height 9
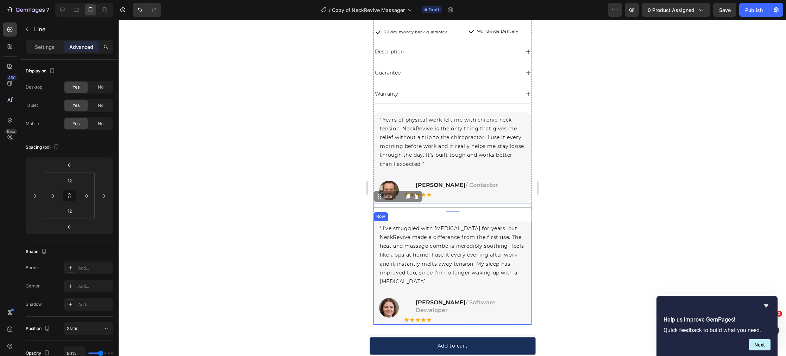
scroll to position [340, 0]
click at [415, 223] on p "''I’ve struggled with [MEDICAL_DATA] for years, but NeckRevive made a differenc…" at bounding box center [451, 254] width 145 height 62
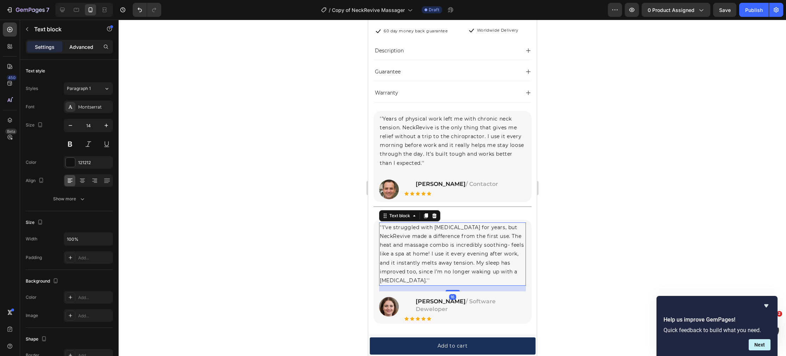
click at [83, 49] on p "Advanced" at bounding box center [81, 46] width 24 height 7
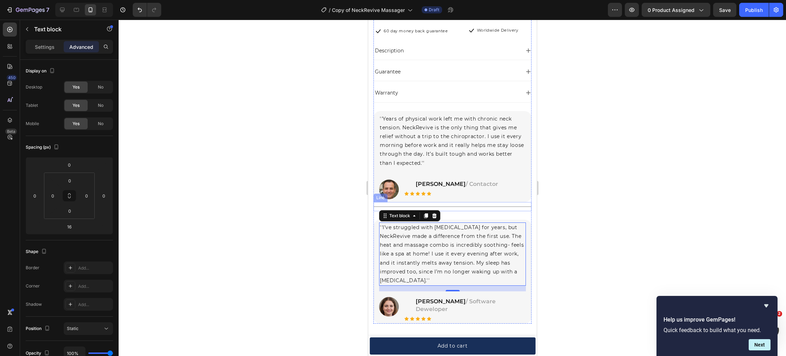
click at [464, 207] on div "Title Line" at bounding box center [452, 206] width 158 height 9
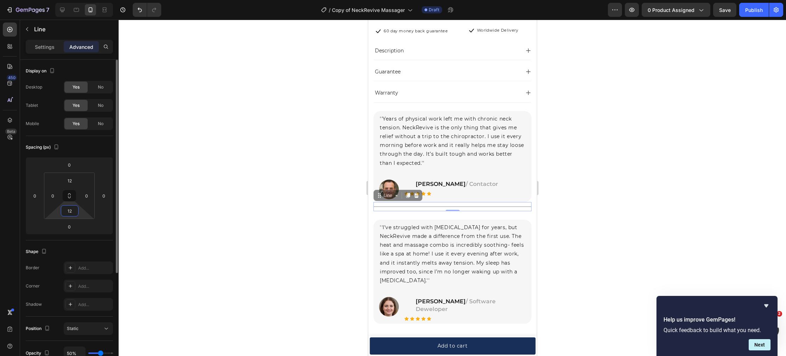
click at [74, 210] on input "12" at bounding box center [70, 211] width 14 height 11
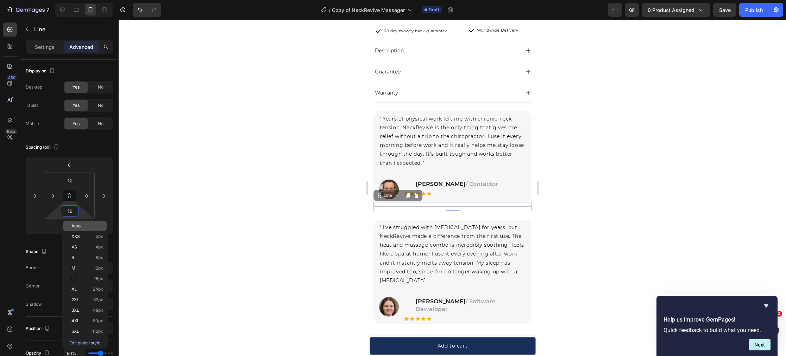
click at [77, 228] on span "Auto" at bounding box center [75, 226] width 9 height 5
type input "Auto"
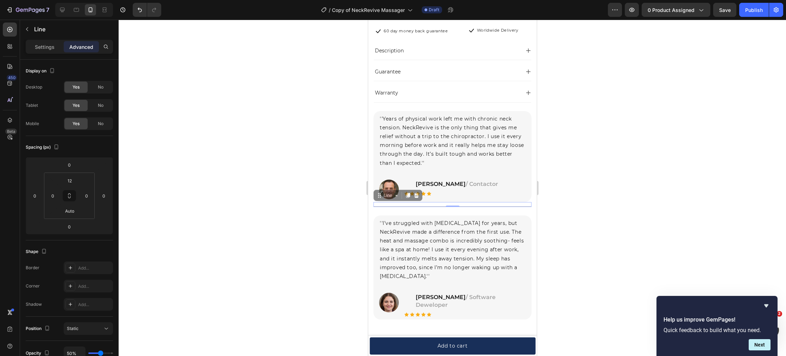
click at [180, 229] on div at bounding box center [452, 188] width 667 height 337
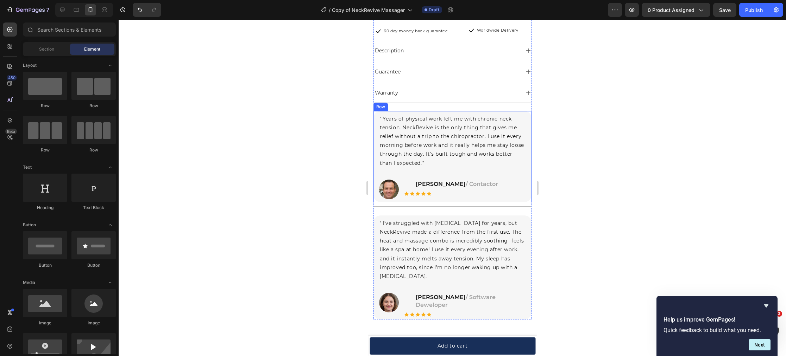
click at [416, 200] on div "''Years of physical work left me with chronic neck tension. NeckRevive is the o…" at bounding box center [452, 156] width 158 height 91
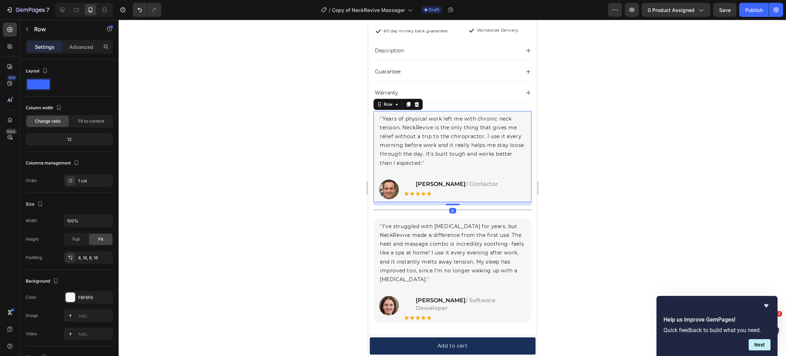
drag, startPoint x: 452, startPoint y: 201, endPoint x: 422, endPoint y: 205, distance: 29.8
click at [451, 204] on div at bounding box center [452, 204] width 14 height 1
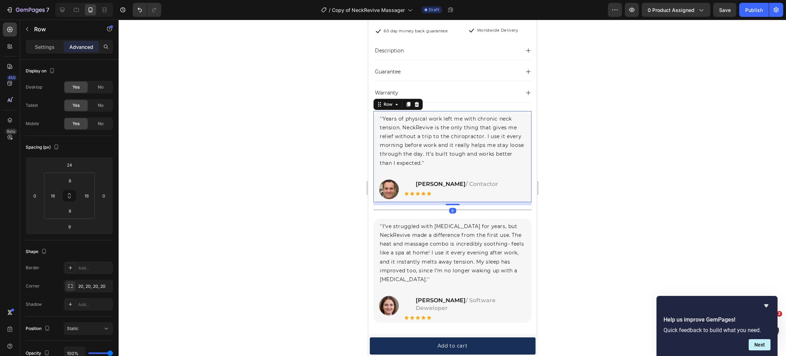
click at [340, 206] on div at bounding box center [452, 188] width 667 height 337
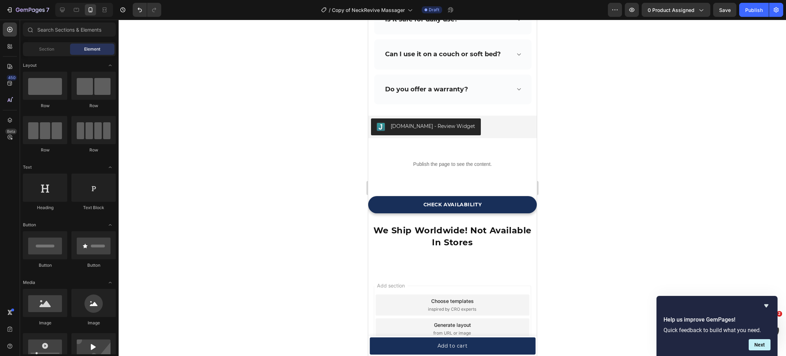
scroll to position [4657, 0]
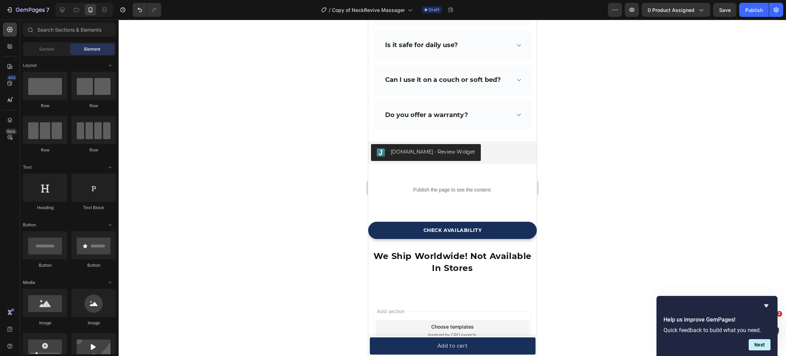
click at [374, 235] on link "CHECK AVAILABILITY" at bounding box center [452, 230] width 169 height 17
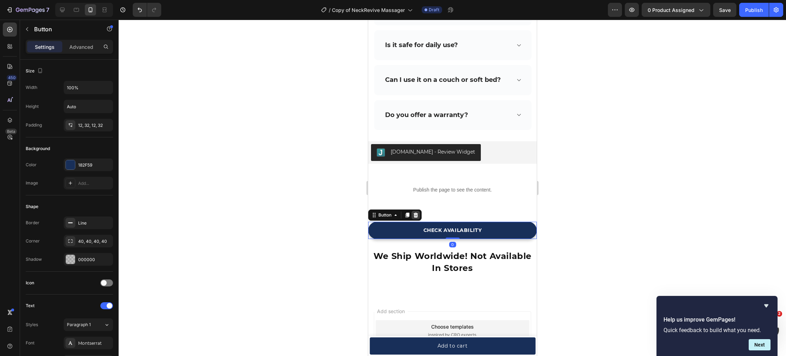
click at [413, 215] on icon at bounding box center [415, 215] width 6 height 6
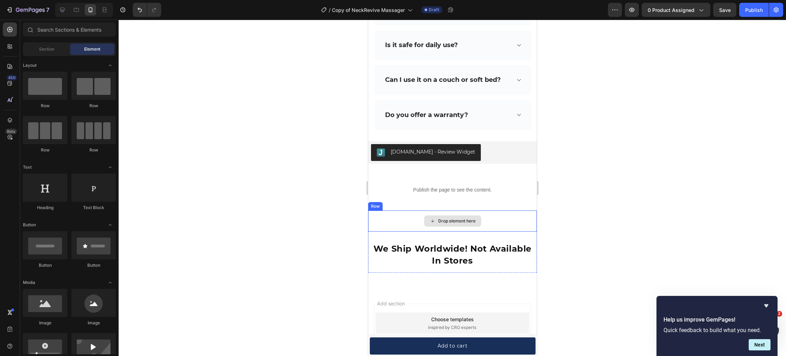
click at [408, 219] on div "Drop element here" at bounding box center [452, 221] width 169 height 21
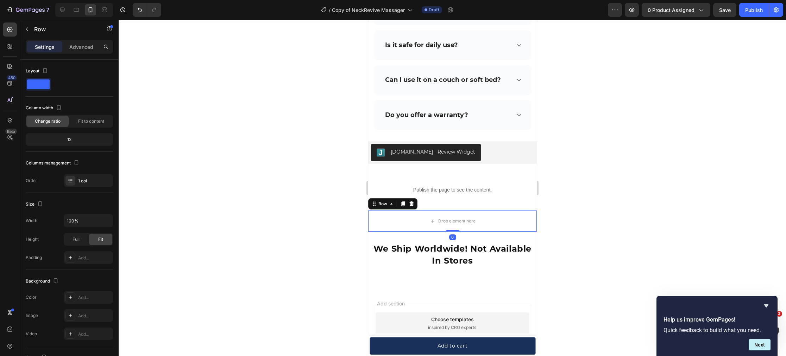
drag, startPoint x: 409, startPoint y: 205, endPoint x: 396, endPoint y: 211, distance: 14.0
click at [407, 205] on div at bounding box center [411, 204] width 8 height 8
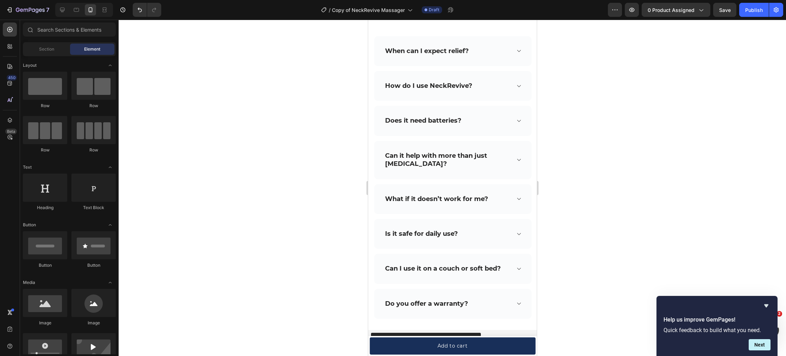
scroll to position [4467, 0]
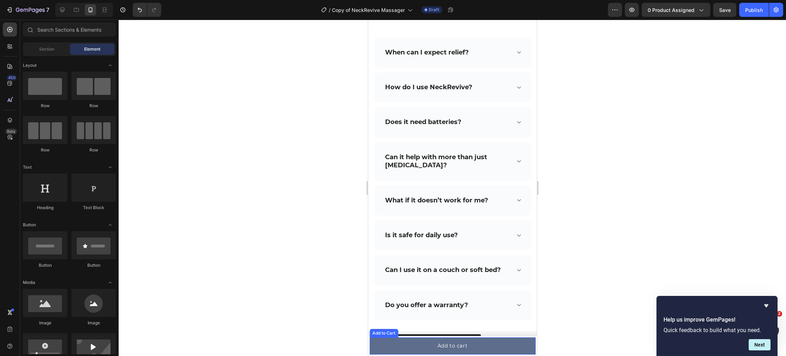
click at [385, 343] on button "Add to cart" at bounding box center [452, 346] width 166 height 17
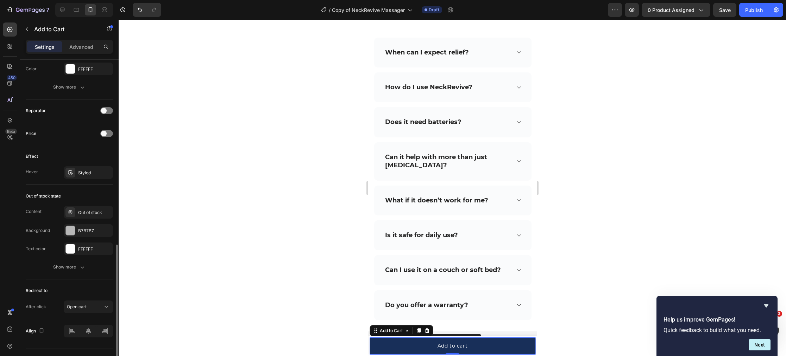
scroll to position [437, 0]
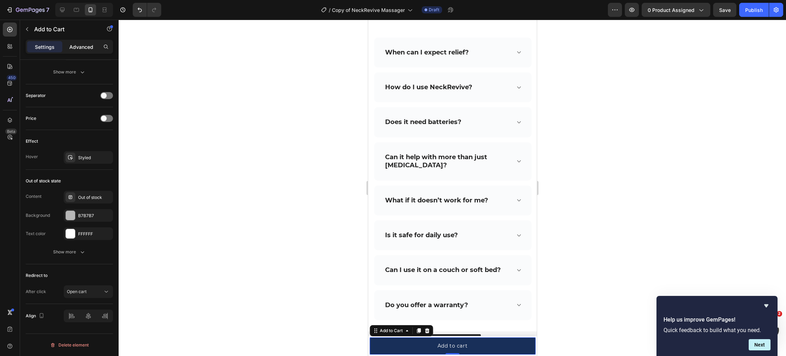
click at [78, 51] on div "Advanced" at bounding box center [81, 46] width 35 height 11
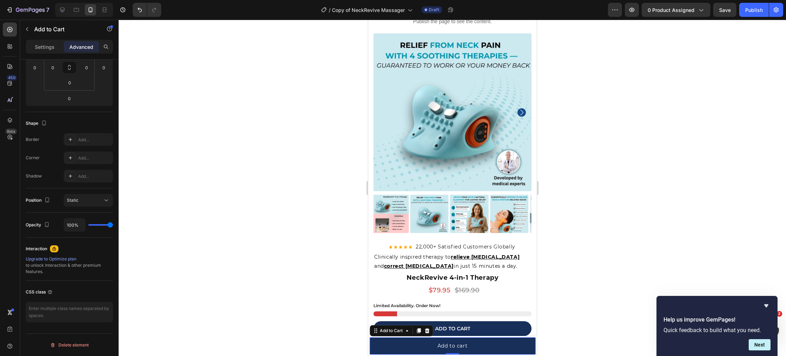
scroll to position [0, 0]
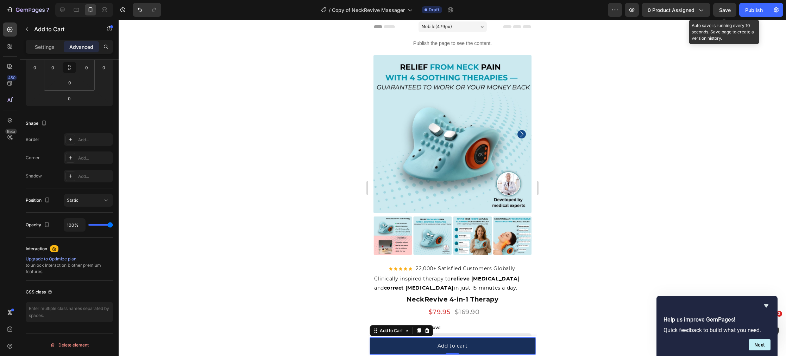
click at [728, 12] on span "Save" at bounding box center [725, 10] width 12 height 6
click at [614, 13] on icon "button" at bounding box center [614, 9] width 7 height 7
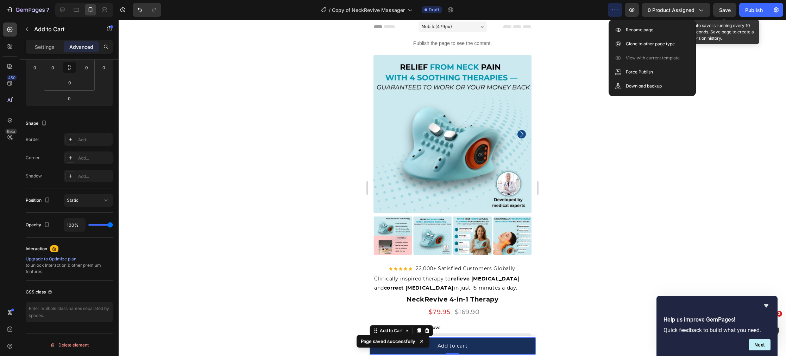
click at [585, 41] on div at bounding box center [452, 188] width 667 height 337
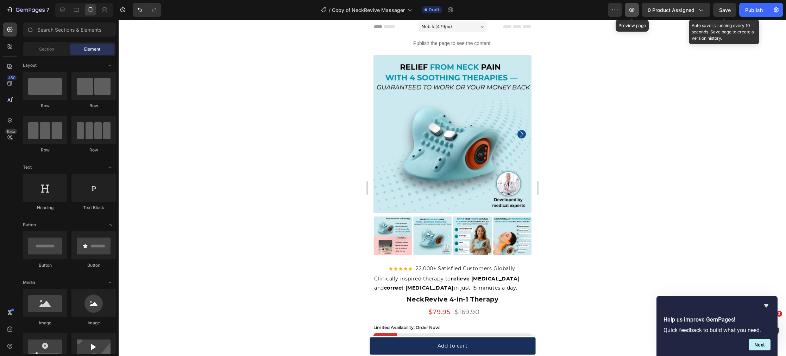
click at [635, 10] on icon "button" at bounding box center [631, 9] width 7 height 7
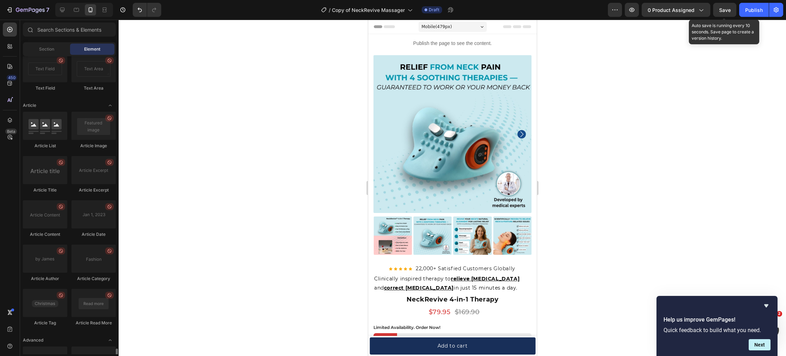
scroll to position [1833, 0]
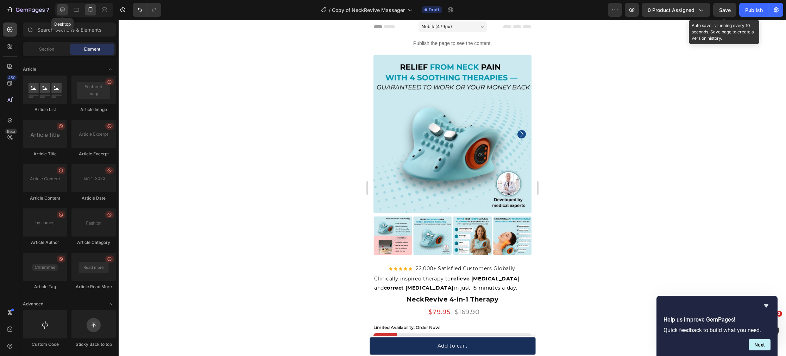
click at [64, 12] on icon at bounding box center [62, 9] width 7 height 7
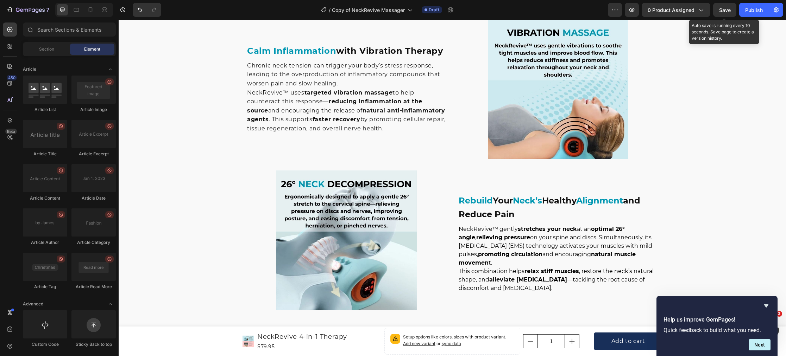
scroll to position [1225, 0]
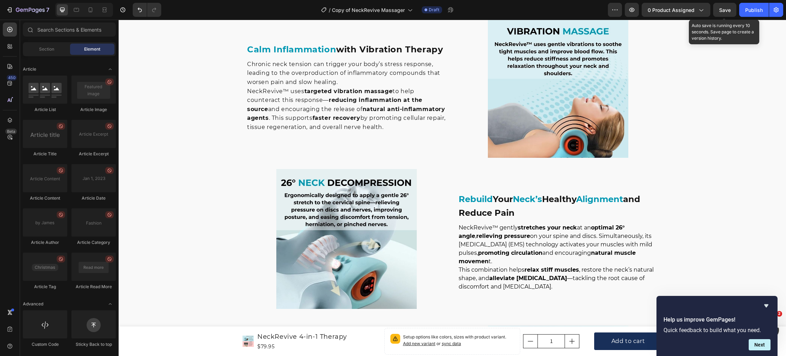
click at [768, 305] on icon "Hide survey" at bounding box center [766, 306] width 8 height 8
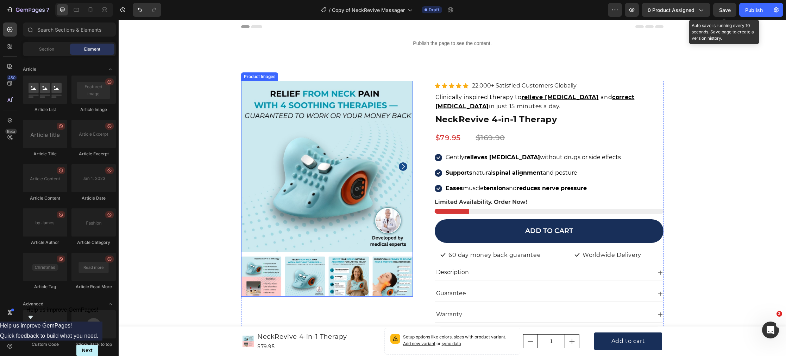
scroll to position [0, 0]
click at [463, 253] on p "60 day money back guarantee" at bounding box center [494, 254] width 92 height 9
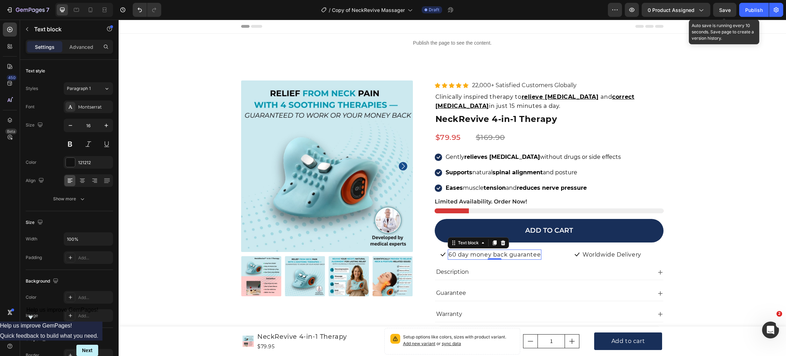
click at [458, 255] on p "60 day money back guarantee" at bounding box center [494, 254] width 92 height 9
click at [77, 9] on icon at bounding box center [76, 9] width 7 height 7
type input "13"
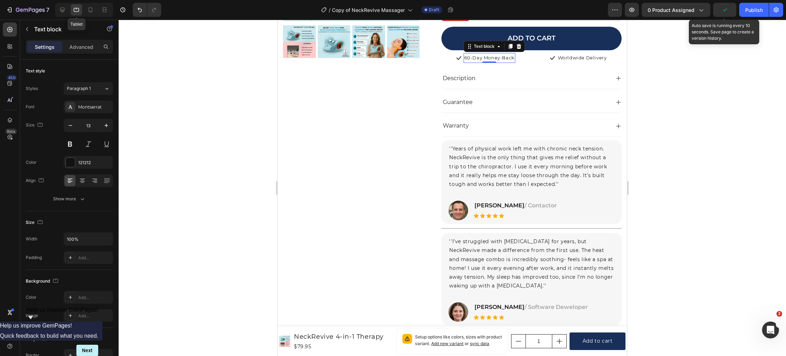
scroll to position [197, 0]
click at [216, 82] on div at bounding box center [452, 188] width 667 height 337
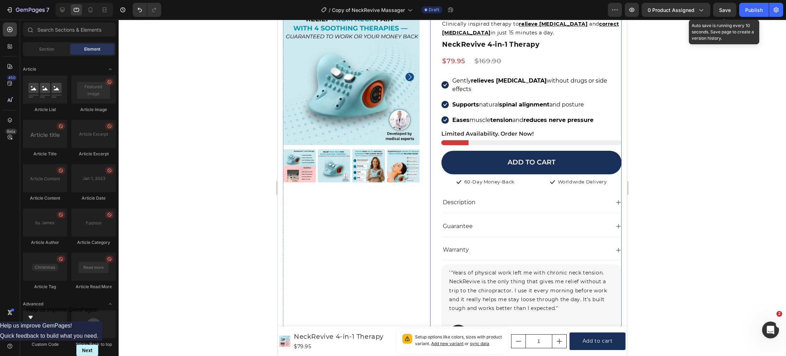
scroll to position [65, 0]
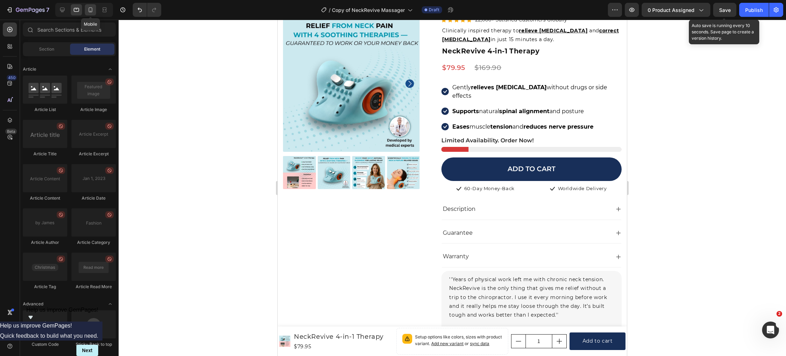
click at [89, 11] on icon at bounding box center [90, 9] width 7 height 7
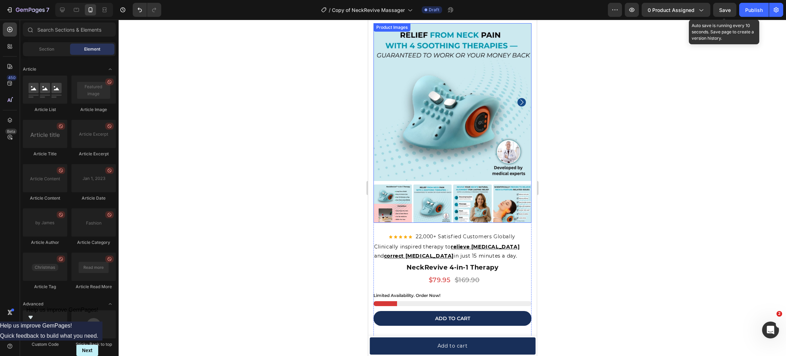
scroll to position [159, 0]
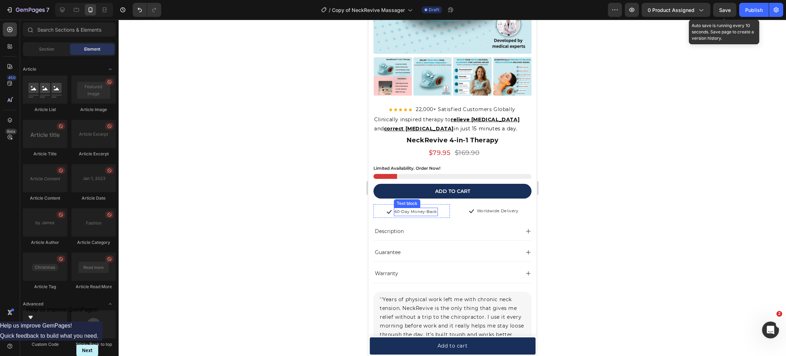
click at [428, 211] on p "60-Day Money-Back" at bounding box center [415, 212] width 43 height 7
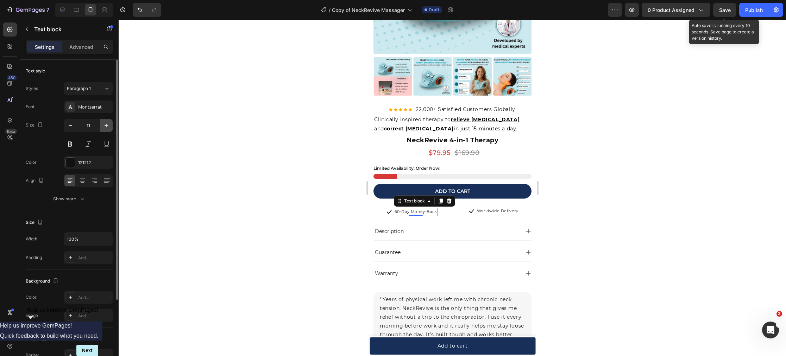
click at [103, 125] on icon "button" at bounding box center [106, 125] width 7 height 7
type input "14"
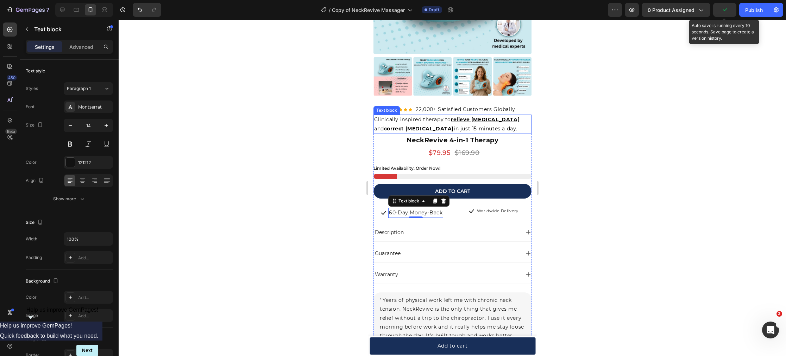
click at [383, 118] on span "Clinically inspired therapy to relieve neck pain and correct forward head postu…" at bounding box center [446, 123] width 145 height 15
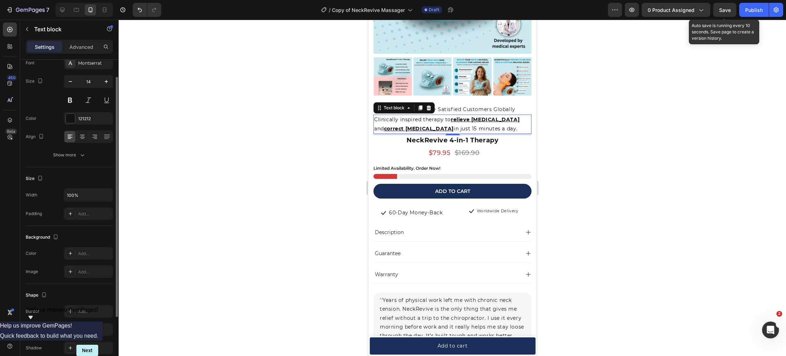
scroll to position [0, 0]
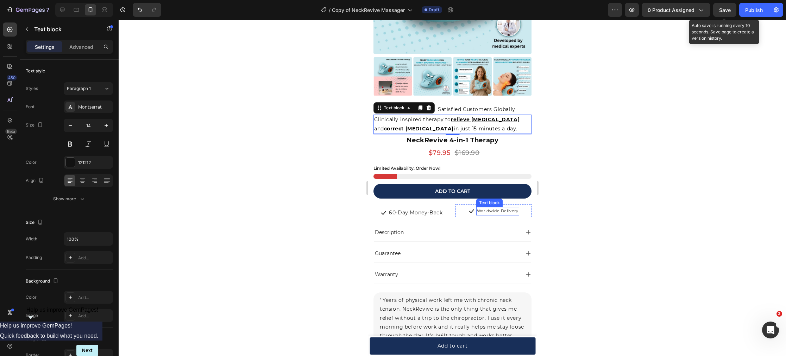
click at [498, 210] on p "Worldwide Delivery" at bounding box center [497, 211] width 42 height 7
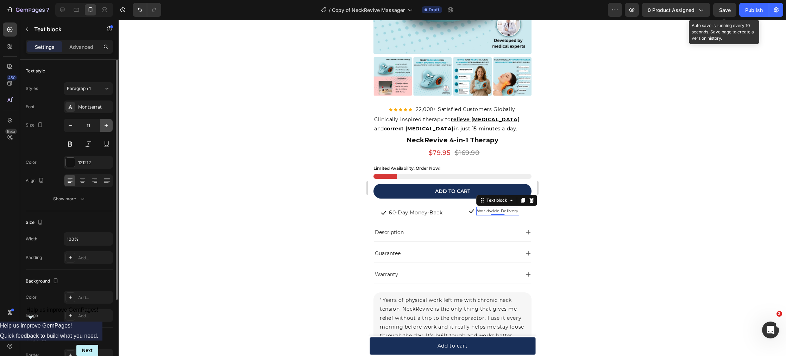
click at [105, 124] on icon "button" at bounding box center [106, 125] width 7 height 7
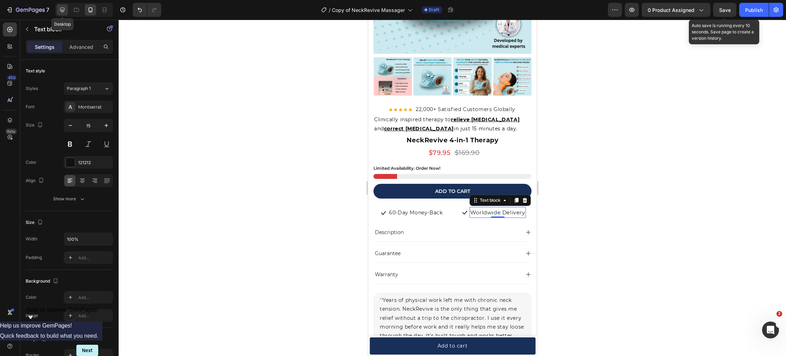
click at [64, 12] on icon at bounding box center [62, 9] width 7 height 7
type input "16"
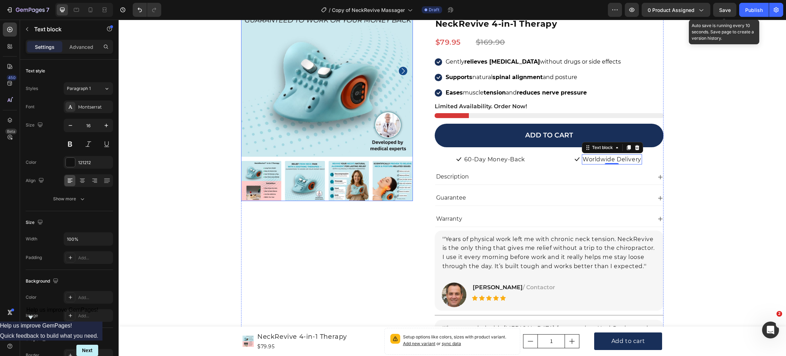
scroll to position [83, 0]
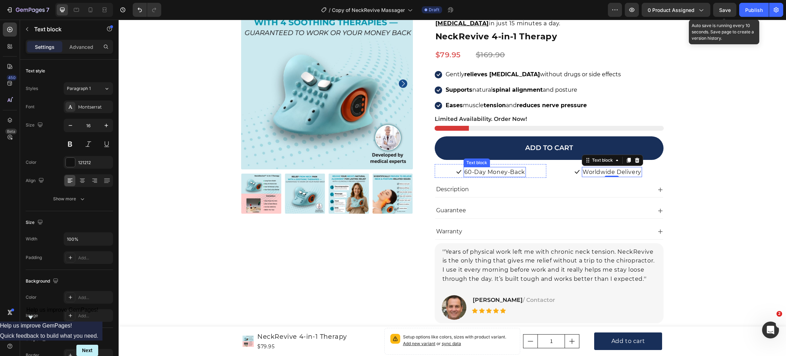
click at [487, 174] on p "60-Day Money-Back" at bounding box center [494, 172] width 61 height 9
click at [617, 173] on p "Worldwide Delivery" at bounding box center [611, 172] width 59 height 9
click at [79, 11] on icon at bounding box center [76, 9] width 7 height 7
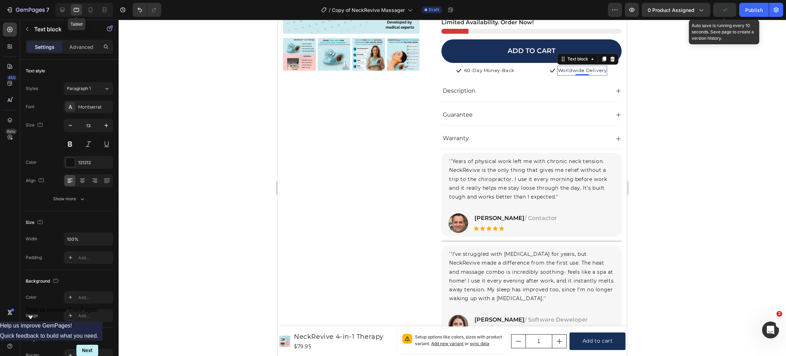
scroll to position [197, 0]
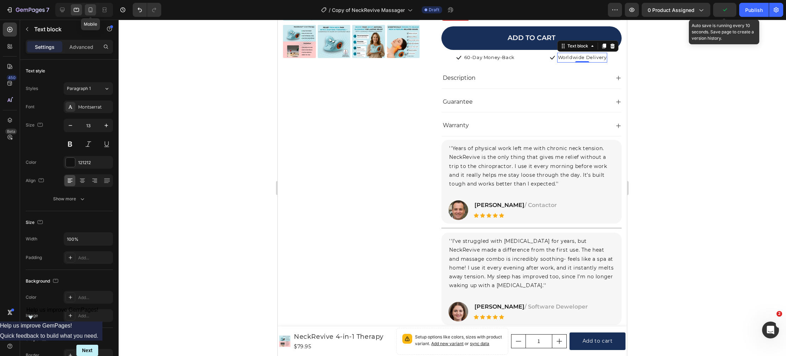
click at [91, 12] on icon at bounding box center [90, 9] width 7 height 7
type input "15"
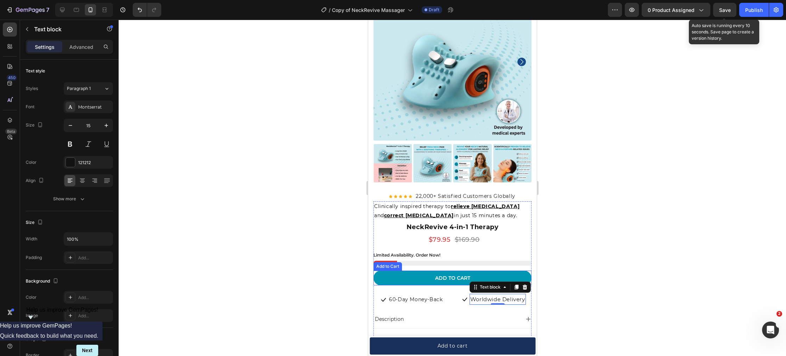
scroll to position [16, 0]
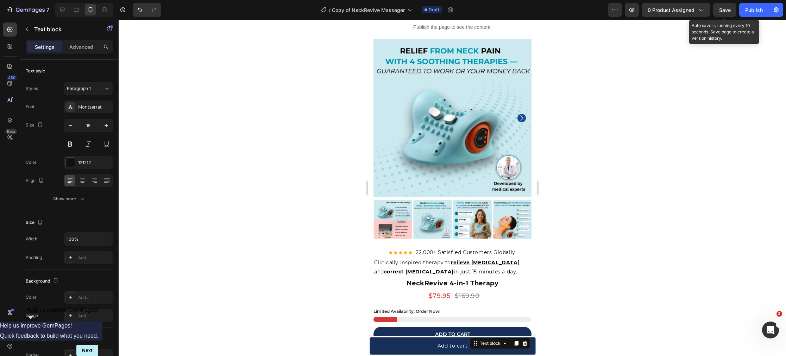
click at [324, 190] on div at bounding box center [452, 188] width 667 height 337
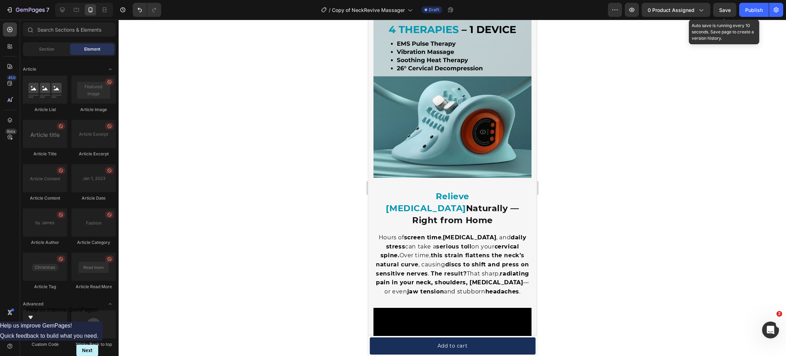
scroll to position [743, 0]
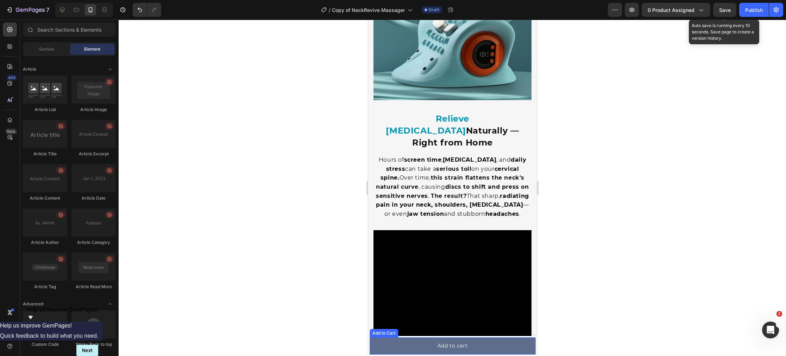
click at [408, 351] on button "Add to cart" at bounding box center [452, 346] width 166 height 17
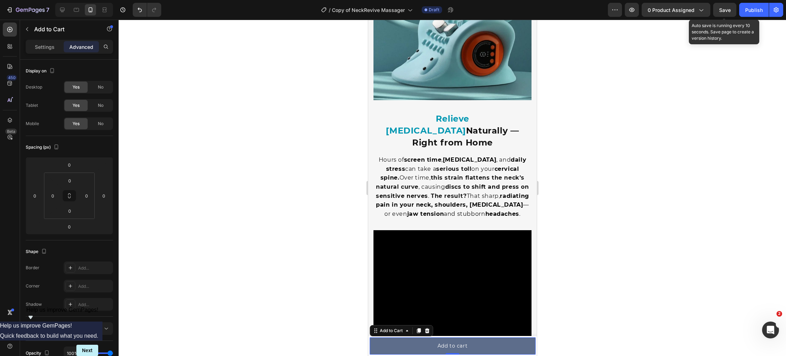
click at [408, 351] on button "Add to cart" at bounding box center [452, 346] width 166 height 17
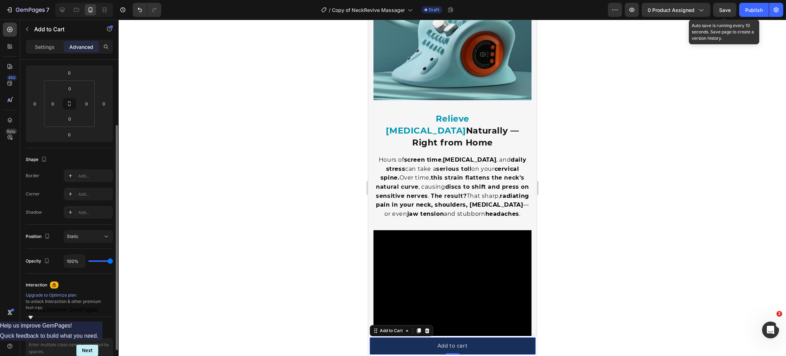
scroll to position [91, 0]
click at [90, 236] on div "Static" at bounding box center [85, 237] width 36 height 6
click at [57, 235] on div "Position Static" at bounding box center [69, 237] width 87 height 13
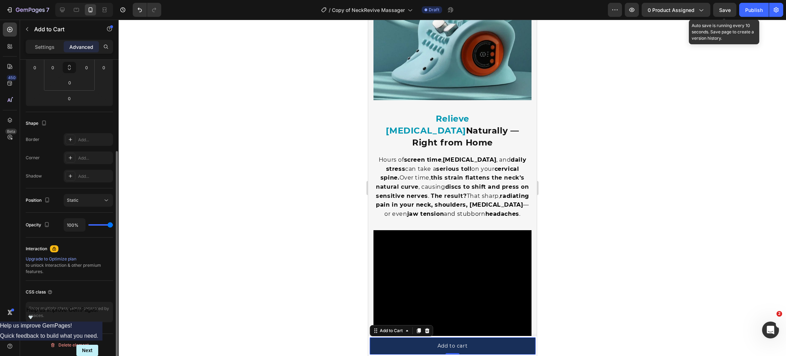
scroll to position [127, 0]
click at [44, 44] on p "Settings" at bounding box center [45, 46] width 20 height 7
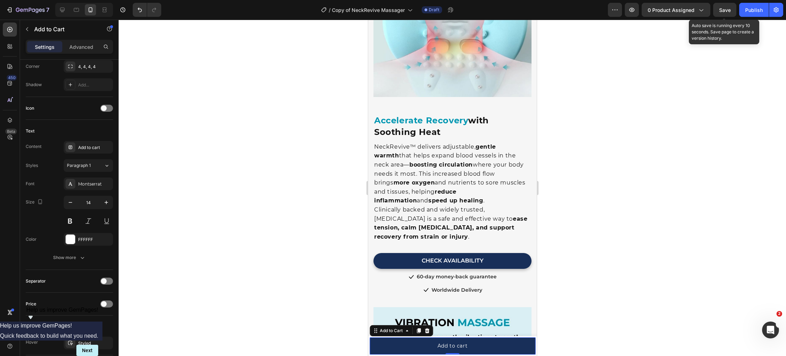
scroll to position [1330, 0]
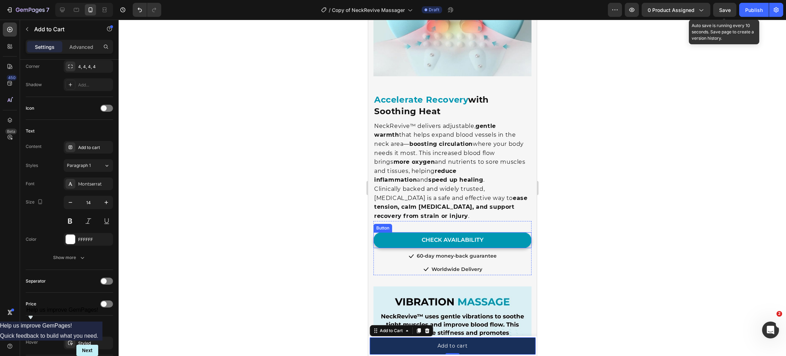
click at [383, 233] on link "CHECK AVAILABILITY" at bounding box center [452, 241] width 158 height 16
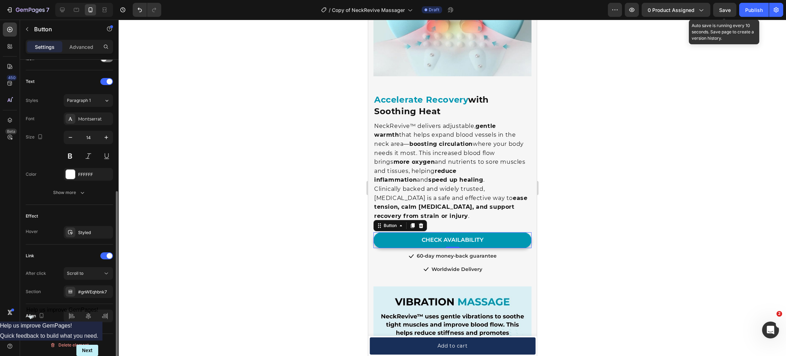
scroll to position [0, 0]
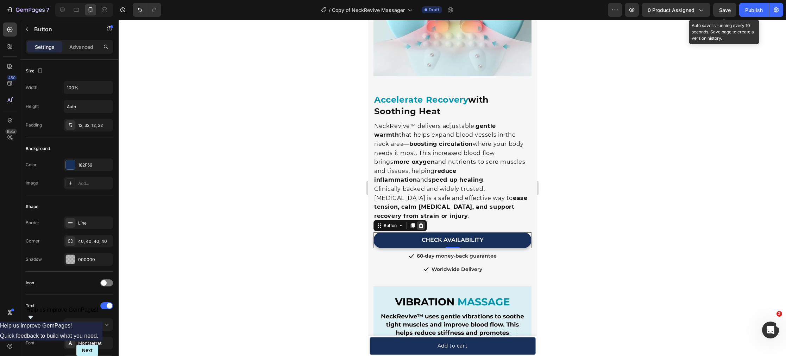
click at [420, 223] on icon at bounding box center [420, 225] width 5 height 5
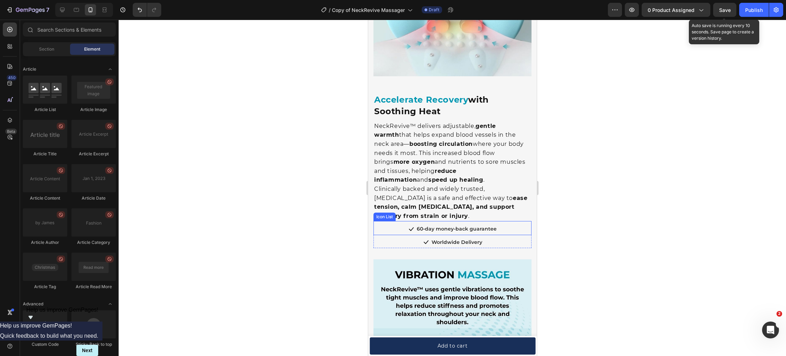
click at [394, 225] on div "Icon 60-day money-back guarantee Text block" at bounding box center [452, 230] width 158 height 11
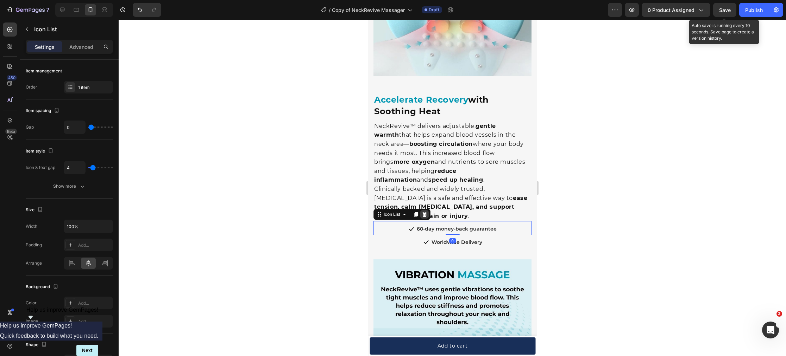
click at [426, 212] on icon at bounding box center [424, 214] width 5 height 5
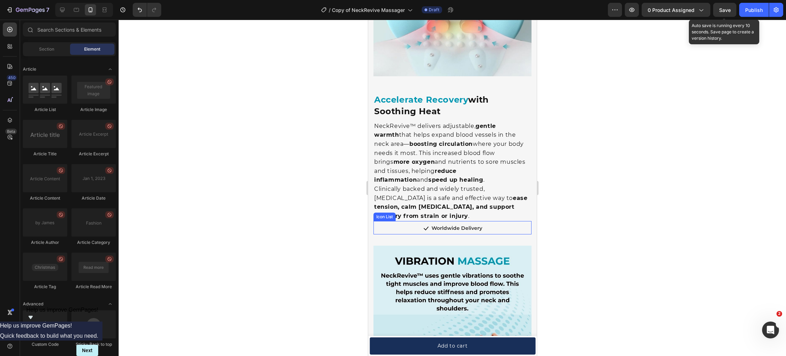
click at [415, 224] on div "Icon Worldwide Delivery Text block" at bounding box center [452, 229] width 158 height 11
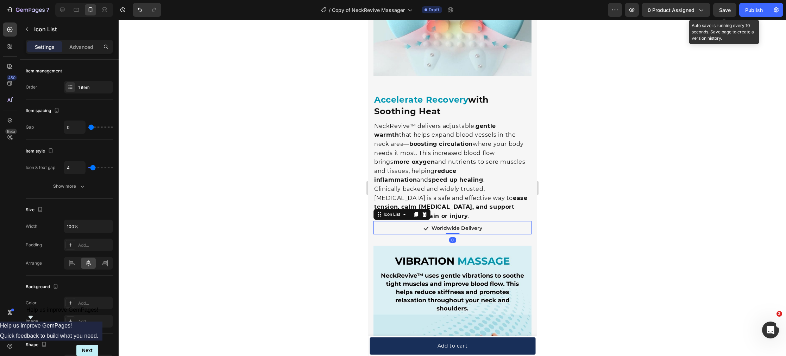
click at [421, 212] on icon at bounding box center [424, 215] width 6 height 6
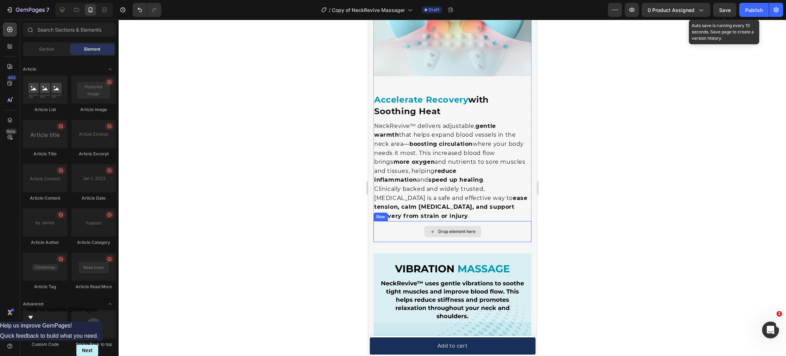
click at [413, 224] on div "Drop element here" at bounding box center [452, 231] width 158 height 21
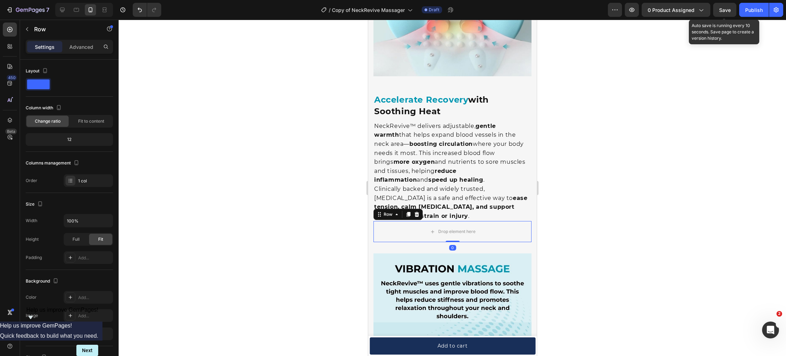
click at [415, 212] on icon at bounding box center [416, 215] width 6 height 6
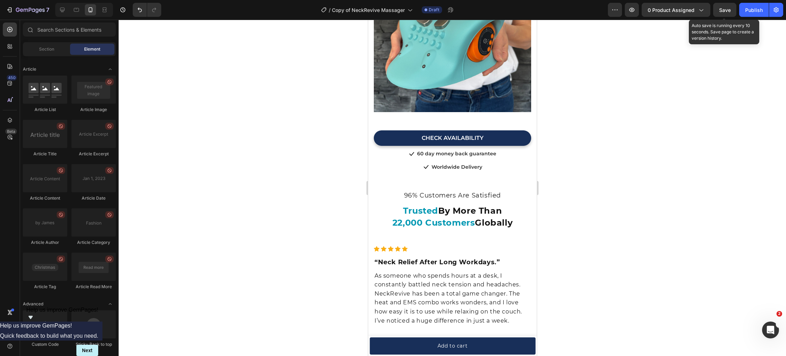
scroll to position [3226, 0]
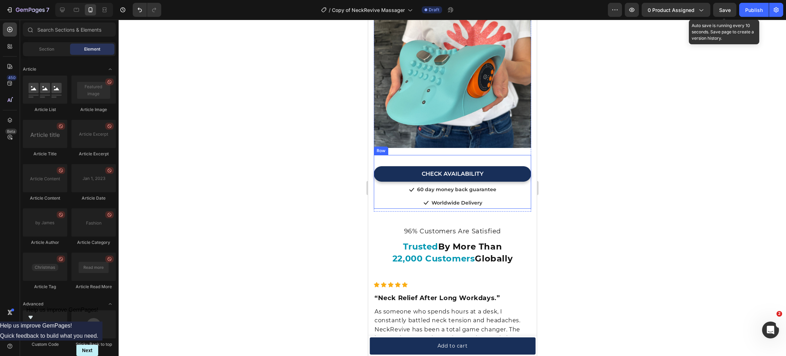
click at [395, 165] on div "CHECK AVAILABILITY Button" at bounding box center [451, 168] width 157 height 27
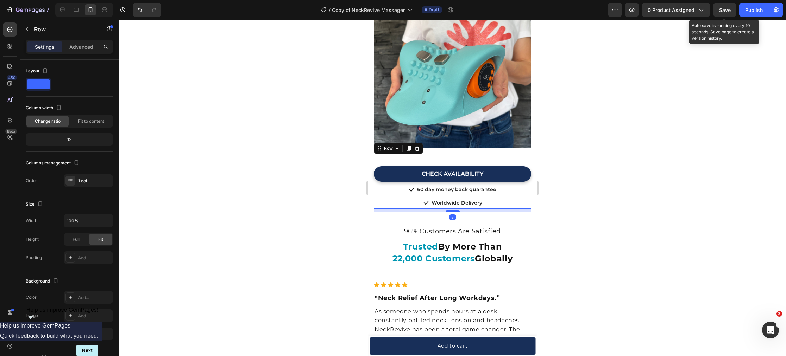
click at [415, 148] on icon at bounding box center [416, 148] width 5 height 5
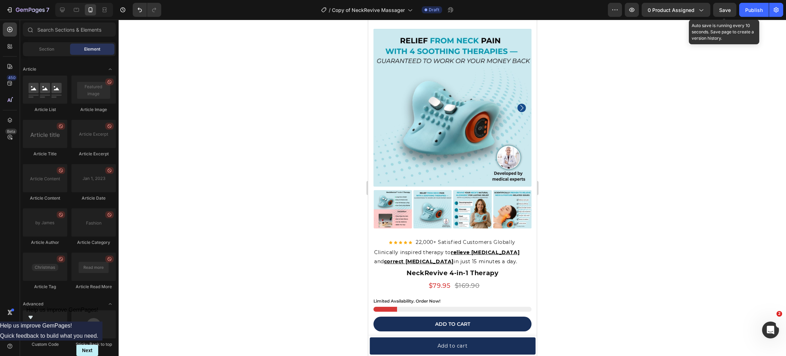
scroll to position [0, 0]
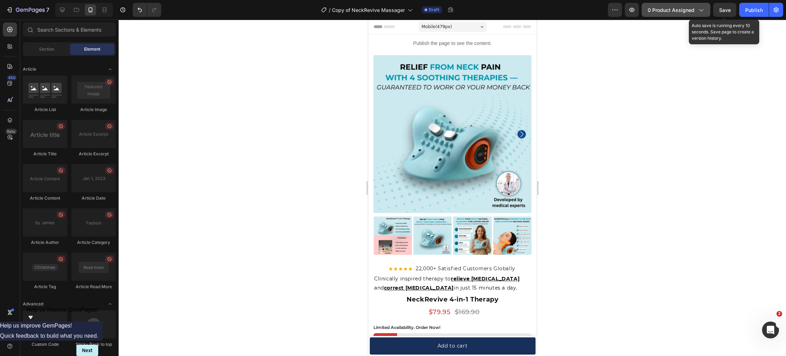
drag, startPoint x: 720, startPoint y: 7, endPoint x: 707, endPoint y: 9, distance: 13.1
click at [720, 7] on span "Save" at bounding box center [725, 10] width 12 height 6
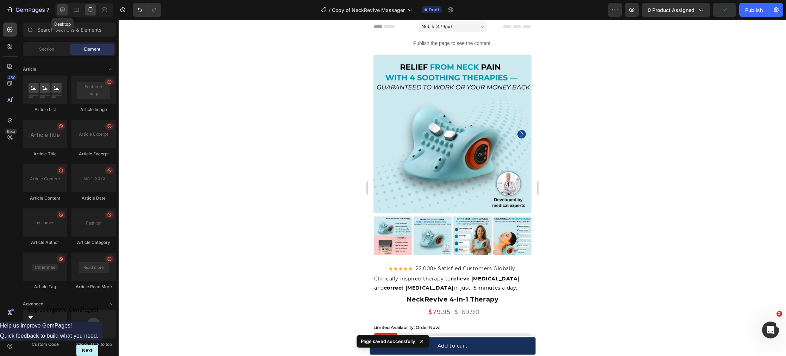
click at [61, 11] on icon at bounding box center [62, 9] width 7 height 7
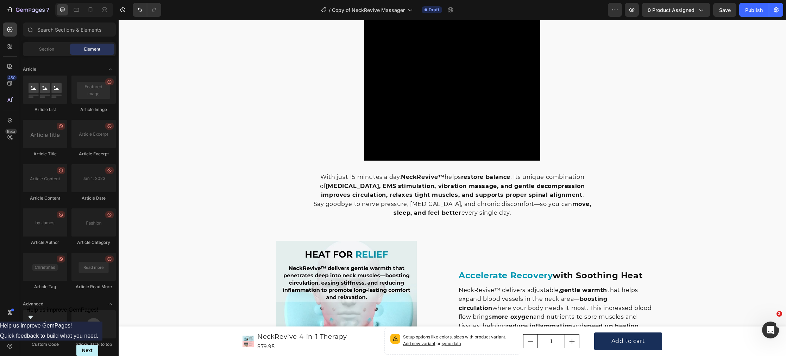
scroll to position [996, 0]
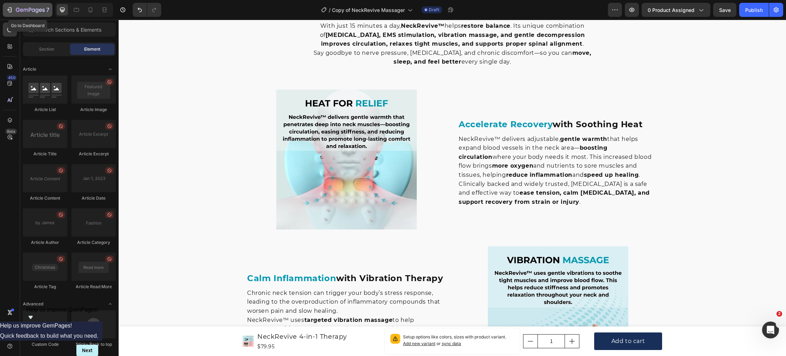
click at [28, 14] on button "7" at bounding box center [28, 10] width 50 height 14
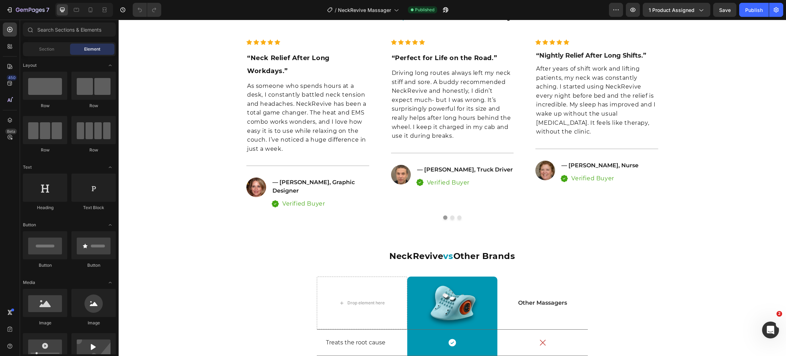
scroll to position [2191, 0]
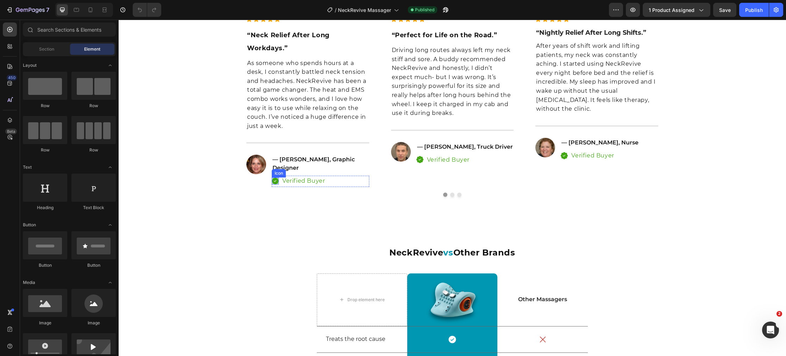
click at [272, 185] on icon at bounding box center [275, 181] width 7 height 7
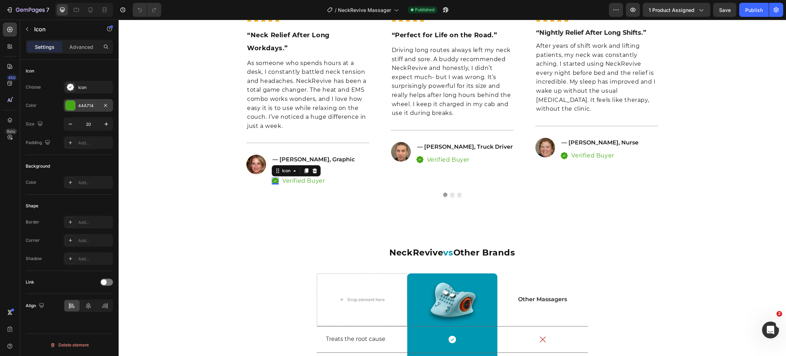
click at [68, 108] on div at bounding box center [70, 105] width 9 height 9
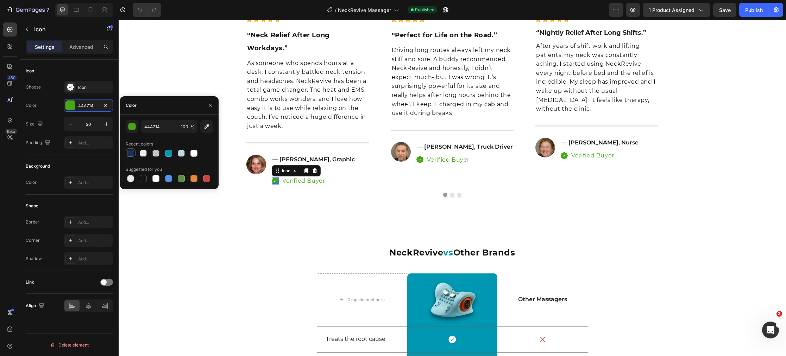
click at [132, 155] on div at bounding box center [130, 153] width 7 height 7
type input "182F59"
click at [293, 186] on p "Verified Buyer" at bounding box center [303, 181] width 43 height 9
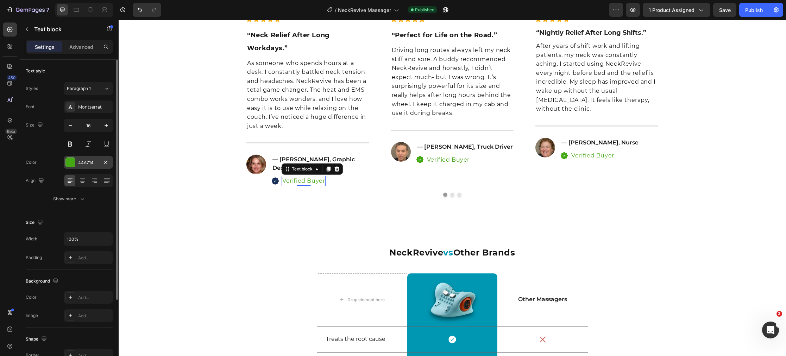
click at [72, 164] on div at bounding box center [70, 162] width 9 height 9
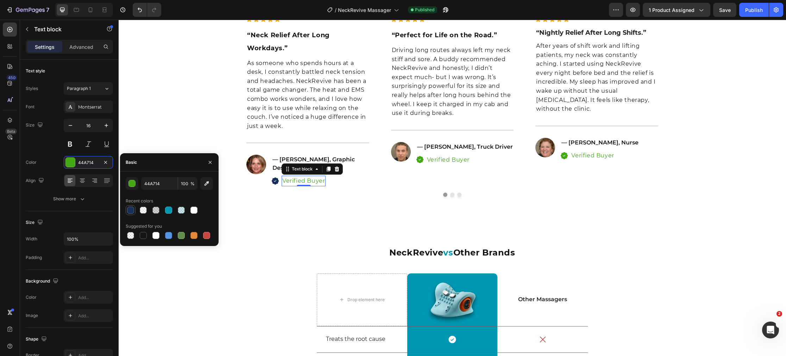
click at [130, 210] on div at bounding box center [130, 210] width 7 height 7
type input "182F59"
click at [420, 163] on icon at bounding box center [419, 159] width 7 height 7
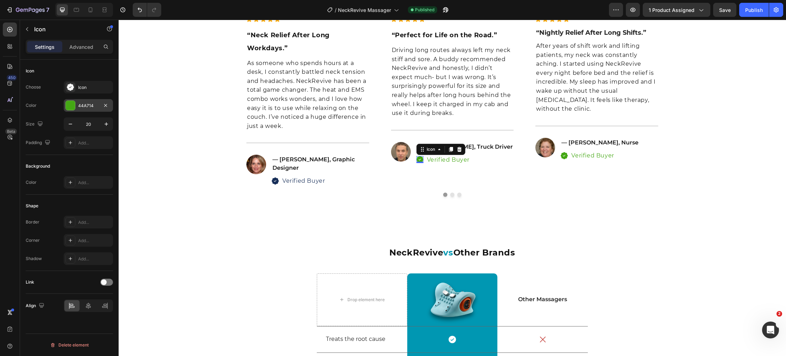
click at [73, 107] on div at bounding box center [70, 105] width 9 height 9
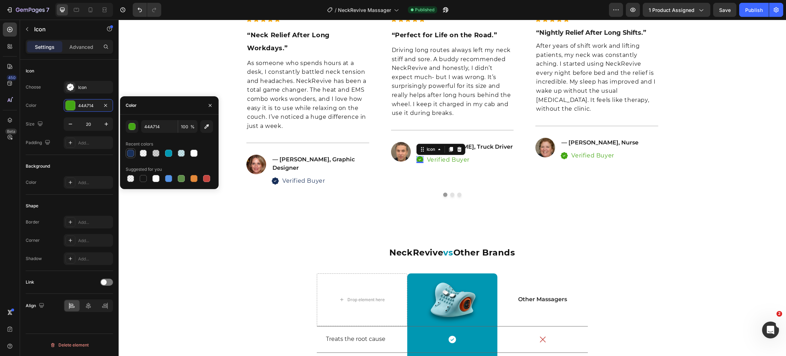
click at [132, 155] on div at bounding box center [130, 153] width 7 height 7
type input "182F59"
click at [436, 165] on p "Verified Buyer" at bounding box center [448, 159] width 43 height 9
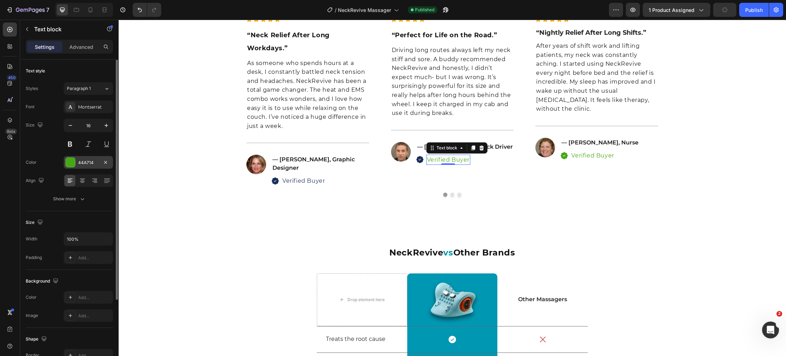
click at [70, 163] on div at bounding box center [70, 162] width 9 height 9
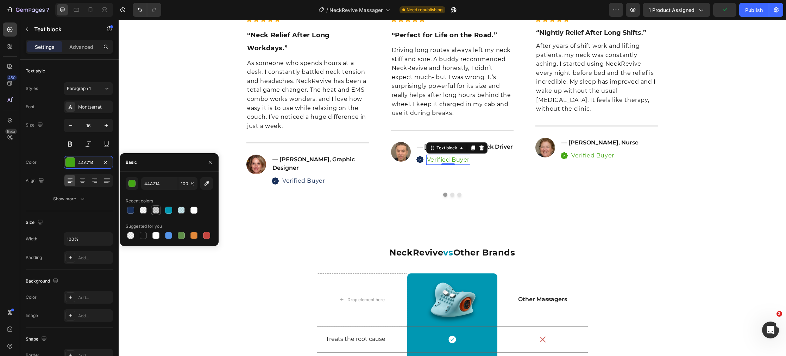
drag, startPoint x: 131, startPoint y: 213, endPoint x: 156, endPoint y: 214, distance: 24.6
click at [132, 212] on div at bounding box center [130, 210] width 7 height 7
type input "182F59"
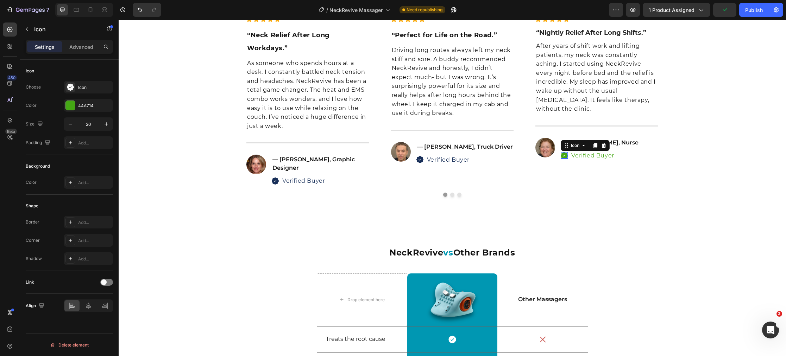
click at [565, 159] on div "Icon 0" at bounding box center [563, 155] width 7 height 7
click at [70, 107] on div at bounding box center [70, 105] width 9 height 9
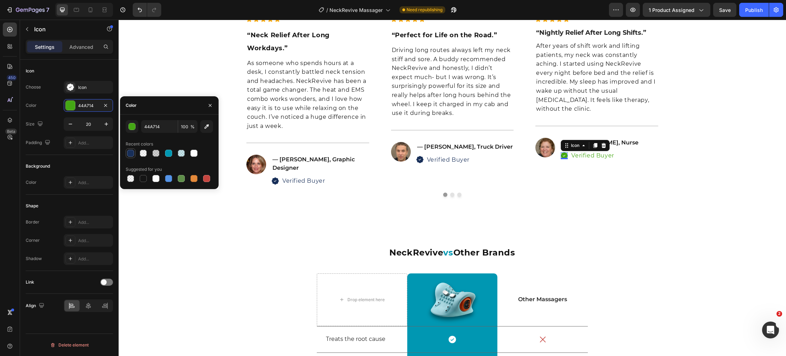
click at [134, 152] on div at bounding box center [130, 153] width 7 height 7
type input "182F59"
click at [577, 160] on p "Verified Buyer" at bounding box center [592, 155] width 43 height 9
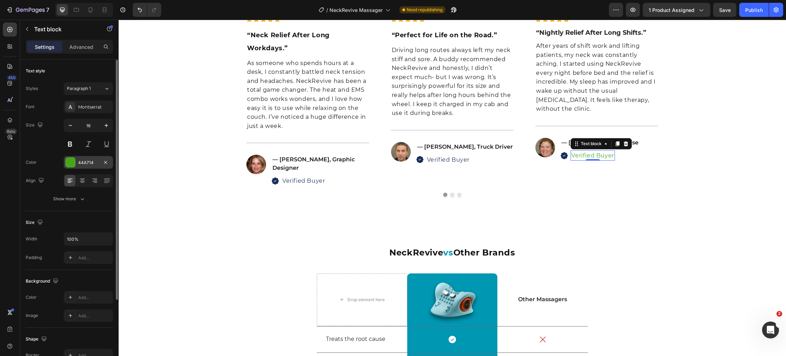
click at [72, 162] on div at bounding box center [70, 162] width 9 height 9
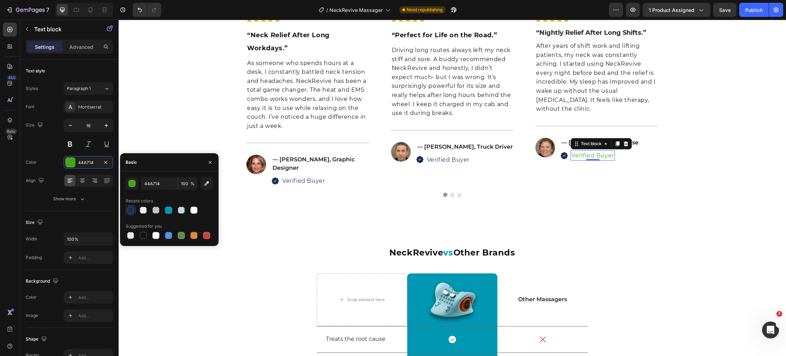
click at [131, 212] on div at bounding box center [130, 210] width 7 height 7
type input "182F59"
click at [452, 197] on button "Dot" at bounding box center [452, 195] width 4 height 4
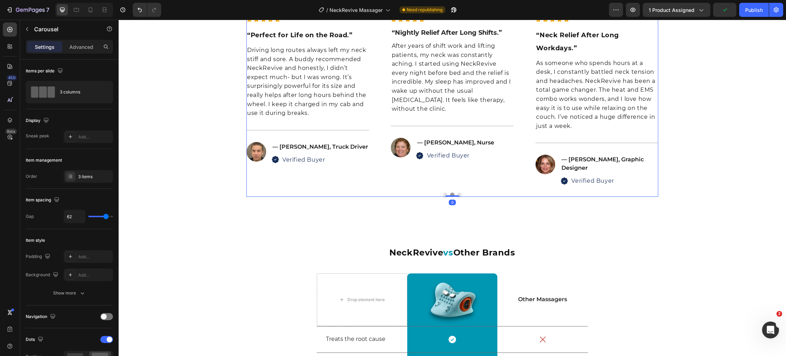
click at [459, 197] on button "Dot" at bounding box center [459, 195] width 4 height 4
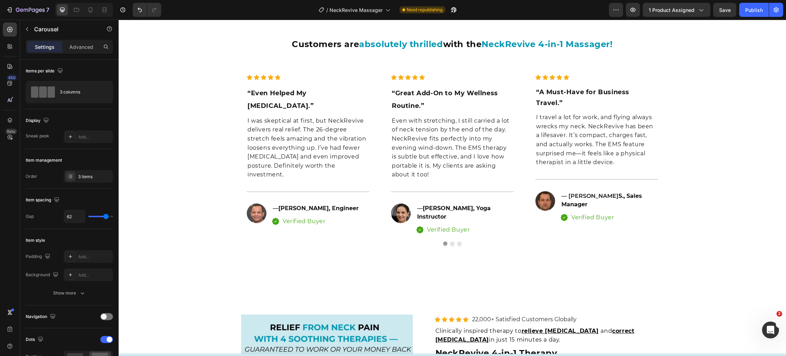
scroll to position [2995, 0]
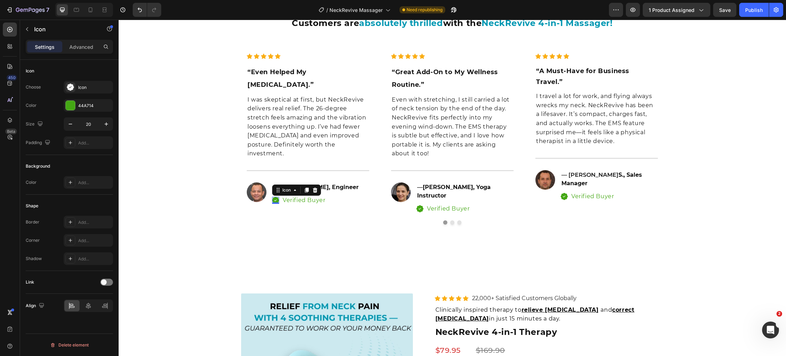
click at [276, 197] on icon at bounding box center [275, 200] width 7 height 7
click at [71, 103] on div at bounding box center [70, 105] width 9 height 9
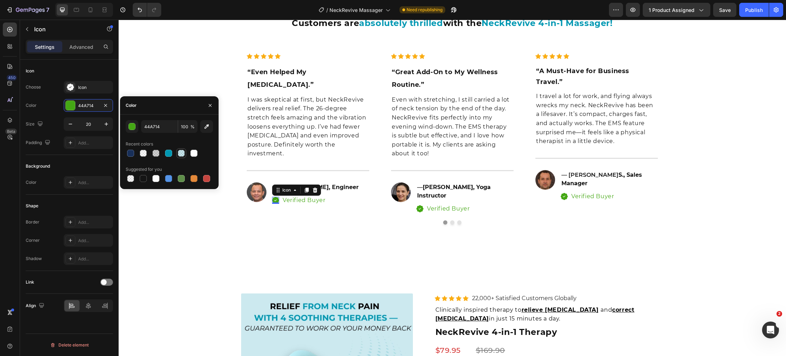
drag, startPoint x: 133, startPoint y: 153, endPoint x: 183, endPoint y: 158, distance: 50.2
click at [135, 153] on div at bounding box center [131, 153] width 10 height 10
type input "182F59"
click at [303, 196] on p "Verified Buyer" at bounding box center [304, 200] width 43 height 9
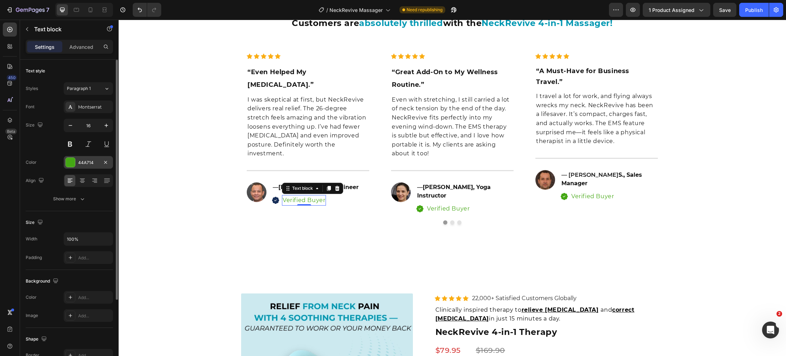
click at [67, 167] on div at bounding box center [70, 163] width 10 height 10
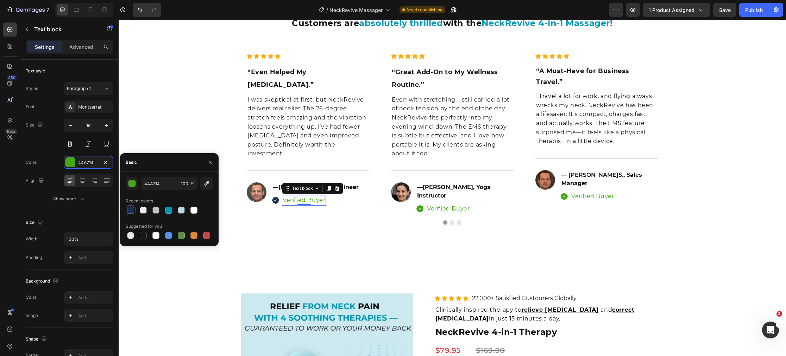
click at [131, 210] on div at bounding box center [130, 210] width 7 height 7
type input "182F59"
drag, startPoint x: 418, startPoint y: 199, endPoint x: 365, endPoint y: 185, distance: 54.9
click at [418, 205] on icon at bounding box center [419, 208] width 7 height 7
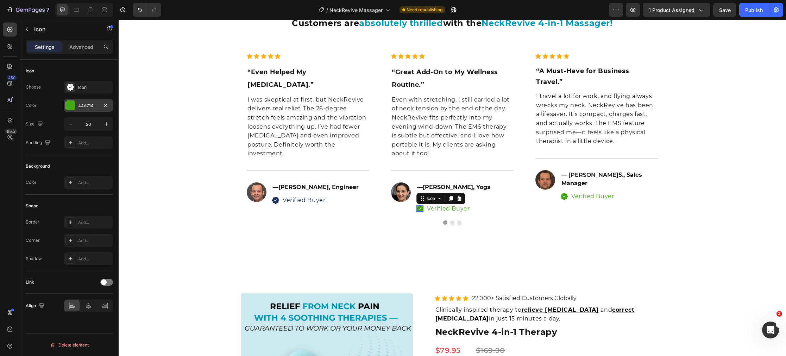
drag, startPoint x: 66, startPoint y: 103, endPoint x: 72, endPoint y: 108, distance: 7.0
click at [67, 103] on div at bounding box center [70, 105] width 9 height 9
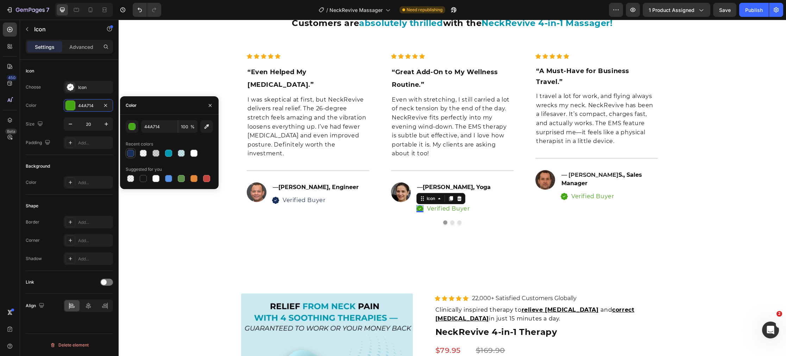
click at [133, 157] on div at bounding box center [131, 153] width 10 height 10
type input "182F59"
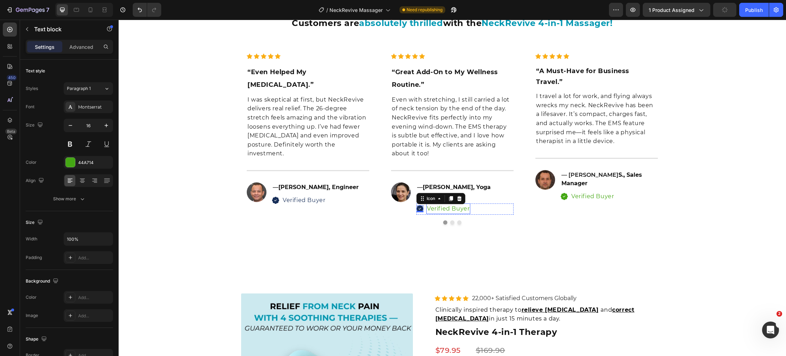
click at [439, 204] on p "Verified Buyer" at bounding box center [448, 208] width 43 height 9
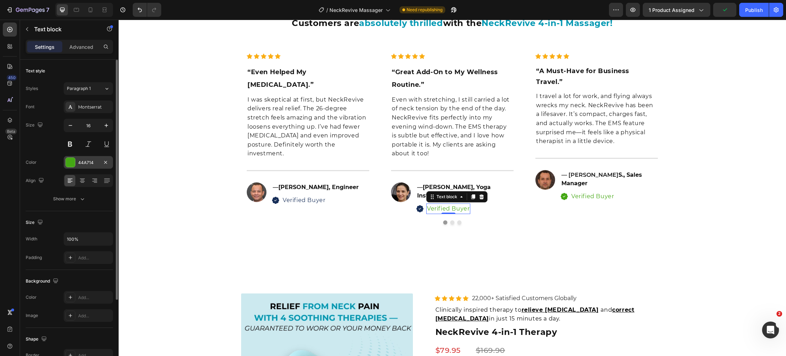
click at [67, 166] on div at bounding box center [70, 162] width 9 height 9
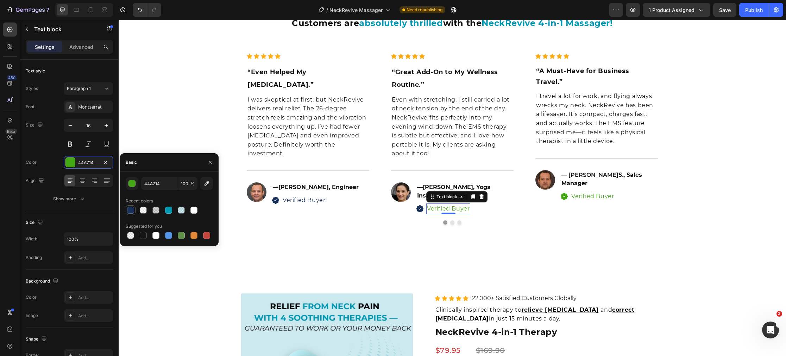
click at [132, 211] on div at bounding box center [130, 210] width 7 height 7
type input "182F59"
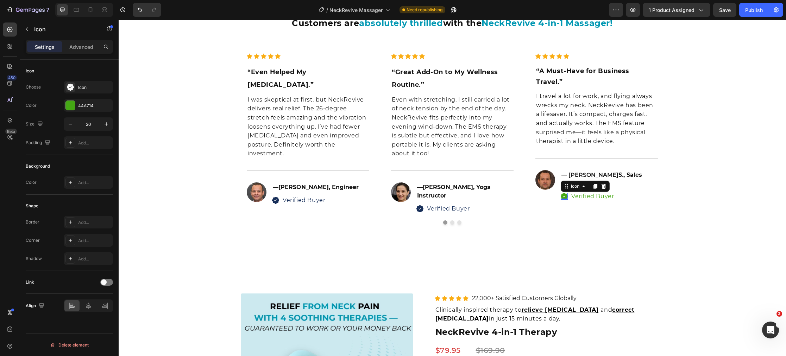
drag, startPoint x: 564, startPoint y: 188, endPoint x: 466, endPoint y: 171, distance: 99.5
click at [564, 193] on icon at bounding box center [563, 196] width 7 height 7
click at [72, 103] on div at bounding box center [70, 105] width 9 height 9
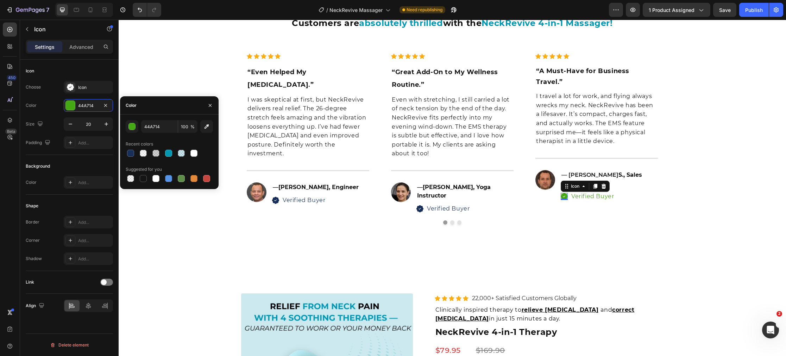
drag, startPoint x: 133, startPoint y: 154, endPoint x: 138, endPoint y: 154, distance: 5.0
click at [133, 154] on div at bounding box center [130, 153] width 7 height 7
type input "182F59"
click at [579, 192] on p "Verified Buyer" at bounding box center [592, 196] width 43 height 9
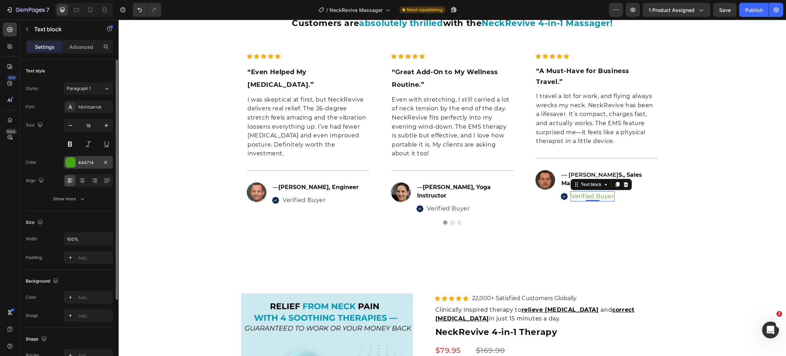
click at [70, 163] on div at bounding box center [70, 162] width 9 height 9
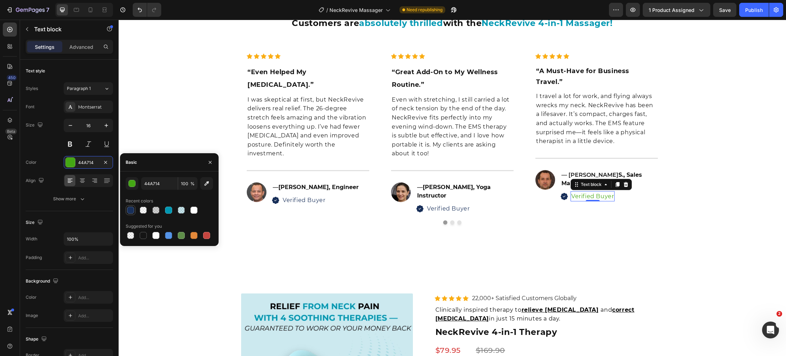
click at [128, 207] on div at bounding box center [130, 210] width 7 height 7
type input "182F59"
click at [452, 221] on button "Dot" at bounding box center [452, 223] width 4 height 4
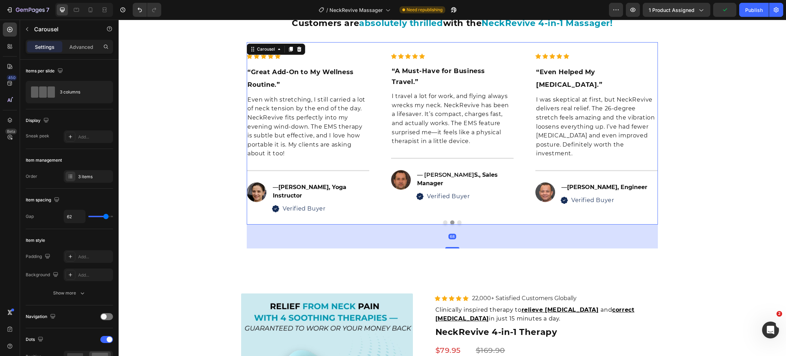
click at [458, 221] on button "Dot" at bounding box center [459, 223] width 4 height 4
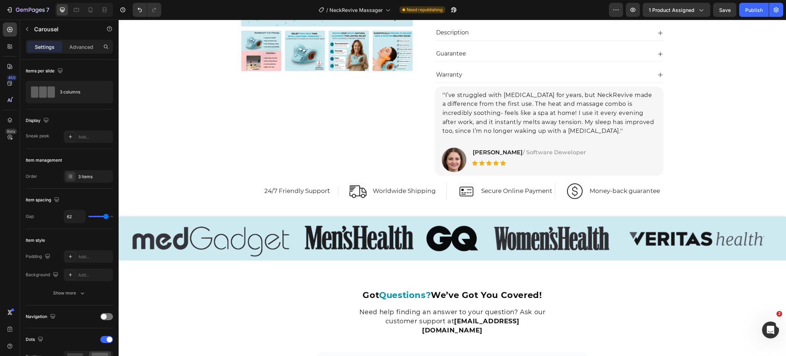
scroll to position [3423, 0]
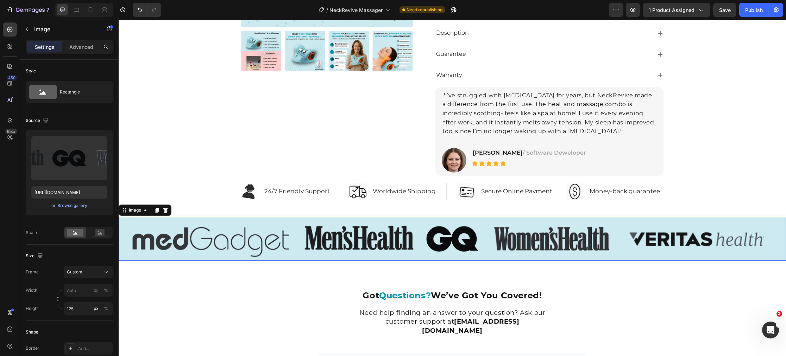
click at [175, 221] on img at bounding box center [452, 239] width 667 height 44
click at [165, 210] on icon at bounding box center [165, 210] width 5 height 5
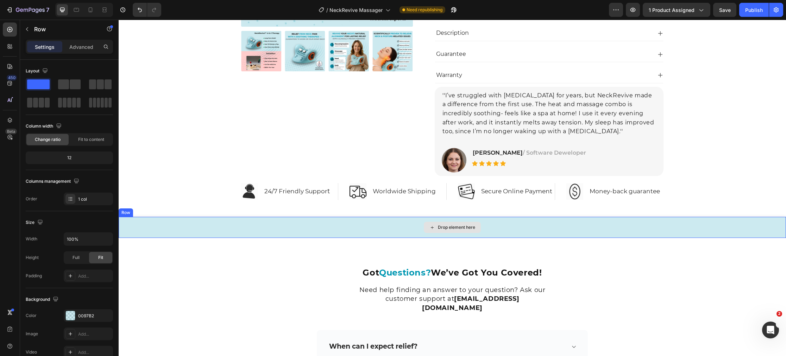
click at [168, 228] on div "Drop element here" at bounding box center [452, 227] width 667 height 21
click at [162, 209] on icon at bounding box center [162, 210] width 5 height 5
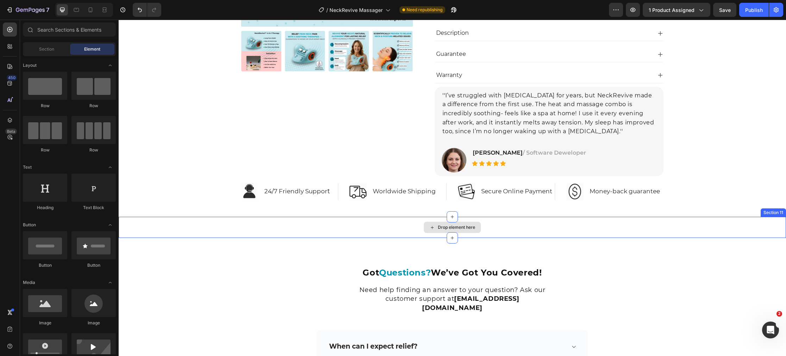
click at [162, 229] on div "Drop element here" at bounding box center [452, 227] width 667 height 21
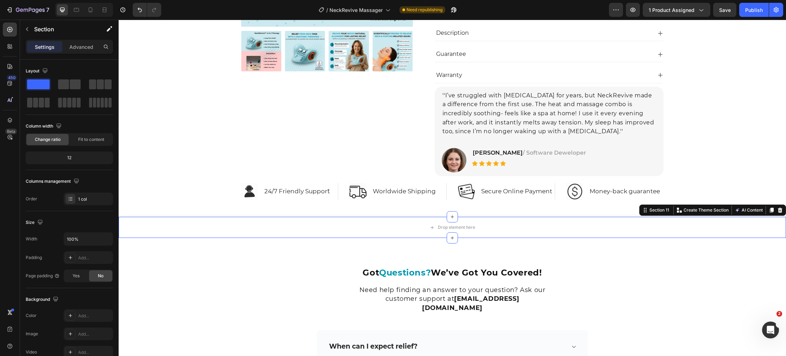
click at [779, 211] on icon at bounding box center [779, 210] width 5 height 5
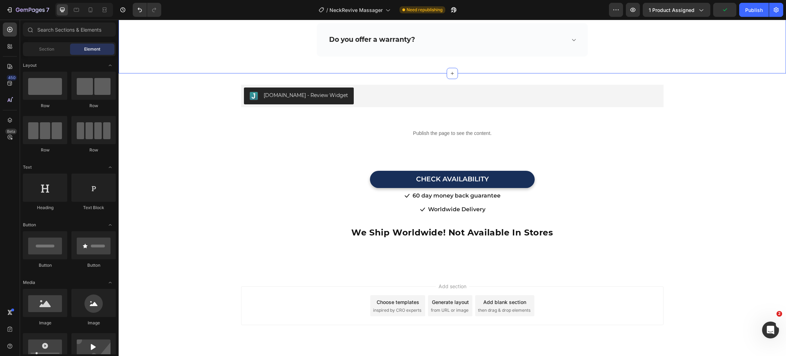
scroll to position [3991, 0]
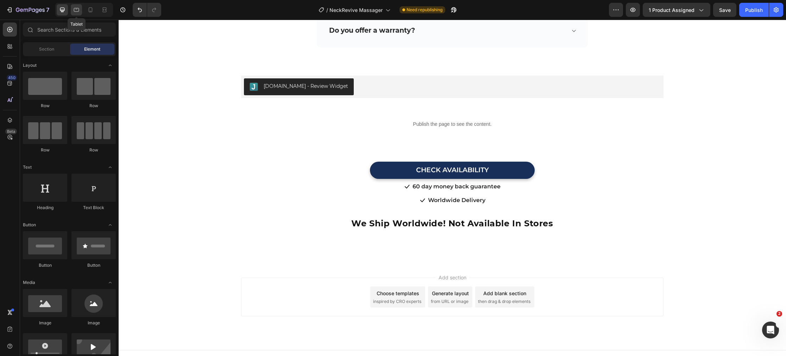
click at [77, 13] on icon at bounding box center [76, 9] width 7 height 7
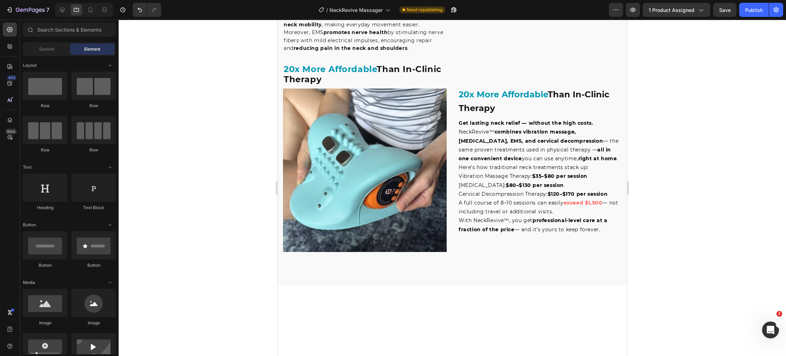
scroll to position [1194, 0]
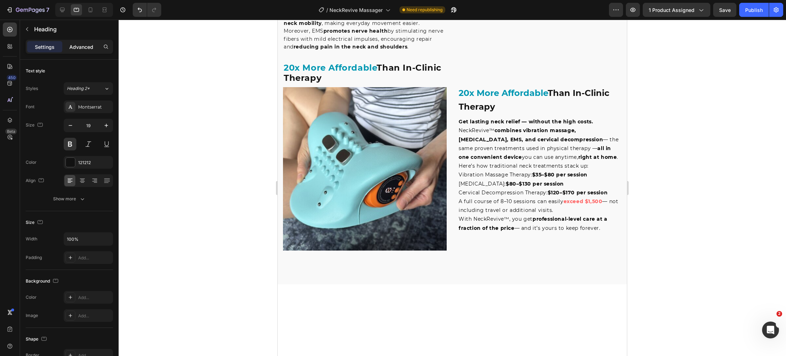
click at [81, 45] on p "Advanced" at bounding box center [81, 46] width 24 height 7
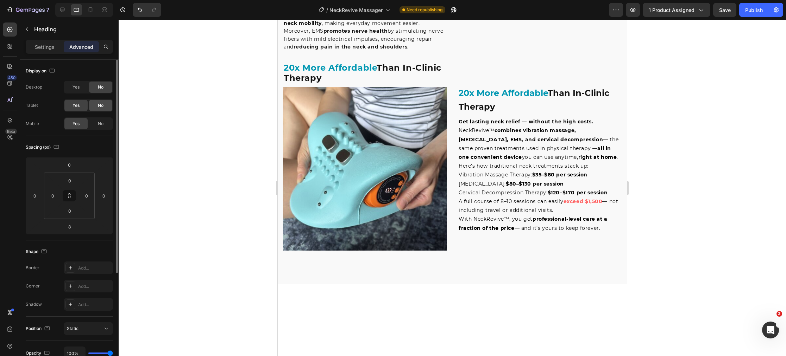
click at [100, 106] on span "No" at bounding box center [101, 105] width 6 height 6
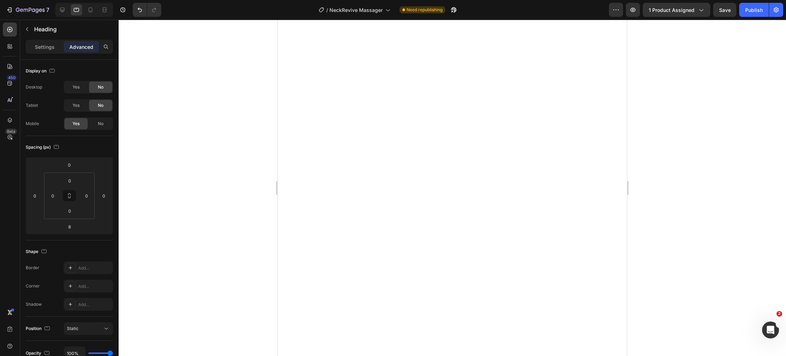
scroll to position [1510, 0]
click at [96, 106] on div "No" at bounding box center [100, 105] width 23 height 11
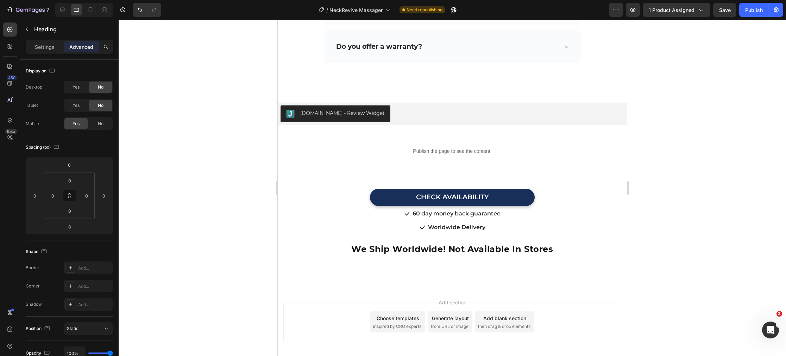
scroll to position [4055, 0]
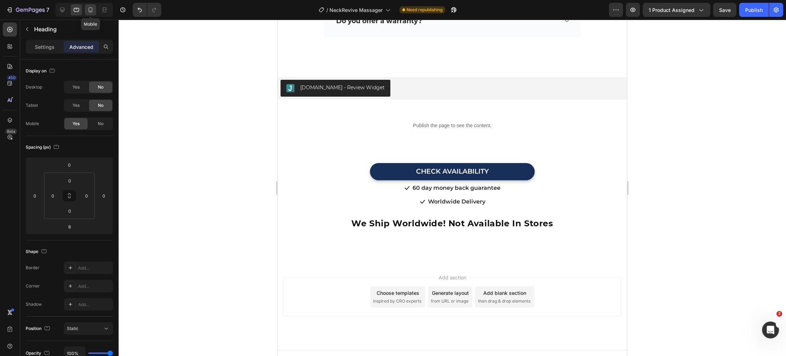
click at [91, 10] on icon at bounding box center [90, 9] width 7 height 7
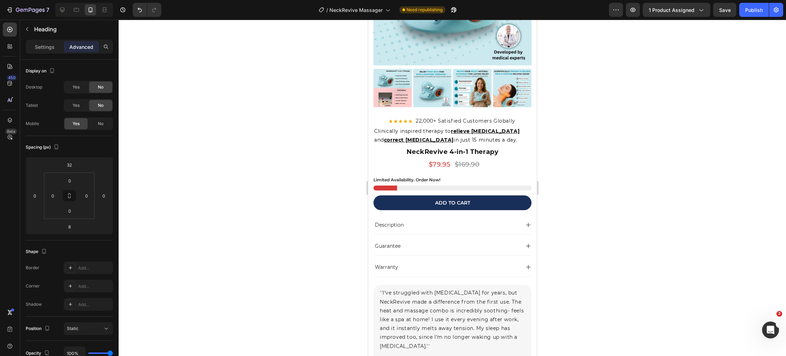
scroll to position [4357, 0]
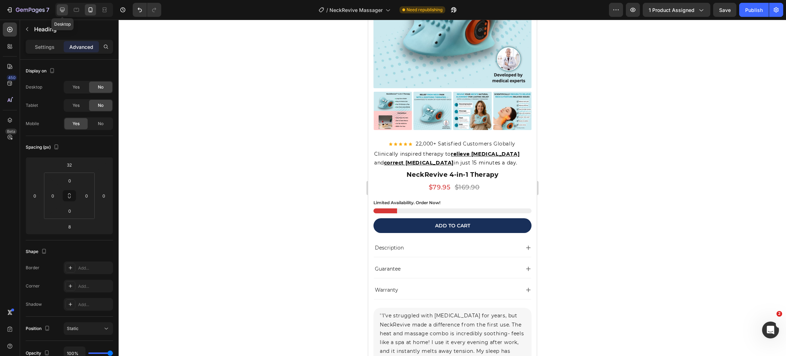
click at [63, 12] on icon at bounding box center [62, 9] width 7 height 7
type input "0"
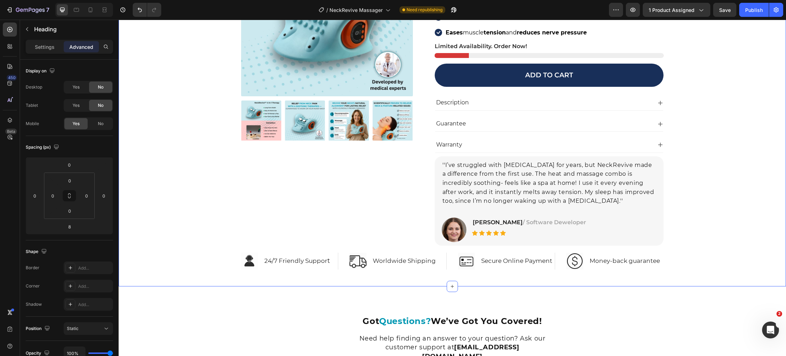
scroll to position [4424, 0]
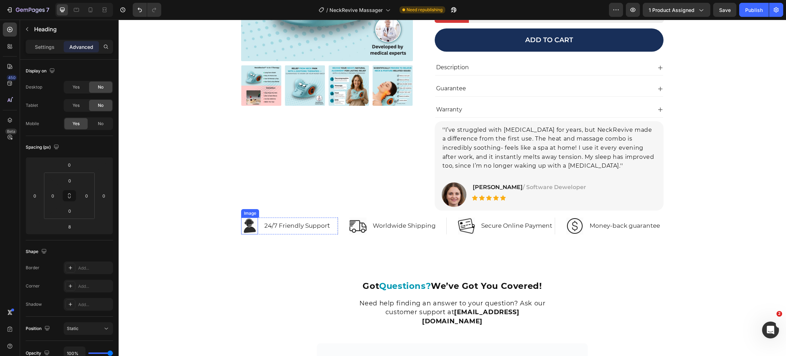
click at [250, 214] on div "Image" at bounding box center [249, 213] width 15 height 6
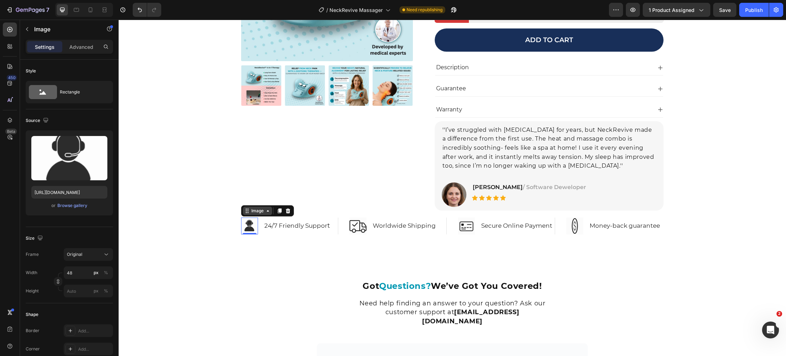
click at [256, 214] on div "Image" at bounding box center [257, 211] width 29 height 8
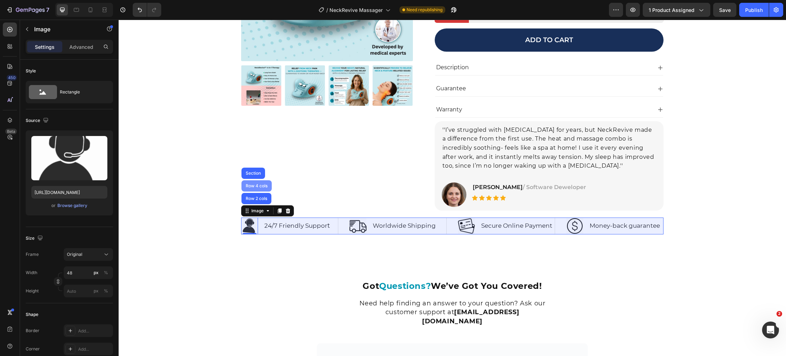
click at [255, 184] on div "Row 4 cols" at bounding box center [256, 186] width 25 height 4
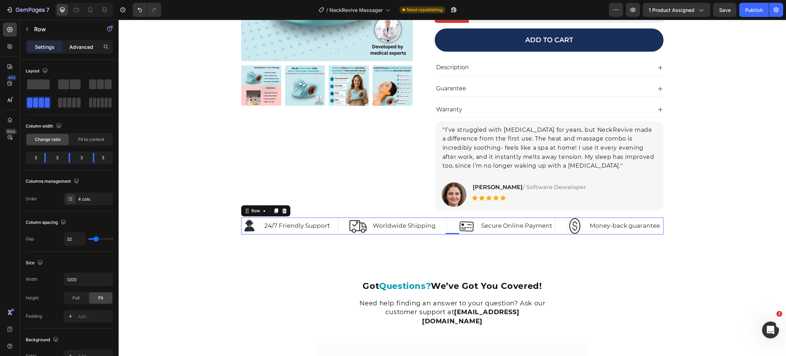
click at [75, 46] on p "Advanced" at bounding box center [81, 46] width 24 height 7
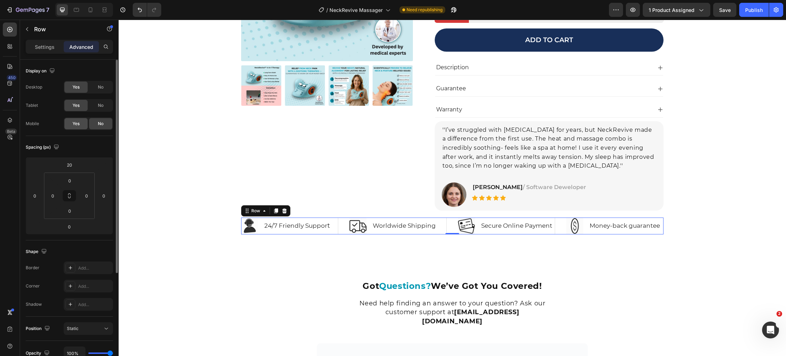
click at [74, 123] on span "Yes" at bounding box center [75, 124] width 7 height 6
click at [92, 11] on icon at bounding box center [91, 9] width 4 height 5
type input "0"
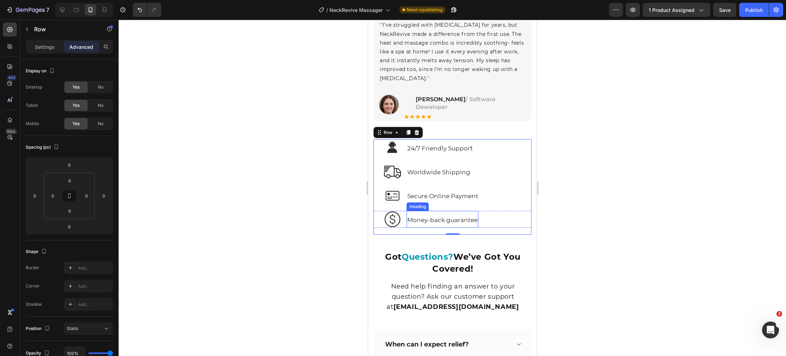
scroll to position [4616, 0]
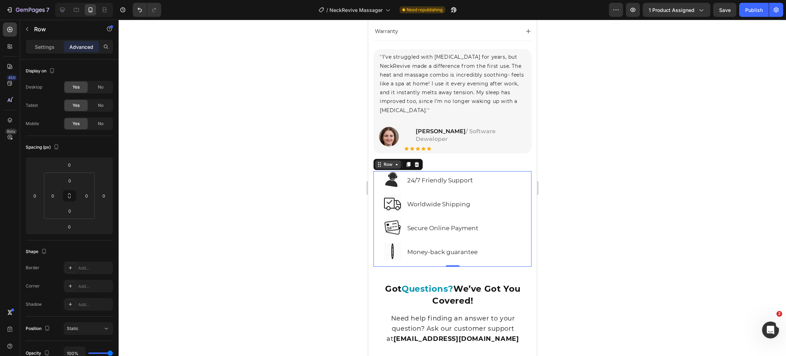
click at [386, 163] on div "Row" at bounding box center [388, 164] width 12 height 6
click at [51, 49] on p "Settings" at bounding box center [45, 46] width 20 height 7
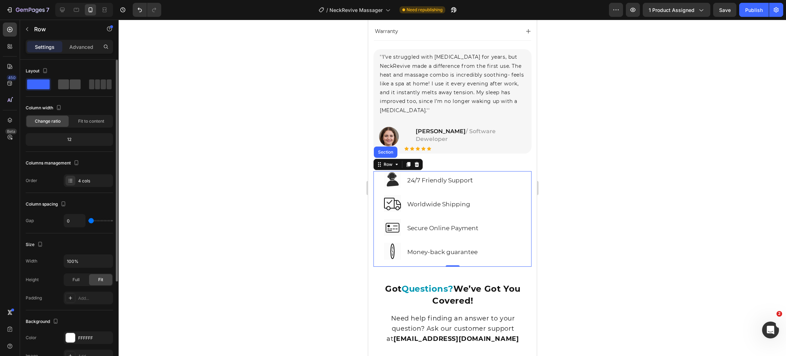
click at [68, 88] on span at bounding box center [63, 85] width 11 height 10
type input "32"
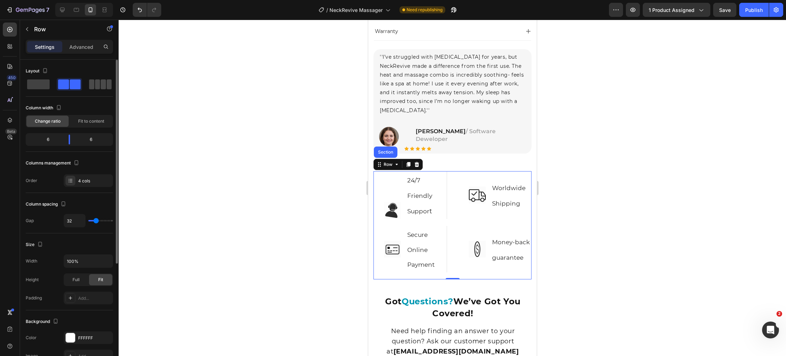
click at [91, 85] on span at bounding box center [91, 85] width 5 height 10
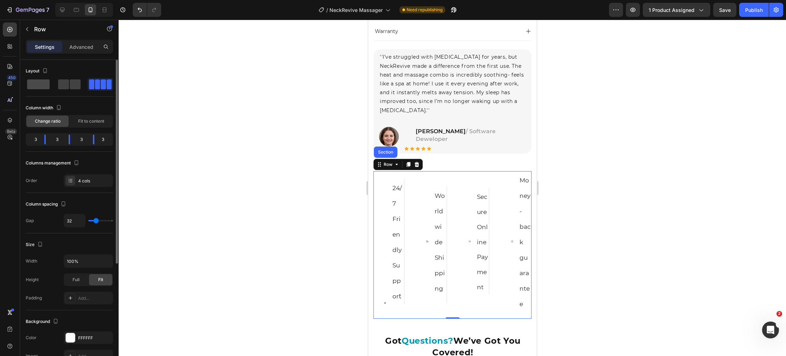
click at [34, 83] on span at bounding box center [38, 85] width 23 height 10
type input "0"
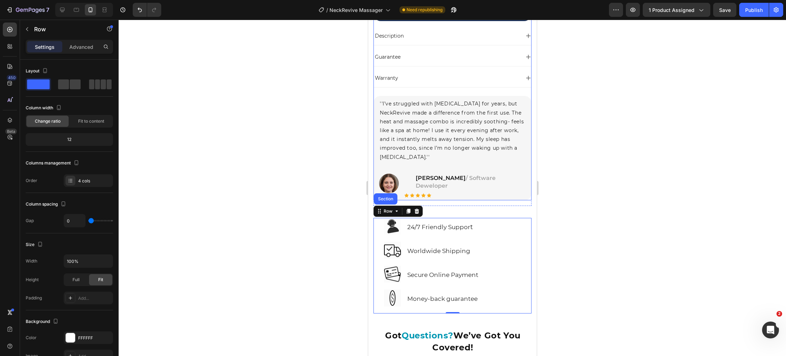
scroll to position [4637, 0]
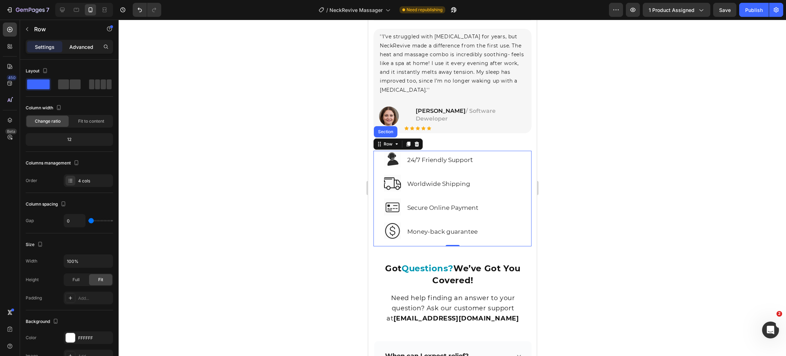
click at [82, 47] on p "Advanced" at bounding box center [81, 46] width 24 height 7
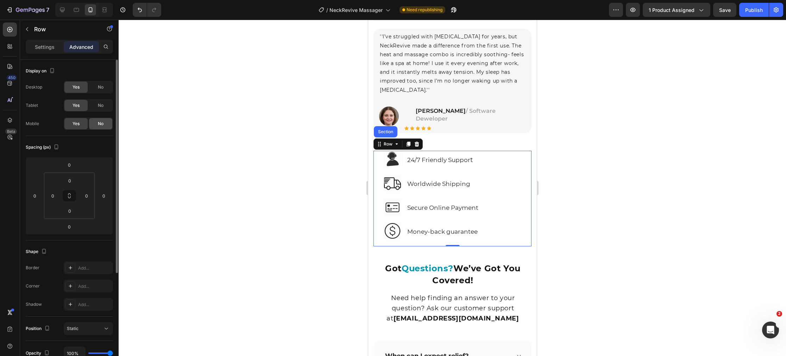
drag, startPoint x: 97, startPoint y: 123, endPoint x: 213, endPoint y: 158, distance: 120.6
click at [97, 123] on div "No" at bounding box center [100, 123] width 23 height 11
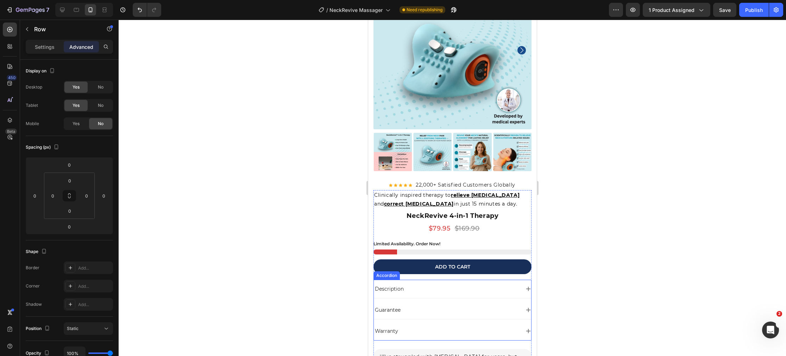
scroll to position [4413, 0]
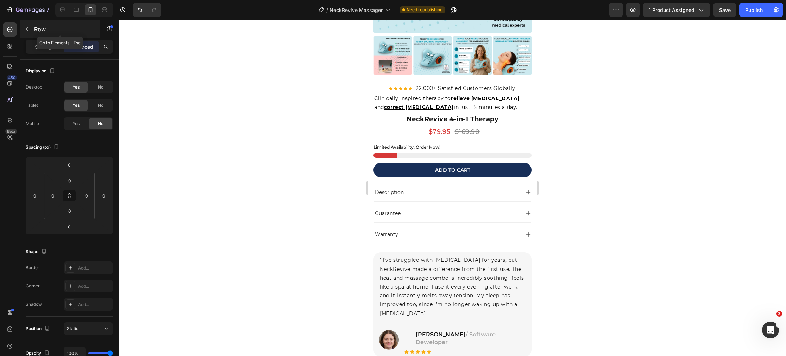
click at [30, 29] on icon "button" at bounding box center [27, 29] width 6 height 6
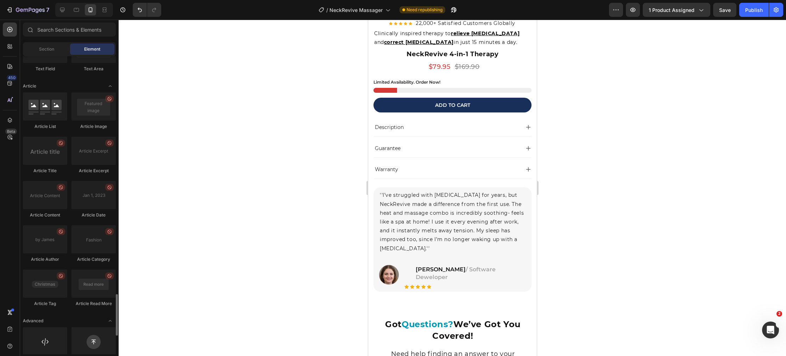
scroll to position [1833, 0]
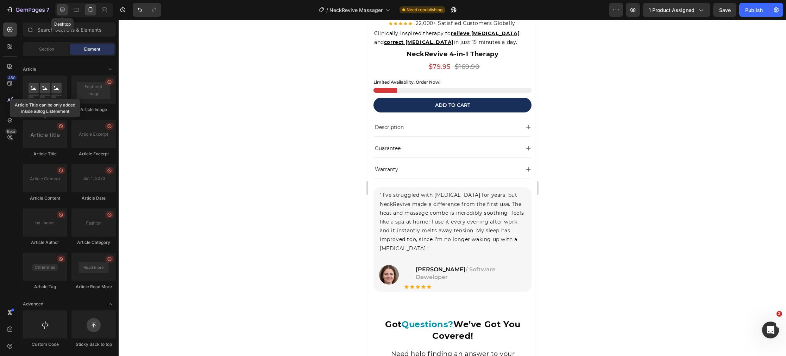
click at [63, 11] on icon at bounding box center [62, 10] width 5 height 5
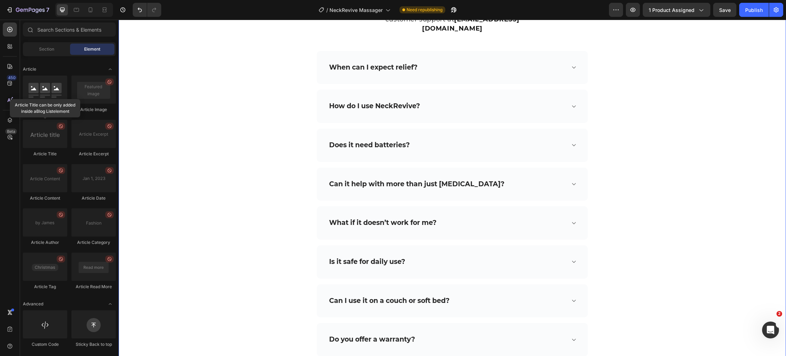
scroll to position [5022, 0]
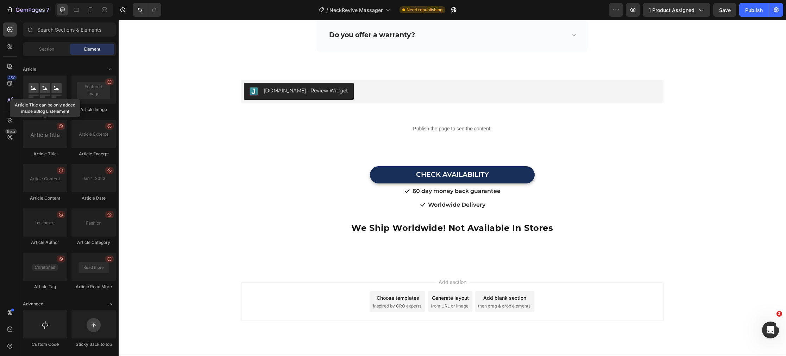
click at [406, 294] on div "Choose templates" at bounding box center [397, 297] width 43 height 7
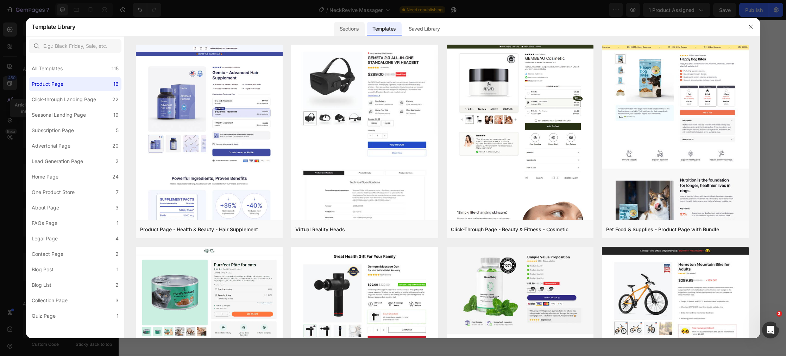
click at [354, 31] on div "Sections" at bounding box center [349, 29] width 31 height 14
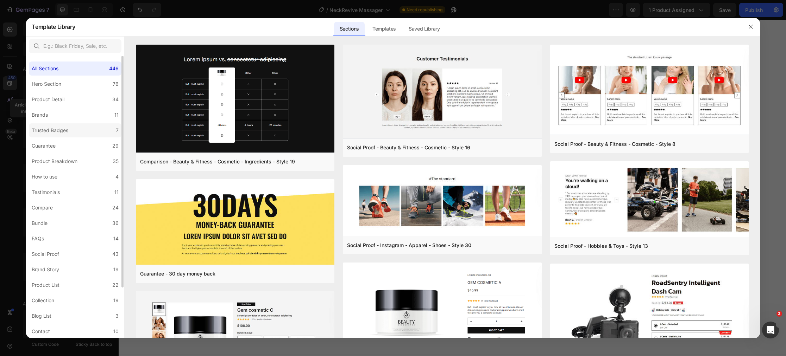
click at [58, 128] on div "Trusted Badges" at bounding box center [50, 130] width 37 height 8
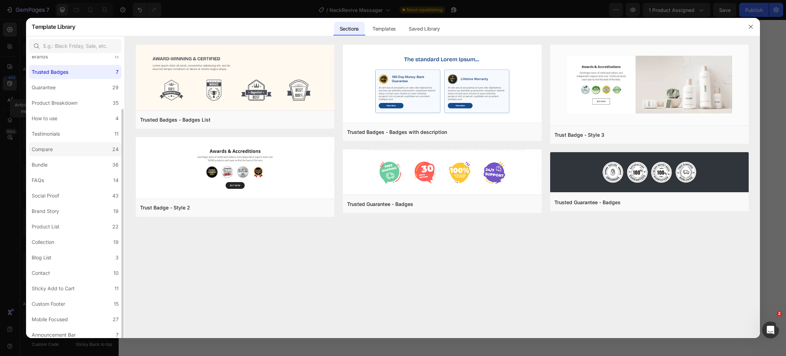
scroll to position [62, 0]
click at [60, 285] on div "Sticky Add to Cart" at bounding box center [53, 285] width 43 height 8
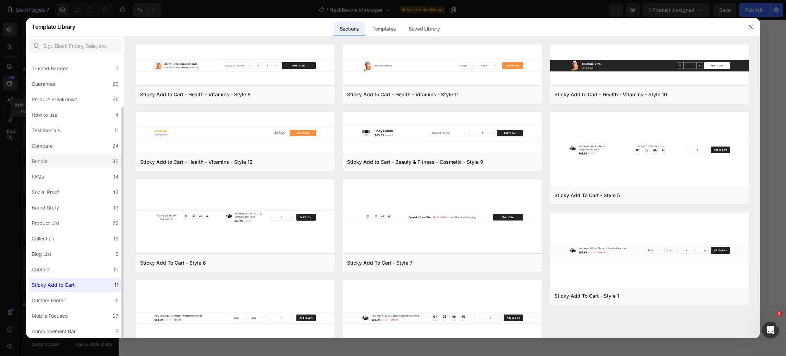
click at [57, 164] on label "Bundle 36" at bounding box center [75, 161] width 93 height 14
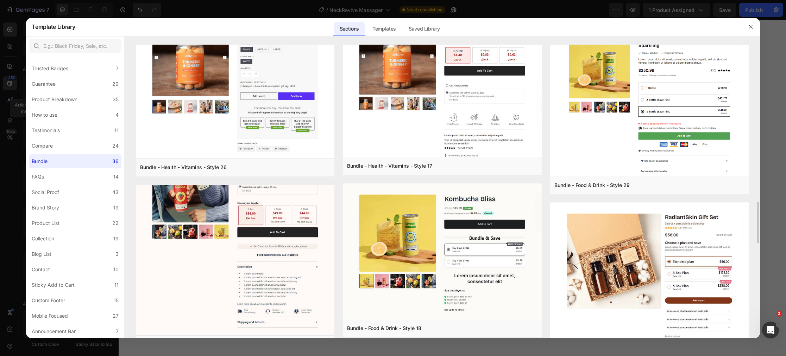
scroll to position [1039, 0]
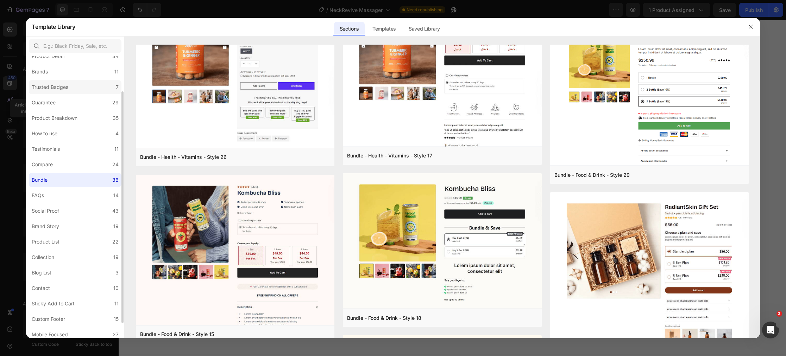
click at [55, 92] on label "Trusted Badges 7" at bounding box center [75, 87] width 93 height 14
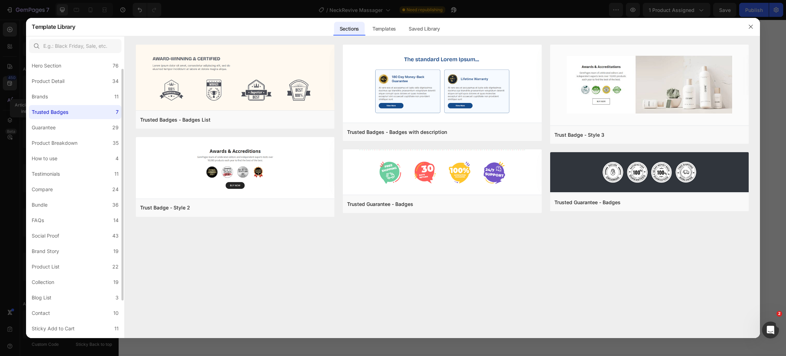
scroll to position [16, 0]
click at [52, 94] on label "Brands 11" at bounding box center [75, 99] width 93 height 14
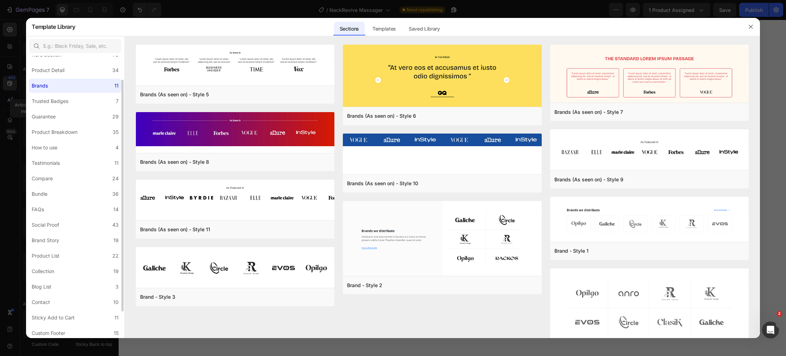
scroll to position [62, 0]
click at [56, 318] on div "Mobile Focused" at bounding box center [50, 316] width 36 height 8
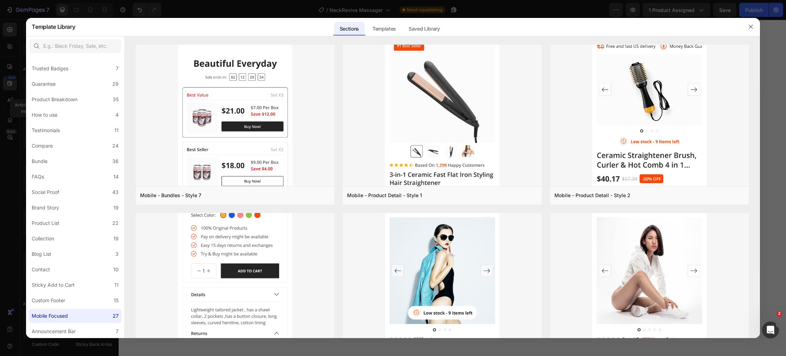
scroll to position [1302, 0]
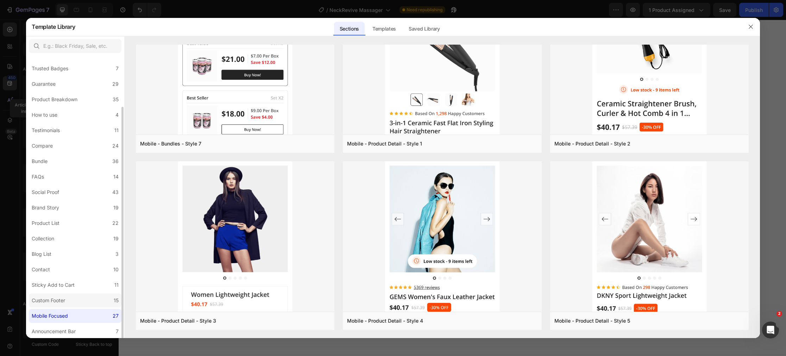
click at [68, 299] on div "Custom Footer" at bounding box center [50, 301] width 36 height 8
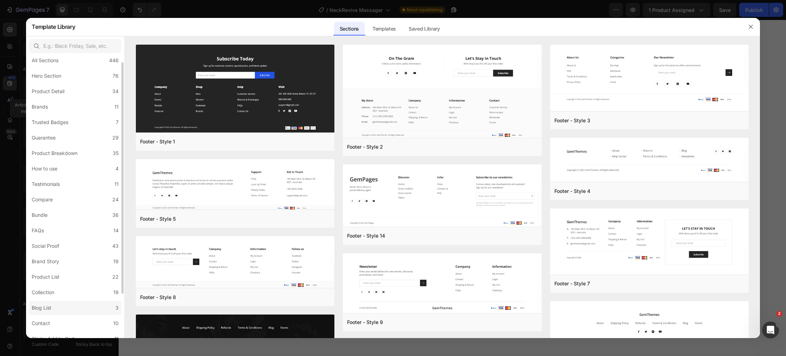
scroll to position [0, 0]
click at [71, 253] on label "Social Proof 43" at bounding box center [75, 254] width 93 height 14
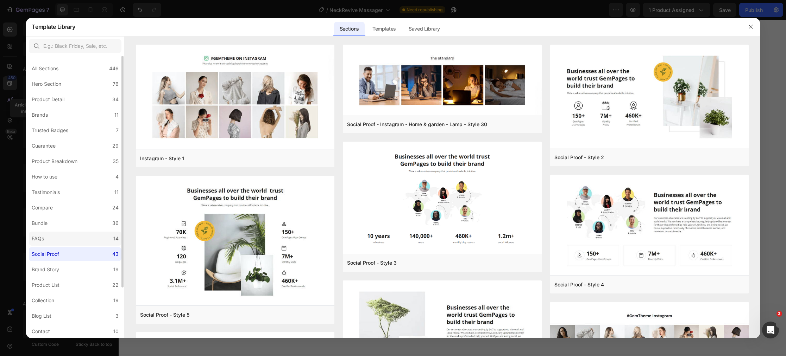
click at [65, 237] on label "FAQs 14" at bounding box center [75, 239] width 93 height 14
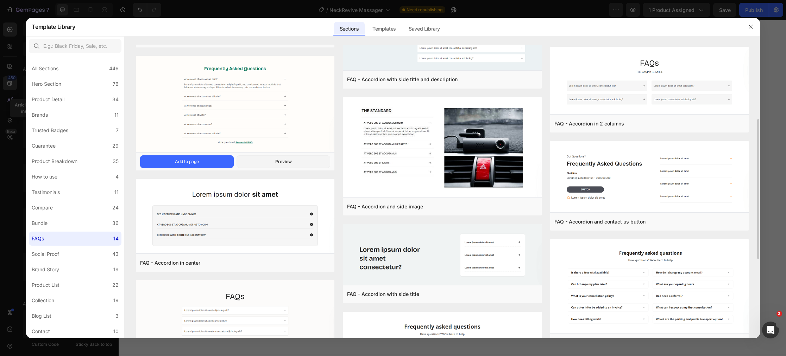
scroll to position [135, 0]
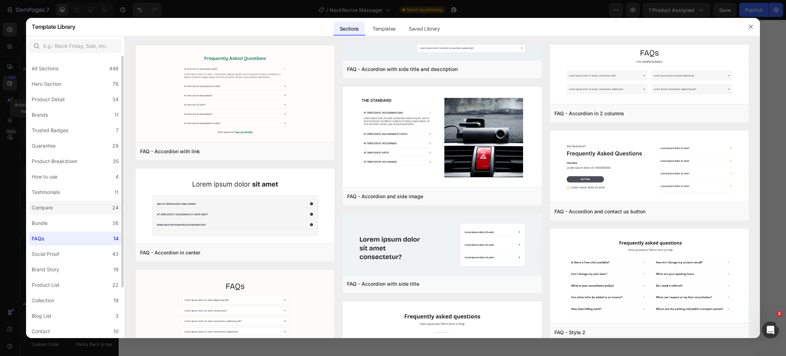
click at [64, 204] on label "Compare 24" at bounding box center [75, 208] width 93 height 14
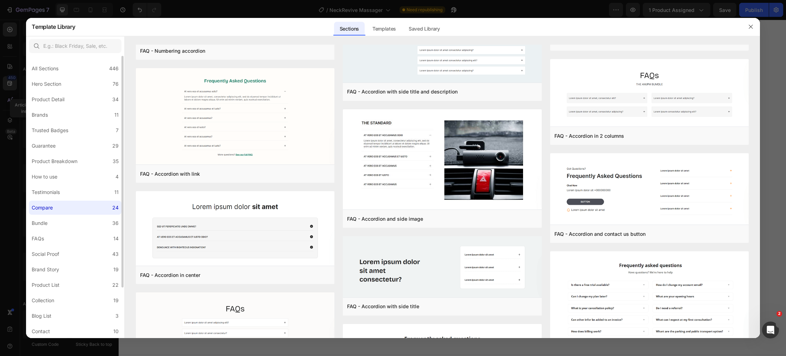
scroll to position [0, 0]
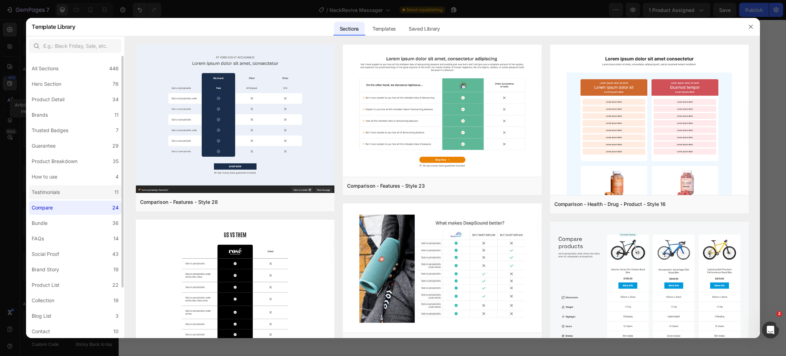
click at [70, 192] on label "Testimonials 11" at bounding box center [75, 192] width 93 height 14
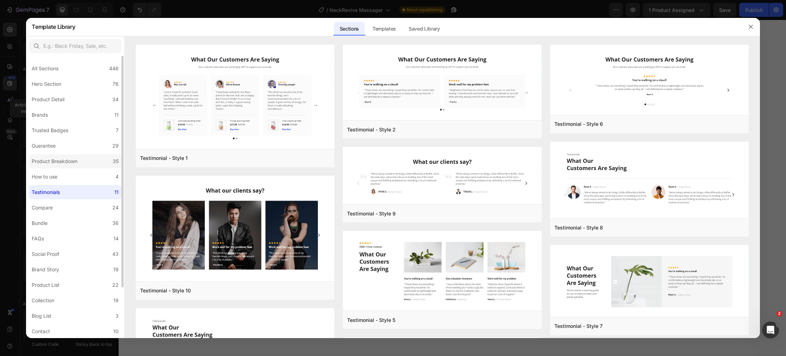
click at [76, 159] on div "Product Breakdown" at bounding box center [55, 161] width 46 height 8
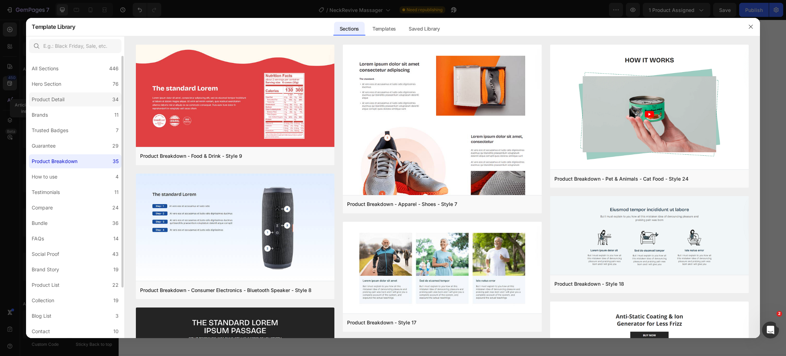
click at [64, 102] on div "Product Detail" at bounding box center [48, 99] width 33 height 8
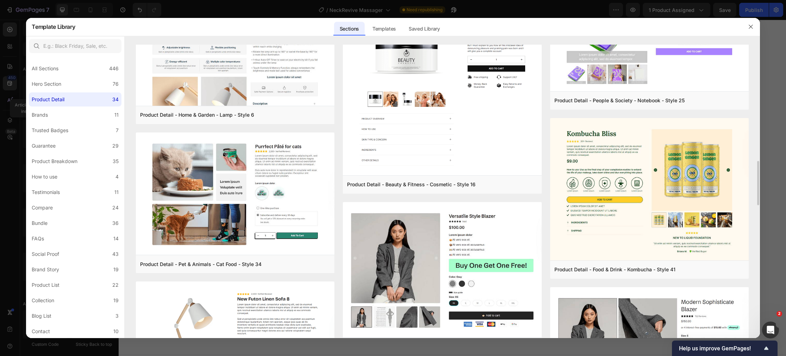
scroll to position [1009, 0]
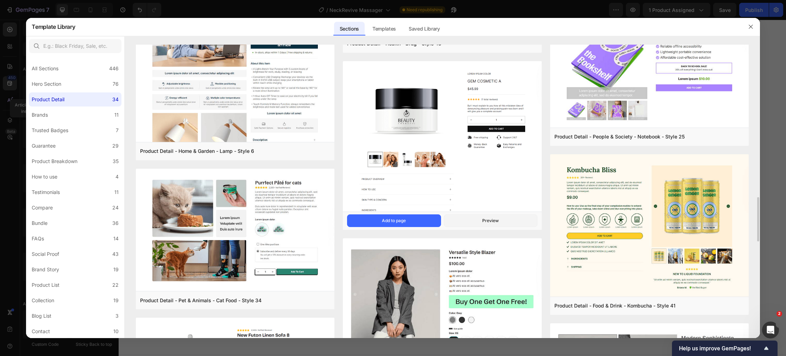
click at [415, 214] on div "Product Detail - Beauty & Fitness - Cosmetic - Style 16 Add to page Preview" at bounding box center [442, 221] width 198 height 18
click at [414, 218] on button "Add to page" at bounding box center [394, 221] width 94 height 13
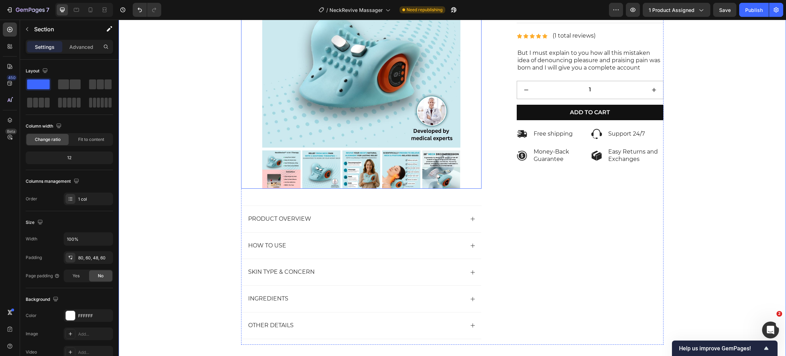
scroll to position [5320, 0]
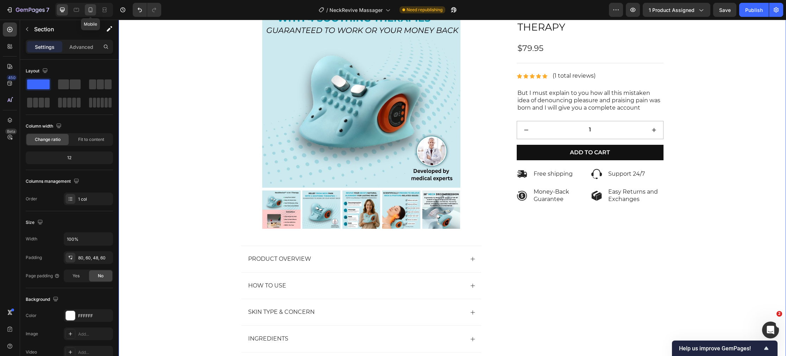
click at [94, 11] on icon at bounding box center [90, 9] width 7 height 7
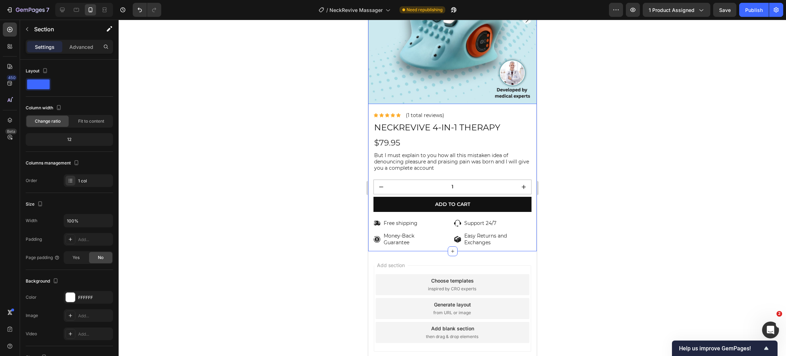
scroll to position [5354, 0]
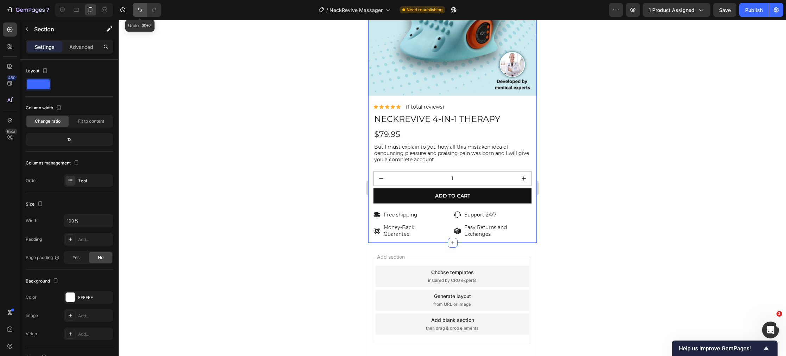
click at [140, 9] on icon "Undo/Redo" at bounding box center [139, 9] width 7 height 7
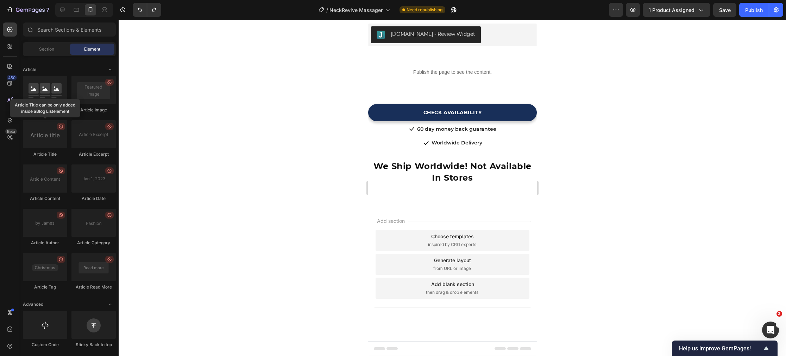
scroll to position [5069, 0]
click at [61, 13] on icon at bounding box center [62, 9] width 7 height 7
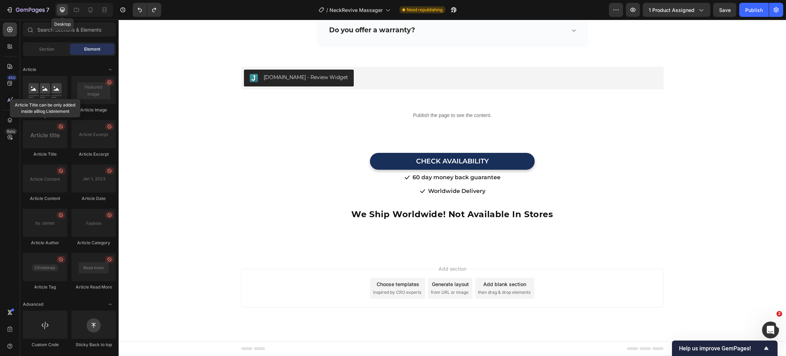
scroll to position [5027, 0]
click at [398, 282] on div "Choose templates" at bounding box center [397, 284] width 43 height 7
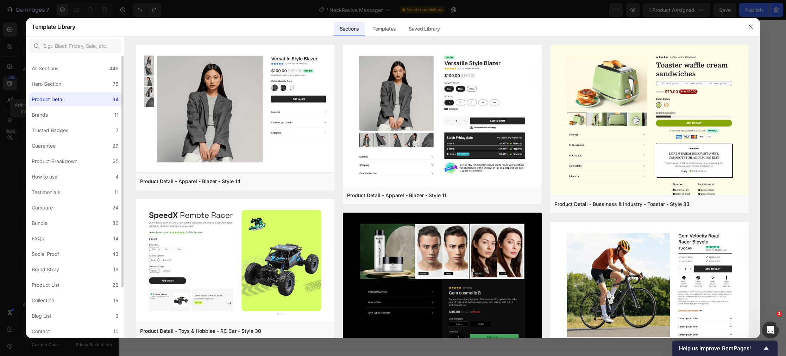
click at [74, 101] on label "Product Detail 34" at bounding box center [75, 100] width 93 height 14
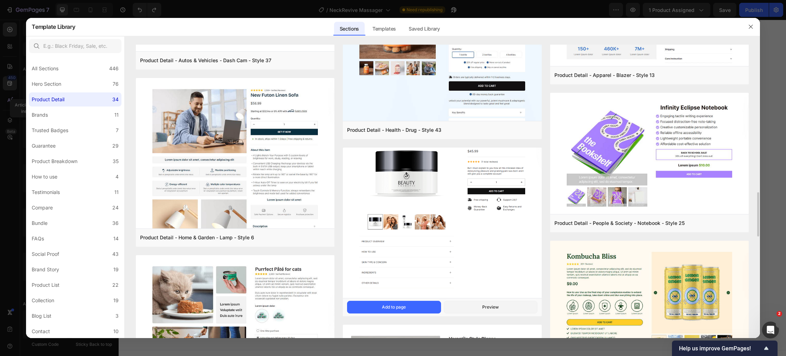
scroll to position [929, 0]
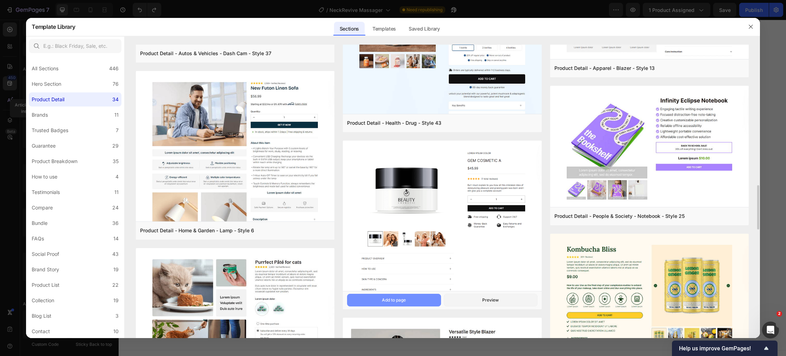
click at [397, 297] on div "Add to page" at bounding box center [394, 300] width 24 height 6
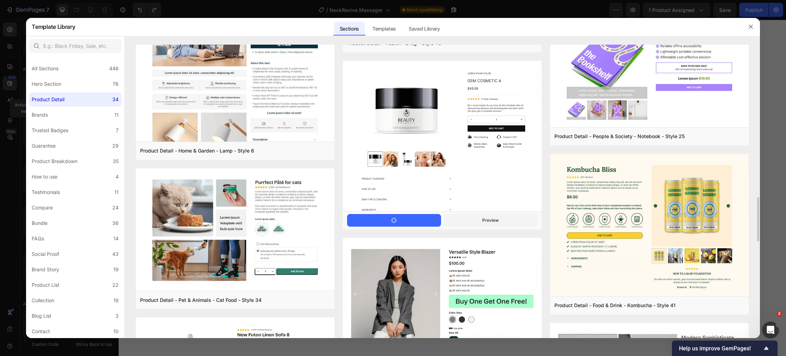
scroll to position [1012, 0]
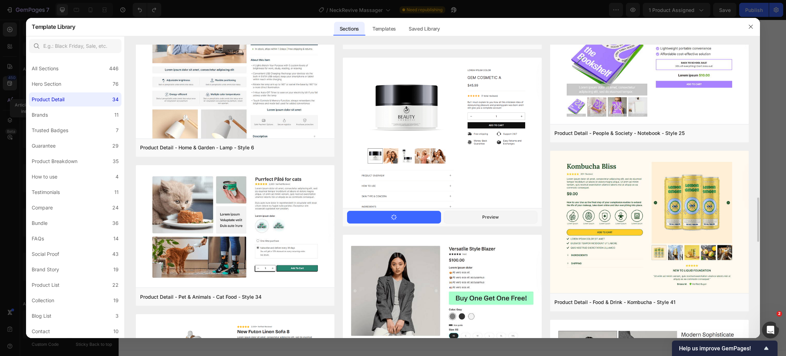
click at [392, 220] on div "button" at bounding box center [394, 218] width 6 height 6
click at [751, 29] on icon "button" at bounding box center [751, 27] width 6 height 6
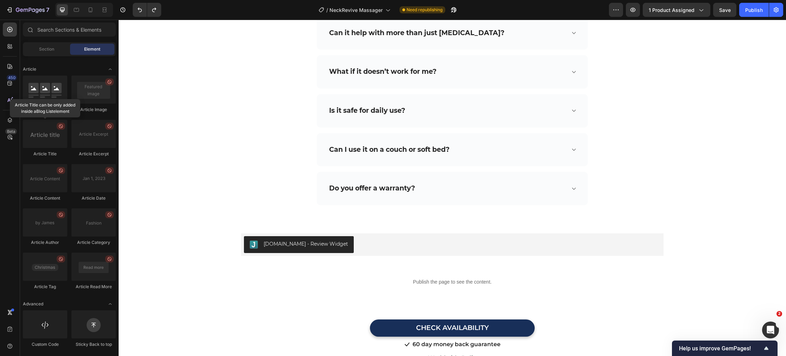
scroll to position [5027, 0]
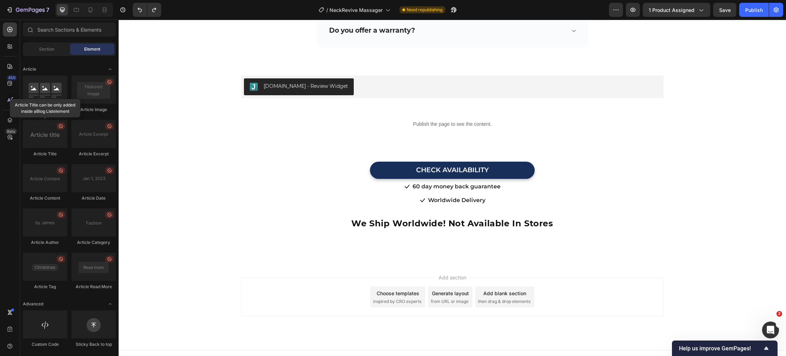
click at [381, 290] on div "Choose templates" at bounding box center [397, 293] width 43 height 7
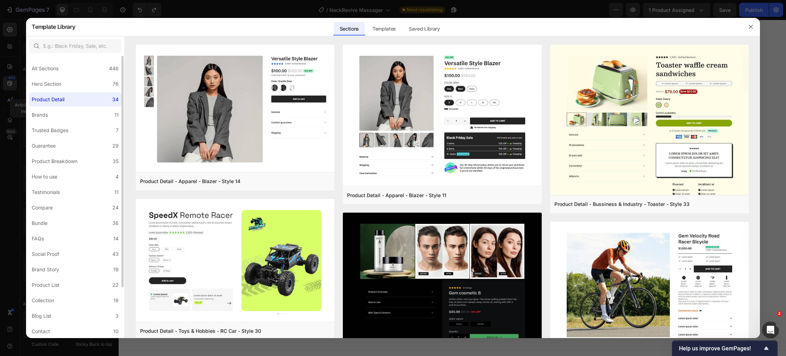
click at [80, 102] on label "Product Detail 34" at bounding box center [75, 100] width 93 height 14
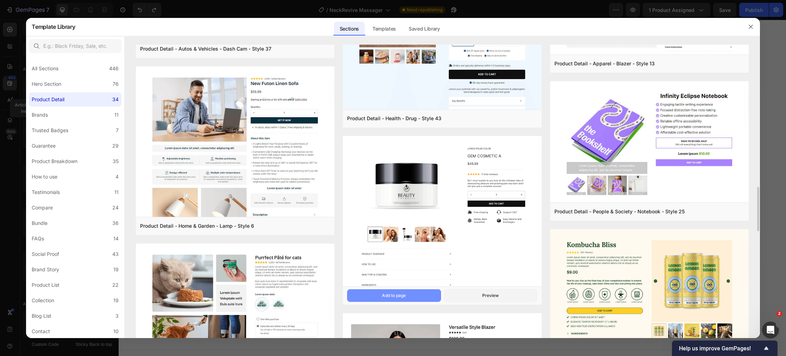
scroll to position [935, 0]
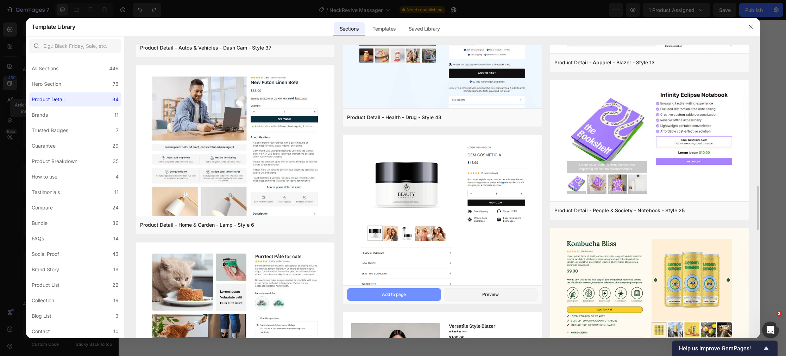
click at [380, 293] on button "Add to page" at bounding box center [394, 294] width 94 height 13
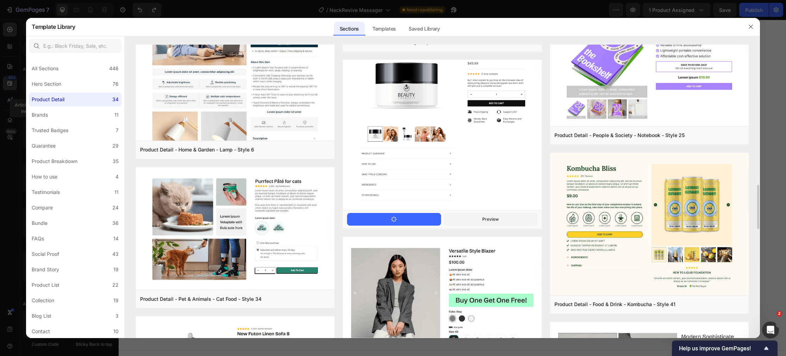
scroll to position [1015, 0]
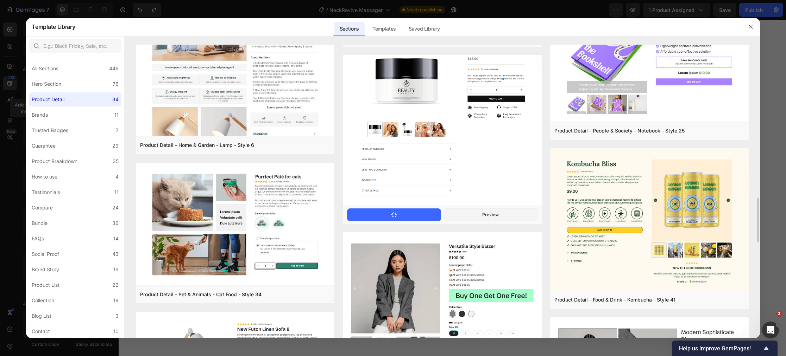
click at [420, 185] on img at bounding box center [442, 119] width 198 height 176
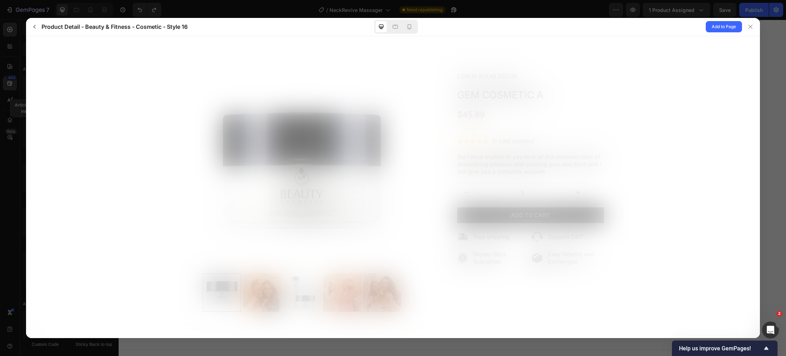
scroll to position [0, 0]
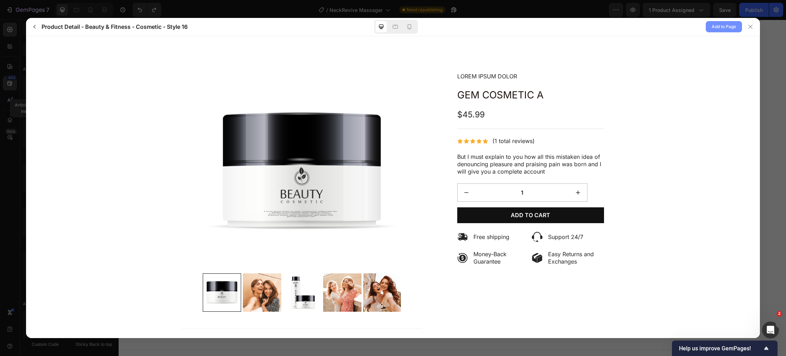
drag, startPoint x: 723, startPoint y: 27, endPoint x: 718, endPoint y: 32, distance: 7.0
click at [722, 27] on span "Add to Page" at bounding box center [723, 27] width 24 height 8
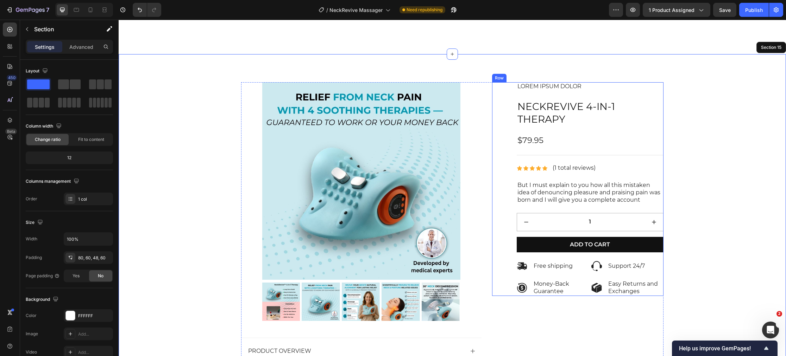
scroll to position [5262, 0]
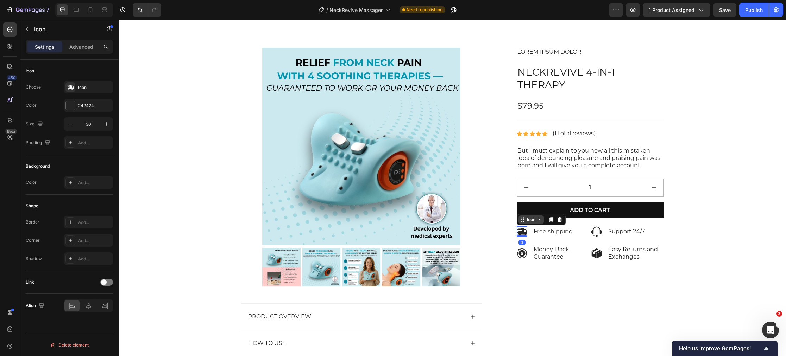
click at [524, 223] on div "Icon" at bounding box center [530, 220] width 25 height 8
click at [531, 210] on div "Row 2 cols" at bounding box center [532, 207] width 30 height 11
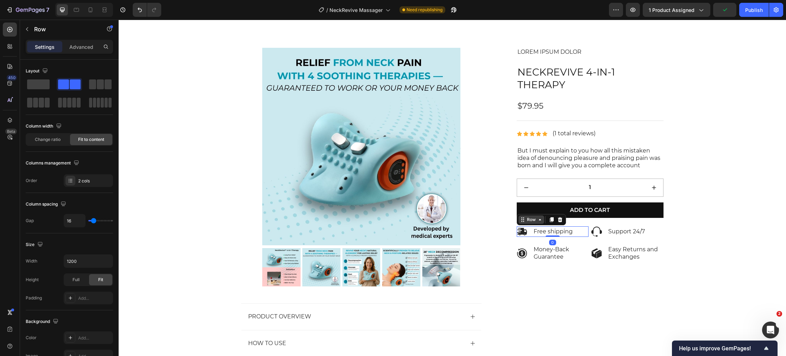
click at [532, 223] on div "Row" at bounding box center [531, 220] width 12 height 6
click at [532, 208] on div "Row 2 cols" at bounding box center [532, 207] width 24 height 4
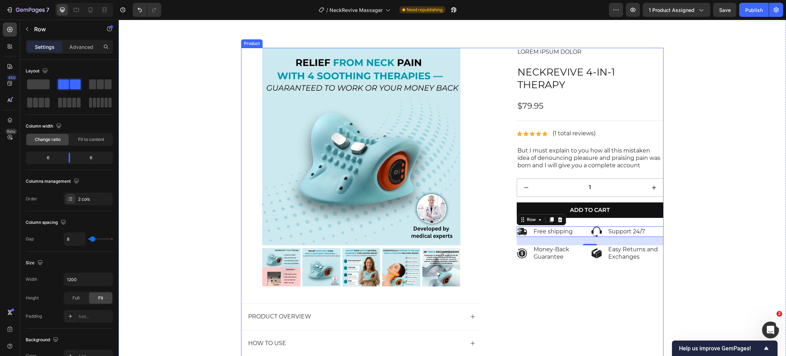
click at [537, 278] on div "Lorem ipsum dolor Text Block Icon Icon Icon Icon Icon Icon List (1 total review…" at bounding box center [578, 245] width 172 height 395
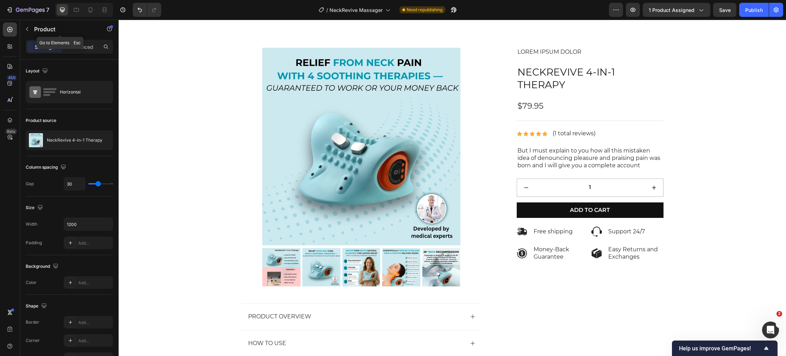
click at [26, 31] on icon "button" at bounding box center [27, 29] width 6 height 6
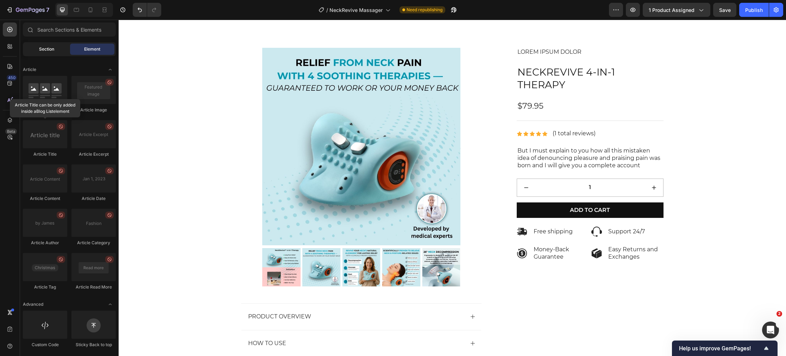
click at [39, 50] on span "Section" at bounding box center [46, 49] width 15 height 6
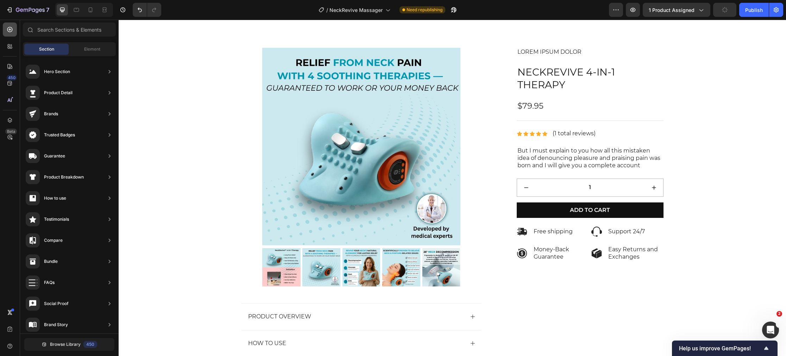
click at [8, 31] on icon at bounding box center [9, 29] width 5 height 5
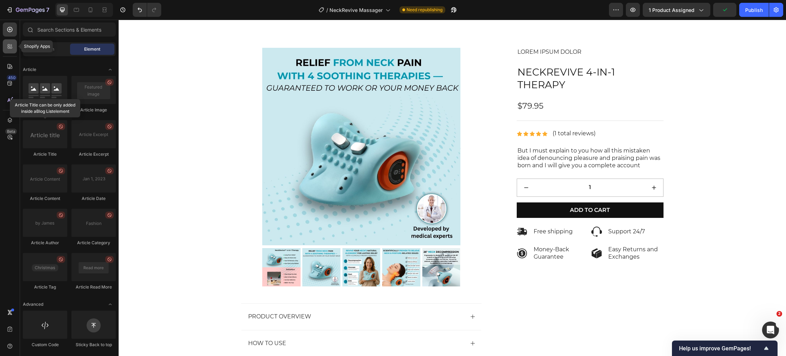
click at [10, 47] on icon at bounding box center [9, 46] width 7 height 7
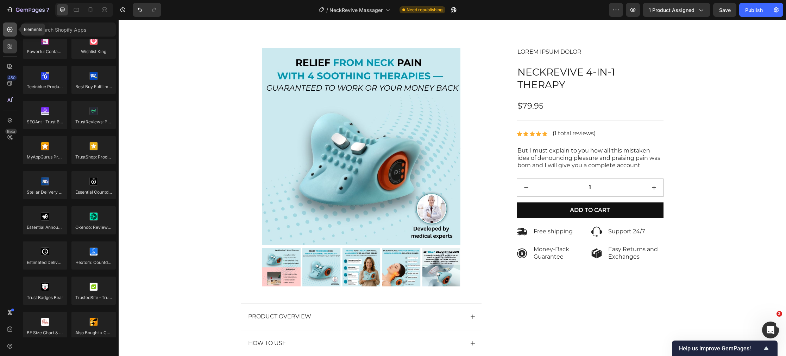
click at [9, 26] on icon at bounding box center [9, 29] width 7 height 7
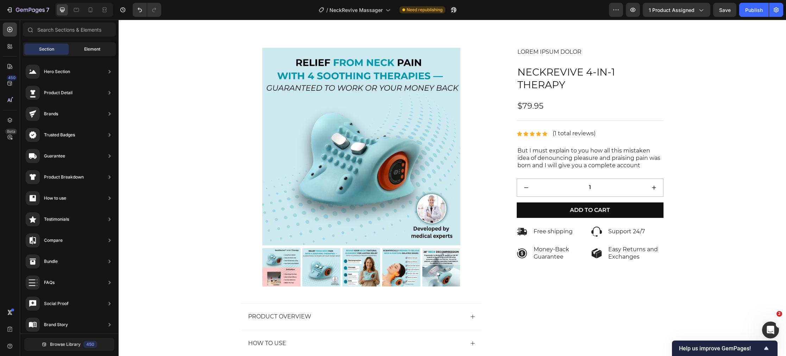
click at [90, 49] on span "Element" at bounding box center [92, 49] width 16 height 6
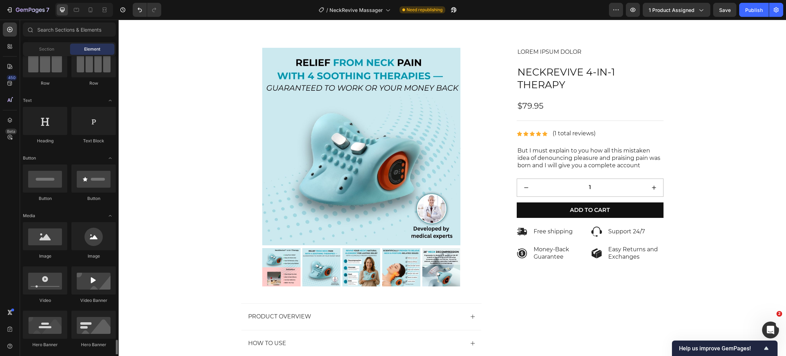
scroll to position [0, 0]
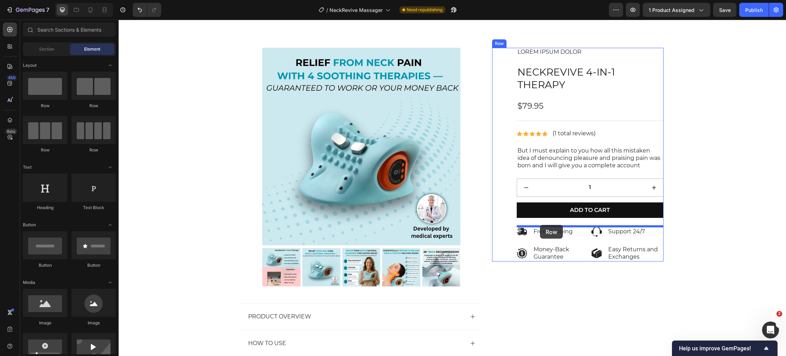
drag, startPoint x: 170, startPoint y: 112, endPoint x: 525, endPoint y: 265, distance: 386.2
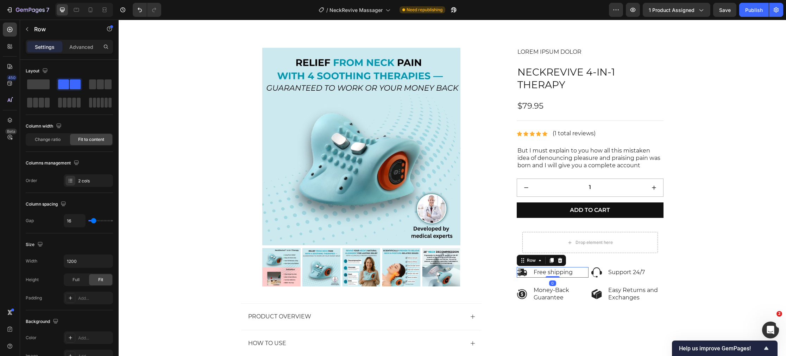
click at [527, 271] on div "Icon Free shipping Text Block Row 0" at bounding box center [552, 272] width 72 height 11
click at [531, 264] on div "Row" at bounding box center [531, 261] width 12 height 6
click at [532, 250] on div "Row 2 cols" at bounding box center [532, 248] width 24 height 4
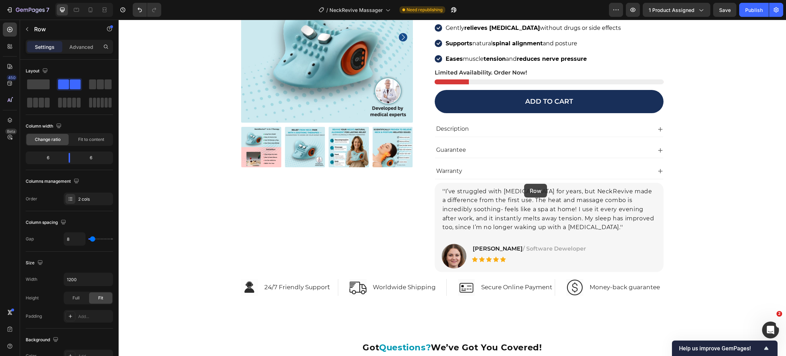
scroll to position [4317, 0]
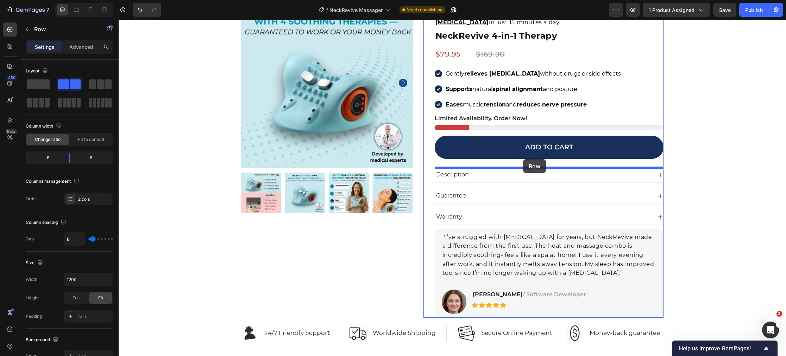
drag, startPoint x: 523, startPoint y: 262, endPoint x: 522, endPoint y: 159, distance: 102.4
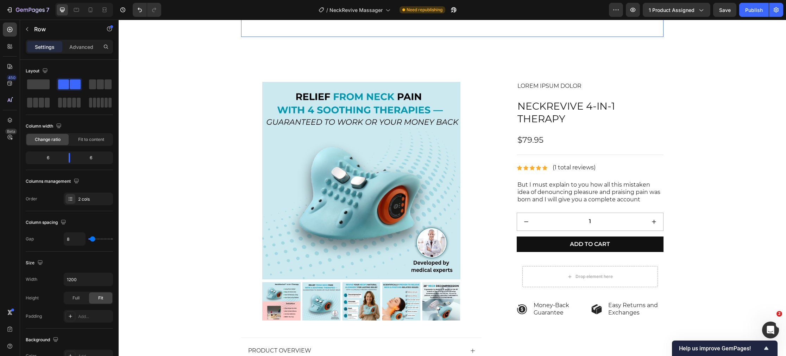
scroll to position [5261, 0]
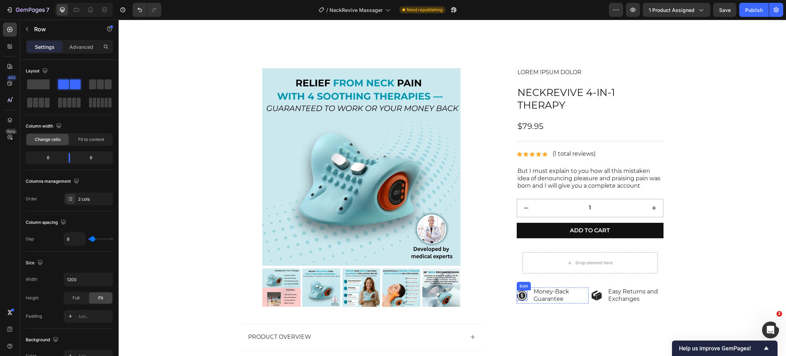
click at [526, 286] on div "Icon" at bounding box center [523, 286] width 11 height 0
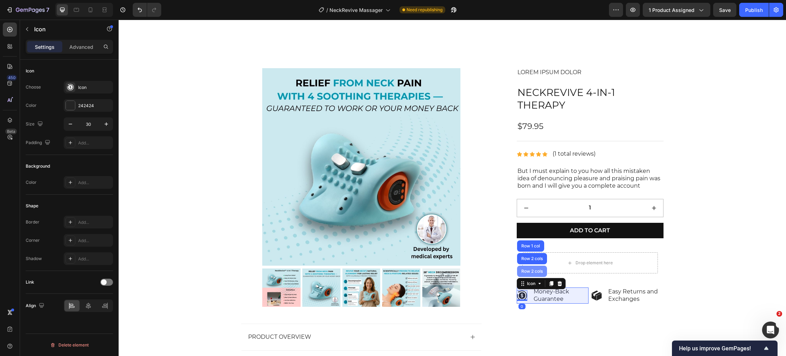
click at [530, 272] on div "Row 2 cols" at bounding box center [532, 271] width 24 height 4
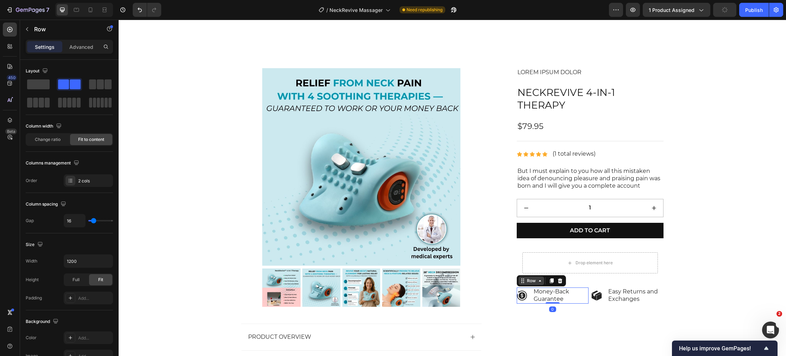
click at [529, 281] on div "Row" at bounding box center [531, 281] width 12 height 6
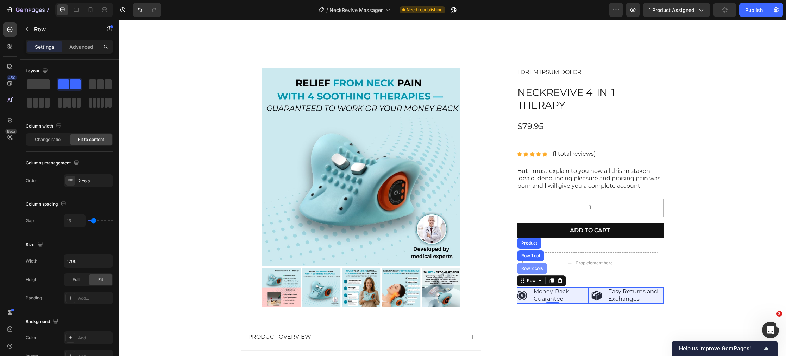
click at [531, 267] on div "Row 2 cols" at bounding box center [532, 269] width 24 height 4
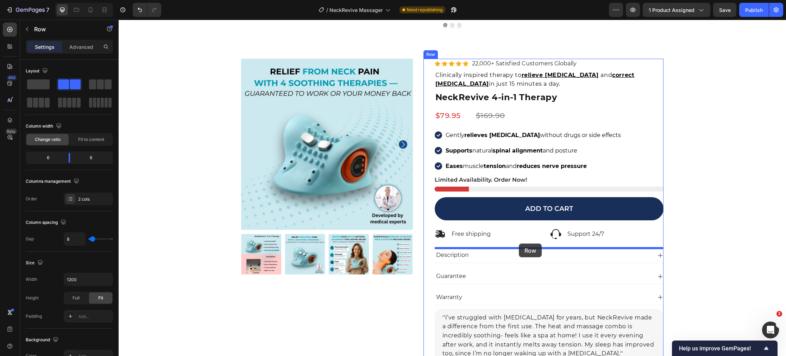
scroll to position [4254, 0]
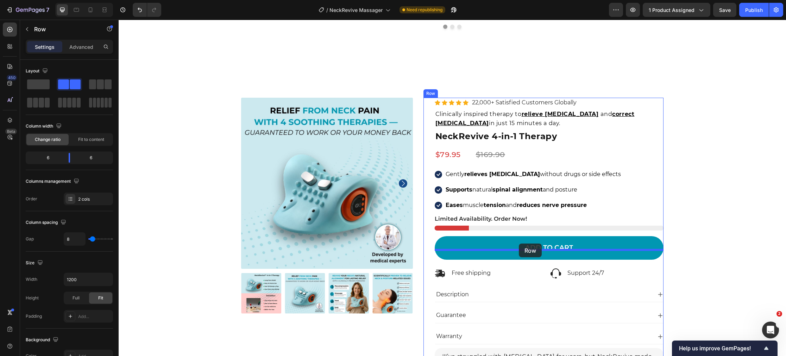
drag, startPoint x: 521, startPoint y: 281, endPoint x: 518, endPoint y: 245, distance: 36.7
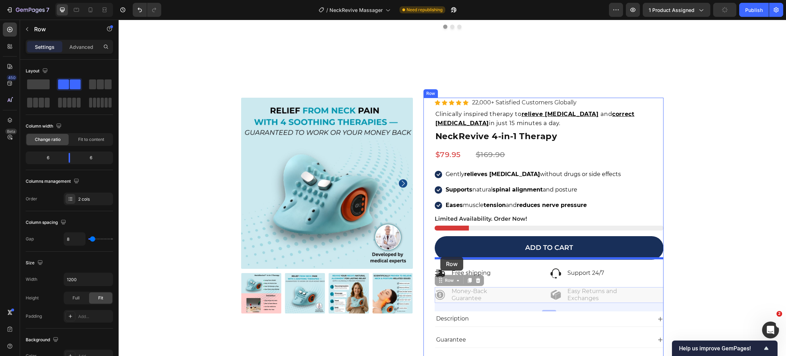
drag, startPoint x: 440, startPoint y: 269, endPoint x: 450, endPoint y: 277, distance: 13.1
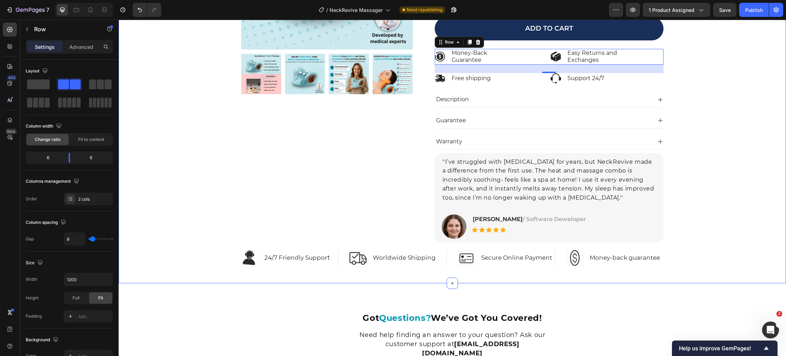
scroll to position [4342, 0]
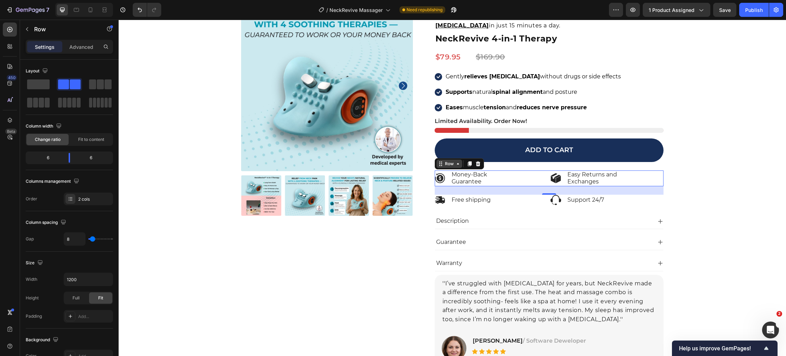
click at [450, 164] on div "Row" at bounding box center [449, 164] width 12 height 6
click at [448, 166] on div "Row" at bounding box center [449, 164] width 12 height 6
click at [82, 47] on p "Advanced" at bounding box center [81, 46] width 24 height 7
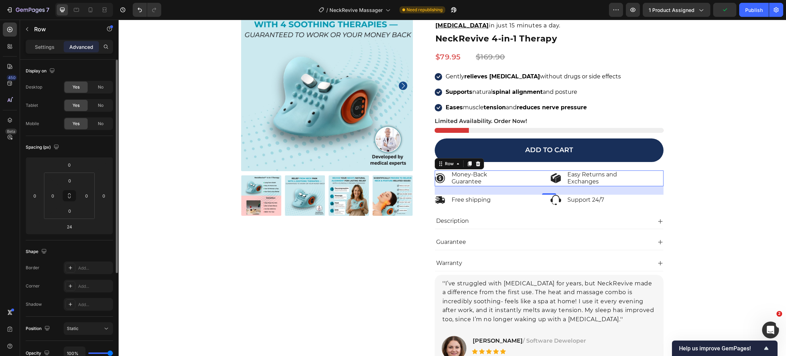
drag, startPoint x: 101, startPoint y: 86, endPoint x: 102, endPoint y: 95, distance: 9.2
click at [101, 86] on span "No" at bounding box center [101, 87] width 6 height 6
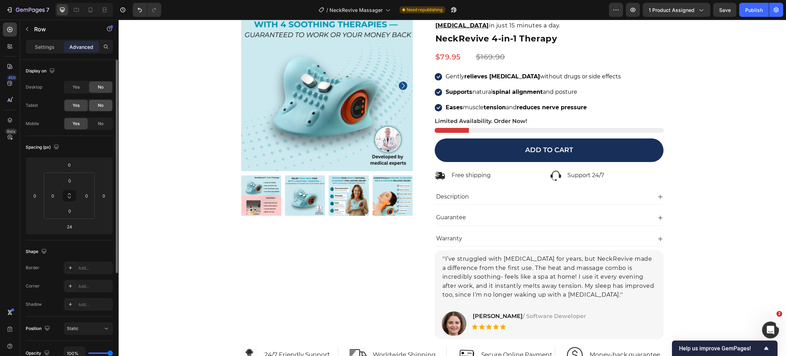
click at [101, 104] on span "No" at bounding box center [101, 105] width 6 height 6
click at [449, 173] on div "Icon Free shipping Text Block Row" at bounding box center [490, 176] width 113 height 11
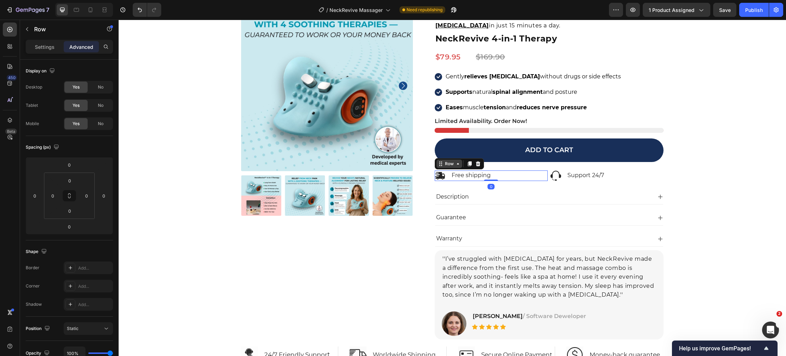
click at [443, 166] on icon at bounding box center [441, 164] width 6 height 6
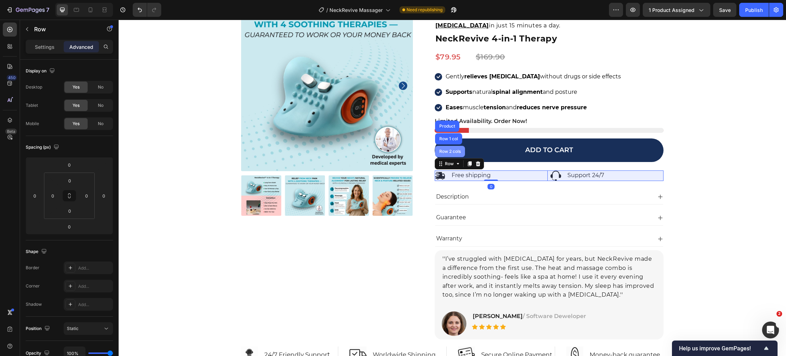
click at [446, 156] on div "Row 2 cols" at bounding box center [450, 151] width 30 height 11
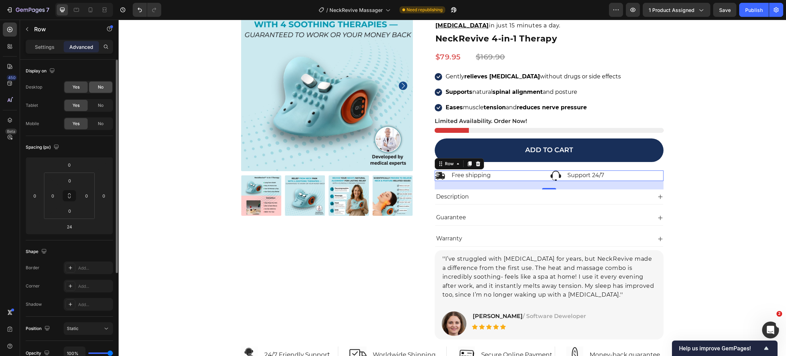
drag, startPoint x: 106, startPoint y: 88, endPoint x: 106, endPoint y: 104, distance: 16.5
click at [106, 88] on div "No" at bounding box center [100, 87] width 23 height 11
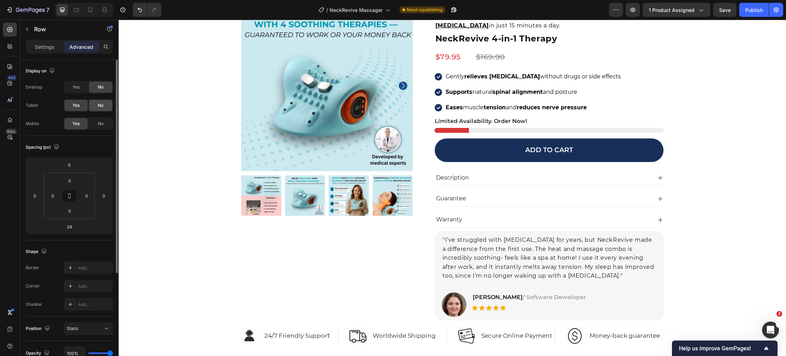
click at [106, 106] on div "No" at bounding box center [100, 105] width 23 height 11
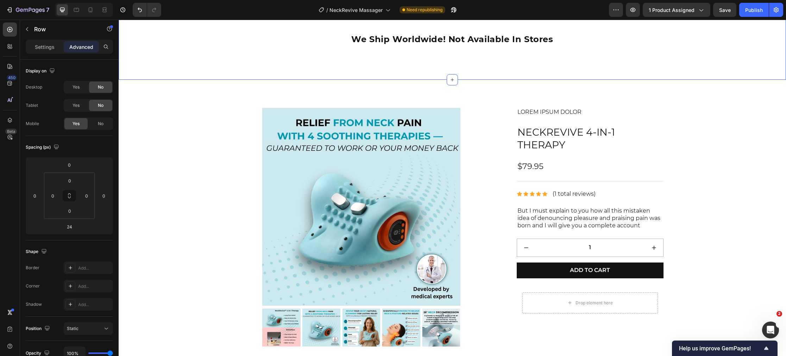
scroll to position [5256, 0]
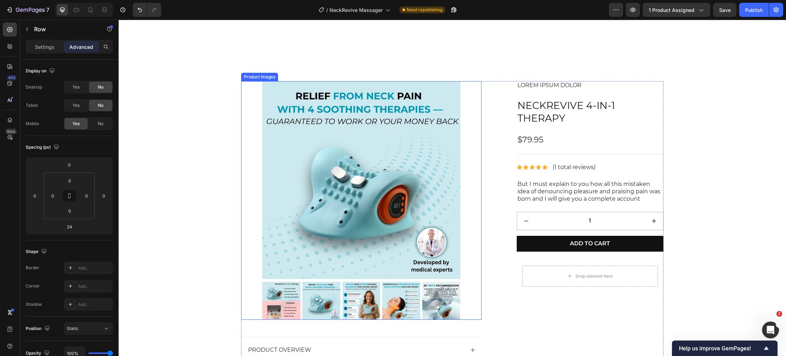
click at [241, 216] on div "Product Images" at bounding box center [361, 200] width 240 height 239
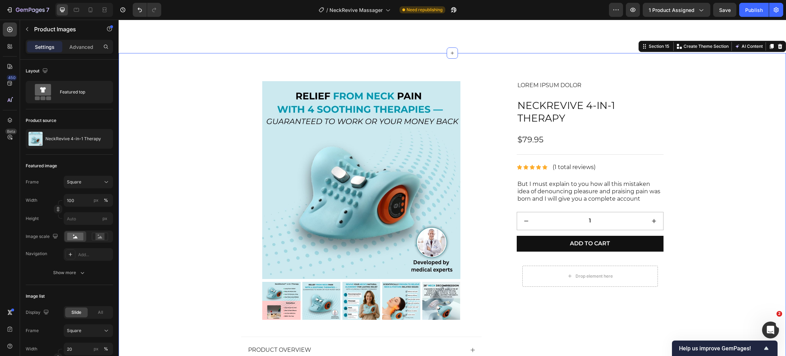
click at [729, 121] on div "Product Images Product Overview How to Use Skin Type & Concern Ingredients Othe…" at bounding box center [452, 281] width 625 height 401
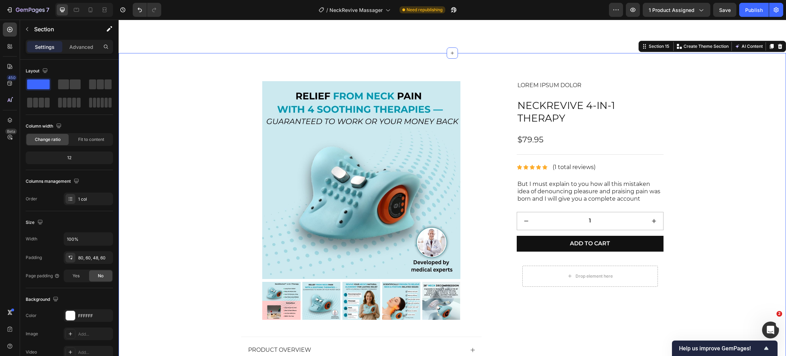
drag, startPoint x: 778, startPoint y: 47, endPoint x: 728, endPoint y: 82, distance: 61.3
click at [779, 47] on icon at bounding box center [779, 46] width 5 height 5
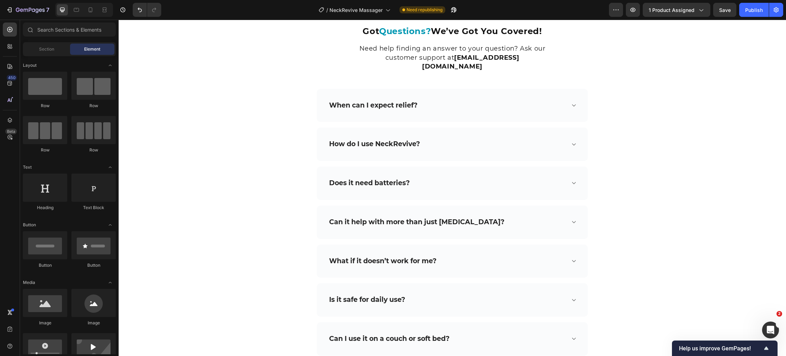
scroll to position [4382, 0]
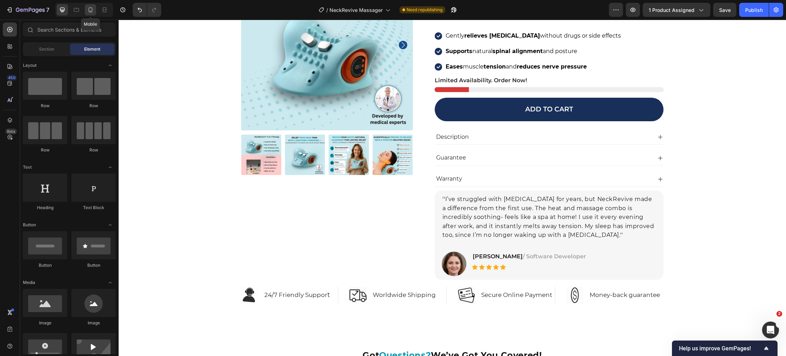
click at [91, 11] on icon at bounding box center [90, 9] width 7 height 7
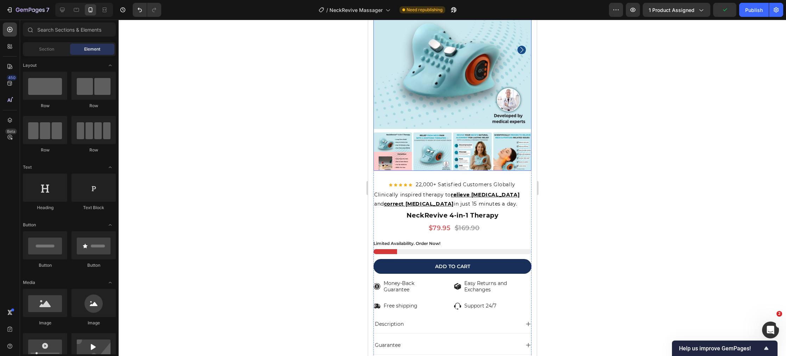
scroll to position [4372, 0]
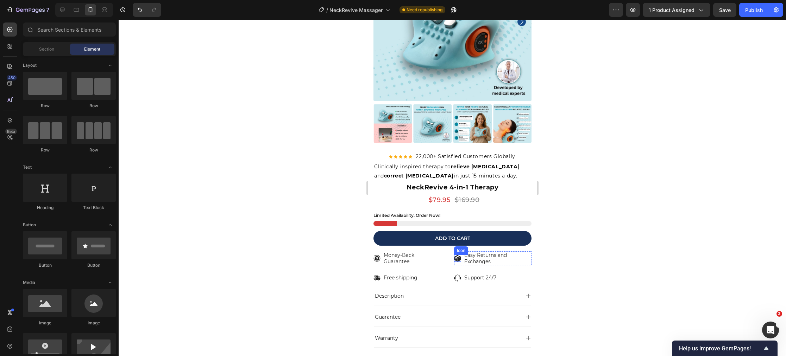
click at [456, 260] on icon at bounding box center [454, 259] width 3 height 5
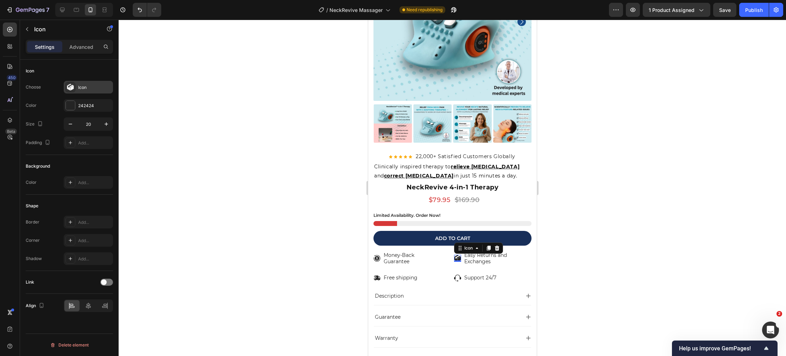
click at [71, 88] on icon at bounding box center [71, 88] width 3 height 5
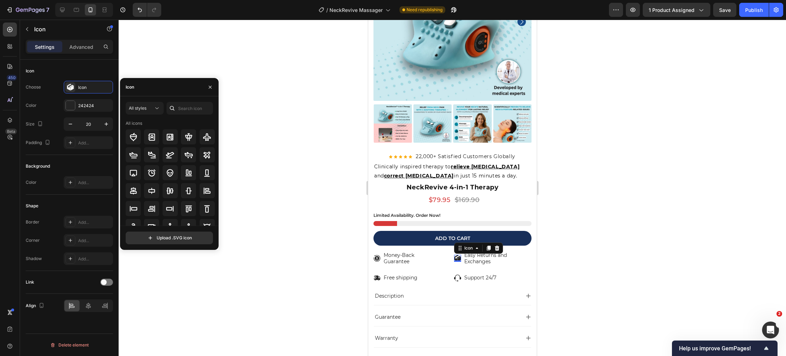
click at [140, 88] on div "Icon" at bounding box center [169, 87] width 99 height 18
click at [193, 108] on input "text" at bounding box center [189, 108] width 46 height 13
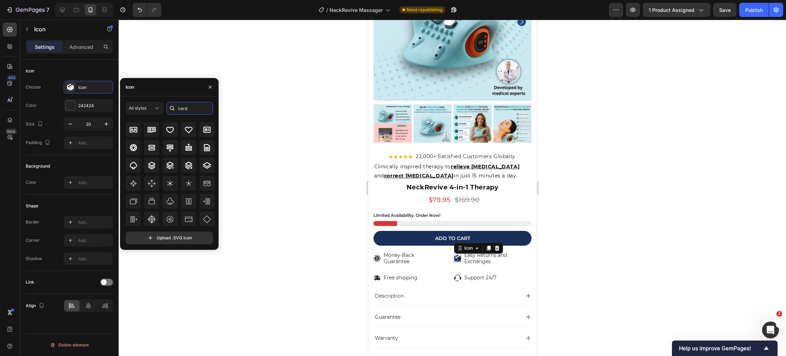
scroll to position [0, 0]
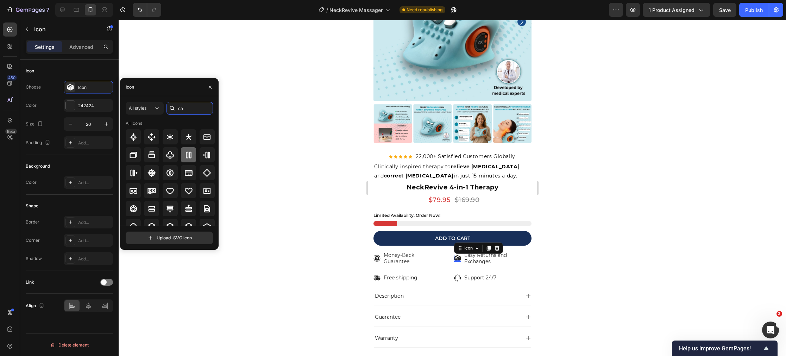
type input "c"
type input "pay"
click at [131, 154] on icon at bounding box center [133, 155] width 8 height 6
click at [284, 260] on div at bounding box center [452, 188] width 667 height 337
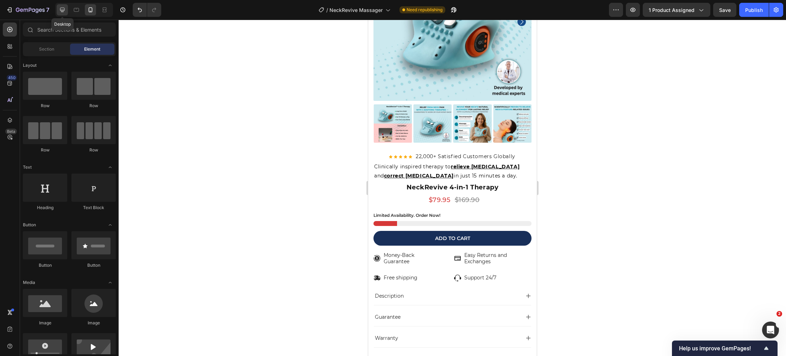
click at [61, 7] on icon at bounding box center [62, 9] width 7 height 7
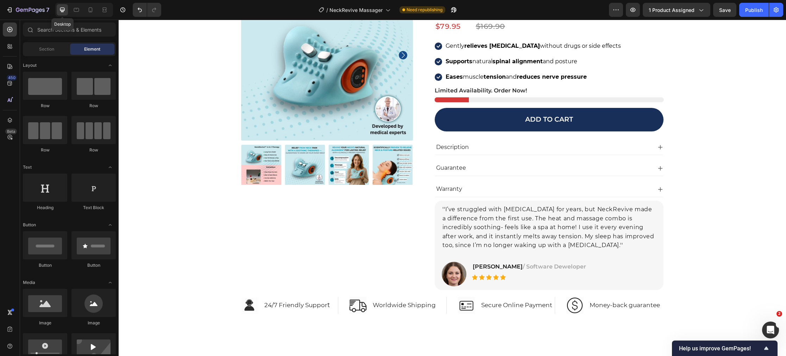
scroll to position [4390, 0]
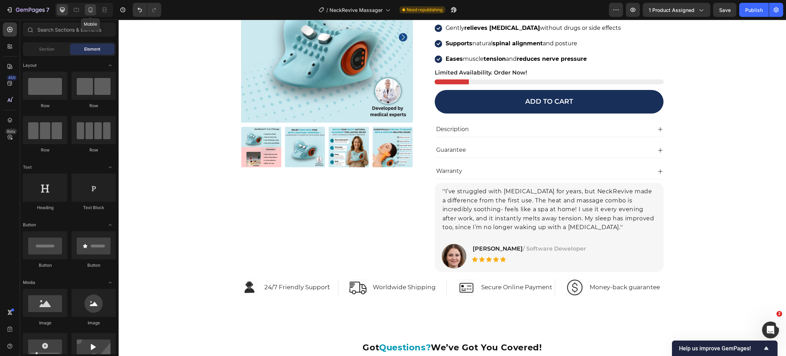
click at [93, 11] on icon at bounding box center [90, 9] width 7 height 7
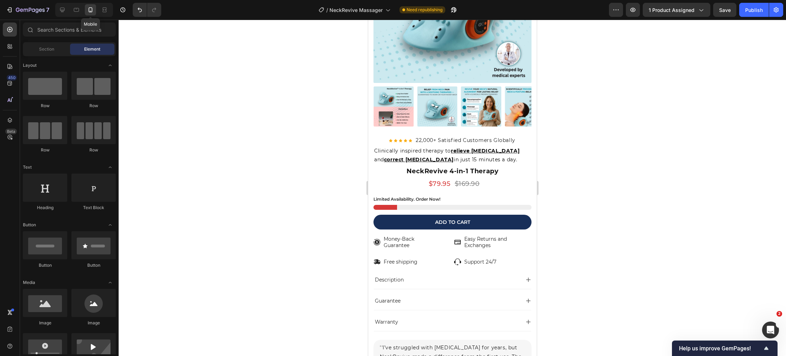
scroll to position [4379, 0]
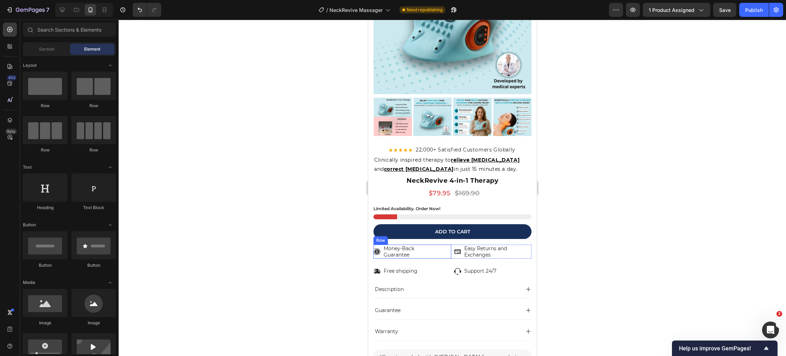
click at [423, 255] on div "Icon Money-Back Guarantee Text Block Row" at bounding box center [412, 252] width 78 height 14
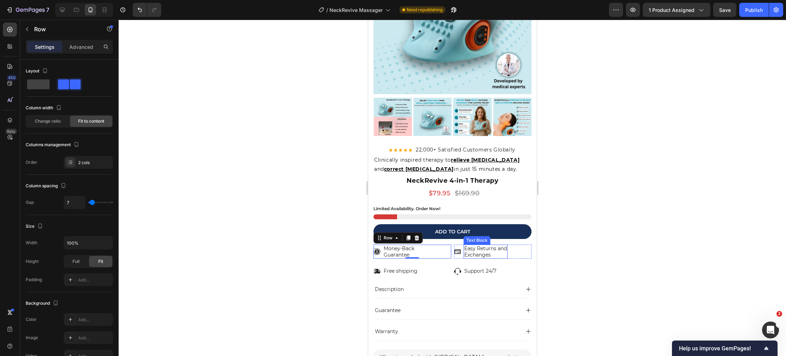
click at [474, 250] on p "Easy Returns and" at bounding box center [485, 249] width 43 height 6
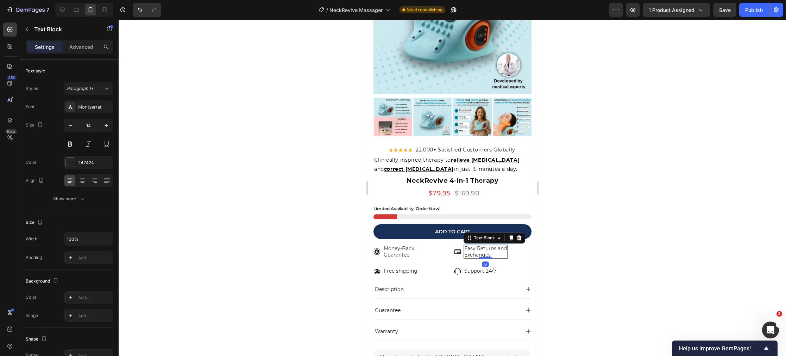
click at [492, 254] on p "Exchanges" at bounding box center [485, 255] width 43 height 6
click at [359, 267] on div at bounding box center [452, 188] width 667 height 337
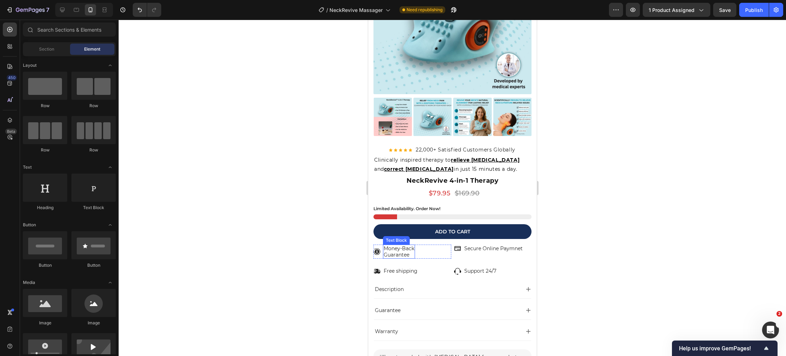
click at [395, 255] on p "Guarantee" at bounding box center [398, 255] width 31 height 6
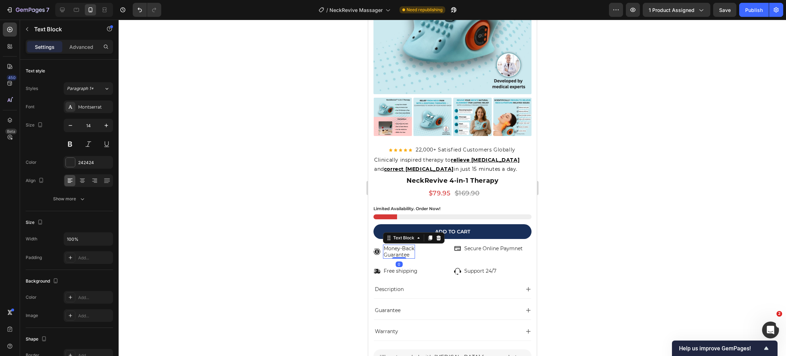
click at [384, 255] on p "Guarantee" at bounding box center [398, 255] width 31 height 6
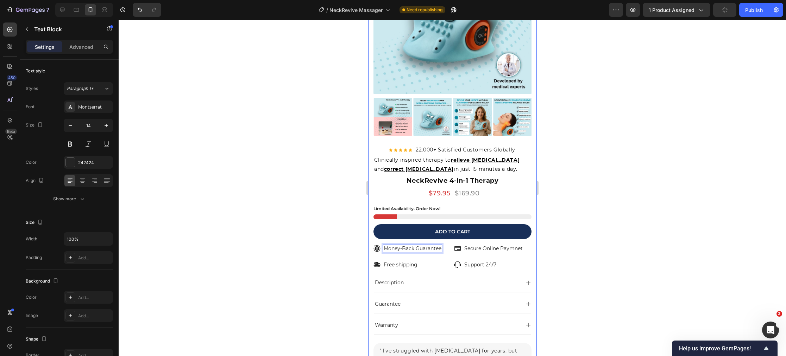
click at [351, 281] on div at bounding box center [452, 188] width 667 height 337
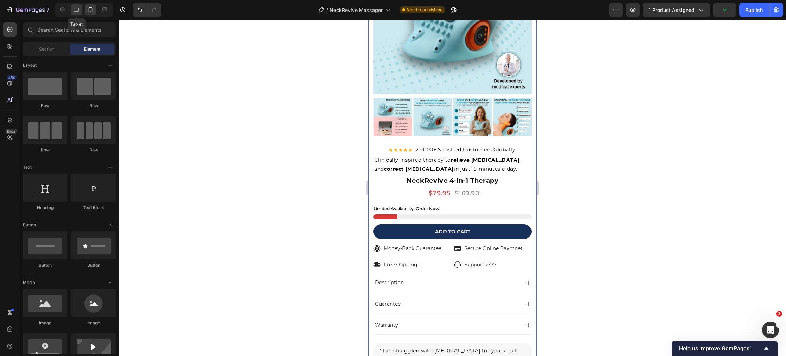
click at [78, 12] on icon at bounding box center [76, 9] width 7 height 7
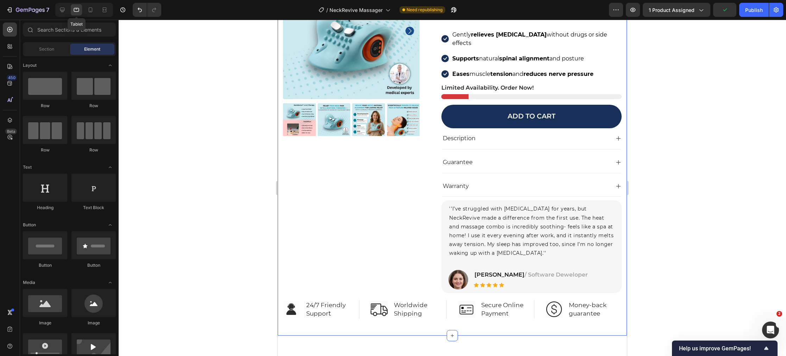
scroll to position [4386, 0]
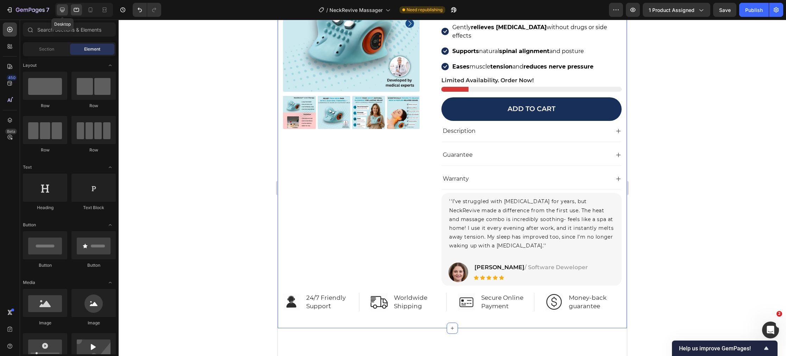
click at [63, 11] on icon at bounding box center [62, 10] width 5 height 5
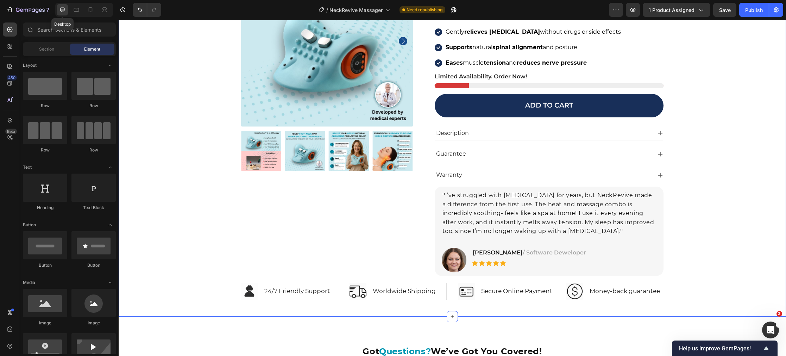
scroll to position [4399, 0]
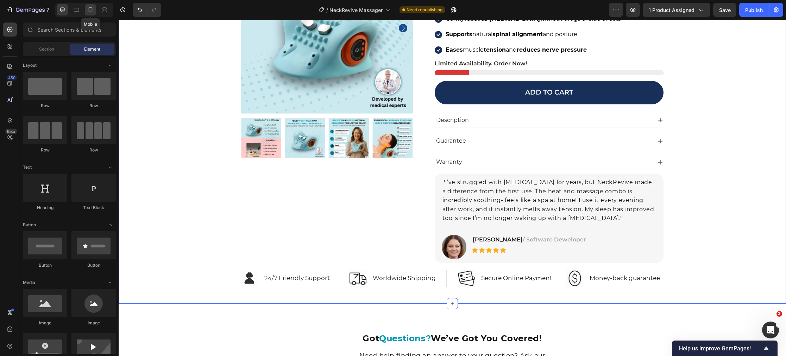
click at [90, 11] on icon at bounding box center [91, 11] width 2 height 1
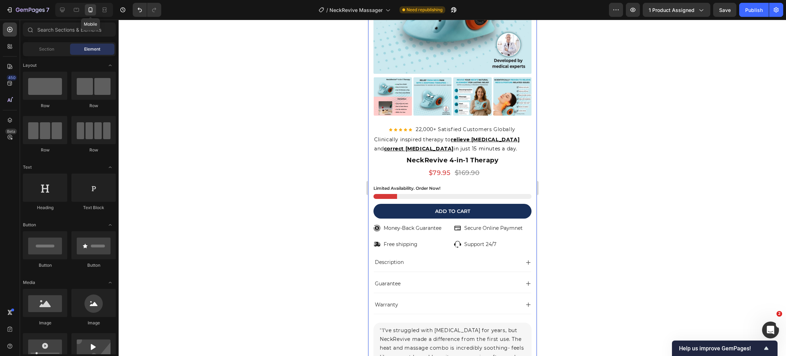
scroll to position [4389, 0]
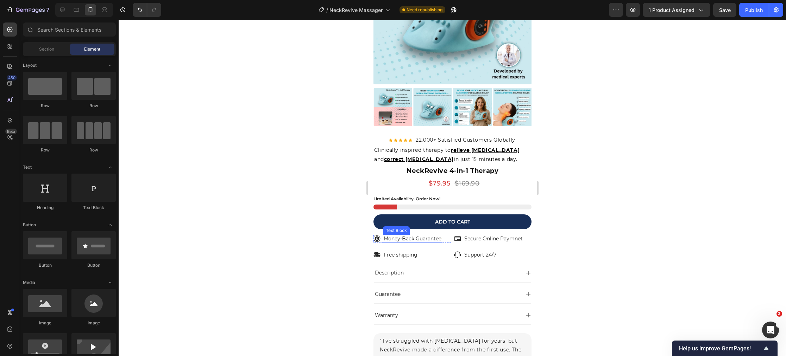
click at [391, 233] on div "Text Block" at bounding box center [395, 231] width 27 height 8
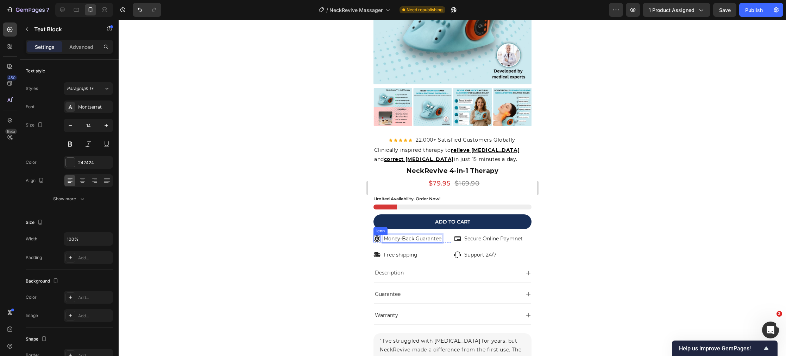
click at [380, 234] on div "Icon" at bounding box center [380, 231] width 14 height 8
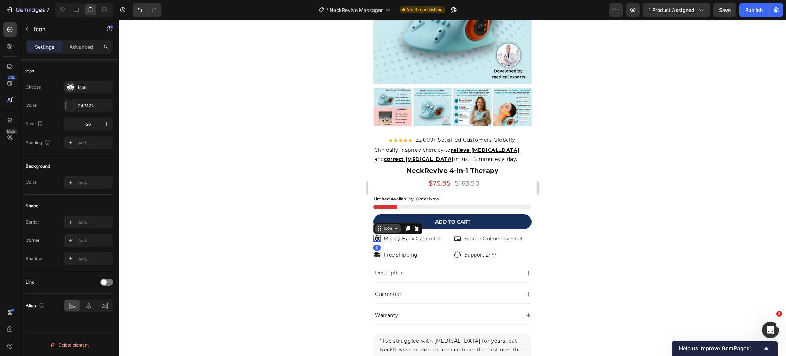
click at [382, 231] on div "Icon" at bounding box center [387, 228] width 25 height 8
click at [385, 218] on div "Row 2 cols" at bounding box center [388, 216] width 30 height 11
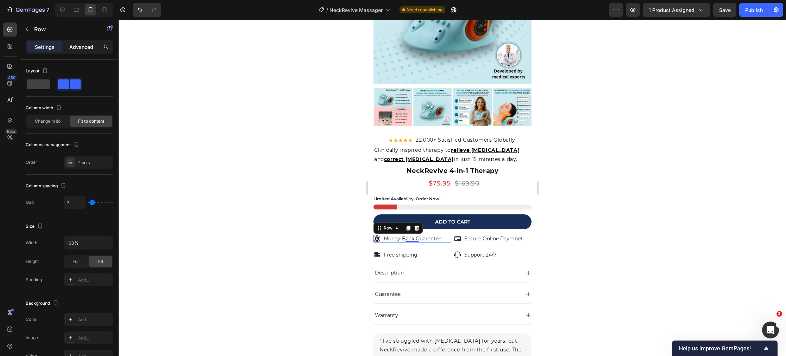
click at [72, 46] on p "Advanced" at bounding box center [81, 46] width 24 height 7
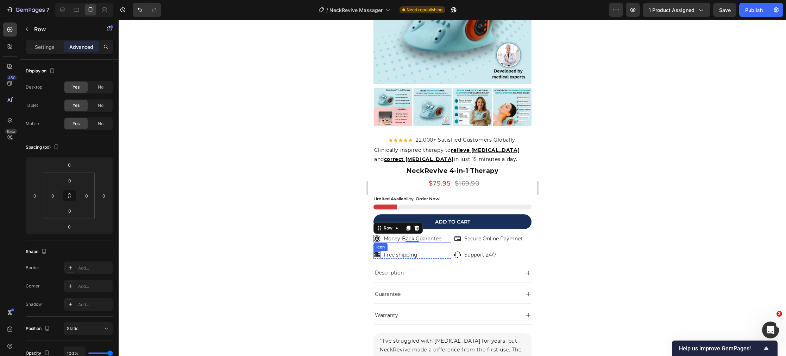
click at [379, 249] on div "Icon" at bounding box center [380, 247] width 14 height 8
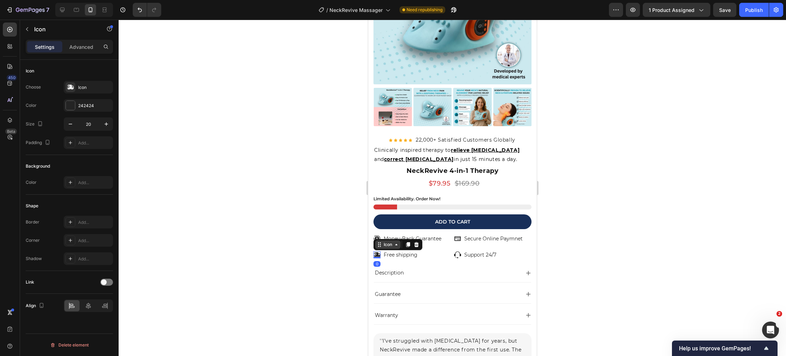
click at [384, 245] on div "Icon" at bounding box center [387, 245] width 11 height 0
click at [384, 236] on div "Row 2 cols" at bounding box center [388, 232] width 30 height 11
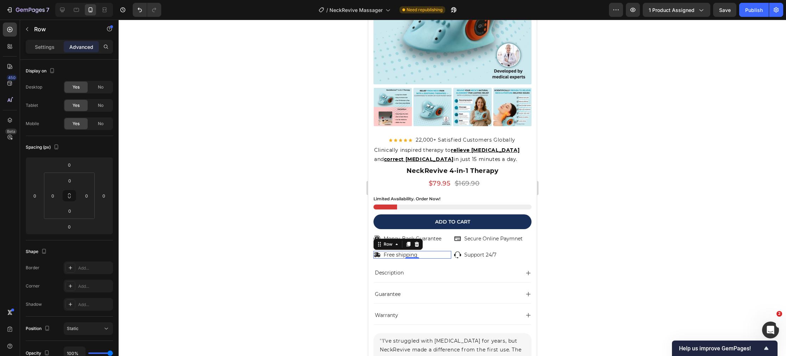
click at [203, 202] on div at bounding box center [452, 188] width 667 height 337
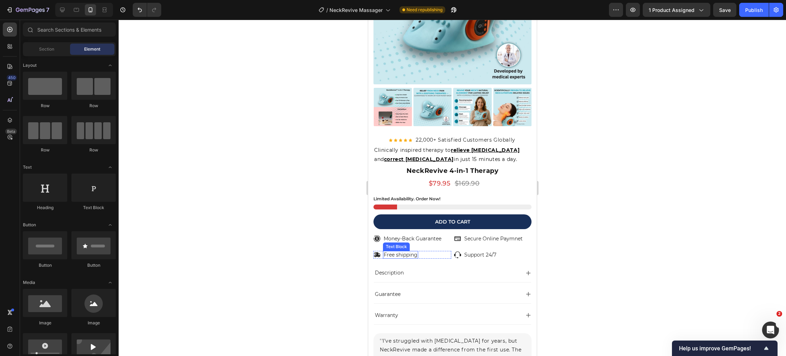
click at [397, 255] on p "Free shipping" at bounding box center [400, 255] width 34 height 6
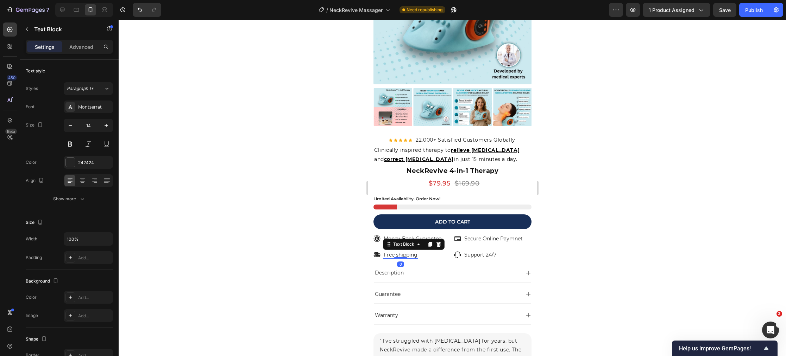
click at [397, 255] on p "Free shipping" at bounding box center [400, 255] width 34 height 6
click at [263, 260] on div at bounding box center [452, 188] width 667 height 337
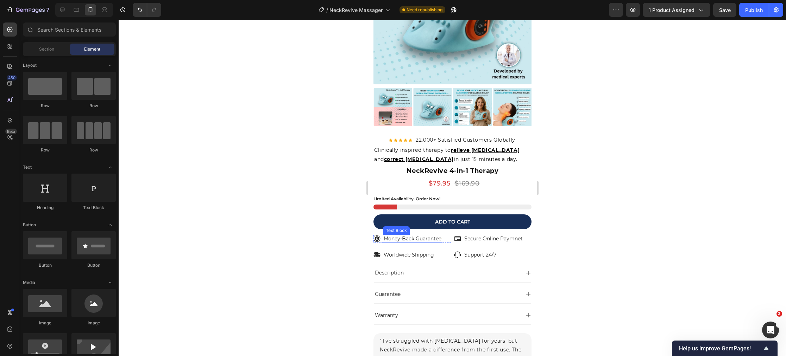
click at [383, 240] on p "Money-Back Guarantee" at bounding box center [412, 239] width 58 height 6
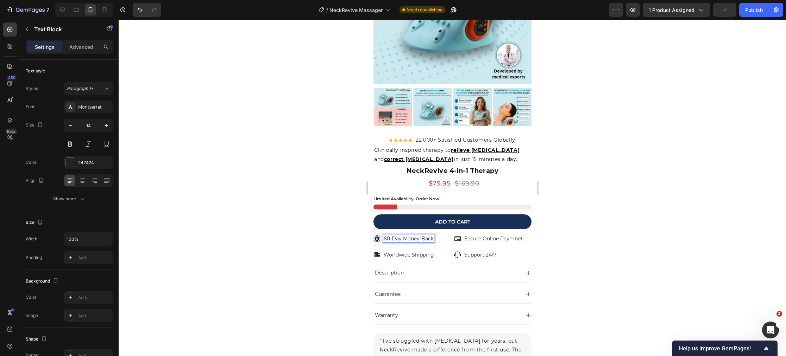
click at [266, 241] on div at bounding box center [452, 188] width 667 height 337
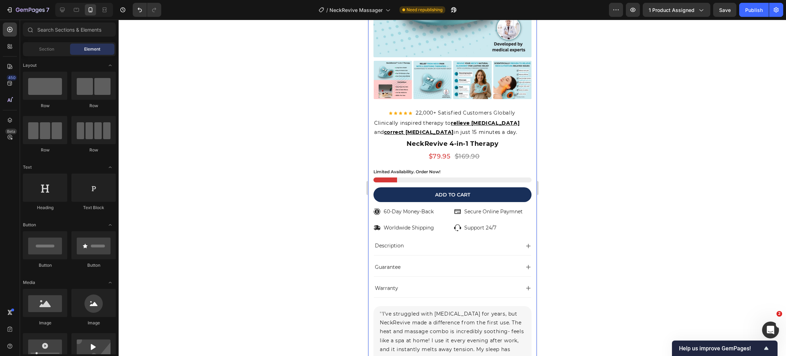
scroll to position [4402, 0]
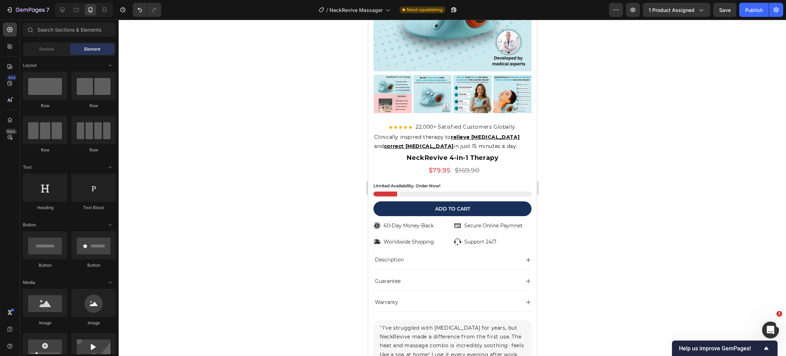
click at [757, 13] on div "Publish" at bounding box center [754, 9] width 18 height 7
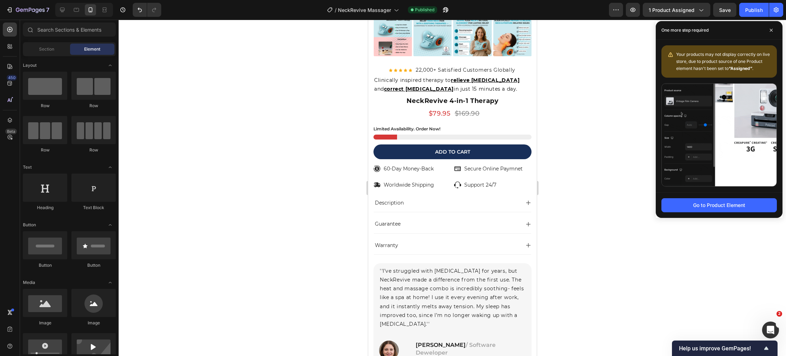
scroll to position [4440, 0]
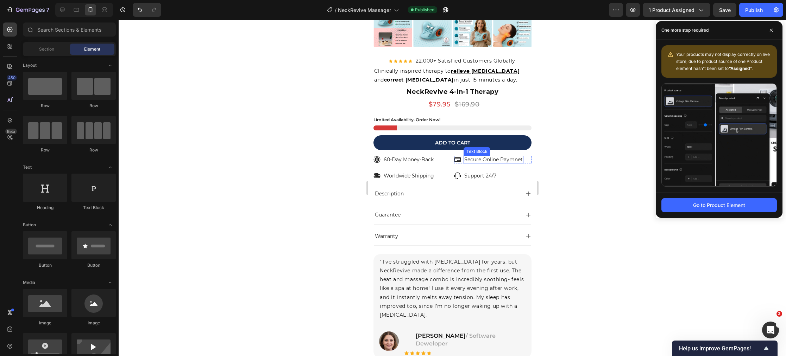
click at [499, 160] on p "Secure Online Paymnet" at bounding box center [493, 160] width 58 height 6
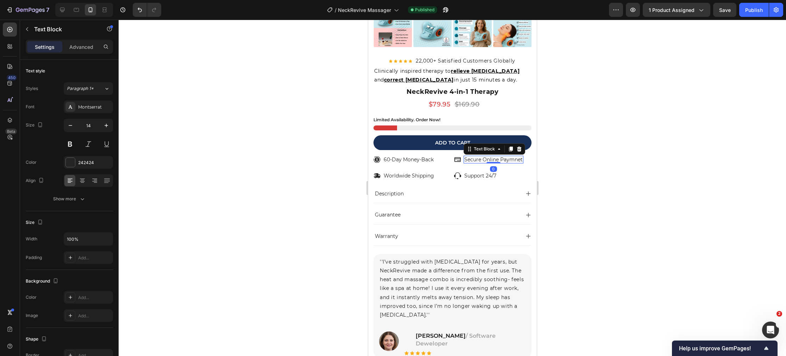
click at [499, 160] on p "Secure Online Paymnet" at bounding box center [493, 160] width 58 height 6
click at [287, 198] on div at bounding box center [452, 188] width 667 height 337
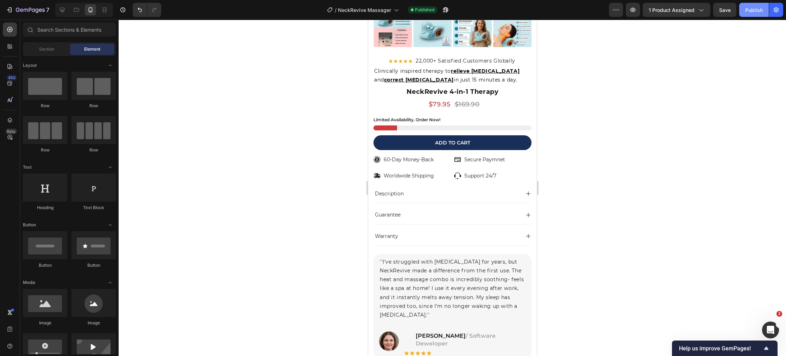
click at [756, 14] on button "Publish" at bounding box center [754, 10] width 30 height 14
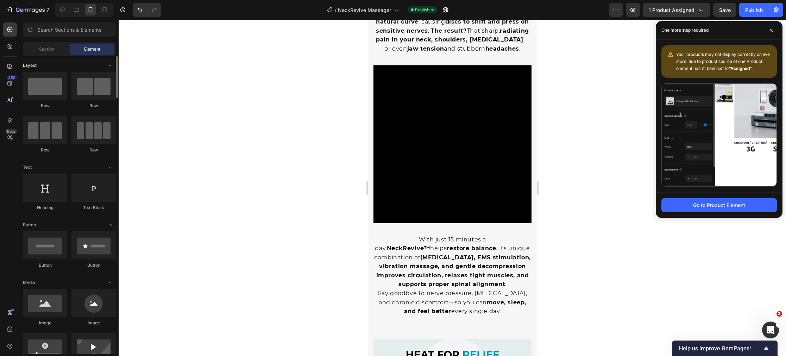
scroll to position [335, 0]
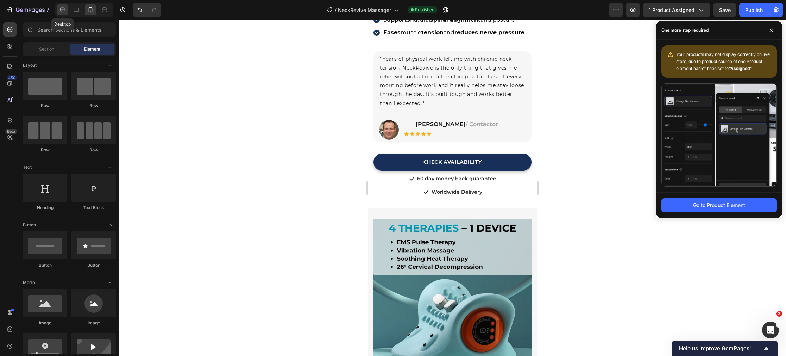
click at [65, 12] on icon at bounding box center [62, 9] width 7 height 7
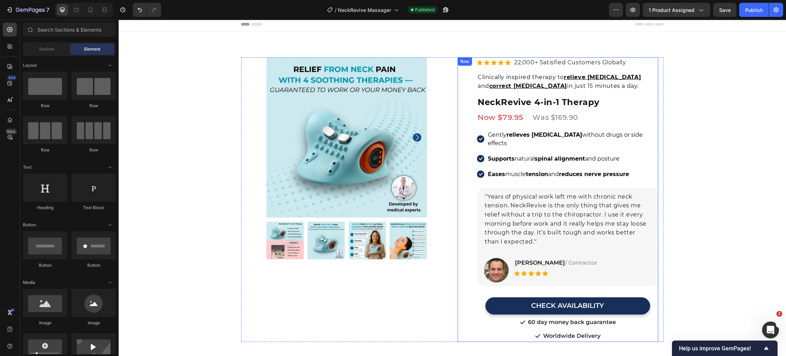
scroll to position [40, 0]
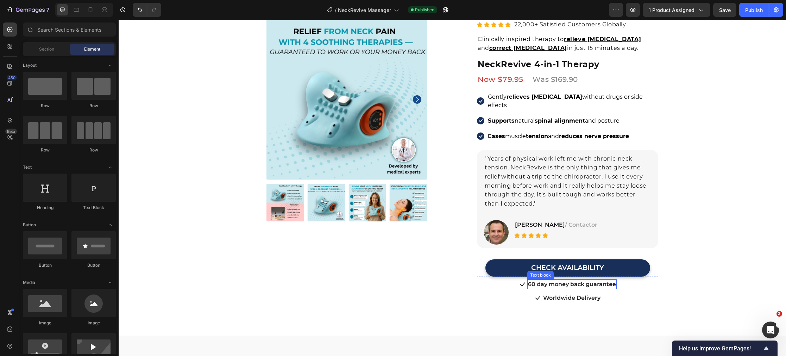
click at [537, 280] on p "60 day money back guarantee" at bounding box center [572, 284] width 88 height 8
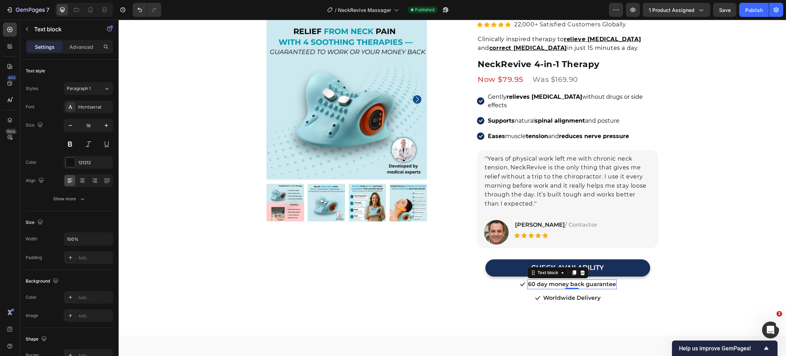
click at [537, 280] on p "60 day money back guarantee" at bounding box center [572, 284] width 88 height 8
click at [615, 280] on p "60-Day Money-Back Guarantee" at bounding box center [572, 284] width 90 height 8
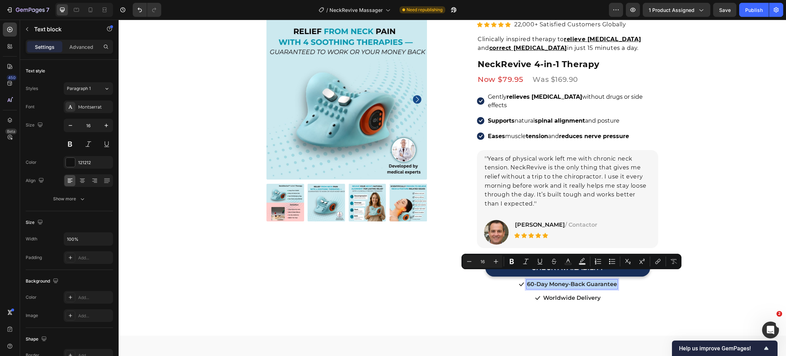
drag, startPoint x: 616, startPoint y: 277, endPoint x: 533, endPoint y: 277, distance: 82.7
click at [528, 280] on p "60-Day Money-Back Guarantee" at bounding box center [572, 284] width 90 height 8
click at [529, 280] on p "60-Day Money-Back Guarantee" at bounding box center [572, 284] width 90 height 8
drag, startPoint x: 527, startPoint y: 277, endPoint x: 615, endPoint y: 279, distance: 87.6
click at [616, 280] on p "60-Day Money-Back Guarantee" at bounding box center [572, 284] width 90 height 8
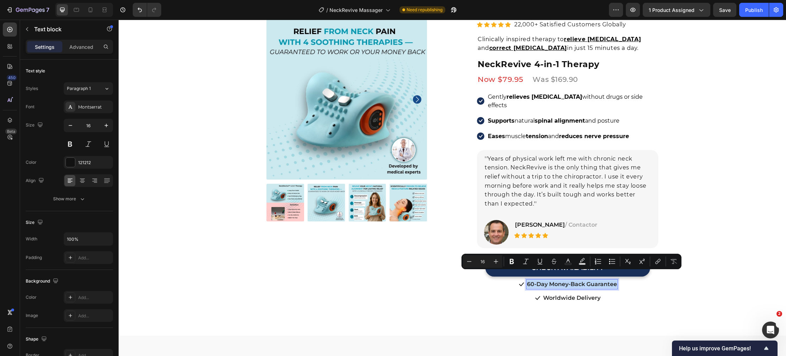
copy p "60-Day Money-Back Guarantee"
click at [201, 268] on div "Product Images Row Row Relieve Your Pain in Just 10 Minutes a Day Heading Row P…" at bounding box center [452, 186] width 667 height 292
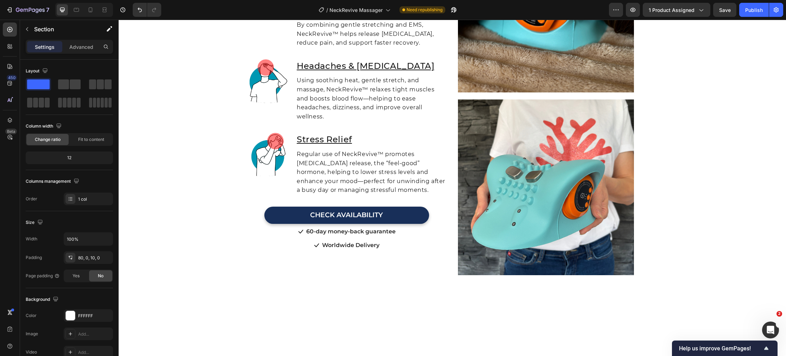
scroll to position [1906, 0]
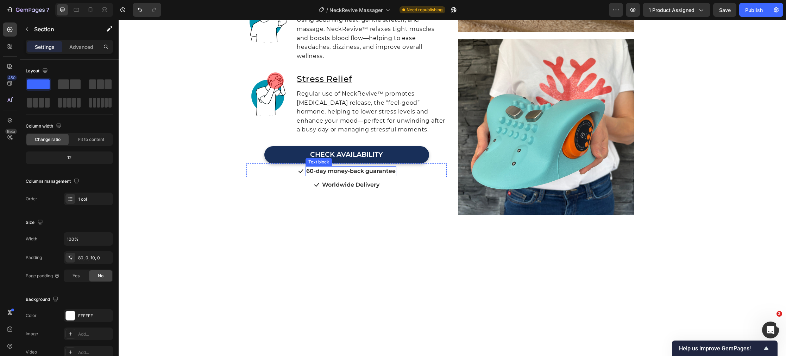
click at [349, 173] on p "60-day money-back guarantee" at bounding box center [350, 171] width 89 height 8
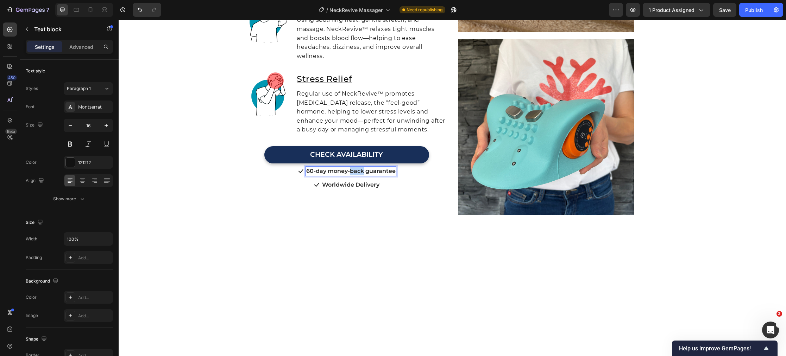
click at [349, 173] on p "60-day money-back guarantee" at bounding box center [350, 171] width 89 height 8
click at [350, 173] on p "60-day money-back guarantee" at bounding box center [350, 171] width 89 height 8
click at [250, 202] on div "Image Relief from [MEDICAL_DATA] Heading NeckRevive™ gently stretches the cervi…" at bounding box center [346, 39] width 200 height 366
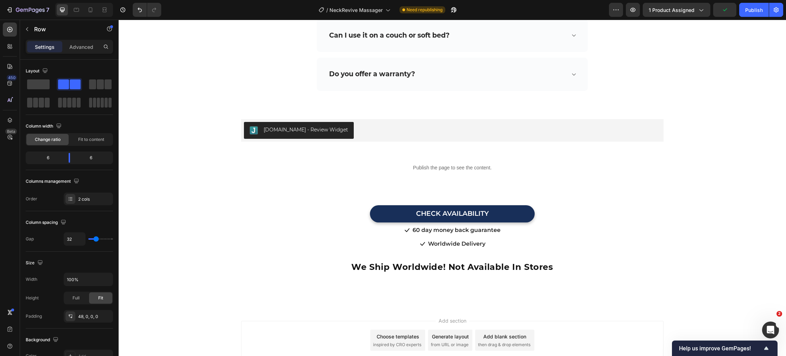
scroll to position [3789, 0]
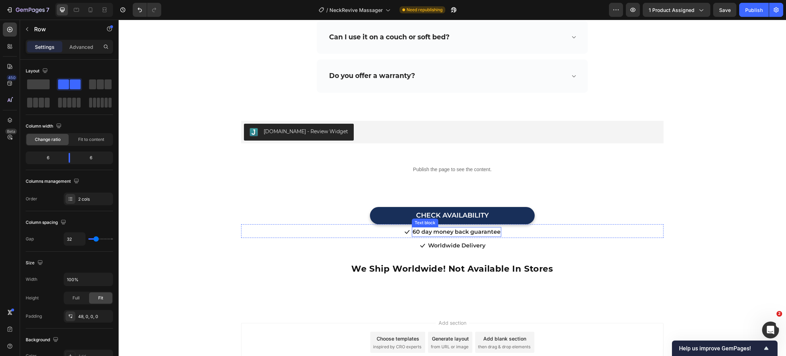
click at [459, 228] on p "60 day money back guarantee" at bounding box center [456, 232] width 88 height 8
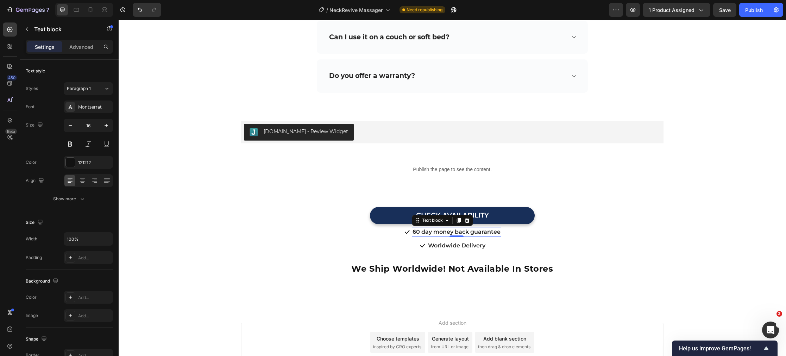
click at [459, 228] on p "60 day money back guarantee" at bounding box center [456, 232] width 88 height 8
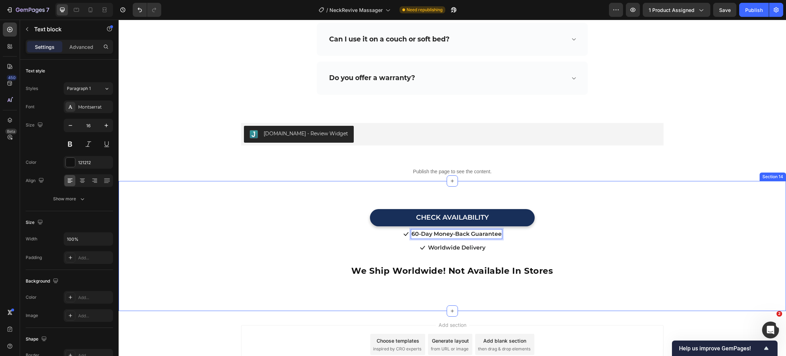
click at [215, 248] on div "CHECK AVAILABILITY Button CHECK AVAILABILITY Button Icon 60-Day Money-Back Guar…" at bounding box center [452, 246] width 667 height 108
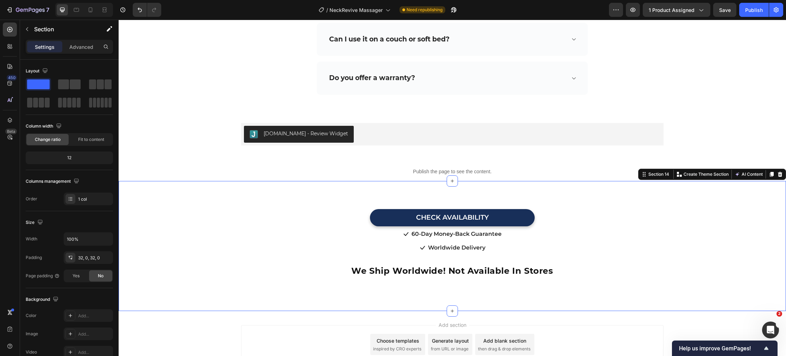
scroll to position [3834, 0]
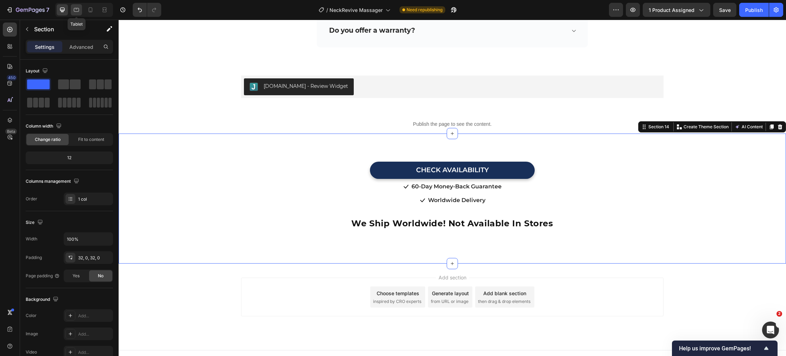
click at [75, 10] on icon at bounding box center [76, 9] width 7 height 7
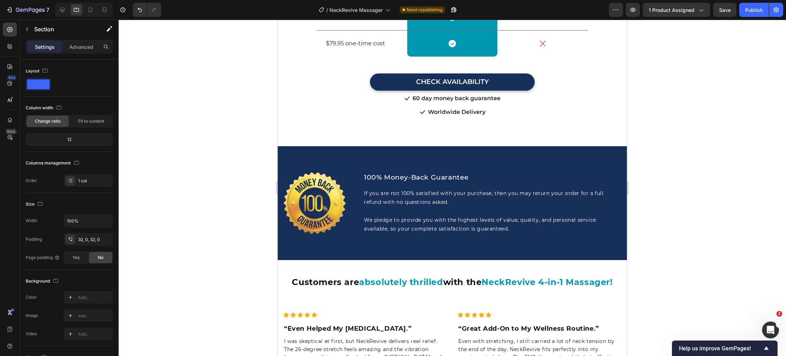
scroll to position [2820, 0]
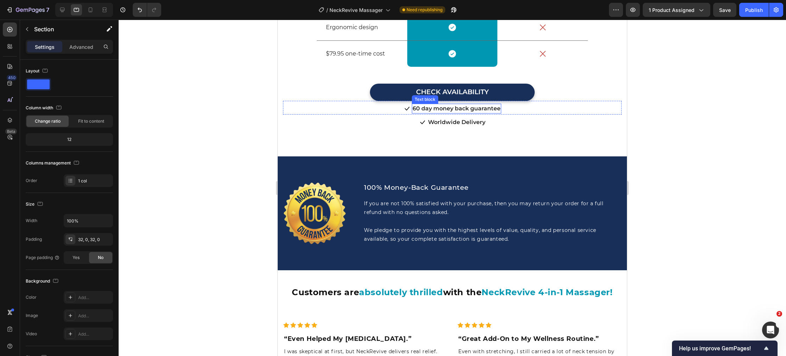
click at [447, 113] on p "60 day money back guarantee" at bounding box center [456, 108] width 88 height 8
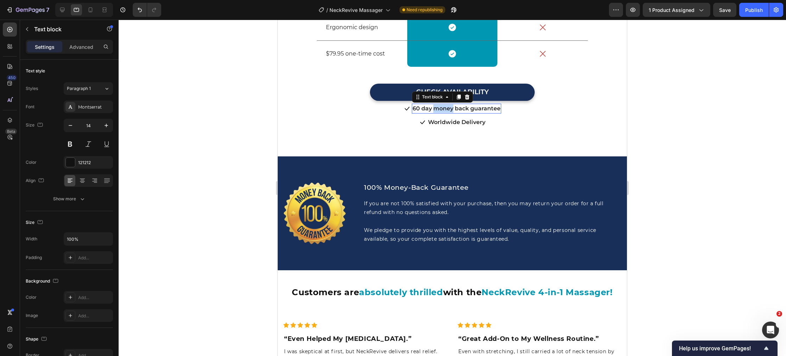
click at [447, 113] on p "60 day money back guarantee" at bounding box center [456, 108] width 88 height 8
click at [337, 128] on div "Icon Worldwide Delivery Text block" at bounding box center [452, 123] width 338 height 11
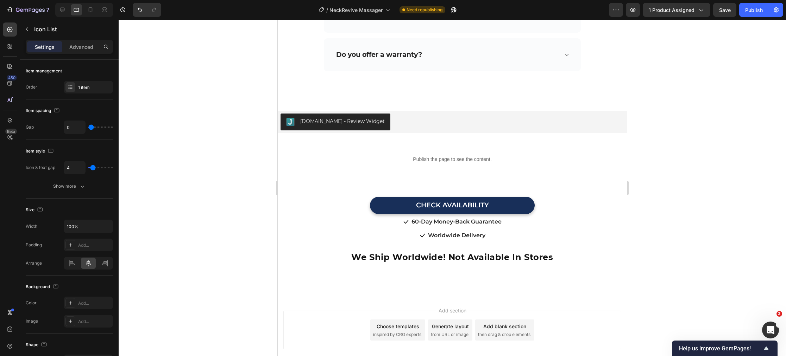
scroll to position [4051, 0]
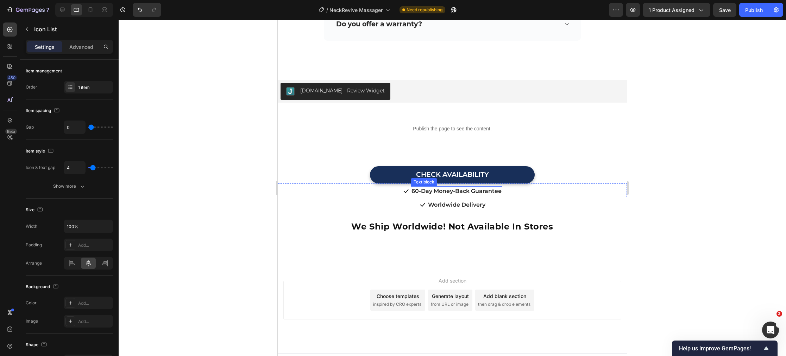
click at [487, 187] on p "60-Day Money-Back Guarantee" at bounding box center [456, 191] width 90 height 8
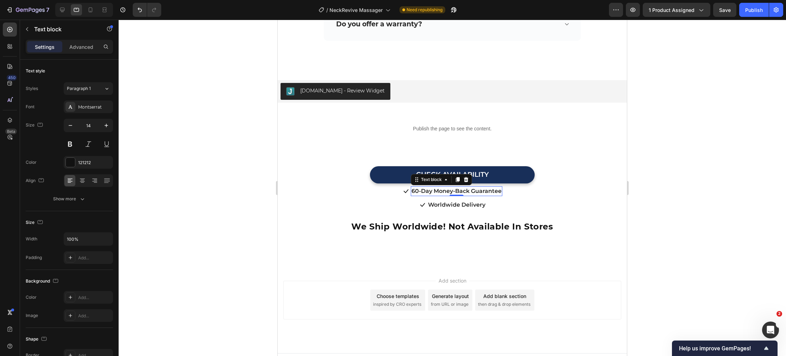
click at [487, 187] on p "60-Day Money-Back Guarantee" at bounding box center [456, 191] width 90 height 8
click at [351, 186] on div "Icon 60-Day Money-Back Guarantee Text block 0" at bounding box center [452, 191] width 349 height 11
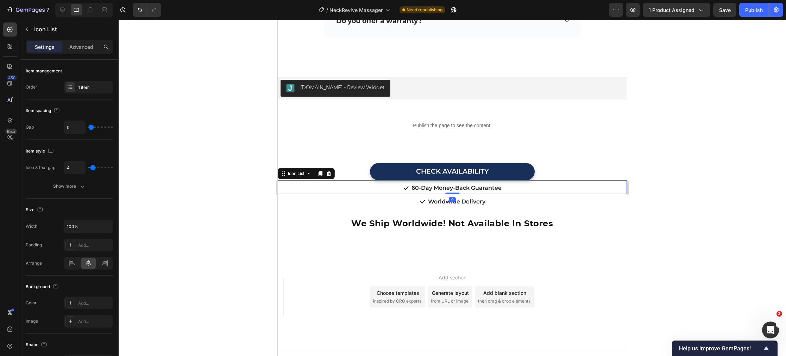
scroll to position [3884, 0]
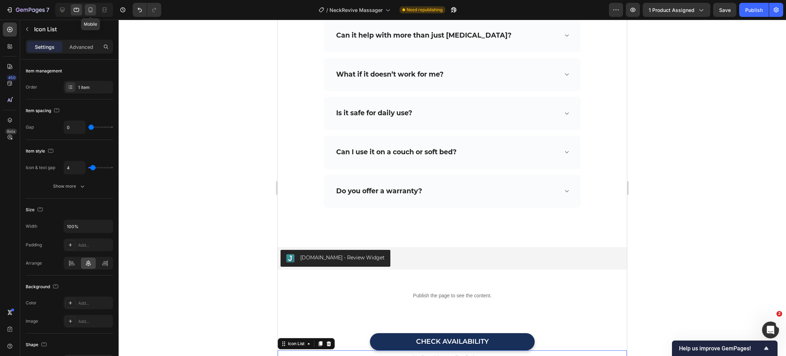
click at [90, 10] on icon at bounding box center [90, 9] width 7 height 7
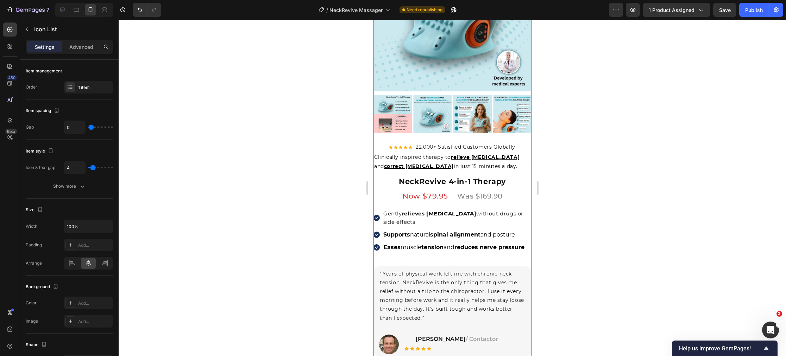
scroll to position [137, 0]
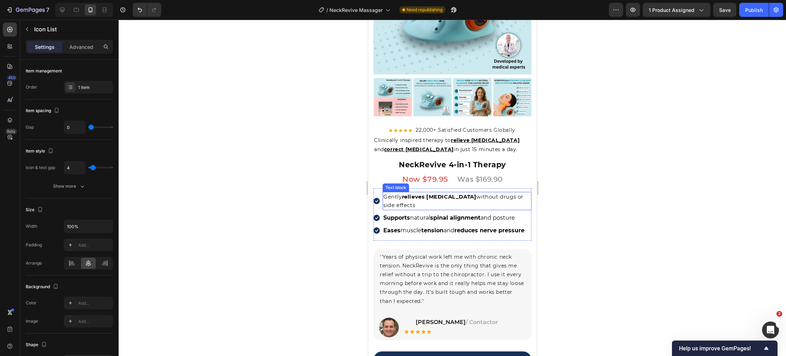
click at [413, 203] on p "Gently relieves [MEDICAL_DATA] without drugs or side effects" at bounding box center [456, 201] width 147 height 17
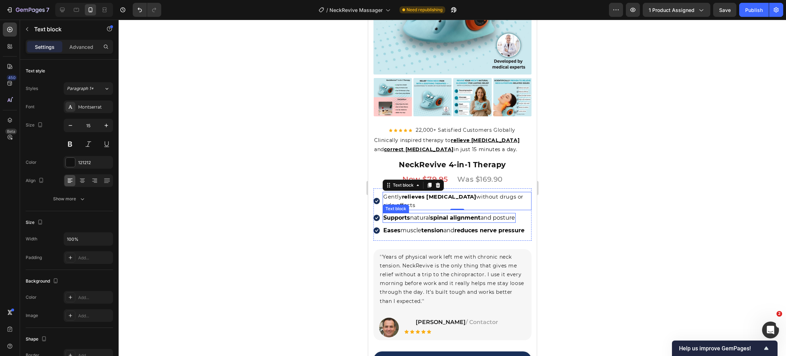
click at [411, 219] on span "Supports natural spinal alignment and posture" at bounding box center [449, 218] width 132 height 7
click at [453, 199] on strong "relieves [MEDICAL_DATA]" at bounding box center [438, 196] width 75 height 7
click at [69, 122] on icon "button" at bounding box center [70, 125] width 7 height 7
type input "14"
click at [424, 213] on span "Supports natural spinal alignment and posture" at bounding box center [449, 216] width 132 height 7
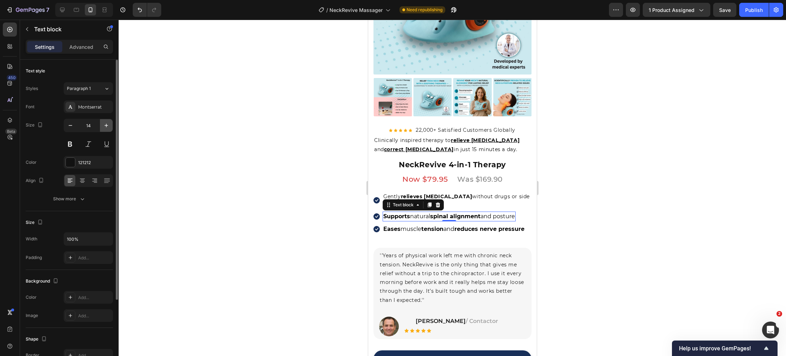
click at [106, 130] on button "button" at bounding box center [106, 125] width 13 height 13
click at [71, 128] on icon "button" at bounding box center [70, 125] width 7 height 7
type input "14"
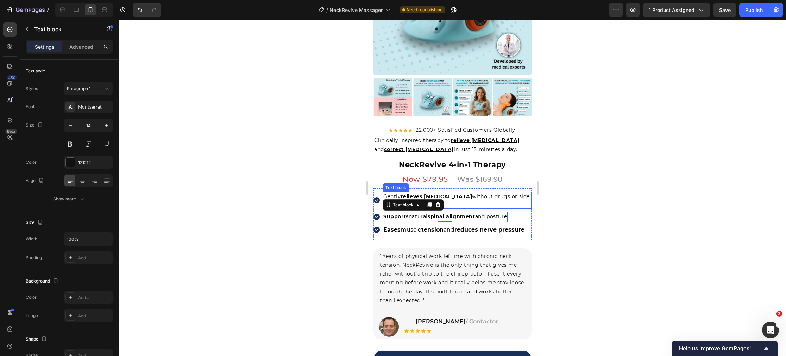
click at [465, 200] on p "Gently relieves [MEDICAL_DATA] without drugs or side effects" at bounding box center [456, 201] width 147 height 16
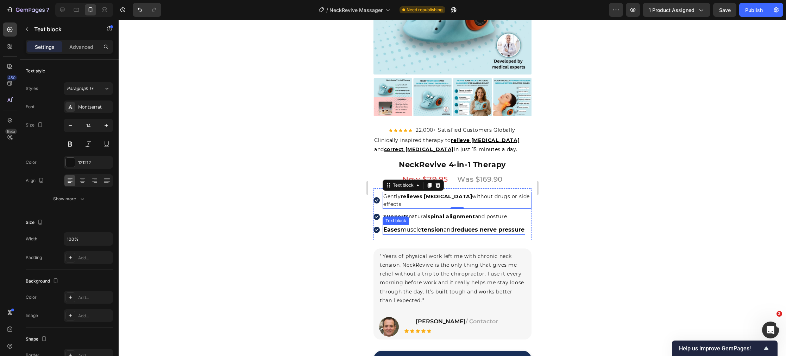
click at [456, 227] on span "Eases muscle tension and reduces nerve pressure" at bounding box center [453, 230] width 141 height 7
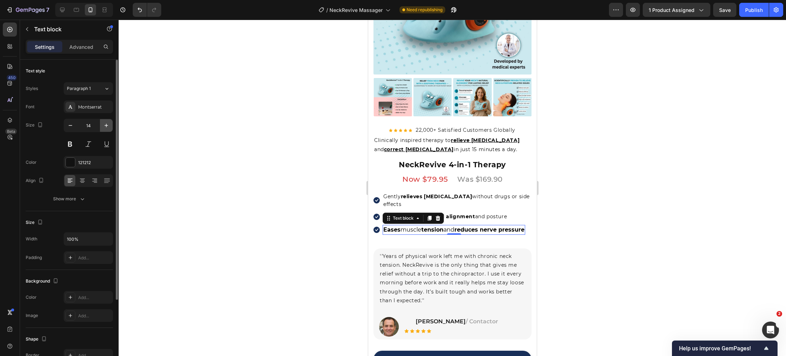
click at [104, 125] on icon "button" at bounding box center [106, 125] width 7 height 7
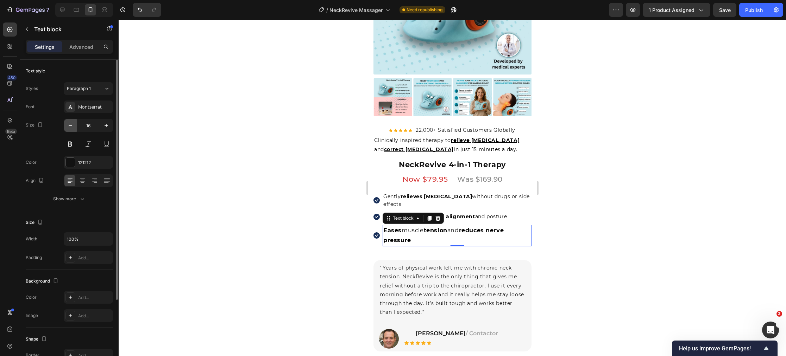
click at [71, 126] on icon "button" at bounding box center [70, 125] width 7 height 7
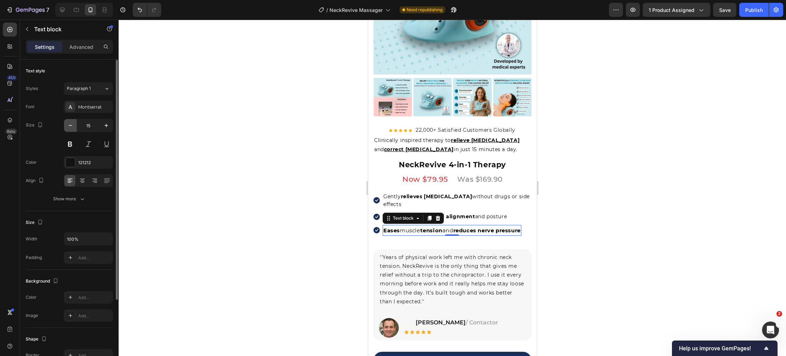
click at [71, 126] on icon "button" at bounding box center [70, 125] width 7 height 7
type input "14"
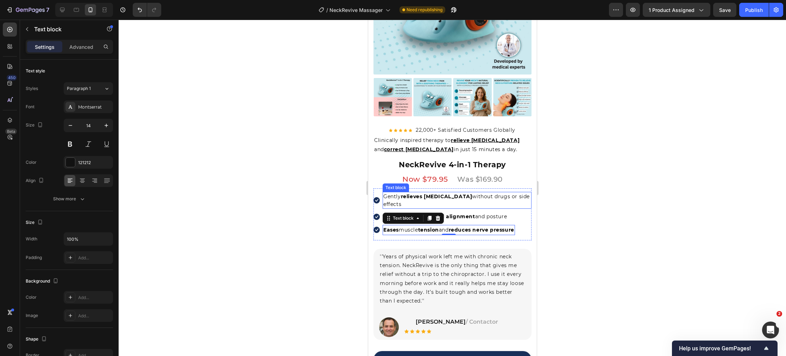
click at [419, 197] on strong "relieves [MEDICAL_DATA]" at bounding box center [435, 196] width 71 height 6
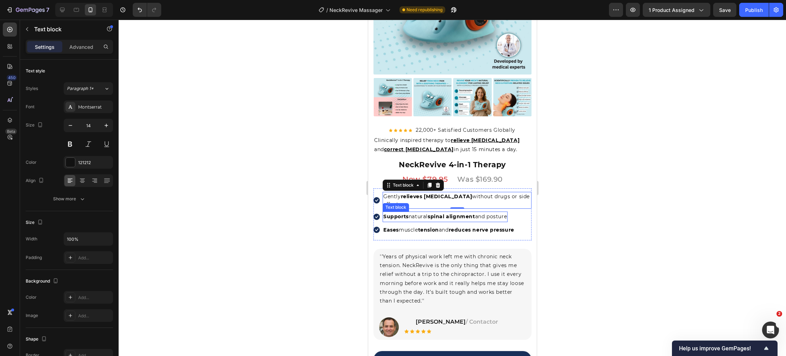
click at [418, 214] on span "Supports natural spinal alignment and posture" at bounding box center [444, 217] width 123 height 6
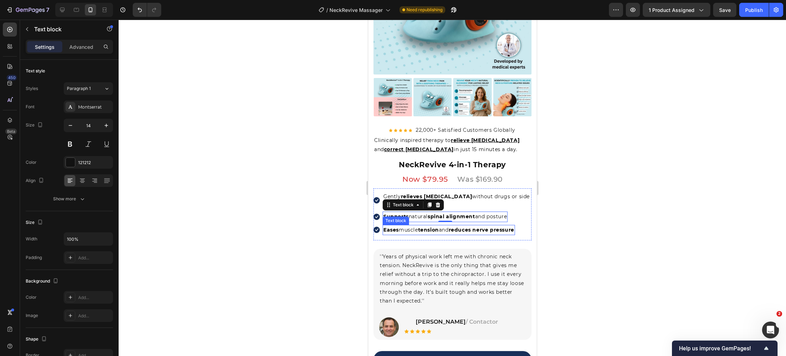
click at [415, 227] on span "Eases muscle tension and reduces nerve pressure" at bounding box center [448, 230] width 131 height 6
click at [395, 145] on p "Clinically inspired therapy to relieve [MEDICAL_DATA] and correct [MEDICAL_DATA…" at bounding box center [452, 145] width 157 height 18
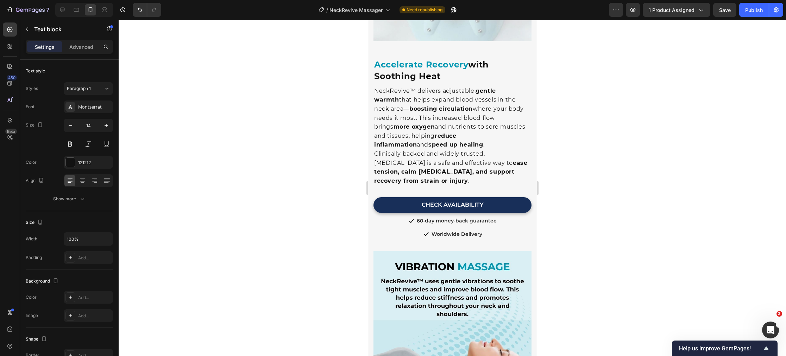
scroll to position [1264, 0]
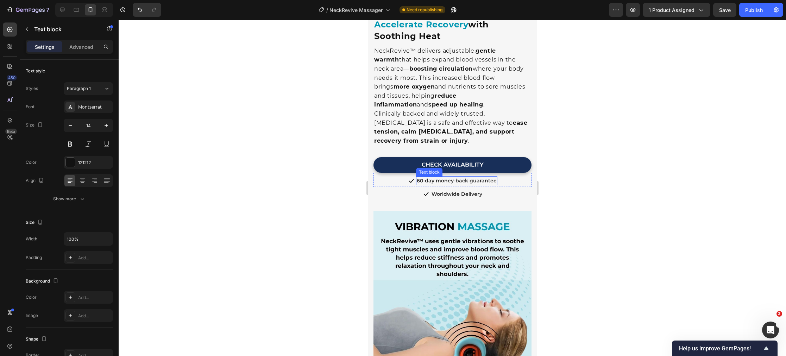
click at [478, 177] on p "60-day money-back guarantee" at bounding box center [456, 180] width 80 height 7
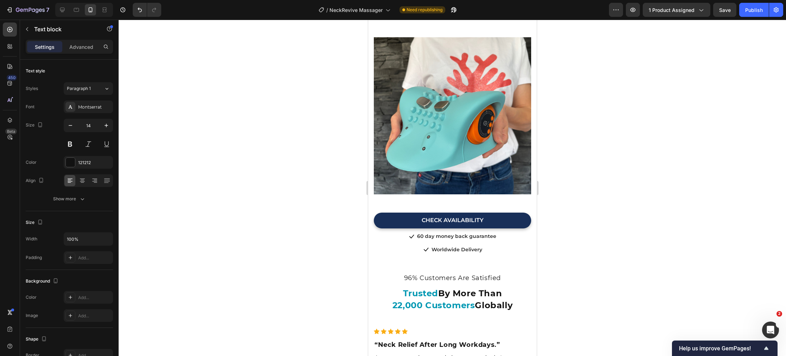
scroll to position [3142, 0]
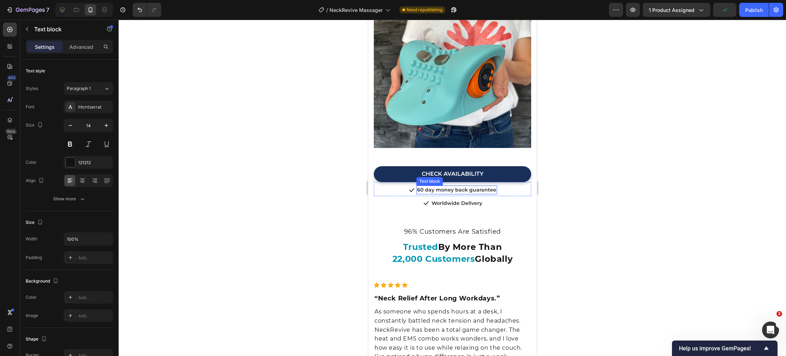
click at [459, 191] on p "60 day money back guarantee" at bounding box center [456, 189] width 79 height 7
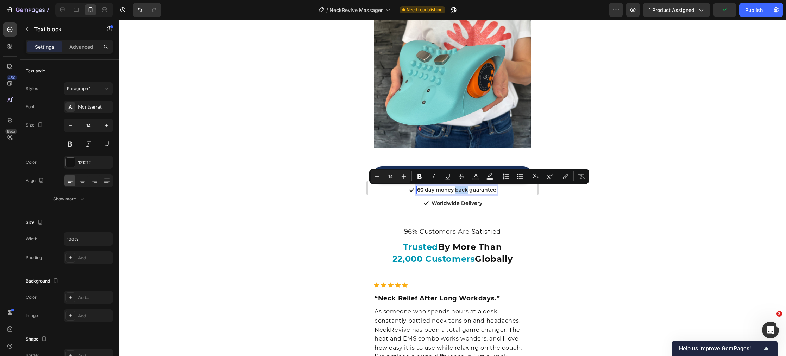
click at [459, 191] on p "60 day money back guarantee" at bounding box center [456, 189] width 79 height 7
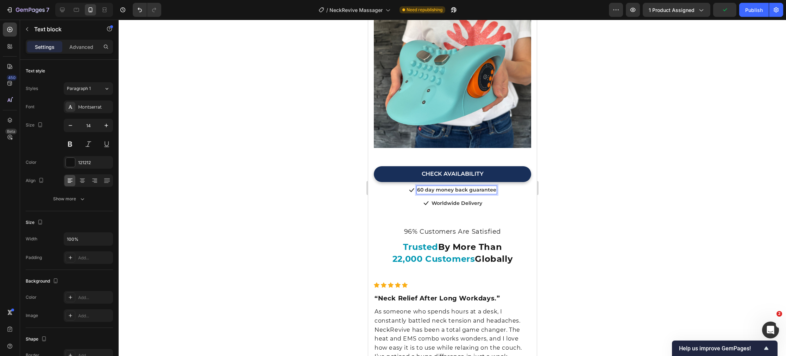
click at [459, 191] on p "60 day money back guarantee" at bounding box center [456, 189] width 79 height 7
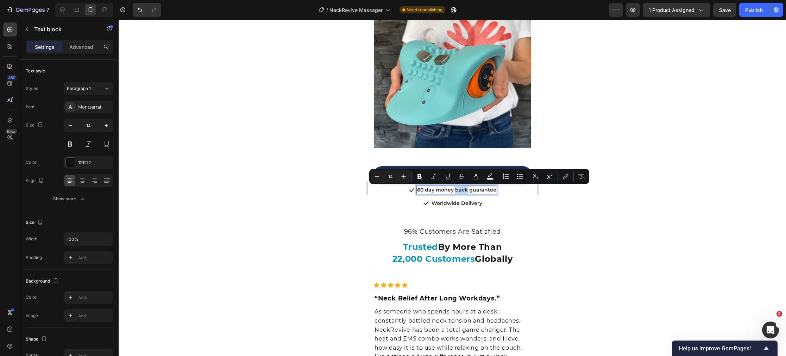
click at [459, 191] on p "60 day money back guarantee" at bounding box center [456, 189] width 79 height 7
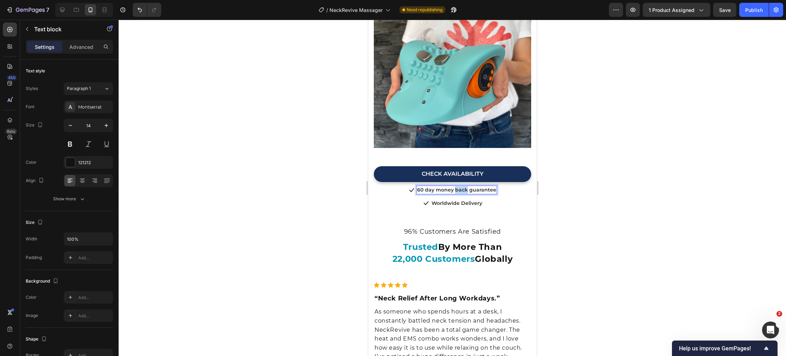
click at [459, 191] on p "60 day money back guarantee" at bounding box center [456, 189] width 79 height 7
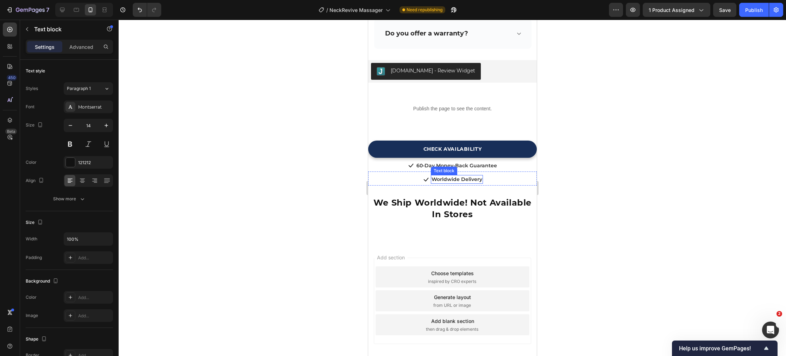
scroll to position [5119, 0]
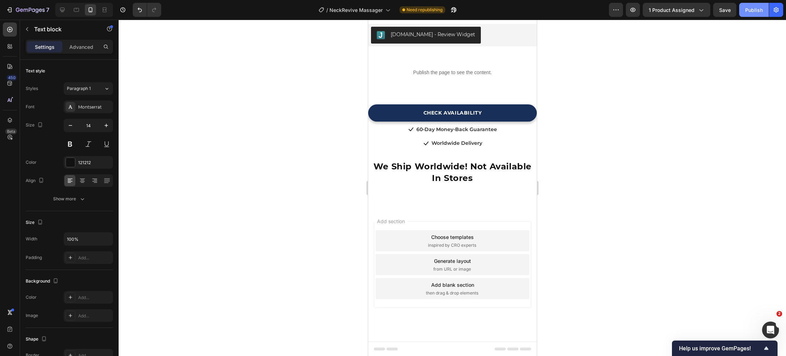
click at [755, 13] on div "Publish" at bounding box center [754, 9] width 18 height 7
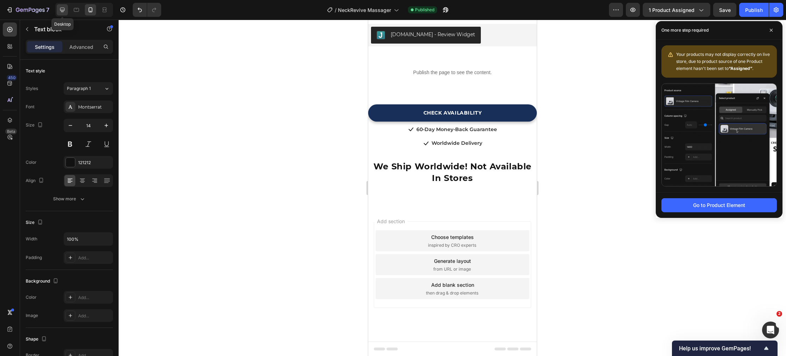
click at [64, 11] on icon at bounding box center [62, 10] width 5 height 5
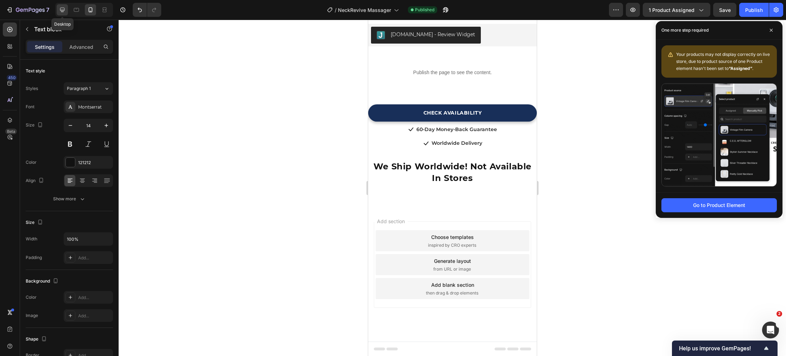
type input "16"
